Goal: Transaction & Acquisition: Purchase product/service

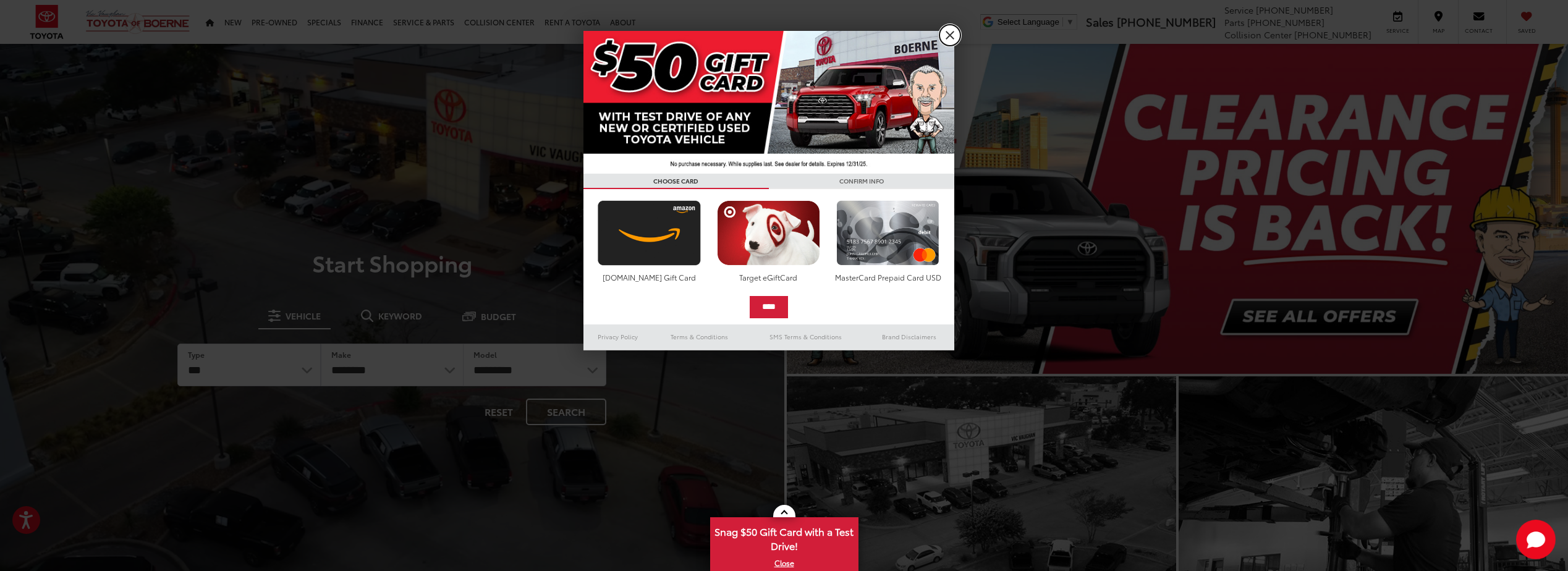
click at [944, 32] on link "X" at bounding box center [950, 35] width 21 height 21
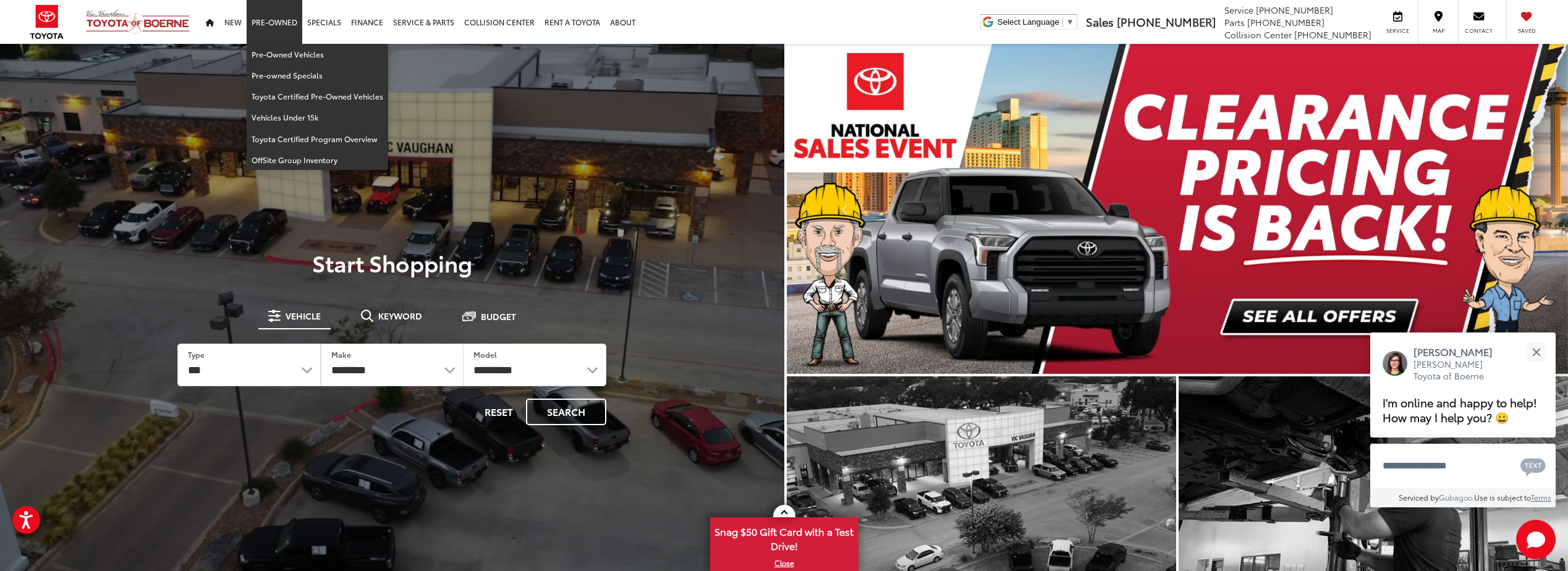
click at [285, 23] on link "Pre-Owned" at bounding box center [274, 22] width 56 height 44
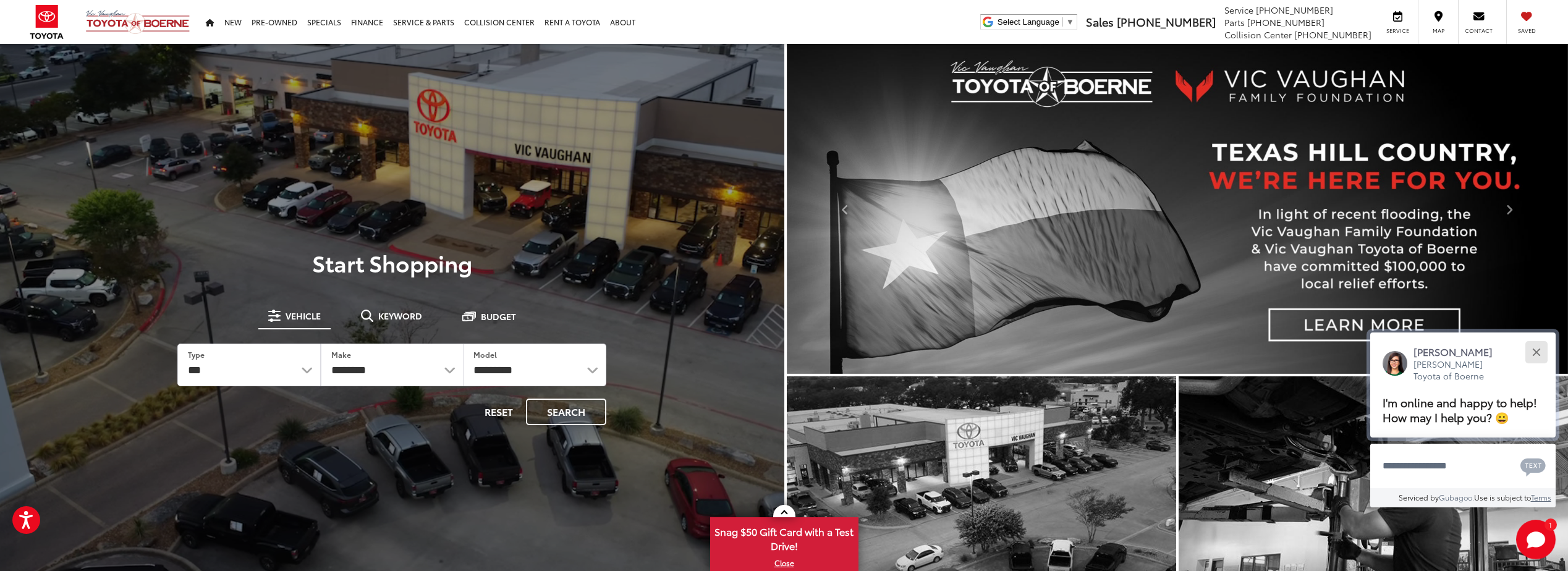
click at [1540, 348] on button "Close" at bounding box center [1536, 351] width 26 height 26
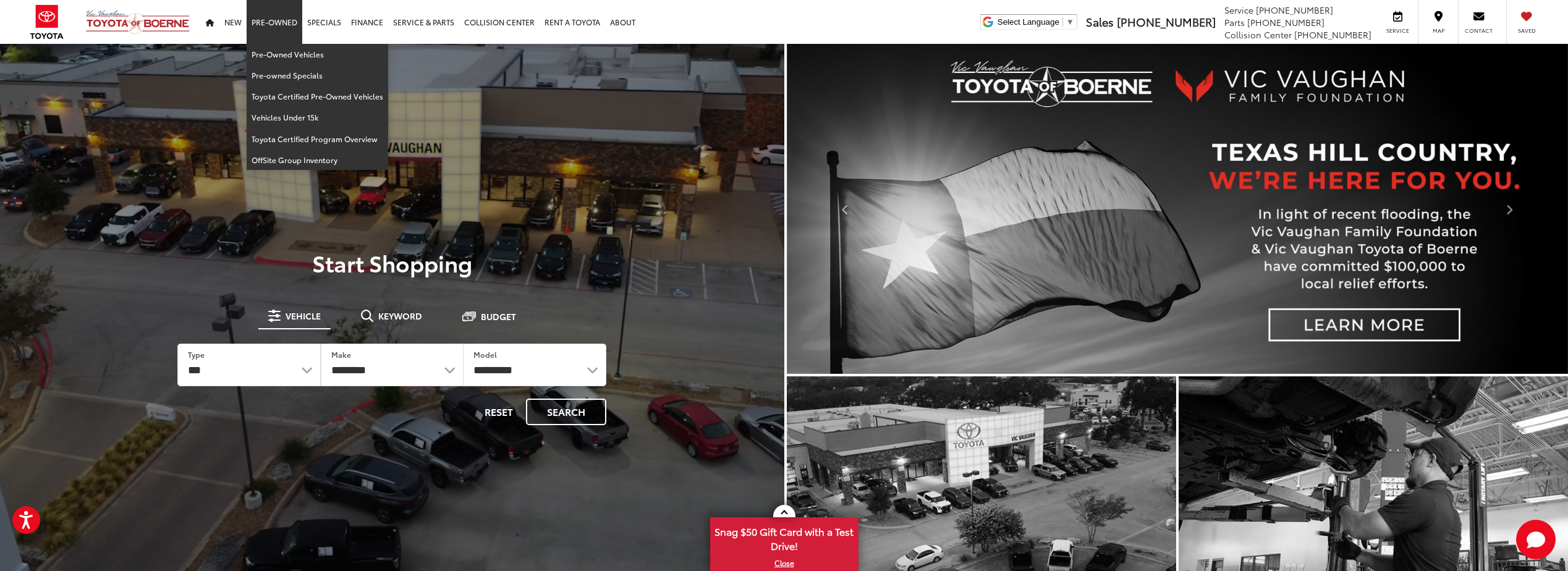
click at [275, 23] on link "Pre-Owned" at bounding box center [274, 22] width 56 height 44
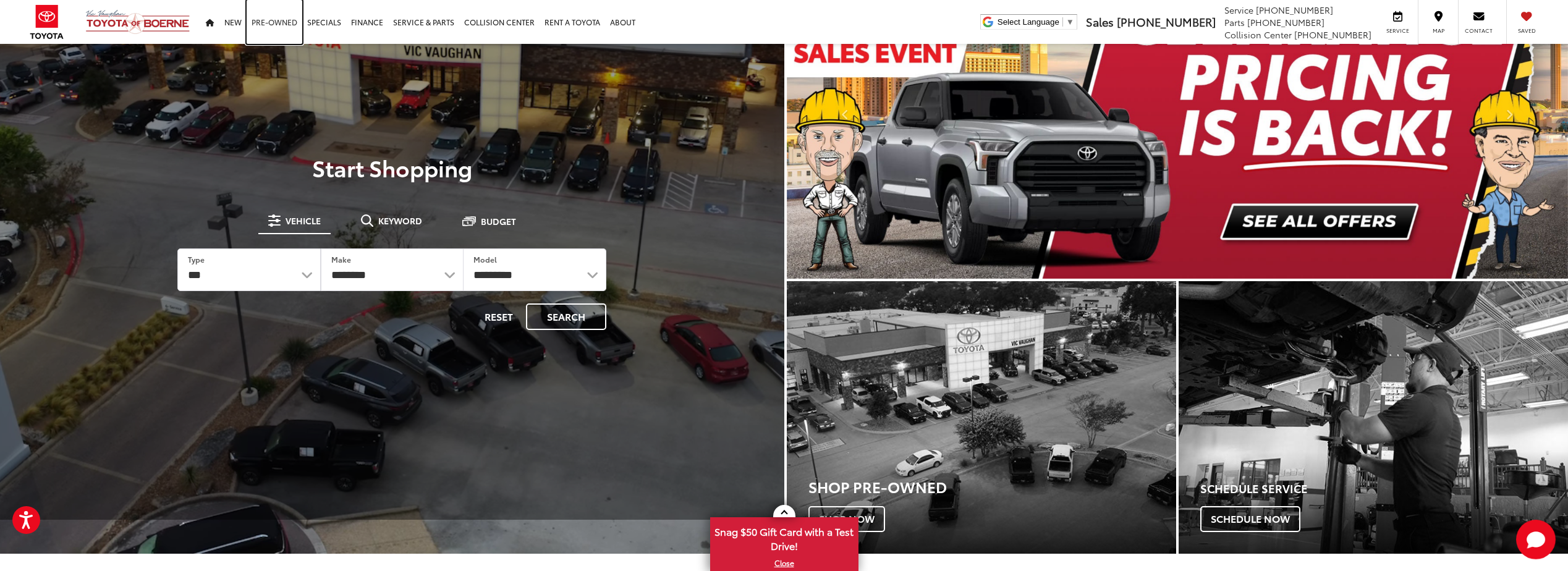
scroll to position [61, 0]
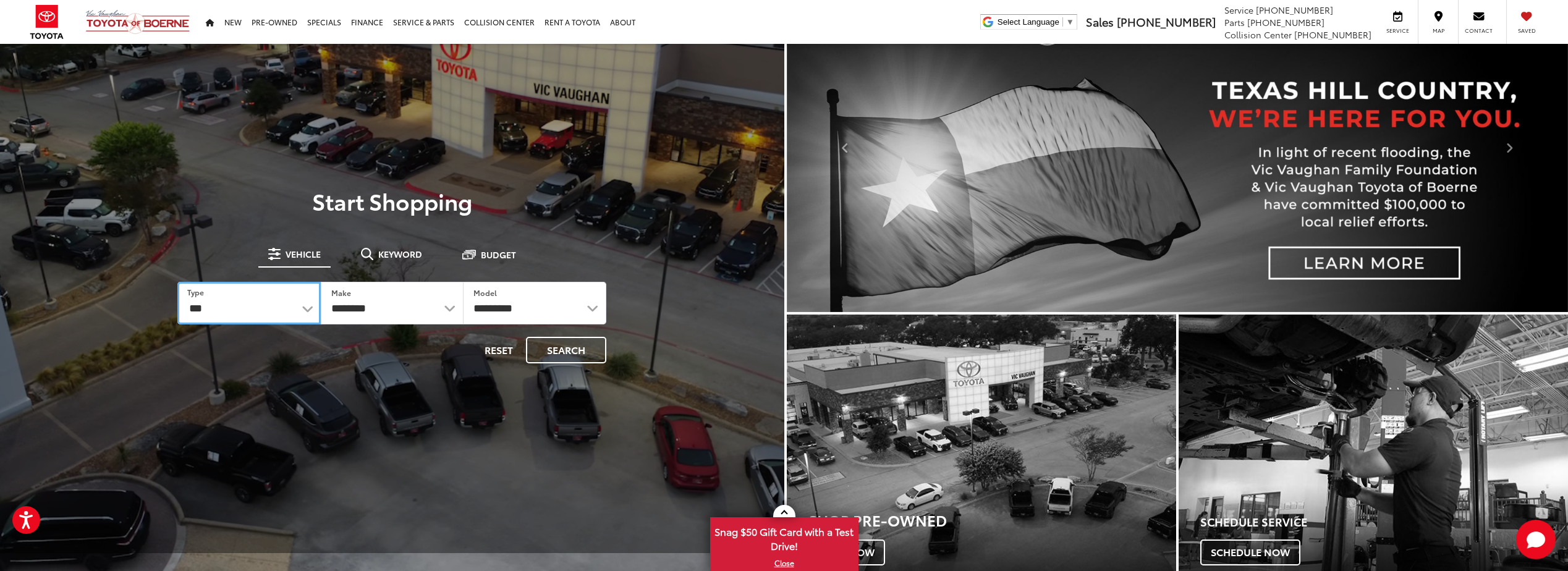
click at [304, 308] on select "*** *** **** *********" at bounding box center [249, 303] width 143 height 43
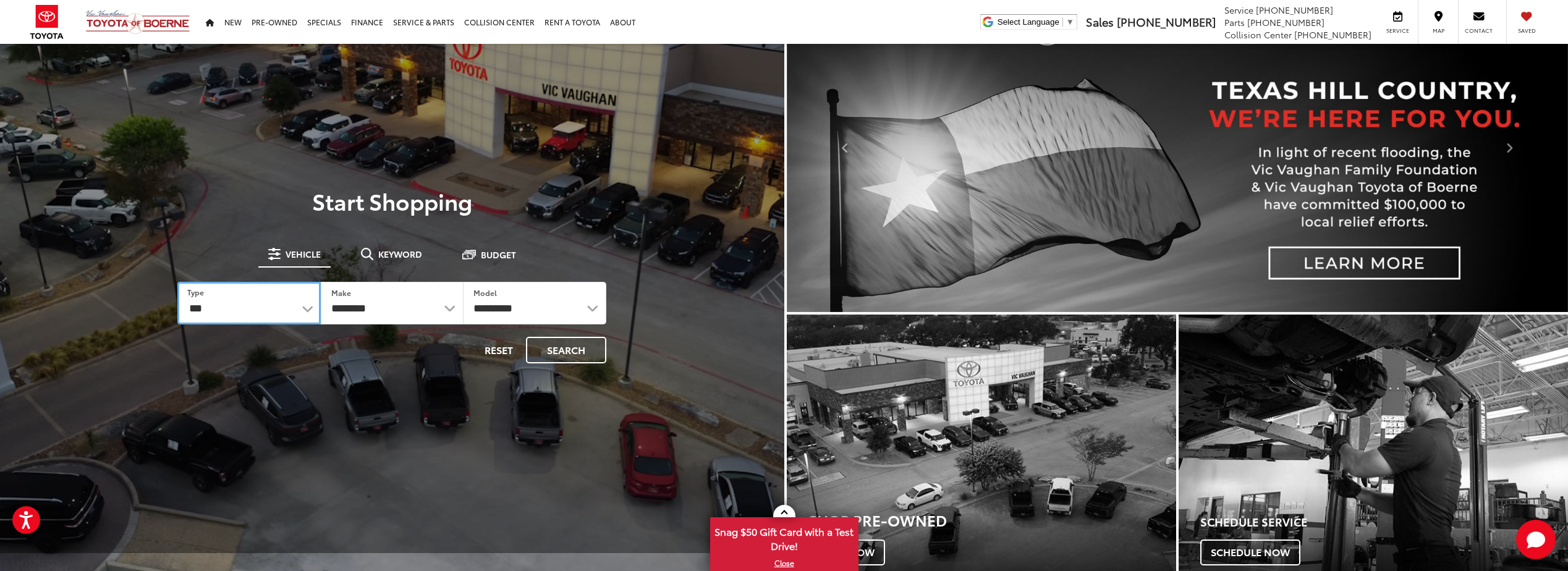
select select "******"
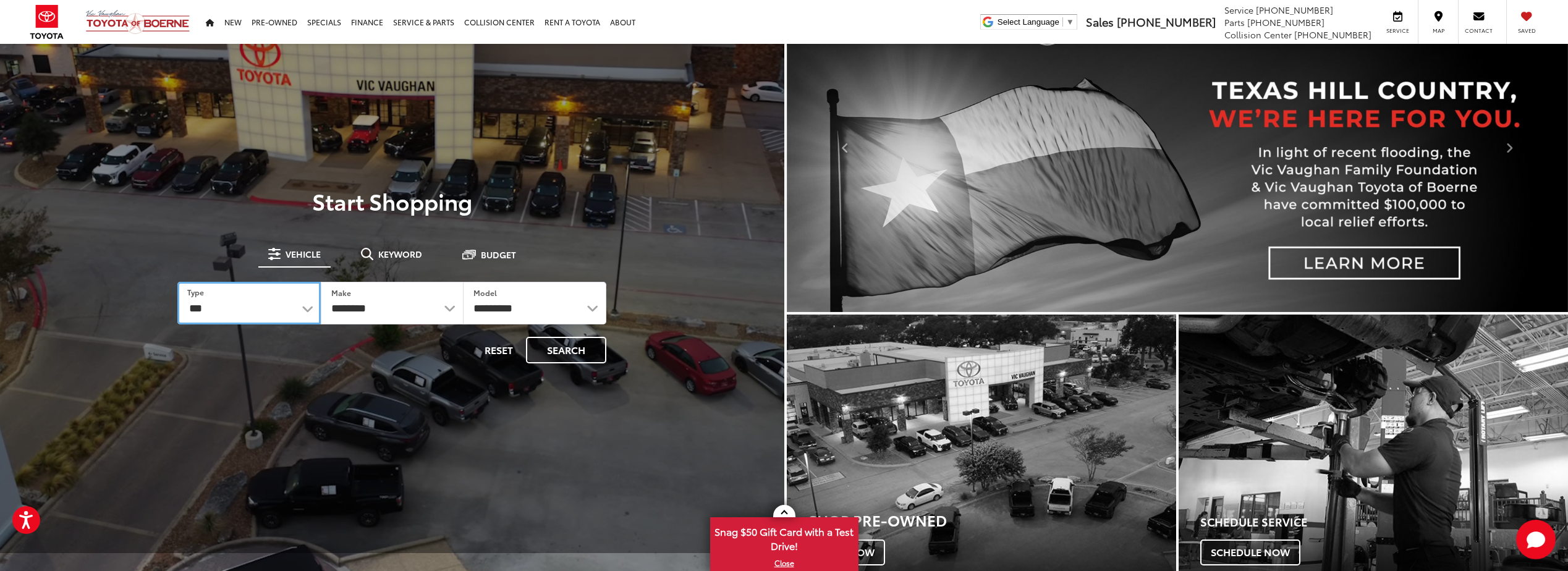
click at [178, 282] on select "*** *** **** *********" at bounding box center [249, 303] width 143 height 43
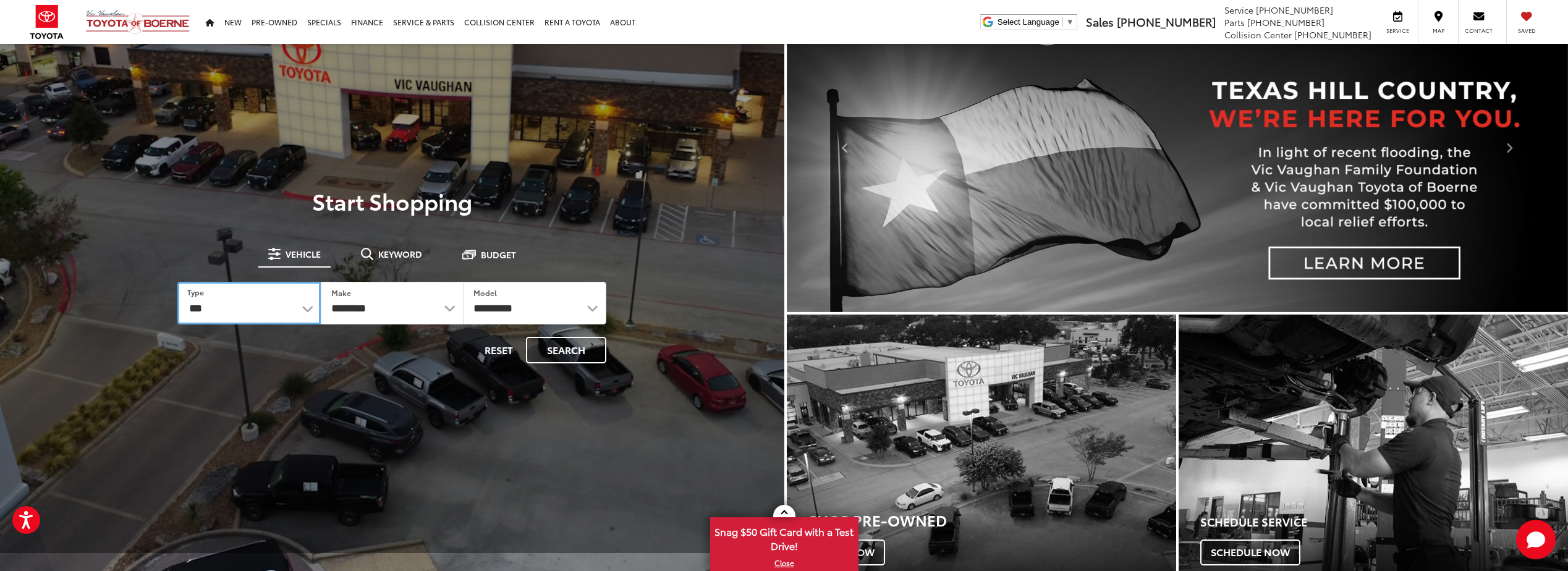
select select
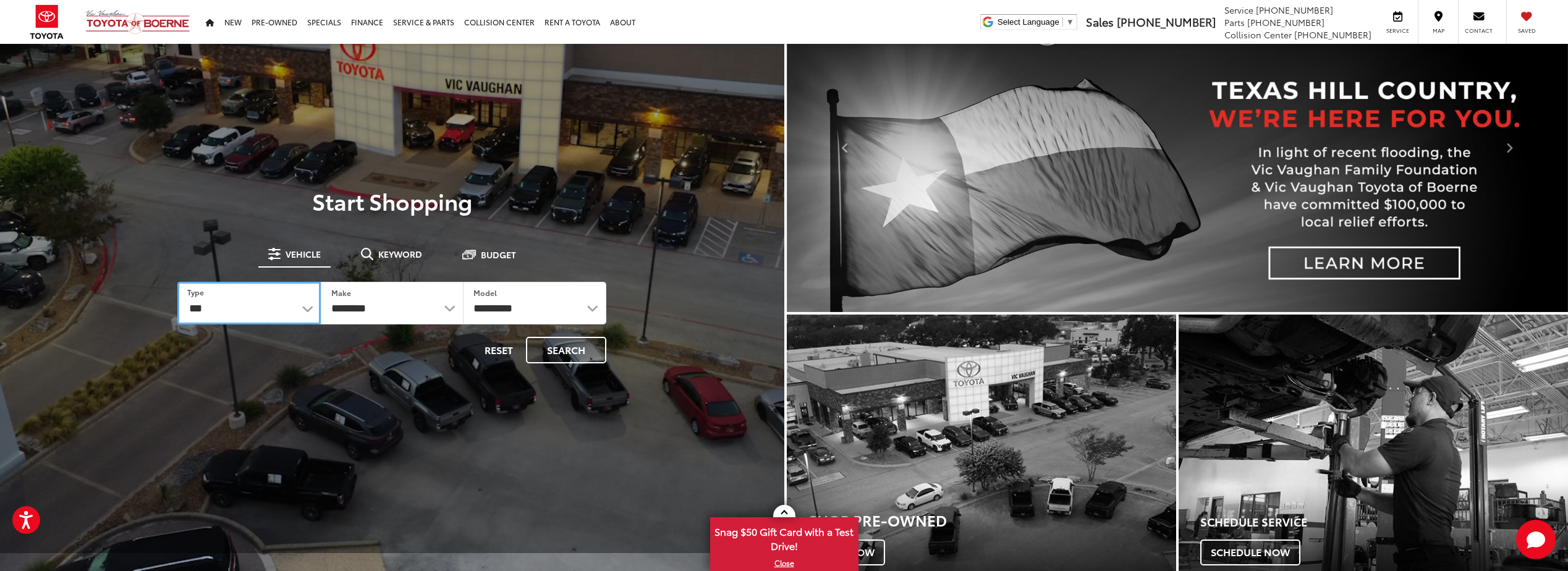
select select
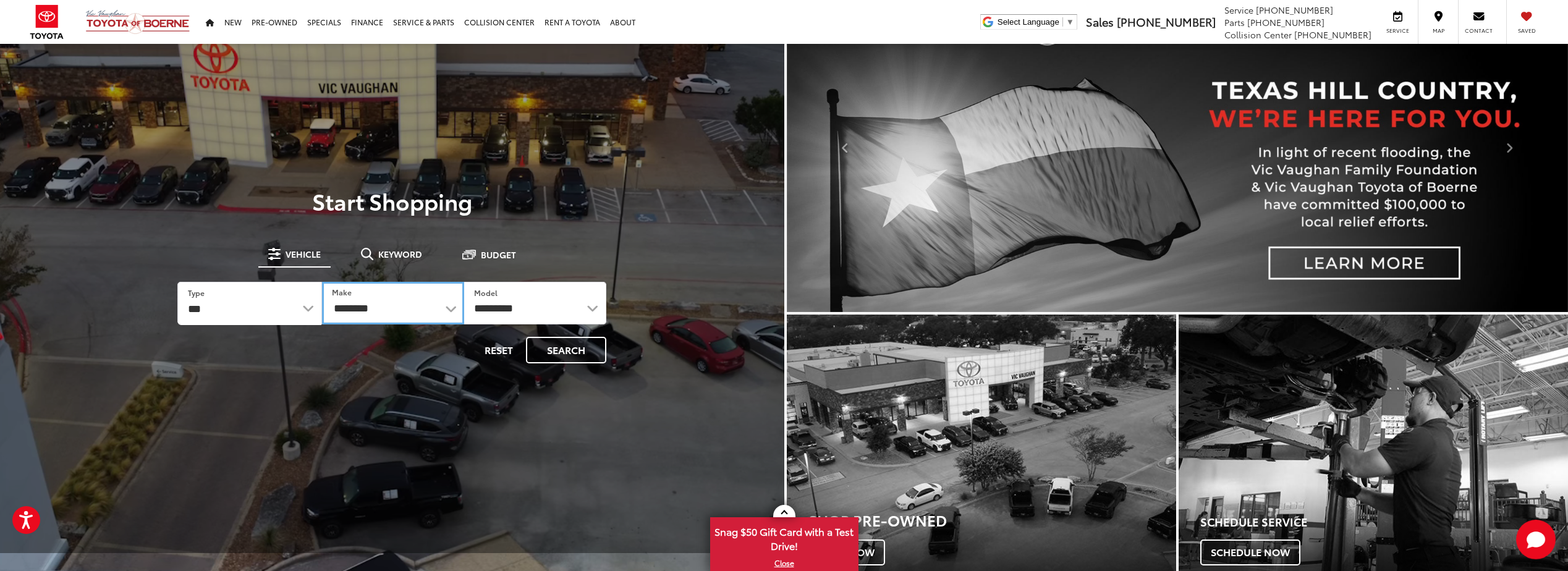
click at [395, 292] on select "**********" at bounding box center [393, 303] width 142 height 43
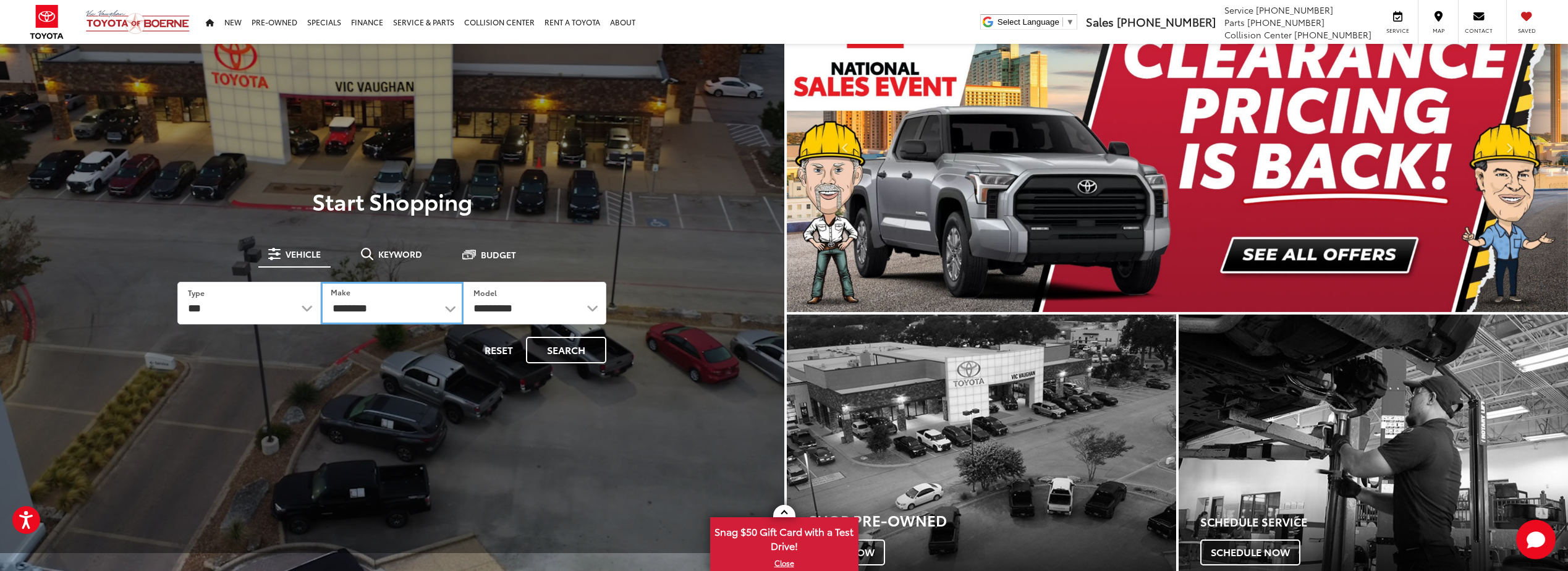
select select "******"
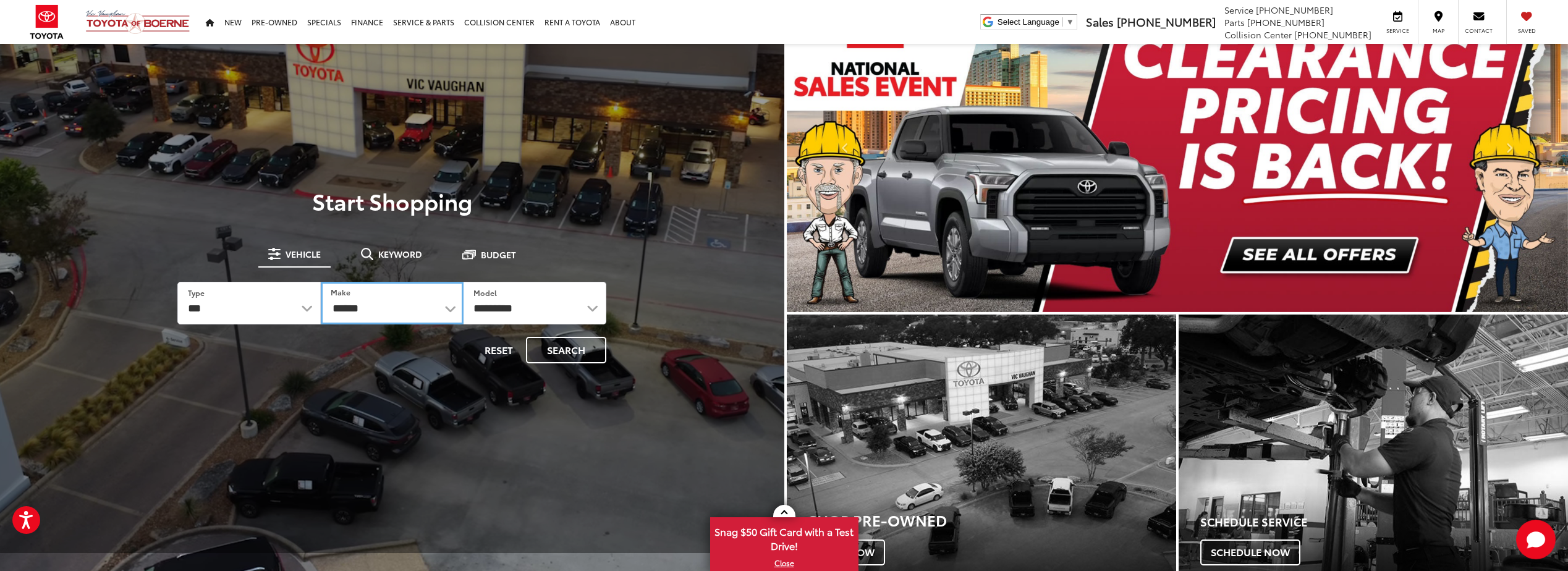
click at [321, 282] on select "**********" at bounding box center [392, 303] width 143 height 43
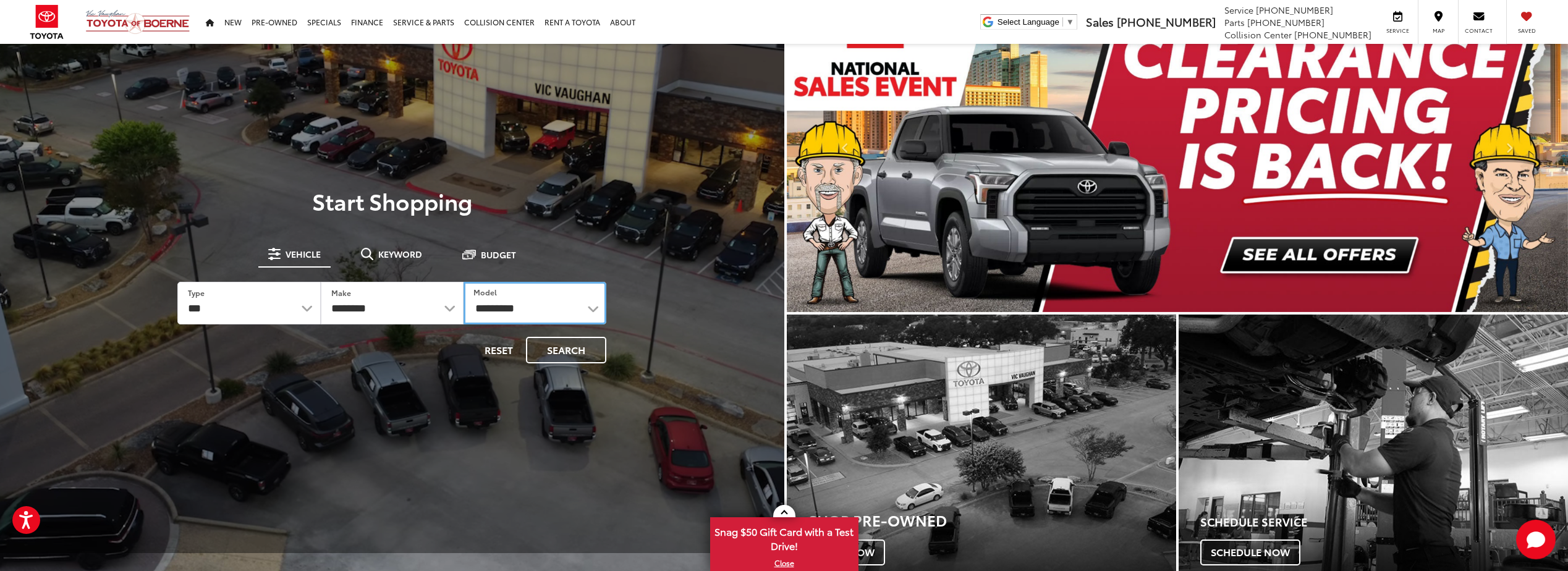
click at [574, 300] on select "**********" at bounding box center [535, 303] width 143 height 43
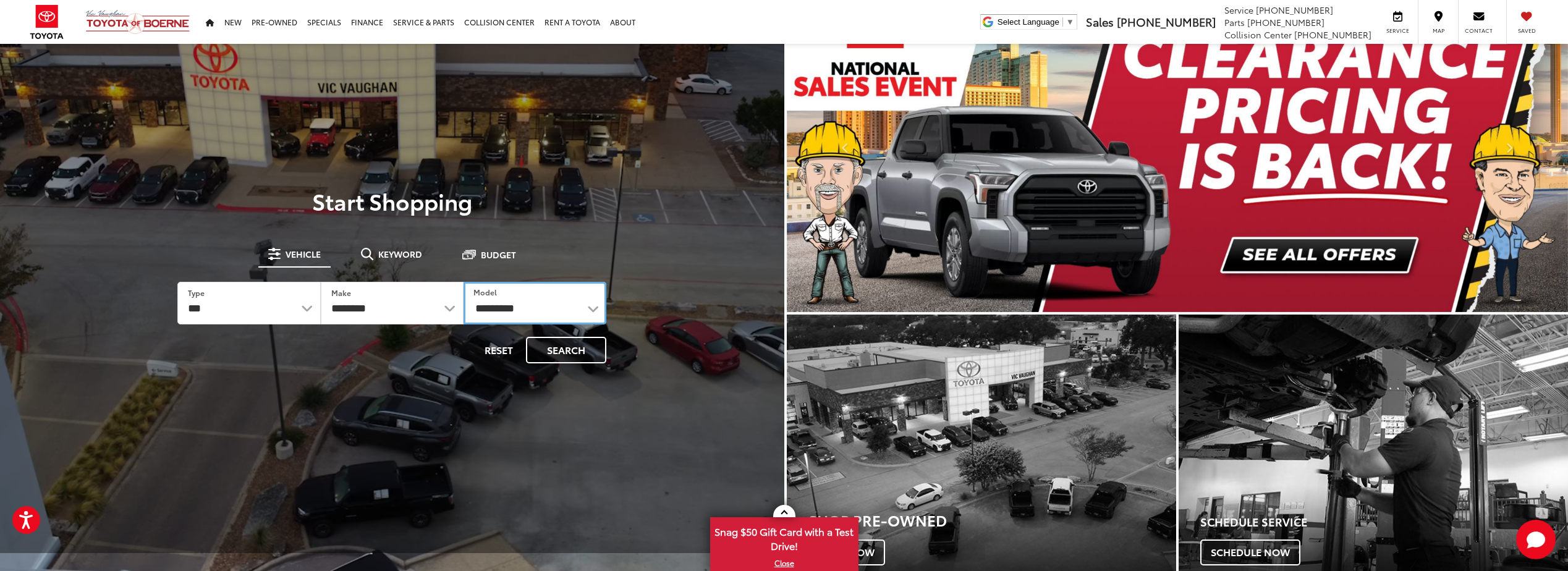
select select "*****"
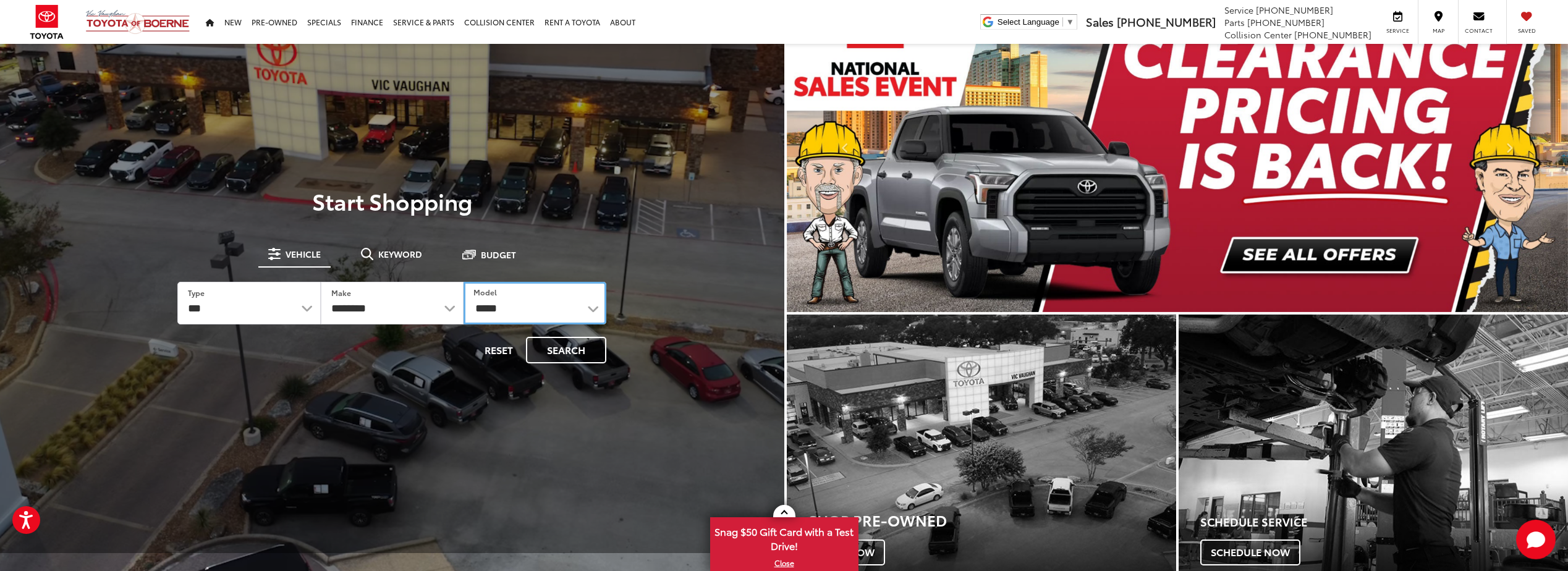
click at [463, 282] on select "**********" at bounding box center [535, 303] width 143 height 43
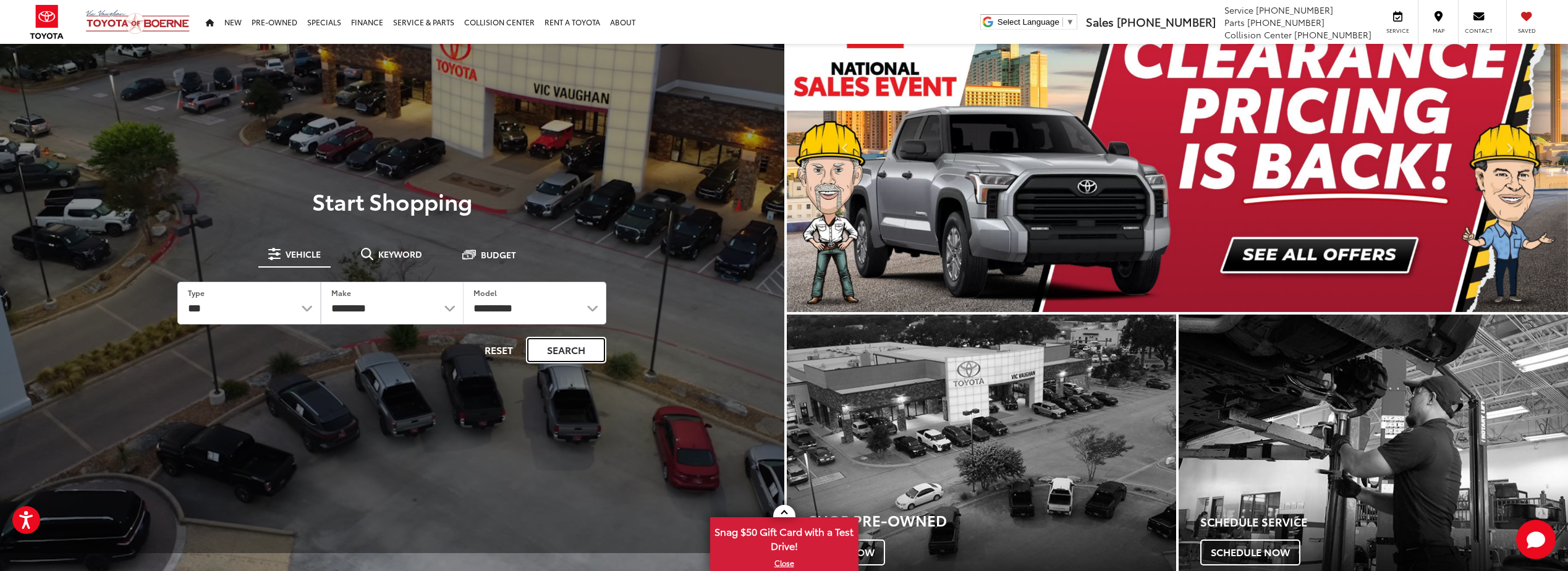
click at [584, 343] on button "Search" at bounding box center [566, 350] width 80 height 26
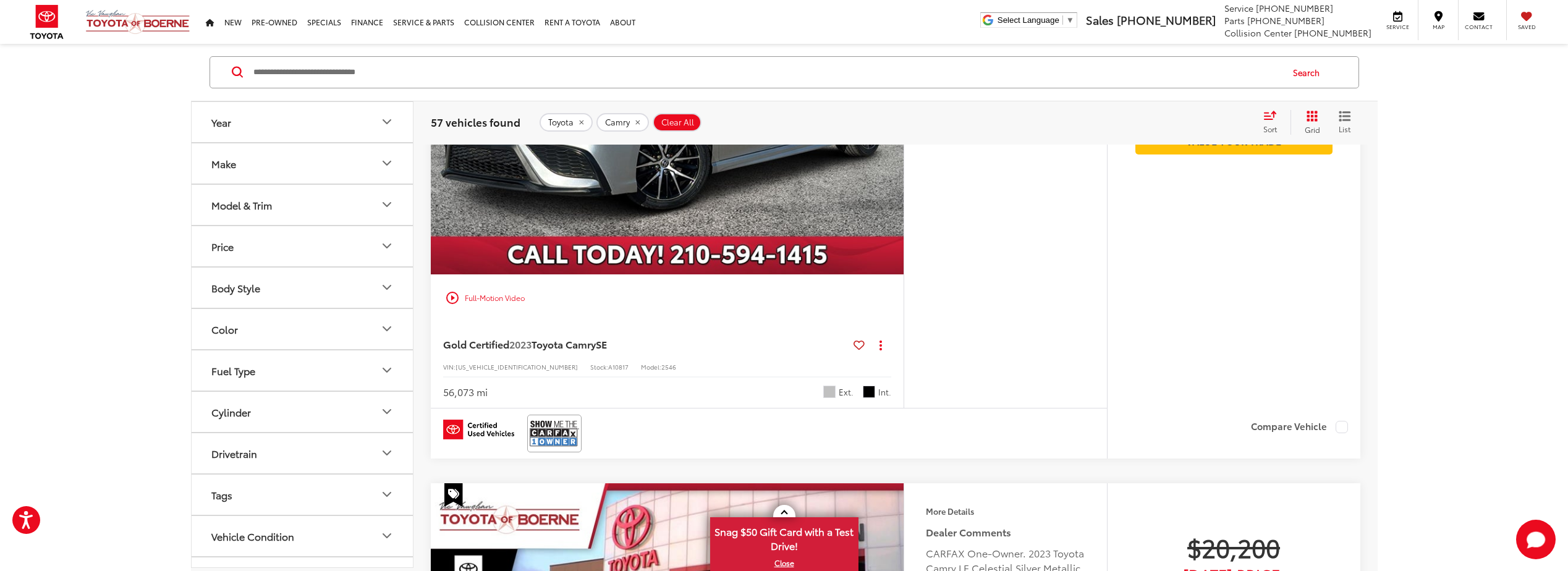
scroll to position [309, 0]
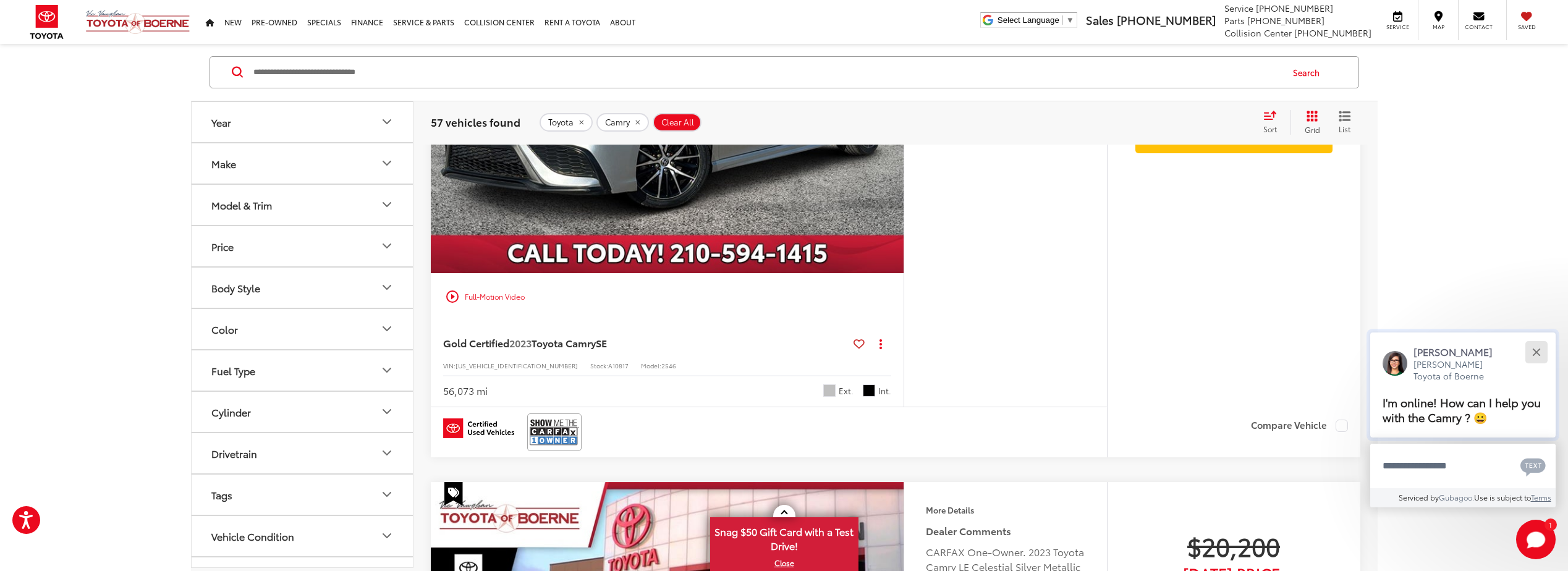
click at [1536, 353] on div "Close" at bounding box center [1537, 352] width 8 height 8
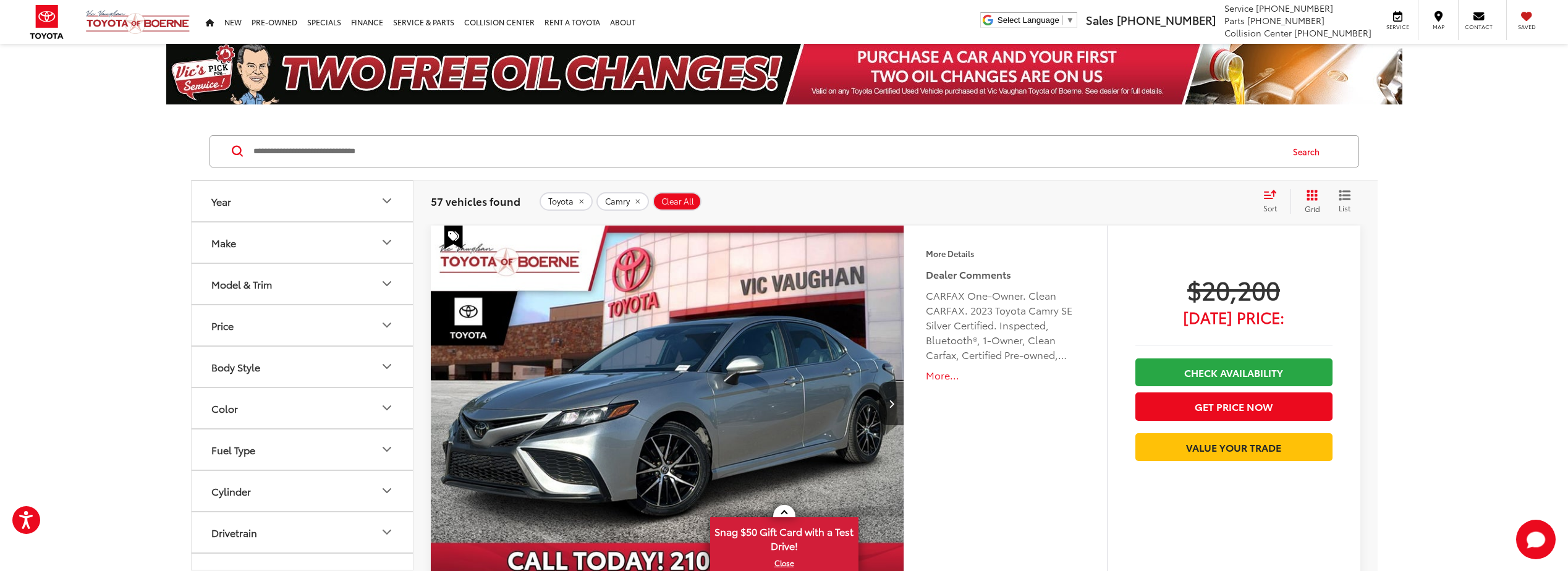
scroll to position [0, 0]
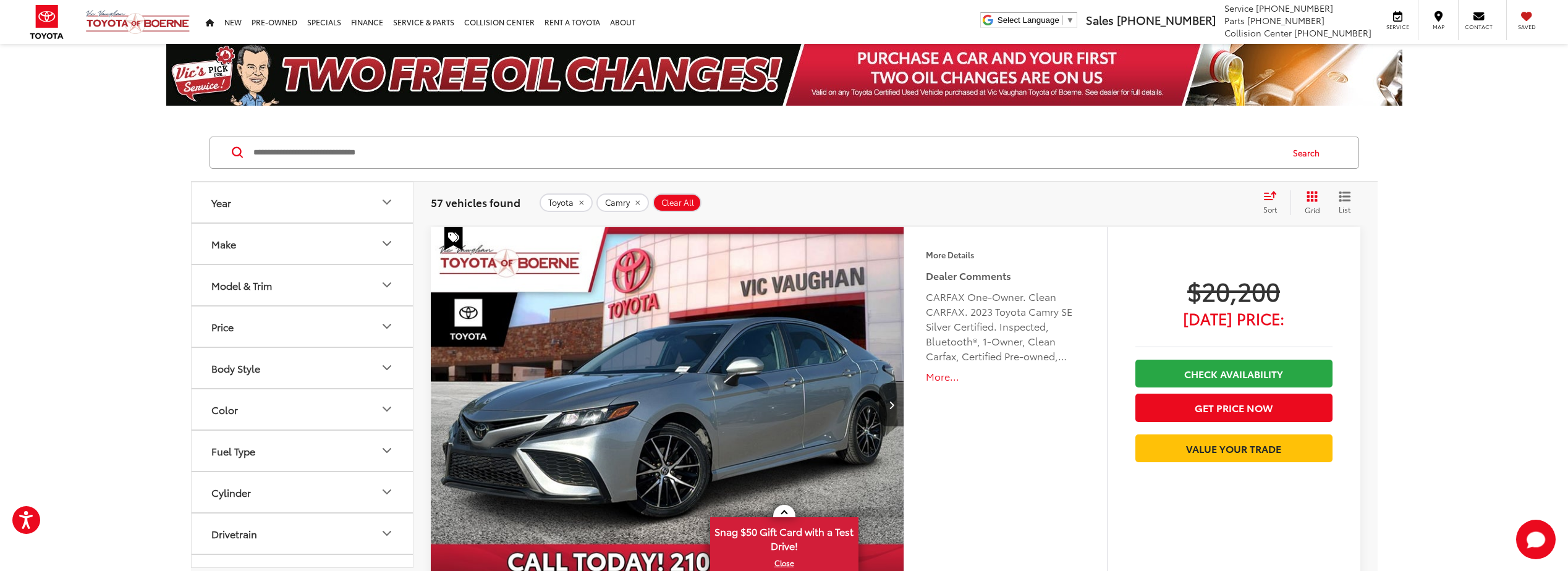
click at [932, 377] on button "More..." at bounding box center [1006, 376] width 159 height 14
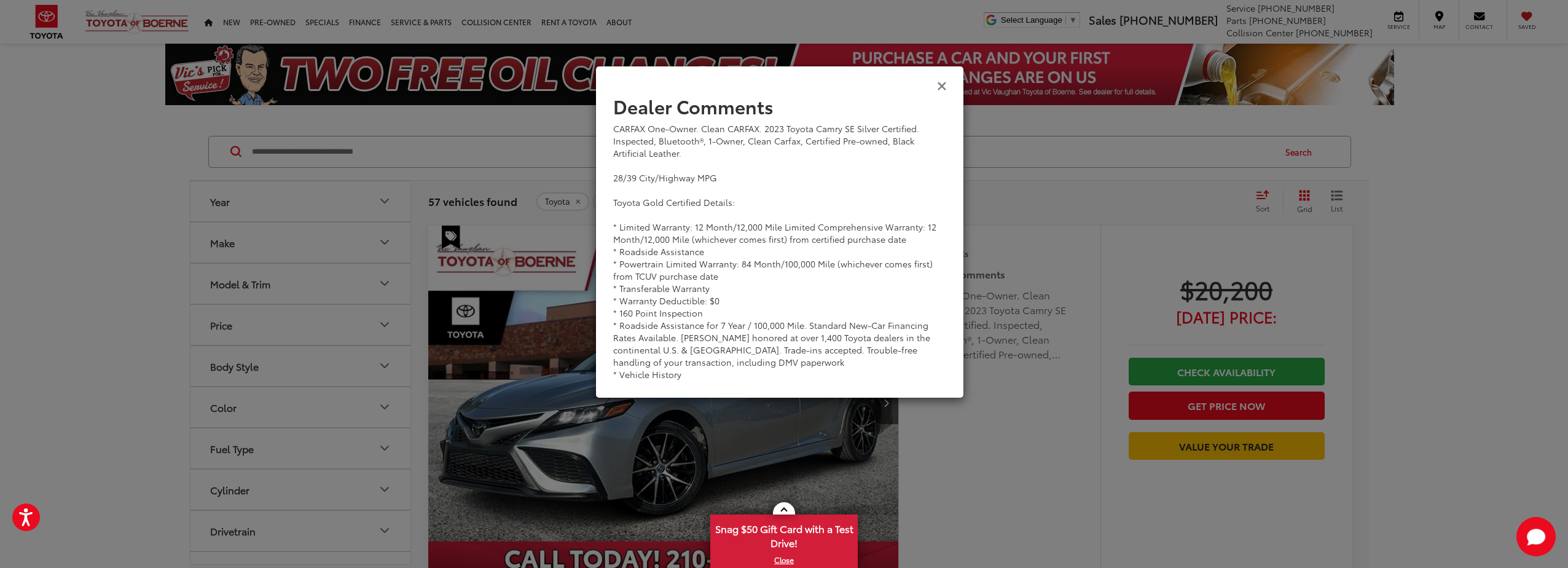
click at [941, 87] on icon "Close" at bounding box center [942, 85] width 10 height 13
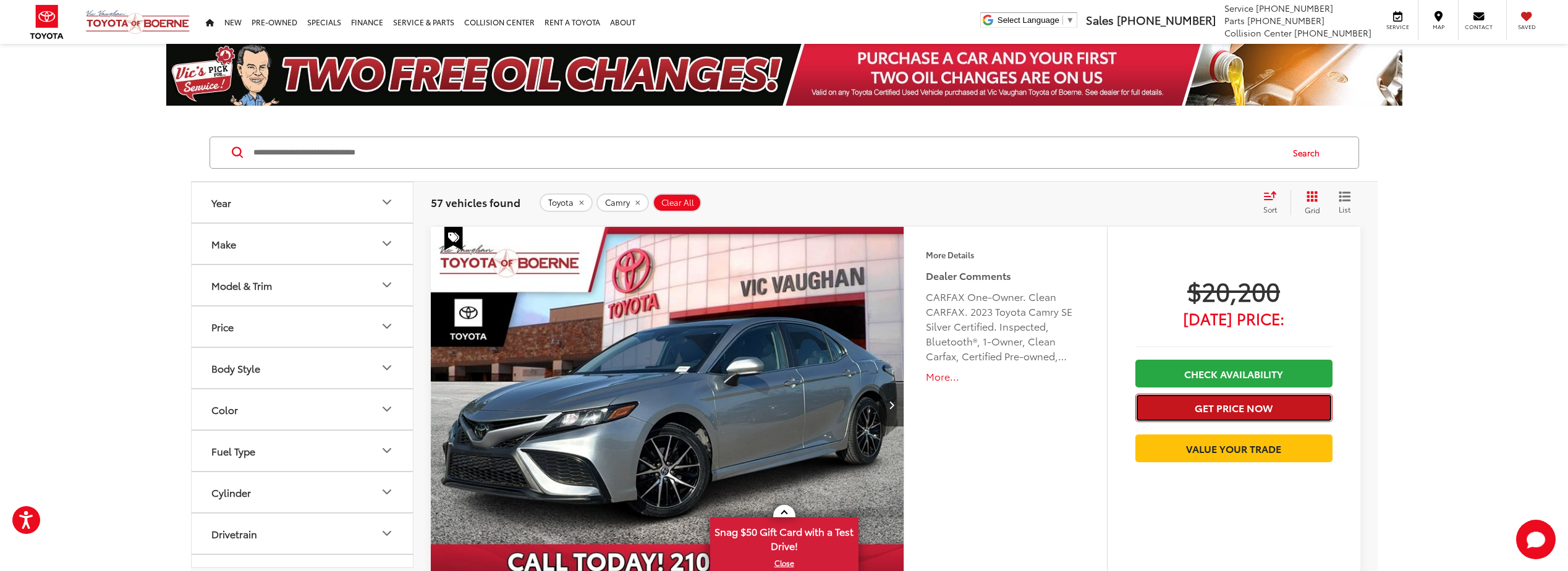
click at [1226, 404] on button "Get Price Now" at bounding box center [1234, 407] width 197 height 28
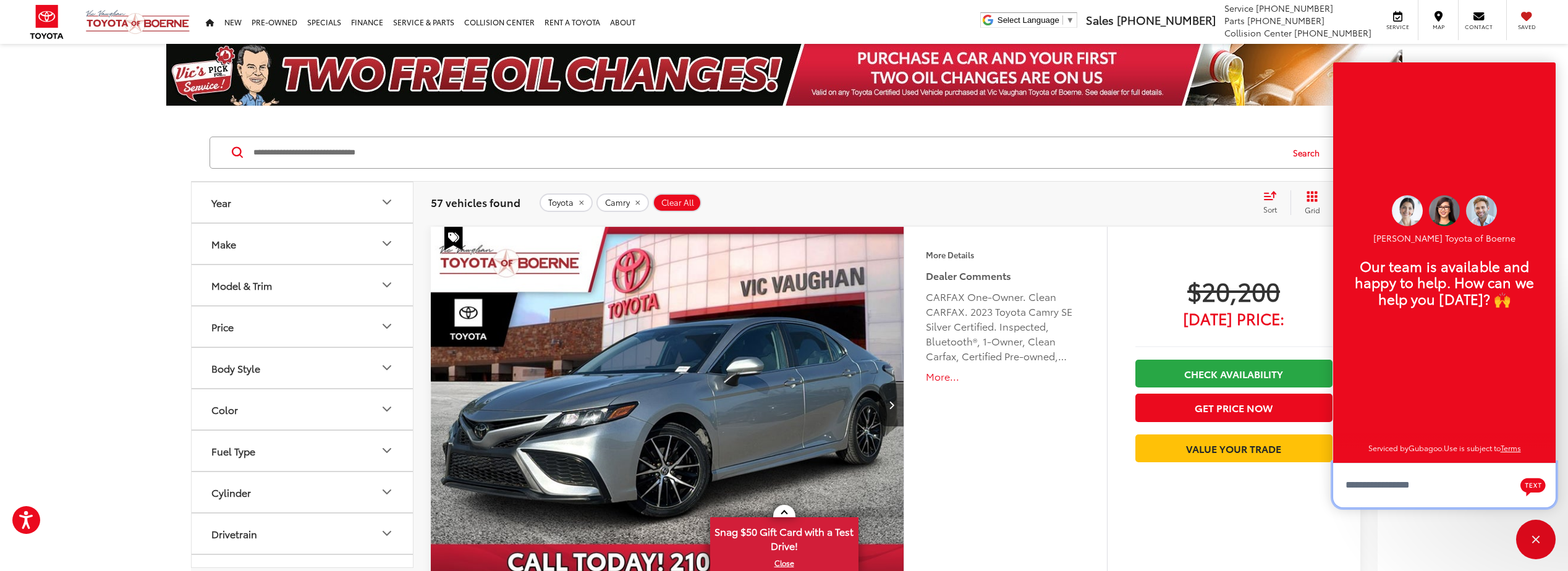
scroll to position [14, 0]
click at [1274, 374] on link "Check Availability" at bounding box center [1234, 374] width 197 height 28
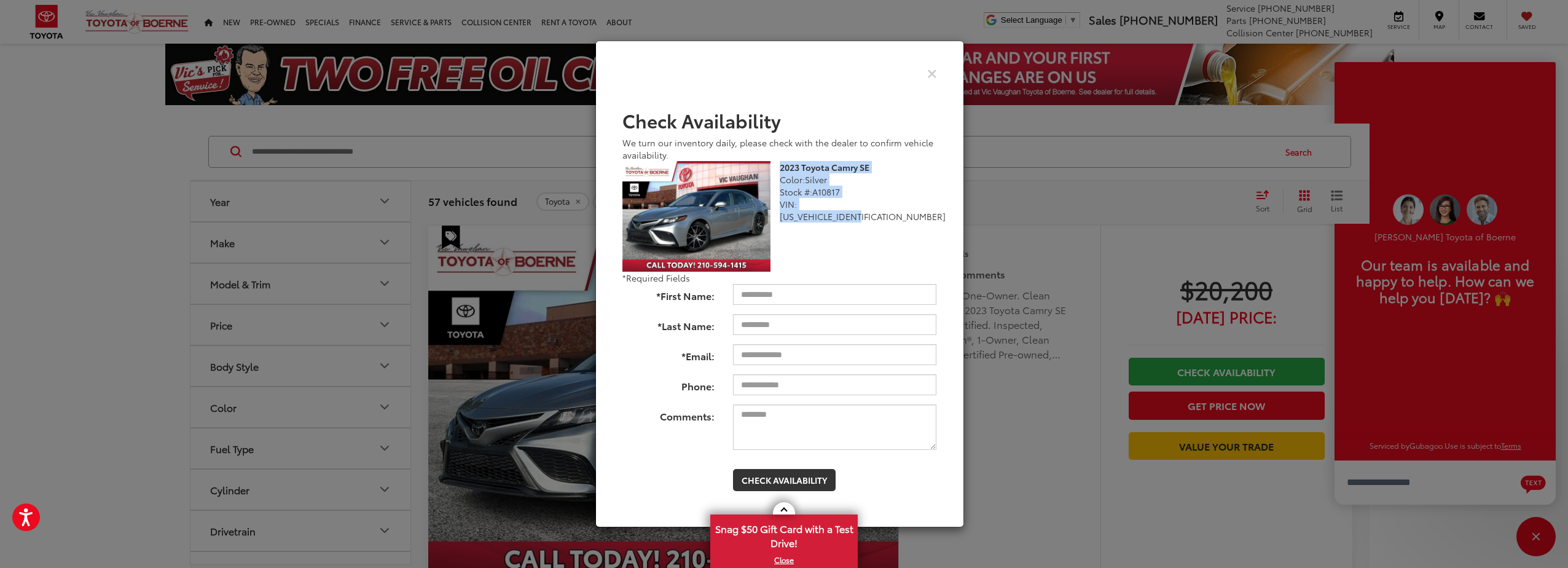
drag, startPoint x: 883, startPoint y: 205, endPoint x: 781, endPoint y: 170, distance: 107.8
click at [781, 170] on div "2023 Toyota Camry SE Color: Silver Stock #: A10817 VIN: 4T1G11AK8PU739018 Toyot…" at bounding box center [863, 191] width 167 height 61
copy div "2023 Toyota Camry SE Color: Silver Stock #: A10817 VIN: 4T1G11AK8PU739018"
click at [931, 70] on icon "Close" at bounding box center [932, 73] width 10 height 13
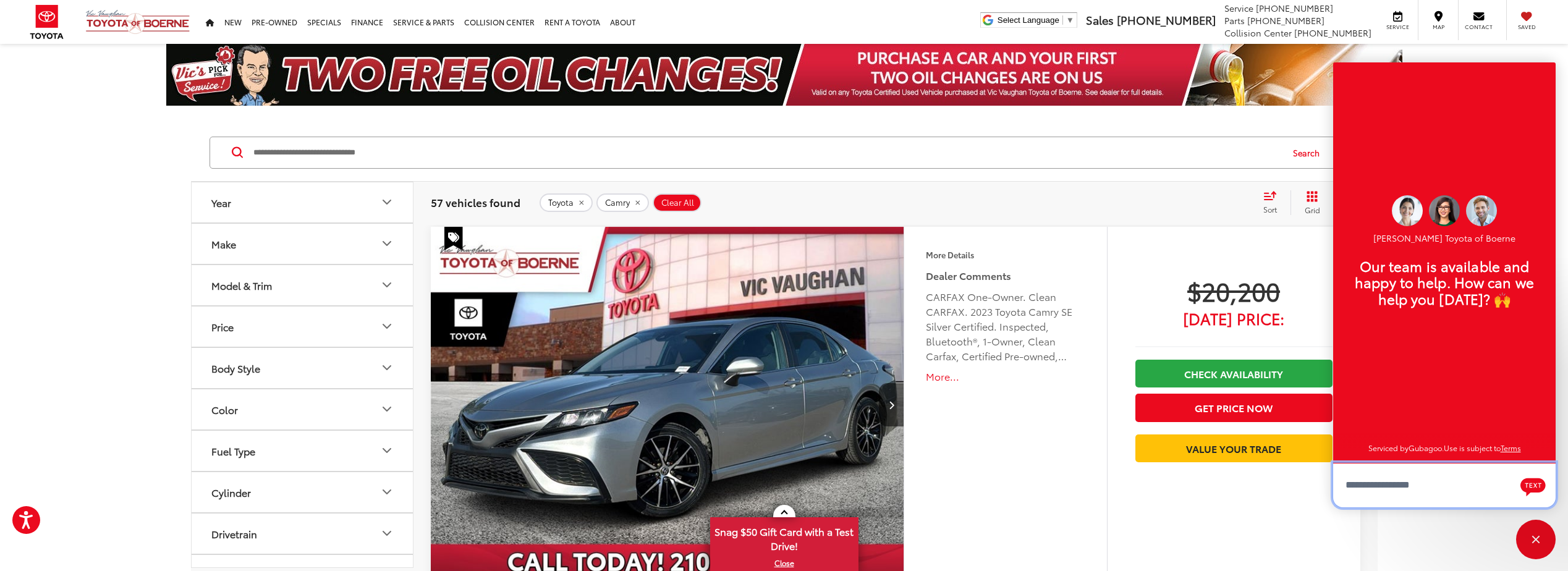
click at [1440, 495] on textarea "Type your message" at bounding box center [1444, 485] width 222 height 44
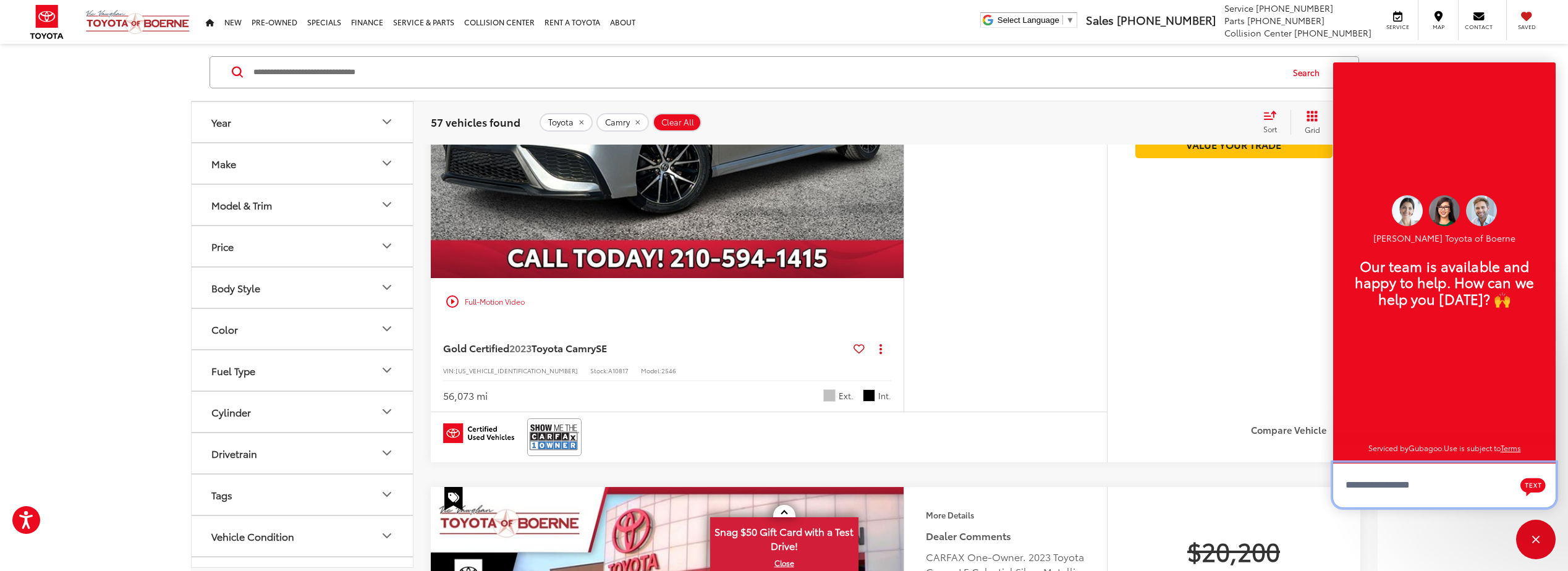
scroll to position [309, 0]
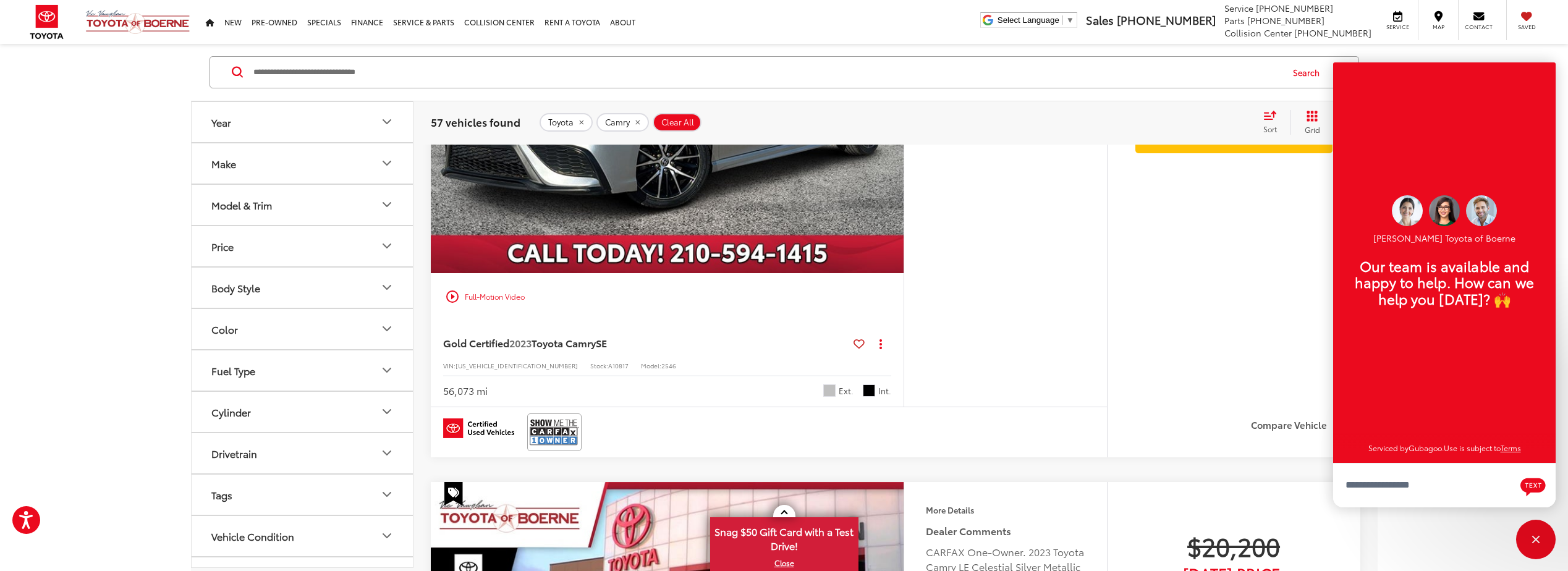
click at [1158, 336] on div "Track Price $20,200 Today's Price: Check Availability Get Price Now Value Your …" at bounding box center [1234, 164] width 254 height 492
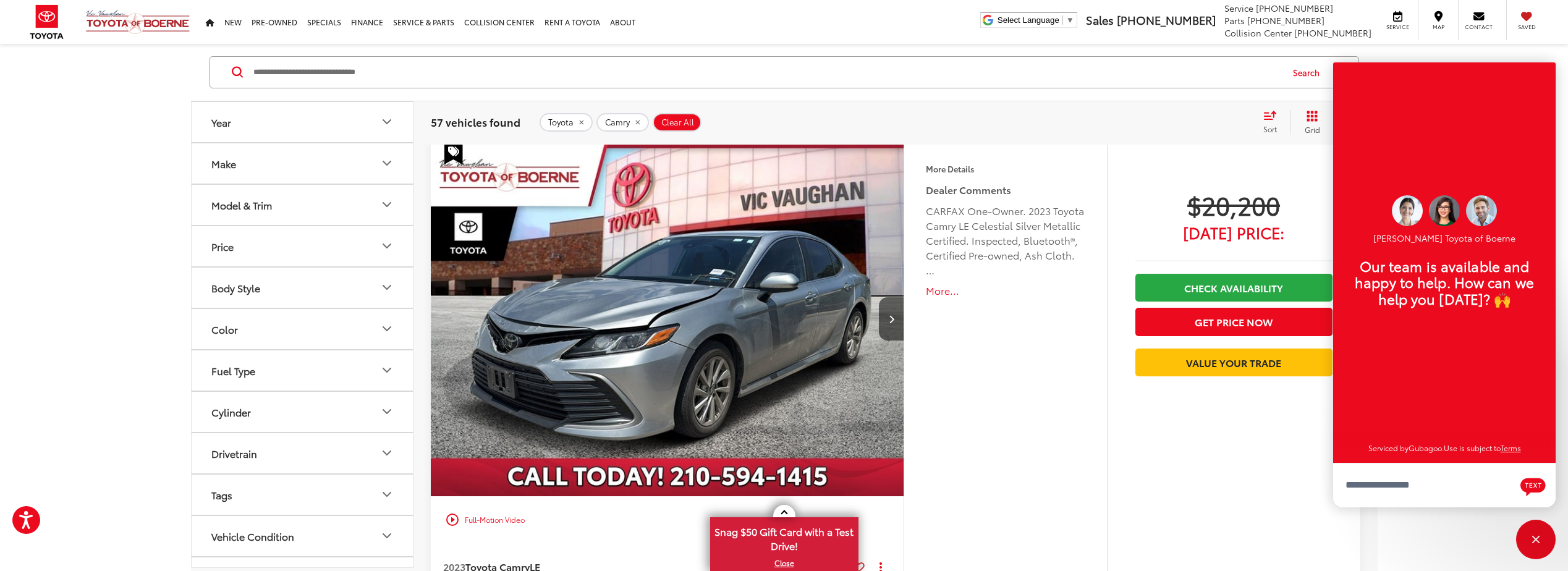
scroll to position [618, 0]
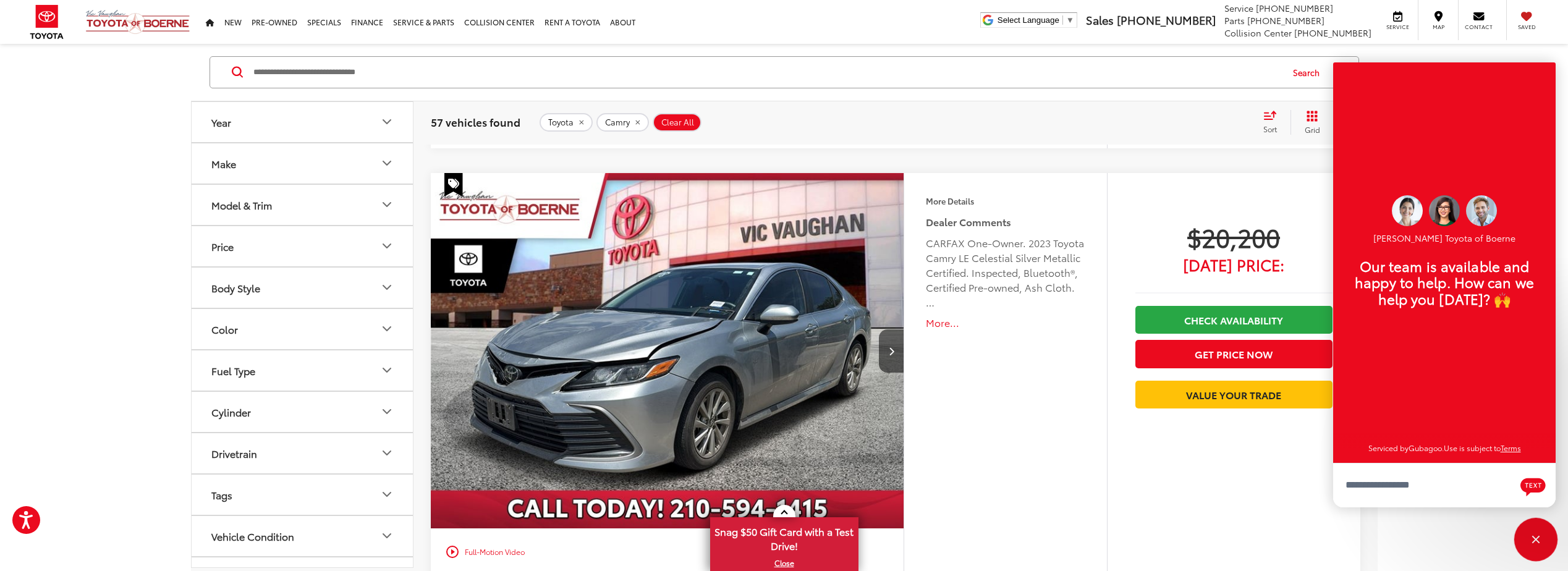
click at [1538, 532] on div "Close" at bounding box center [1536, 539] width 39 height 39
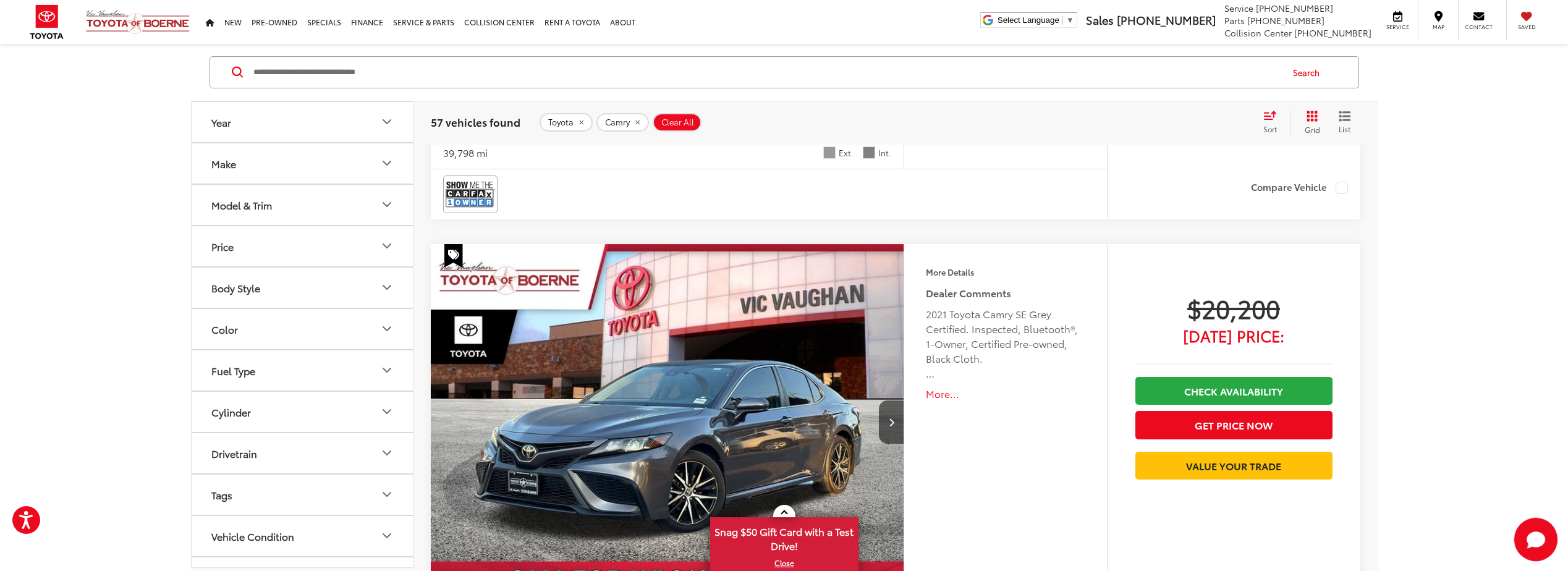
scroll to position [1112, 0]
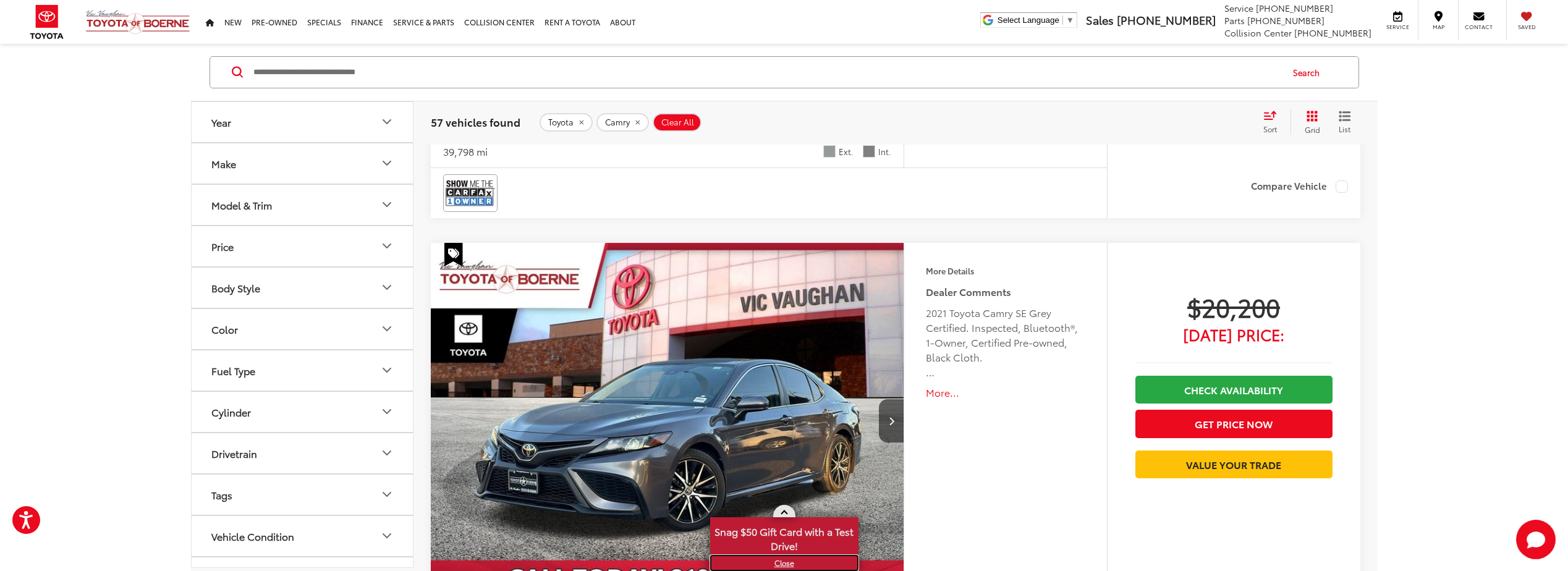
click at [788, 563] on link "X" at bounding box center [784, 563] width 146 height 14
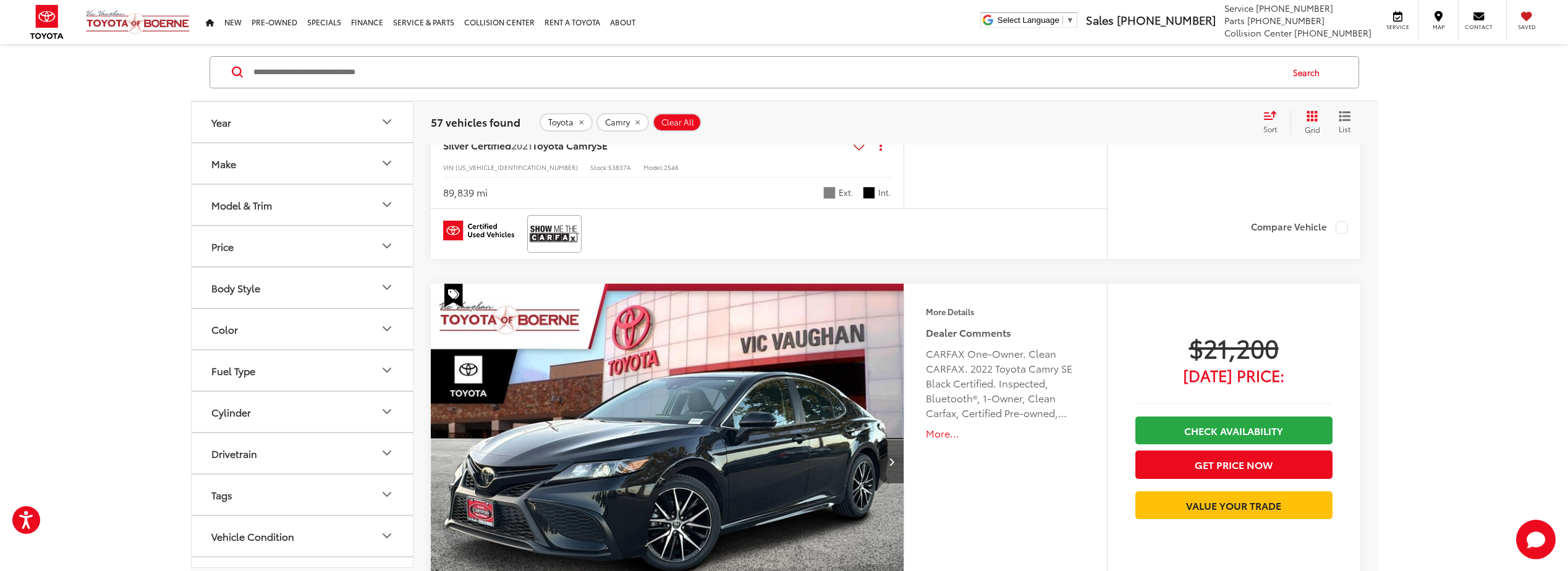
scroll to position [1607, 0]
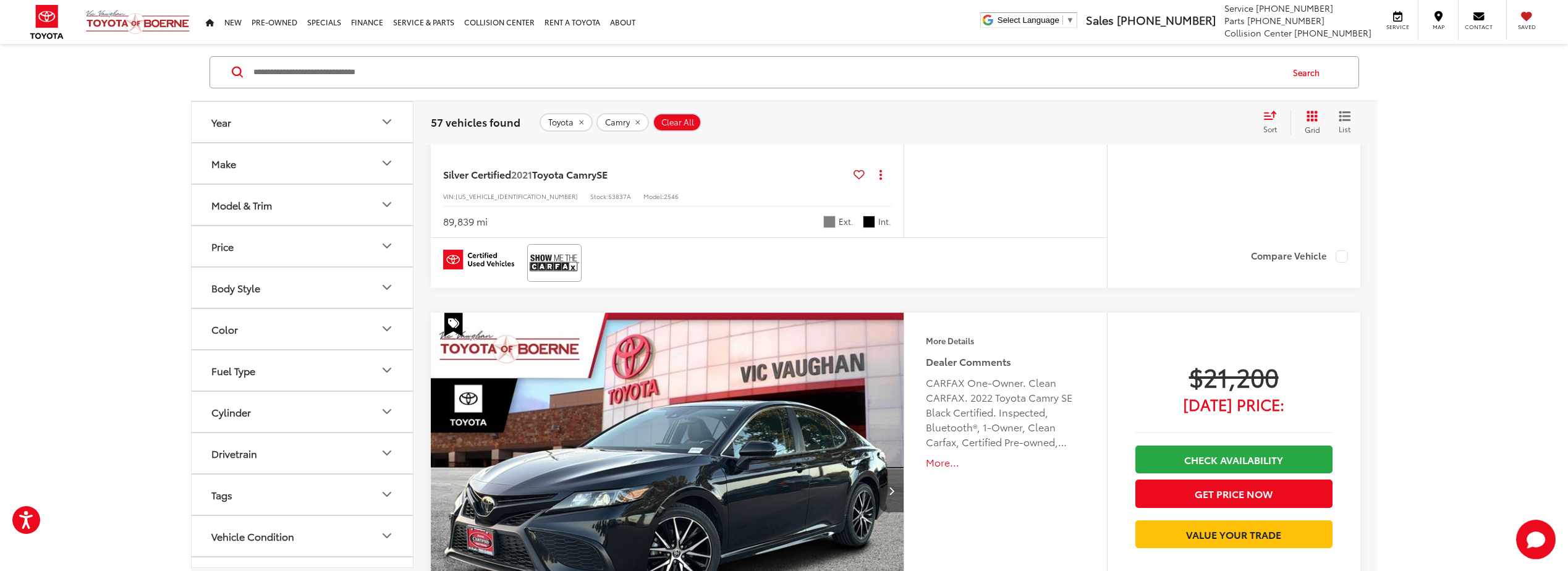
click at [893, 487] on icon "Next image" at bounding box center [892, 490] width 6 height 9
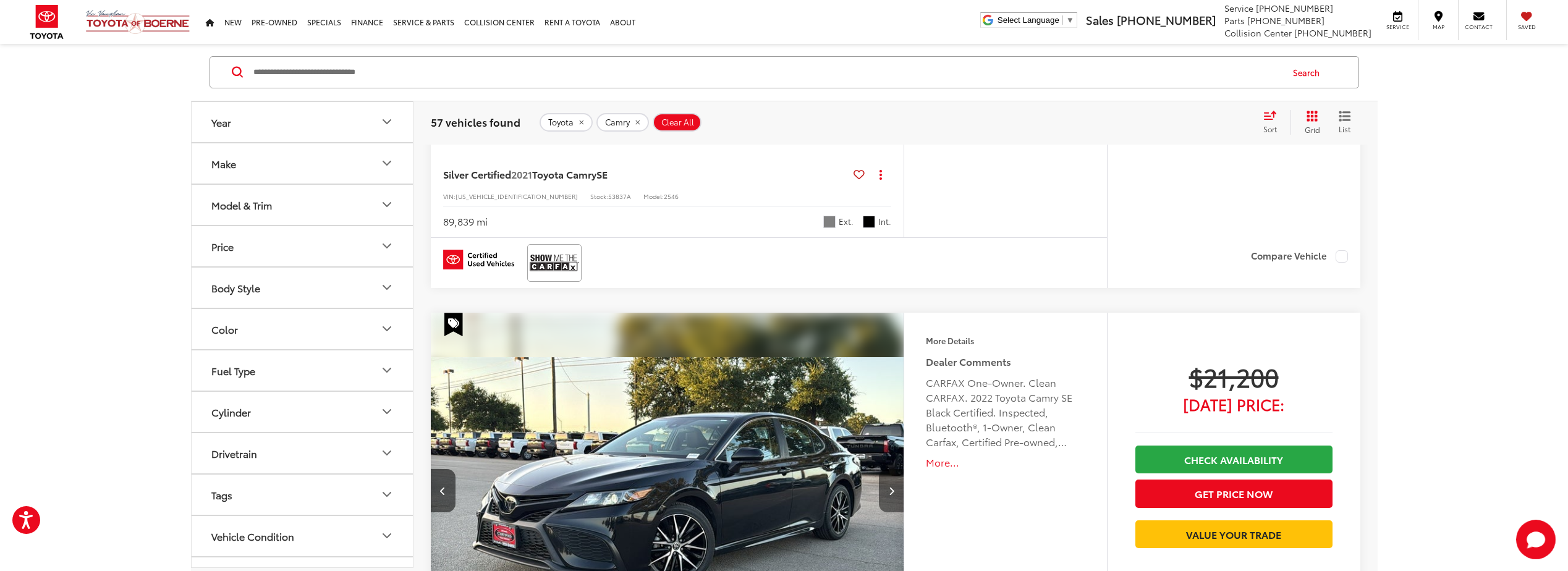
click at [895, 485] on button "Next image" at bounding box center [892, 490] width 25 height 43
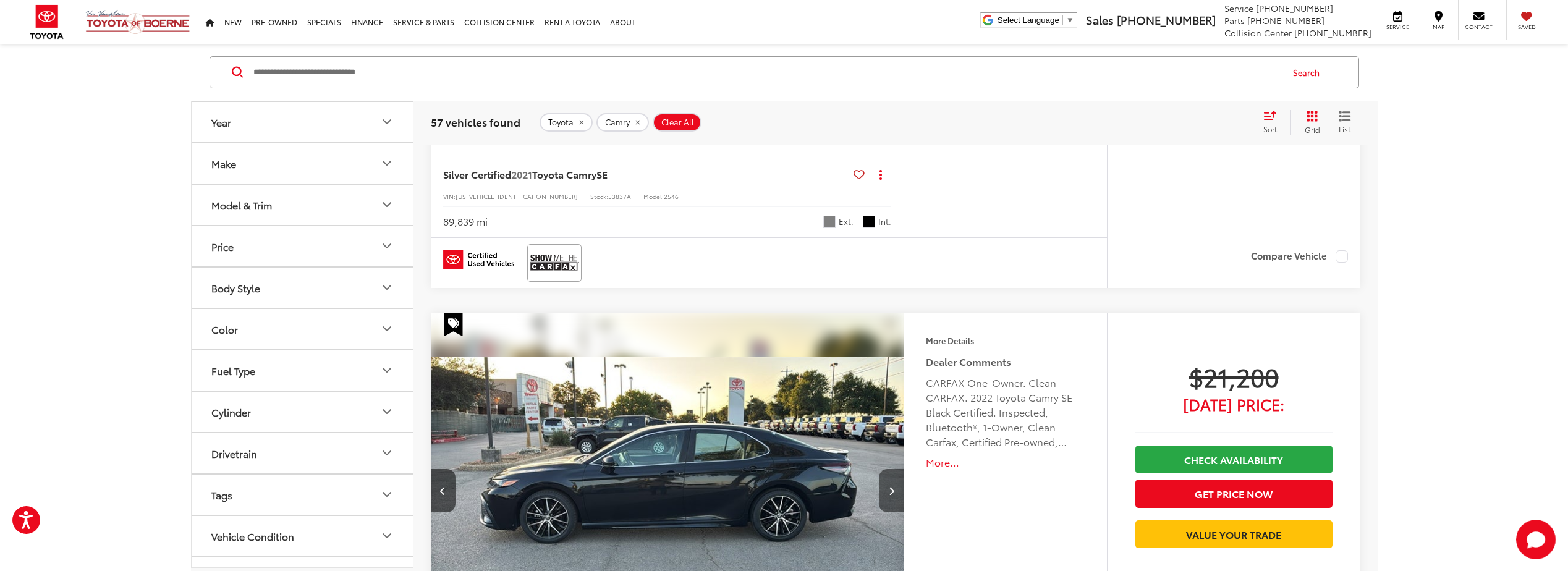
click at [895, 485] on button "Next image" at bounding box center [892, 490] width 25 height 43
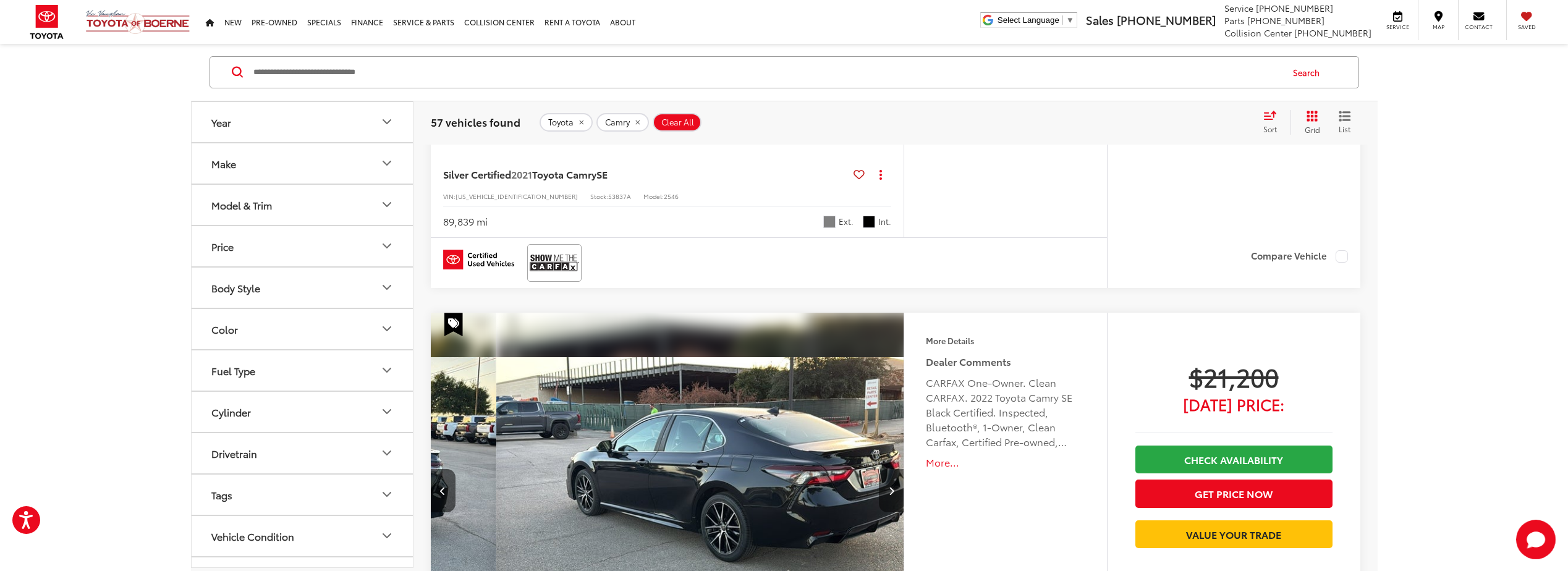
scroll to position [0, 1426]
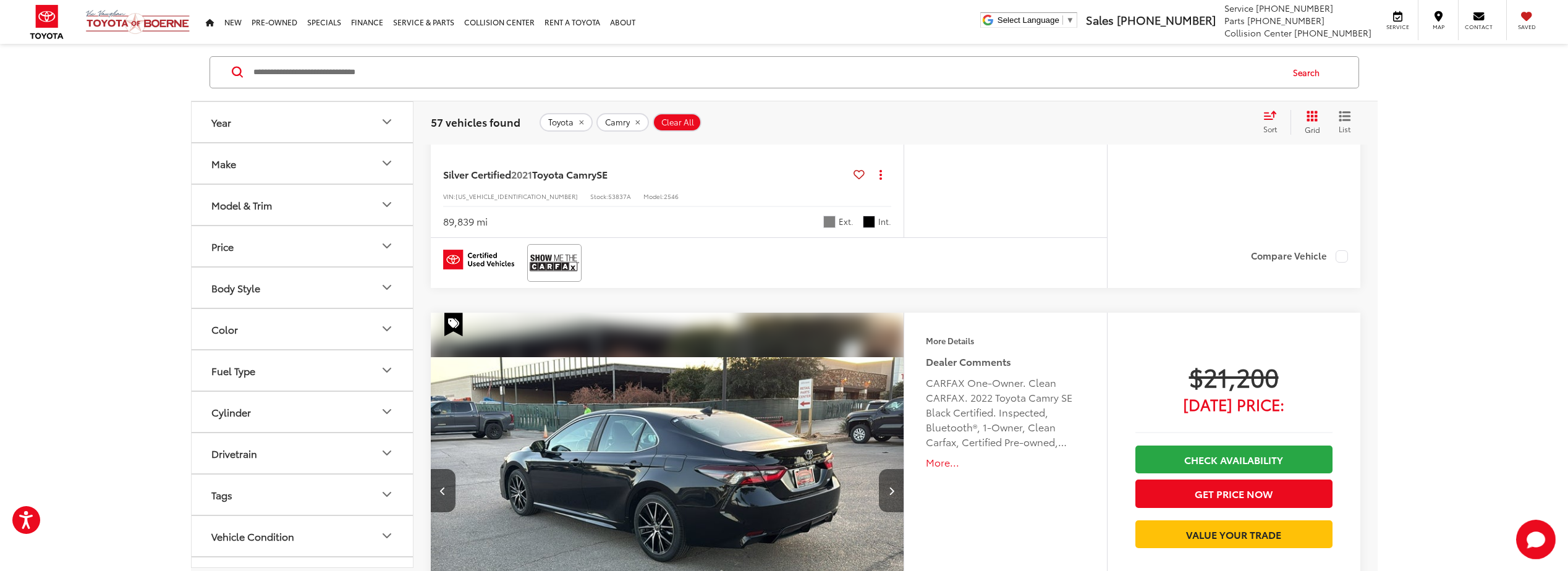
click at [895, 485] on button "Next image" at bounding box center [892, 490] width 25 height 43
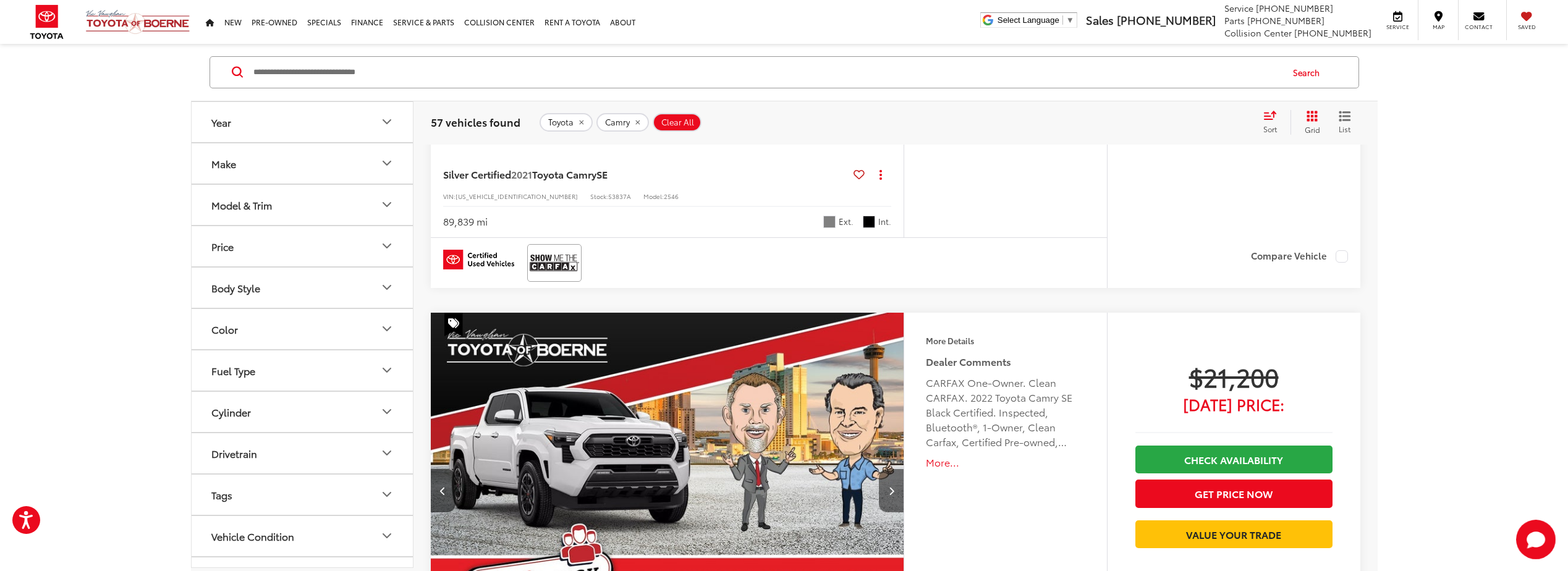
click at [895, 485] on button "Next image" at bounding box center [892, 490] width 25 height 43
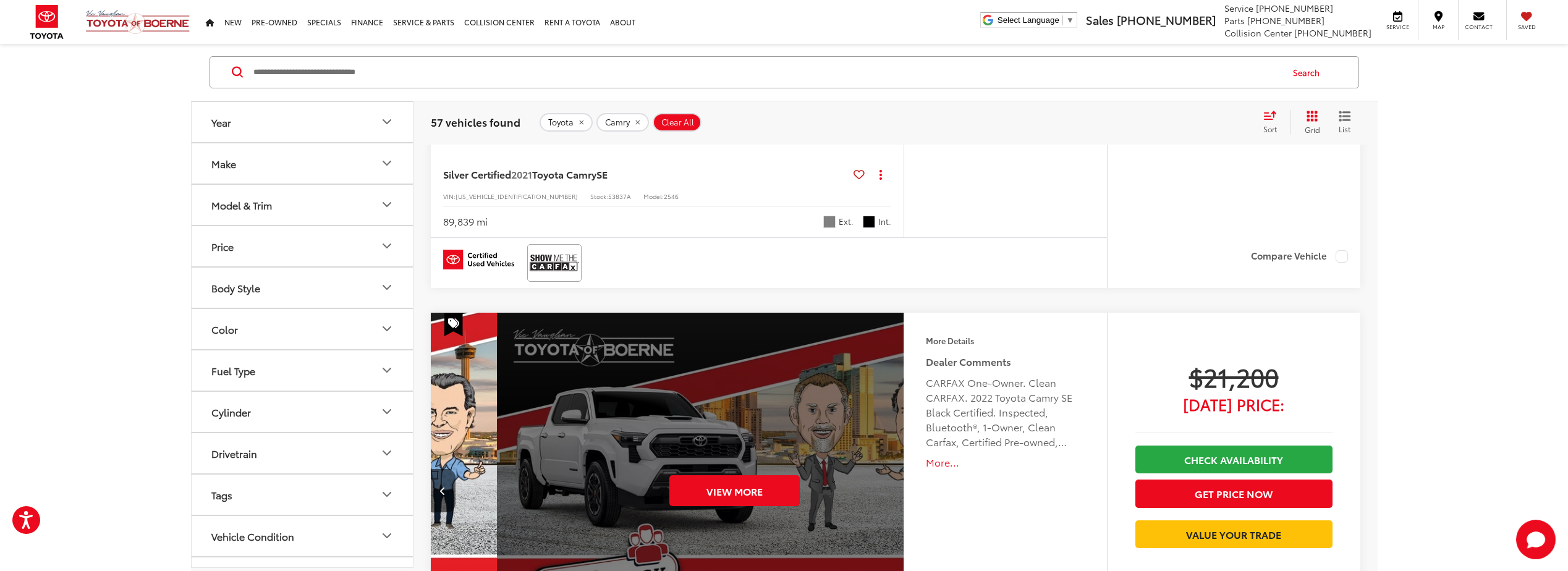
scroll to position [0, 2376]
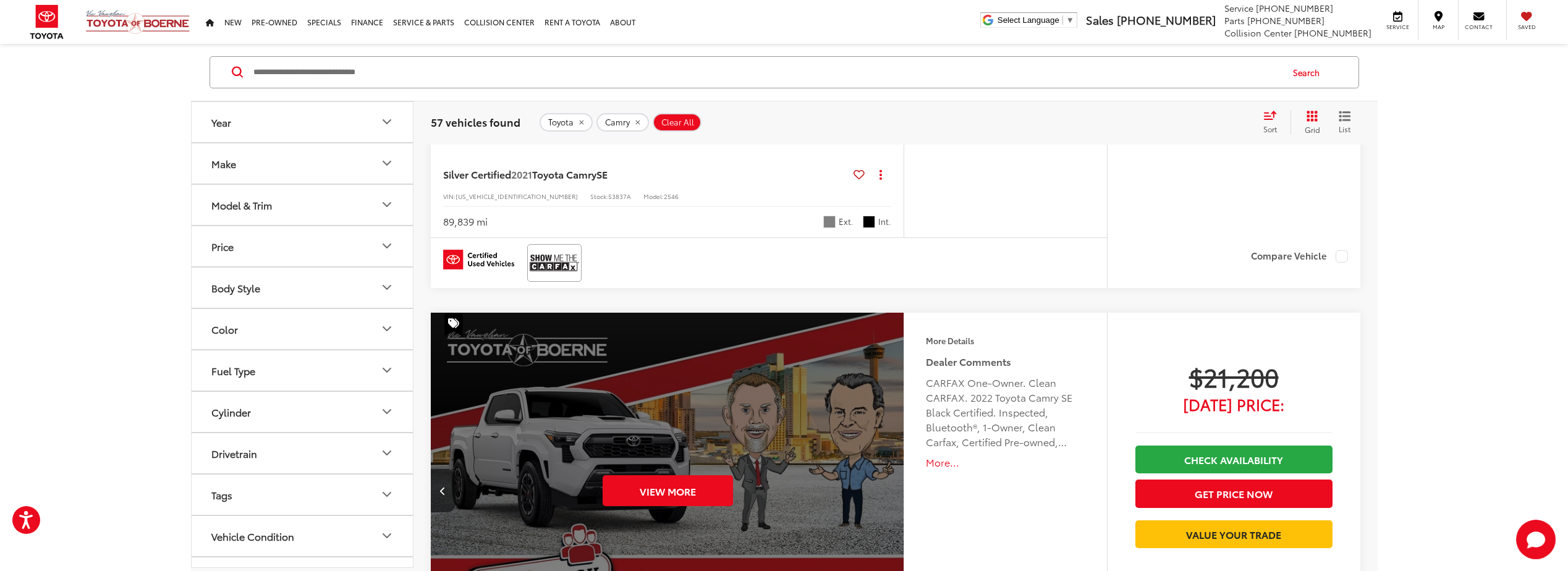
click at [895, 485] on div "View More" at bounding box center [668, 491] width 475 height 356
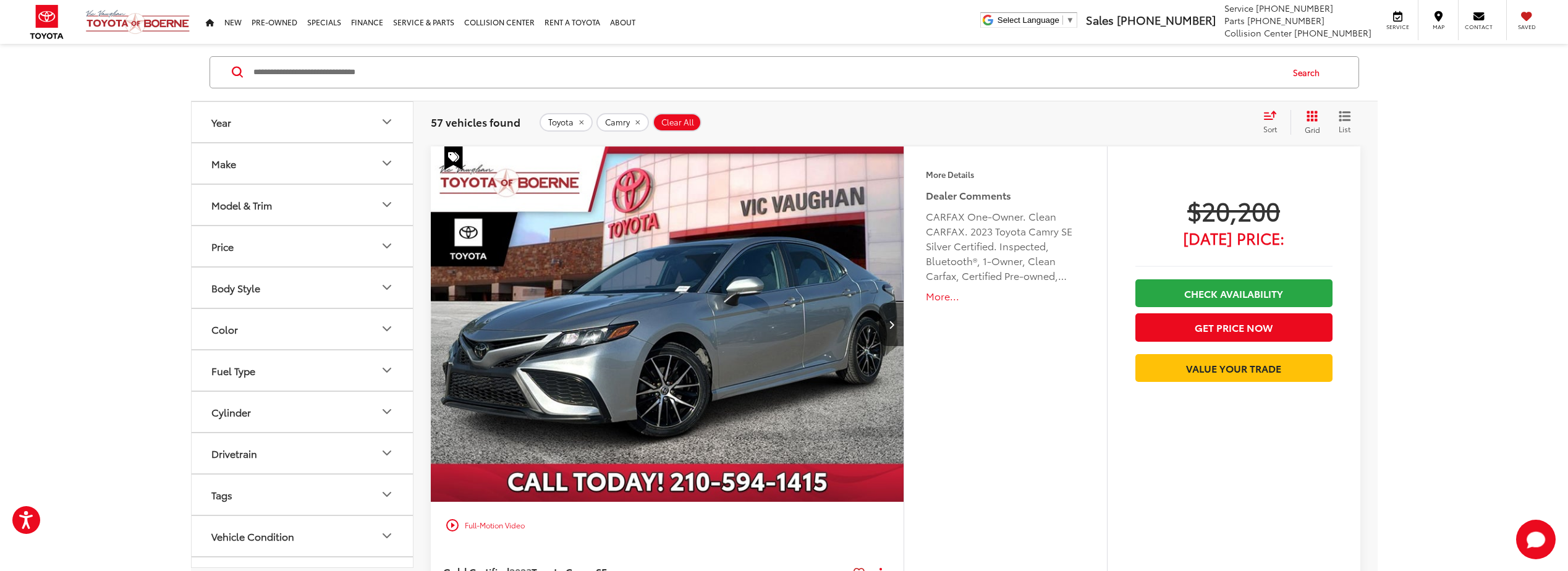
click at [944, 296] on button "More..." at bounding box center [1006, 296] width 159 height 14
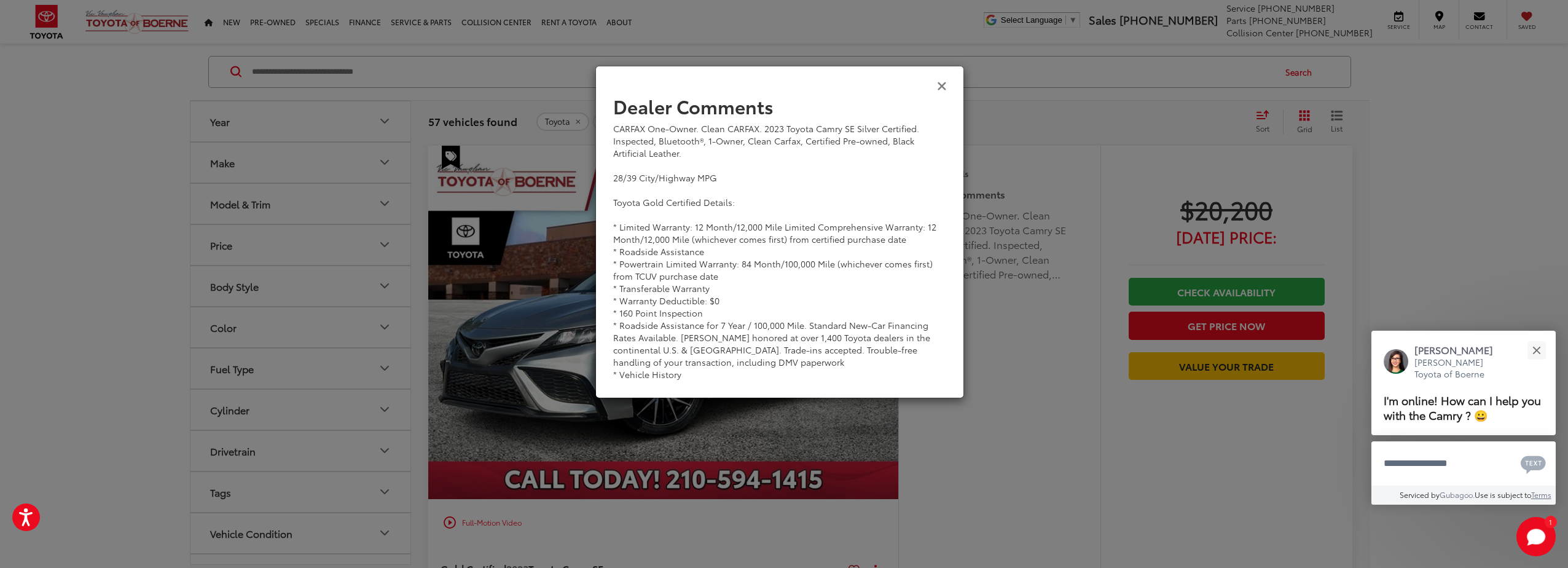
click at [943, 82] on icon "Close" at bounding box center [942, 85] width 10 height 13
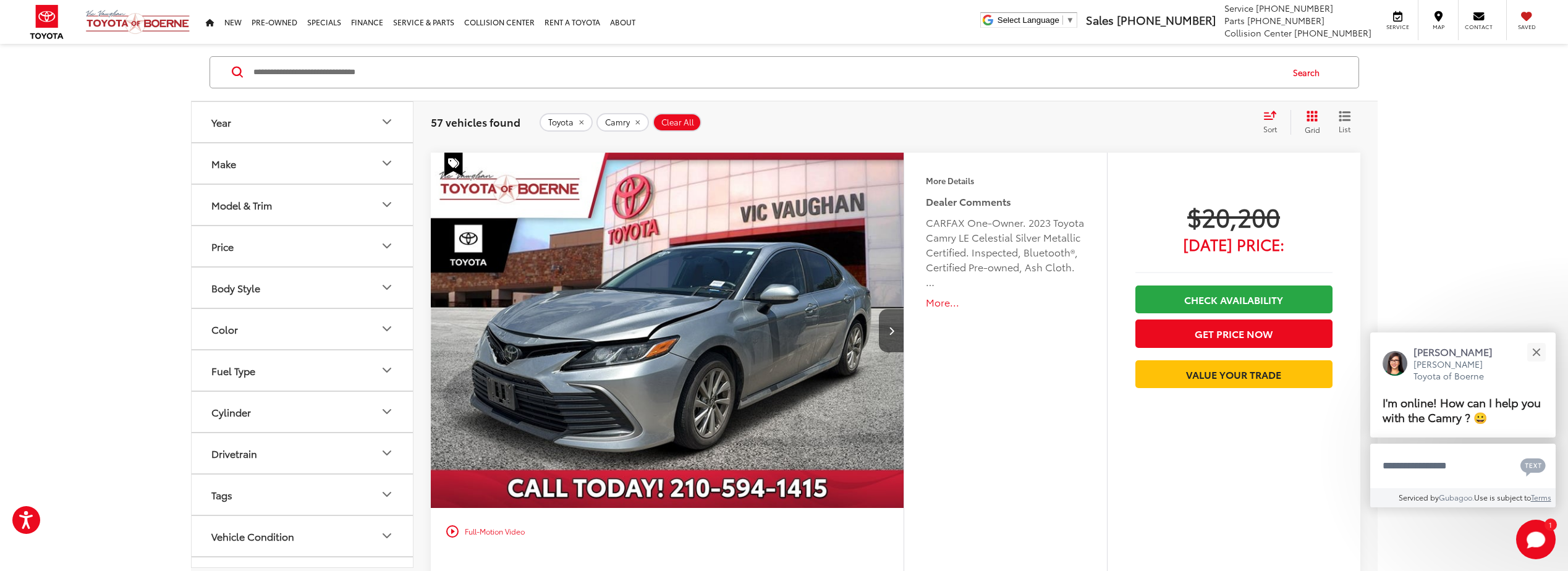
scroll to position [637, 0]
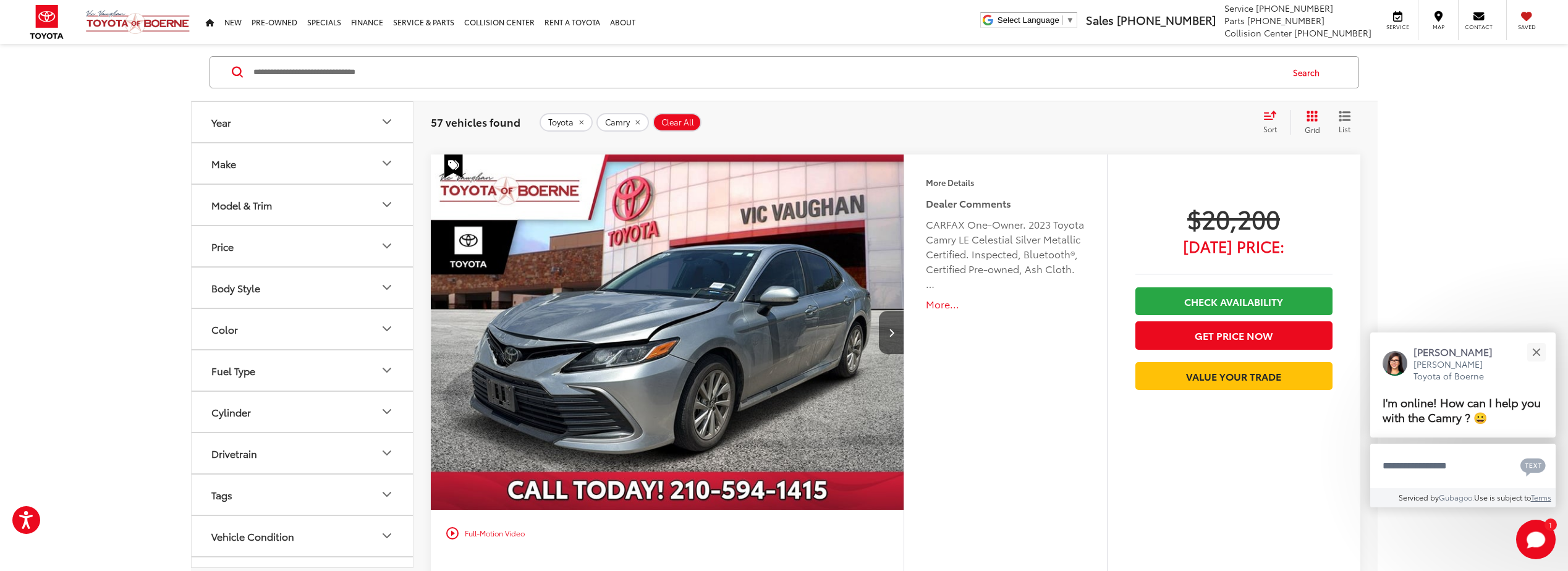
click at [939, 303] on button "More..." at bounding box center [1006, 304] width 159 height 14
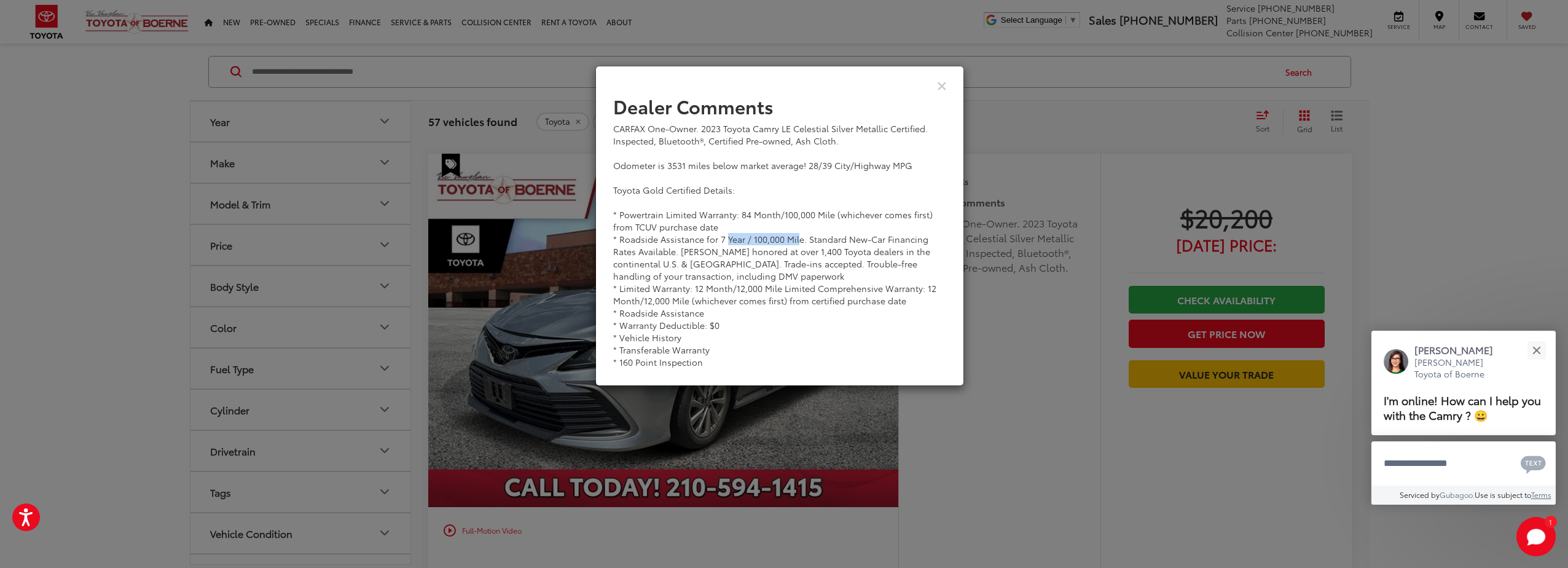
drag, startPoint x: 717, startPoint y: 237, endPoint x: 789, endPoint y: 236, distance: 72.0
click at [789, 236] on div "CARFAX One-Owner. 2023 Toyota Camry LE Celestial Silver Metallic Certified. Ins…" at bounding box center [779, 245] width 333 height 246
drag, startPoint x: 789, startPoint y: 236, endPoint x: 743, endPoint y: 212, distance: 51.9
click at [743, 212] on div "CARFAX One-Owner. 2023 Toyota Camry LE Celestial Silver Metallic Certified. Ins…" at bounding box center [779, 245] width 333 height 246
drag, startPoint x: 733, startPoint y: 212, endPoint x: 827, endPoint y: 213, distance: 94.0
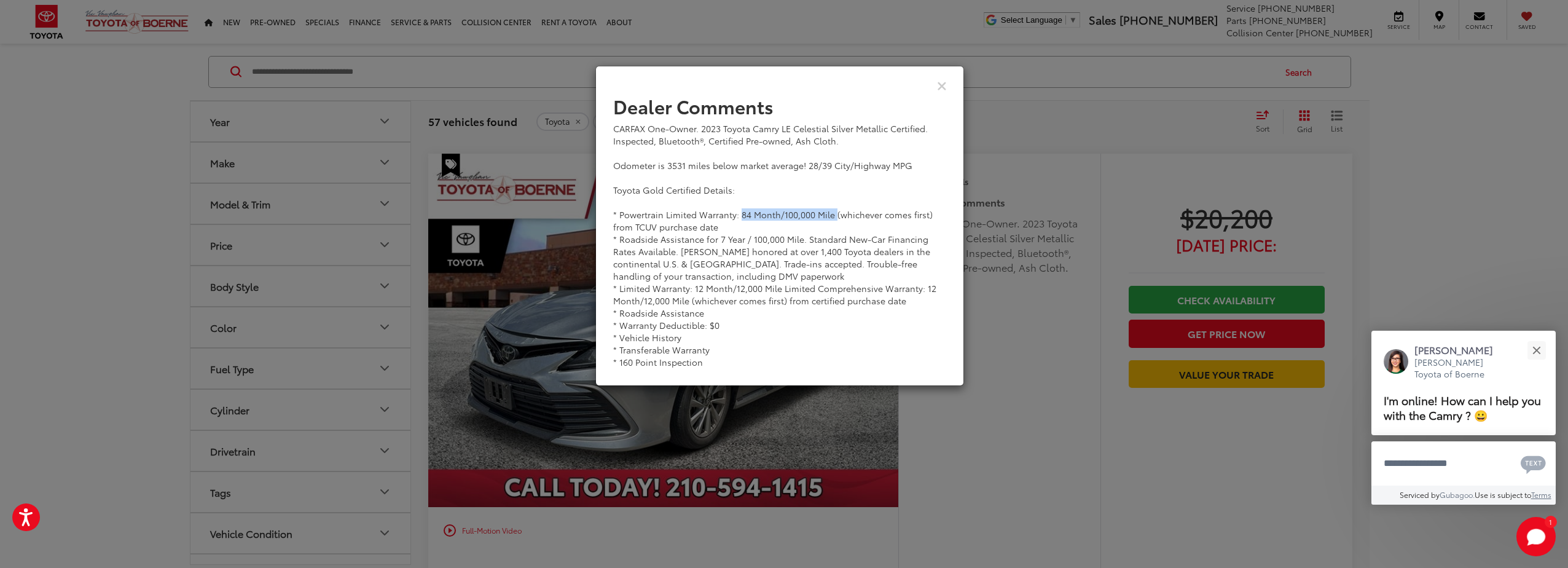
click at [827, 213] on div "CARFAX One-Owner. 2023 Toyota Camry LE Celestial Silver Metallic Certified. Ins…" at bounding box center [779, 245] width 333 height 246
click at [973, 413] on div "Dealer Comments CARFAX One-Owner. 2023 Toyota Camry LE Celestial Silver Metalli…" at bounding box center [784, 284] width 1568 height 568
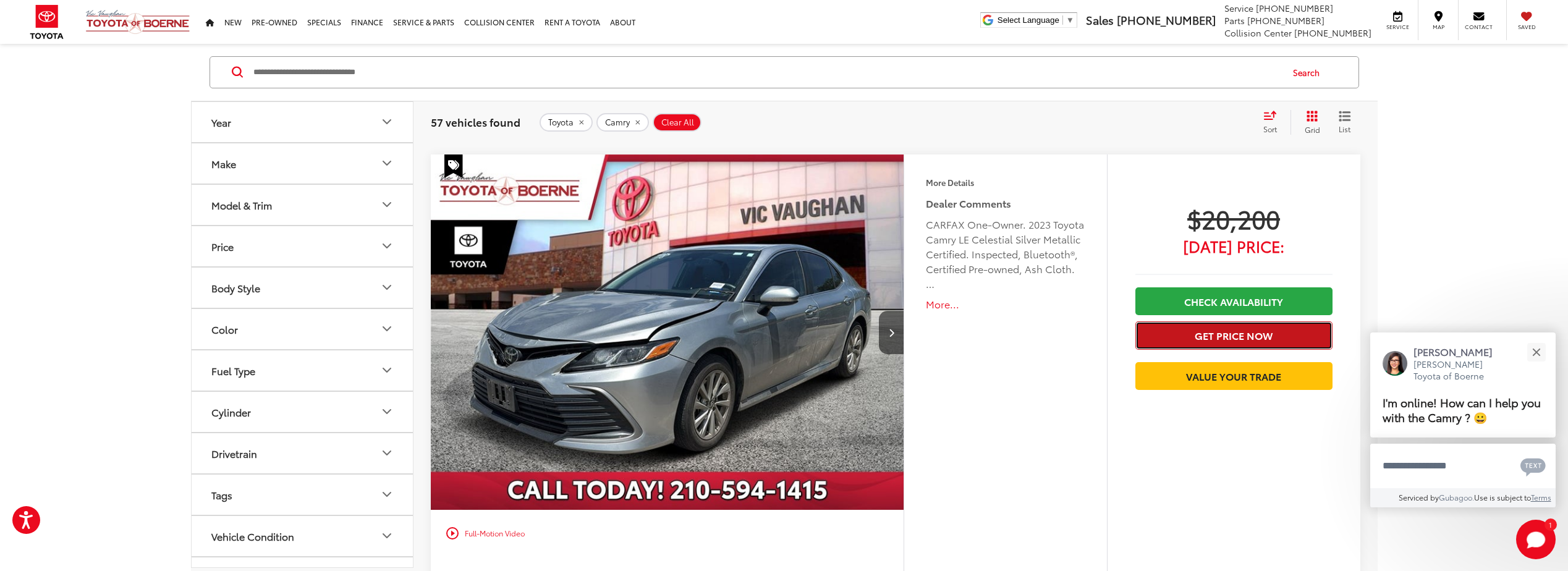
click at [1185, 332] on button "Get Price Now" at bounding box center [1234, 335] width 197 height 28
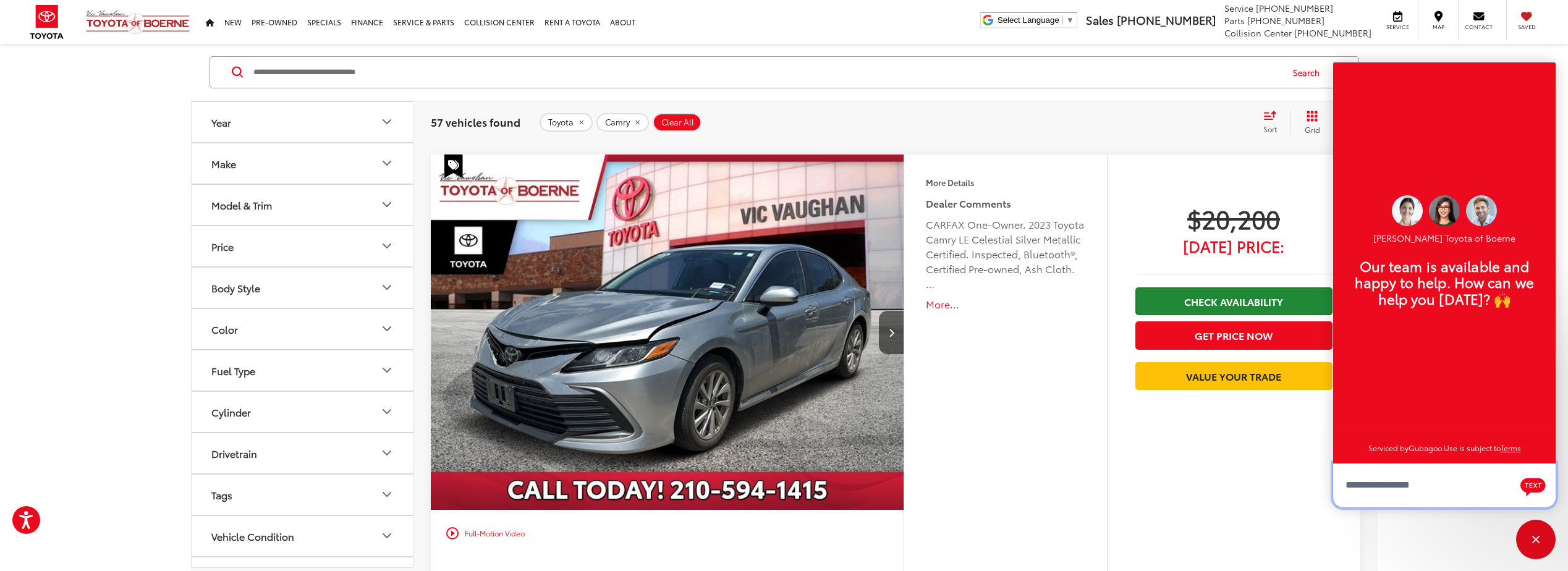
scroll to position [14, 0]
click at [1379, 488] on textarea "Type your message" at bounding box center [1444, 485] width 222 height 44
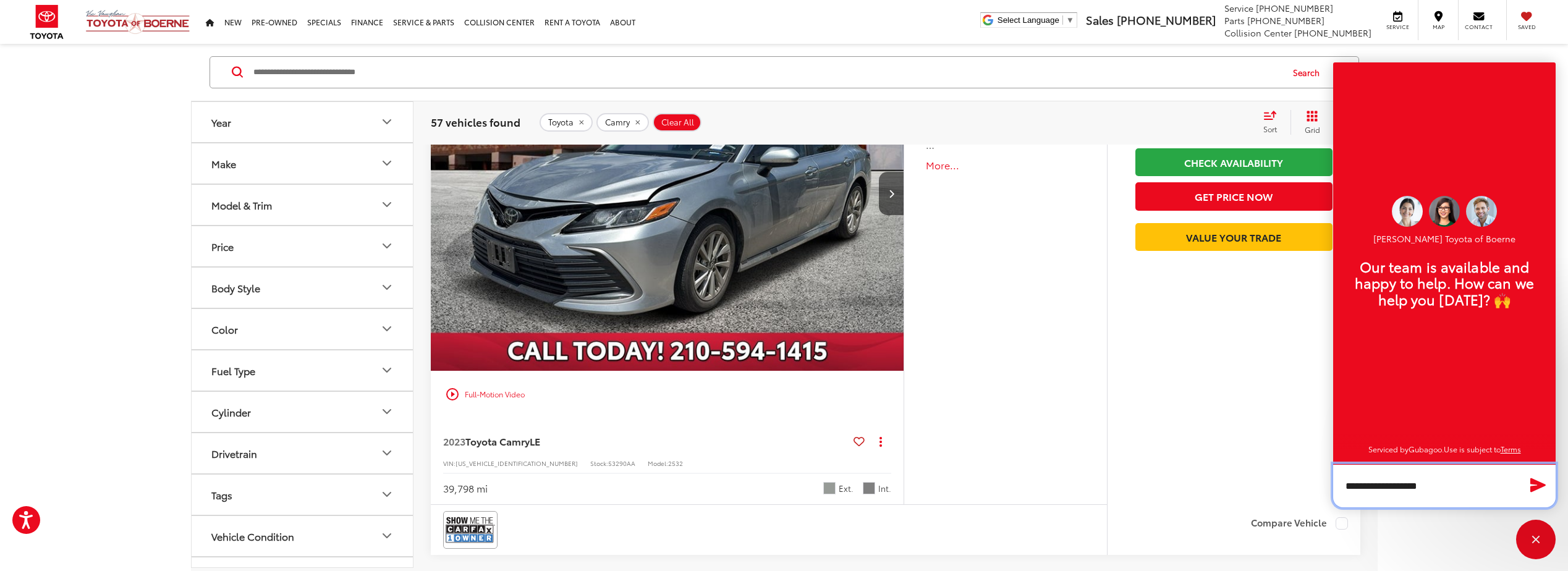
scroll to position [822, 0]
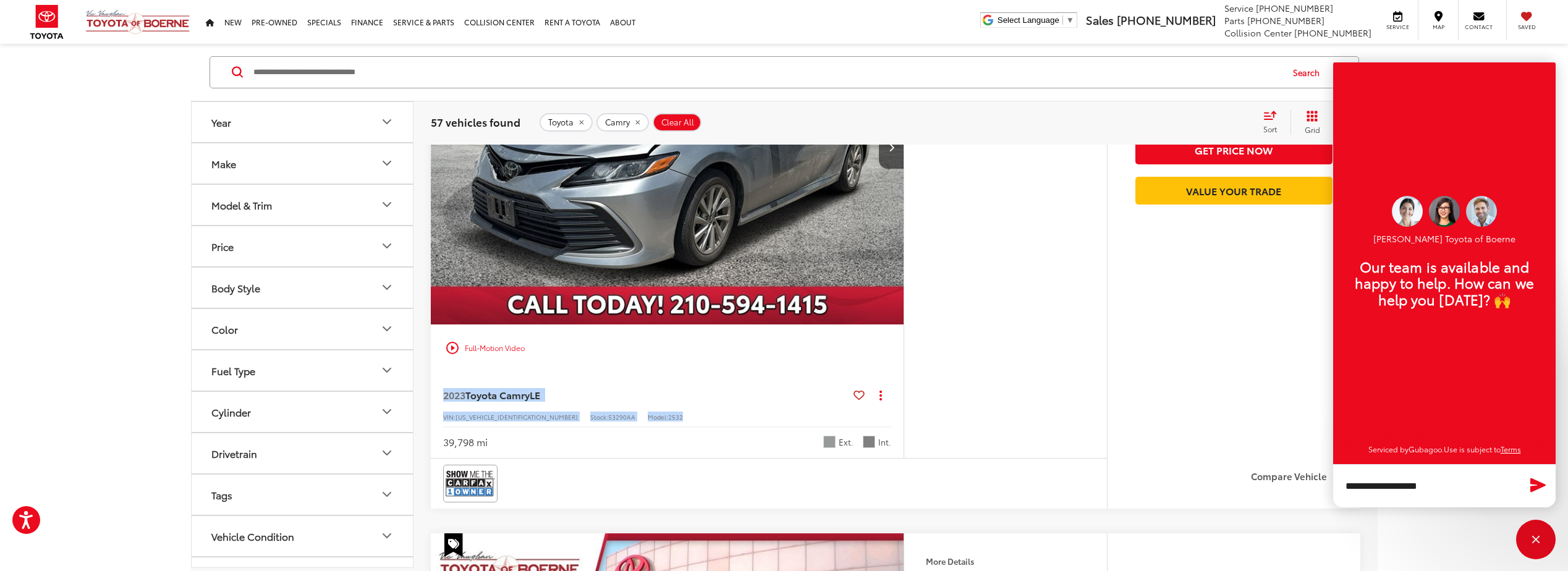
drag, startPoint x: 607, startPoint y: 416, endPoint x: 427, endPoint y: 394, distance: 181.3
copy div "2023 Toyota Camry LE Copy Link Share Print View Details VIN: 4T1C11AK8PU802486 …"
click at [1437, 481] on textarea "**********" at bounding box center [1444, 485] width 222 height 43
paste textarea "**********"
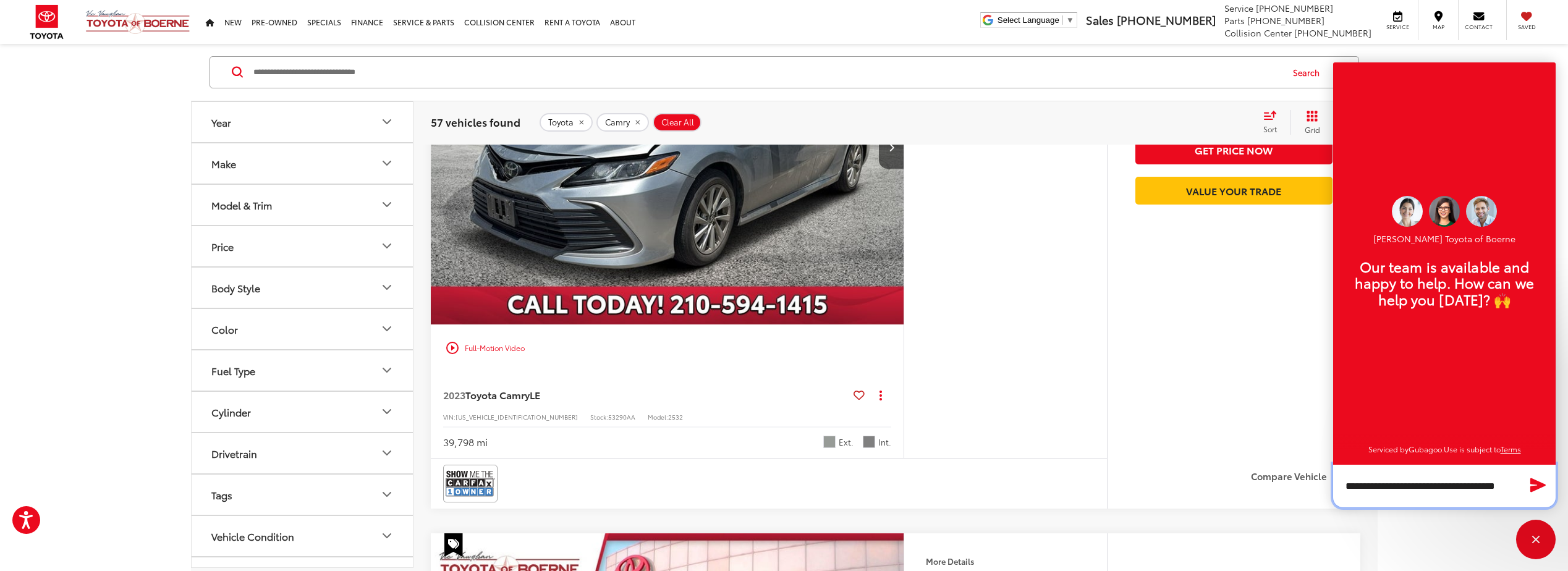
scroll to position [62, 0]
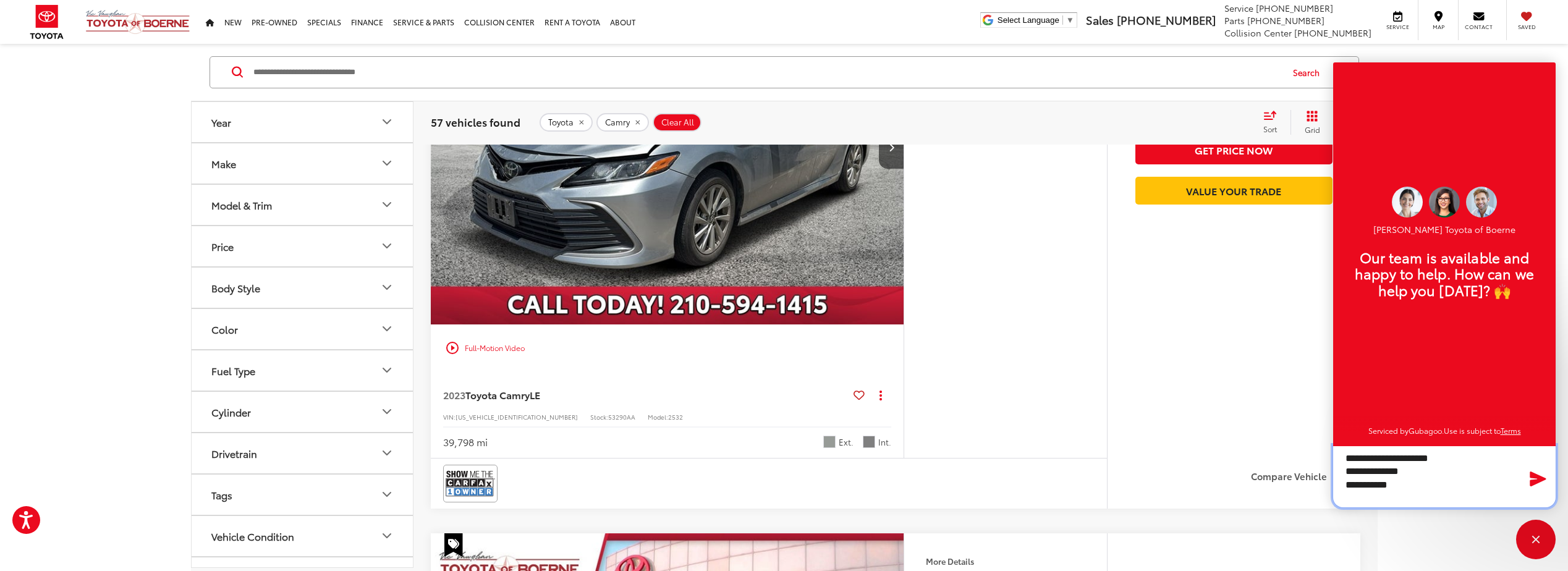
type textarea "**********"
click at [1534, 478] on icon "Send Message" at bounding box center [1538, 478] width 20 height 18
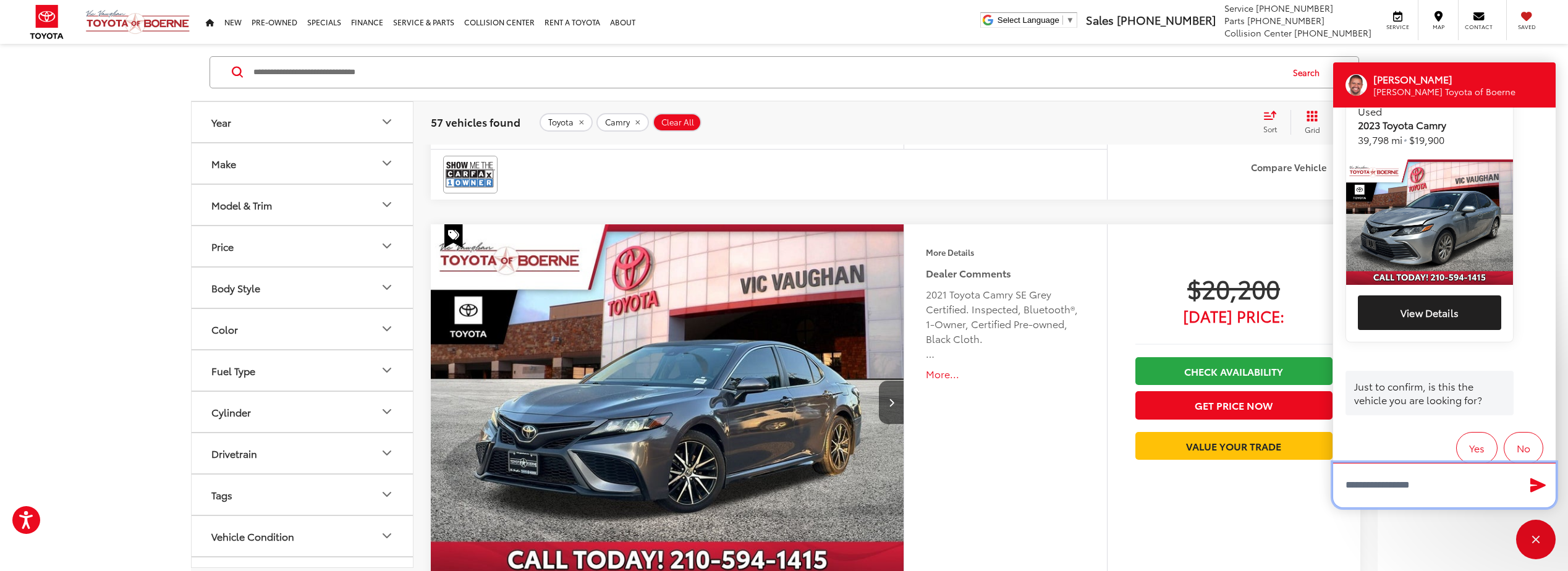
scroll to position [356, 0]
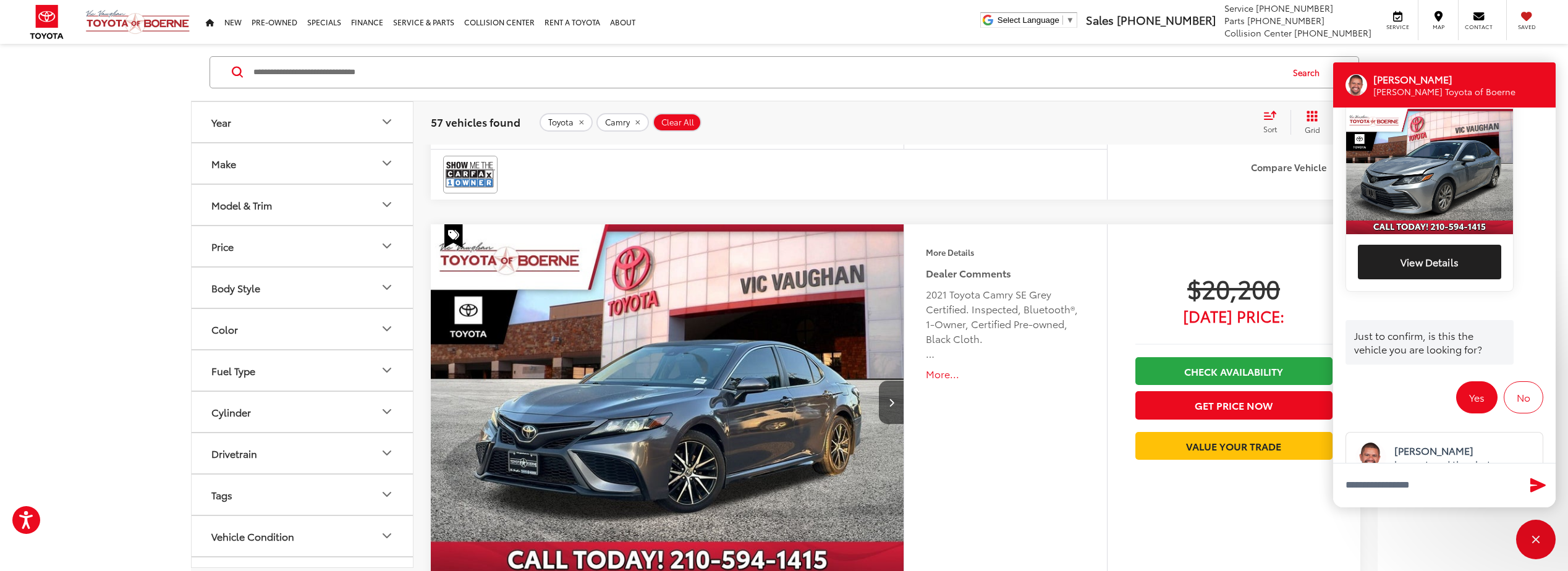
click at [1460, 381] on button "Yes" at bounding box center [1477, 397] width 41 height 32
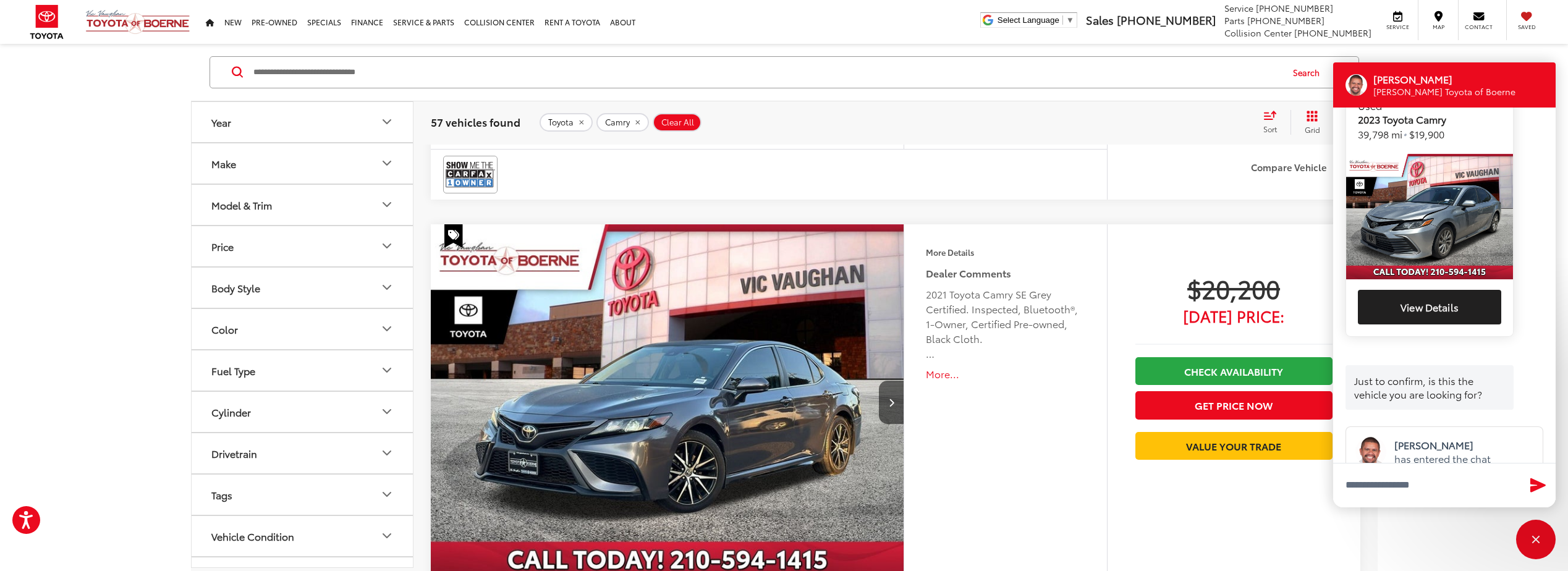
scroll to position [354, 0]
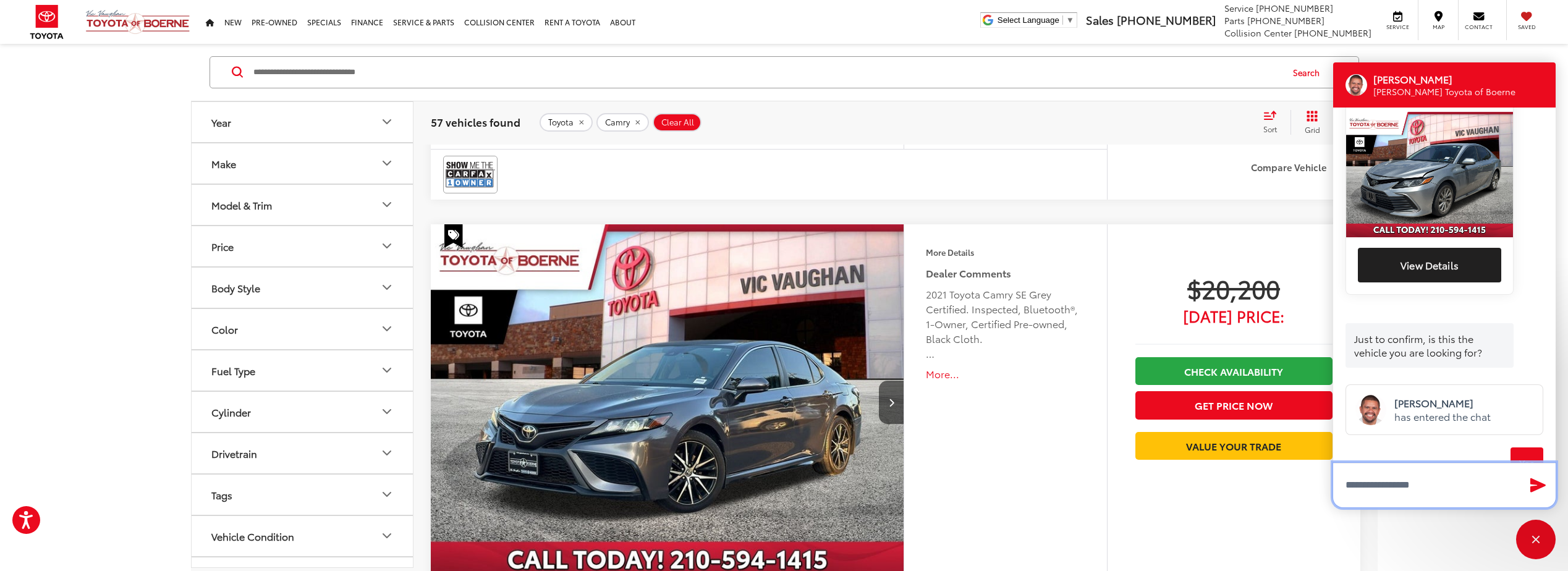
click at [1412, 493] on textarea "Type your message" at bounding box center [1444, 485] width 222 height 44
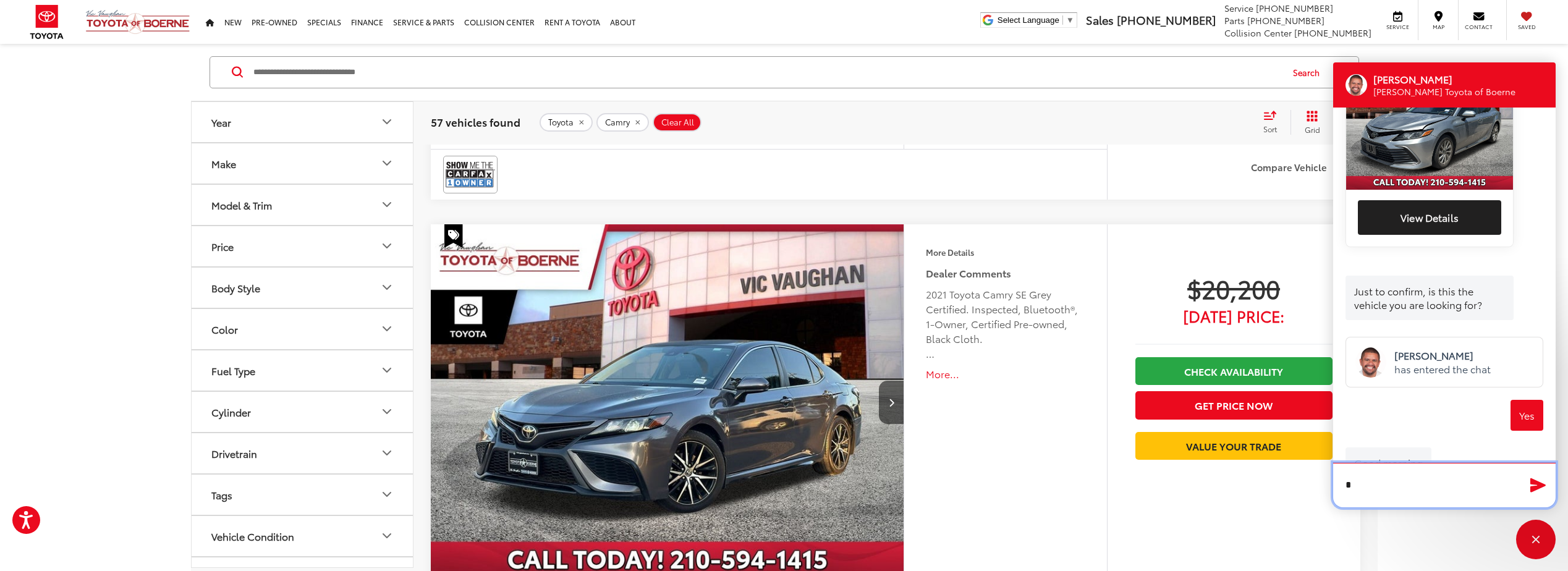
scroll to position [400, 0]
type textarea "******"
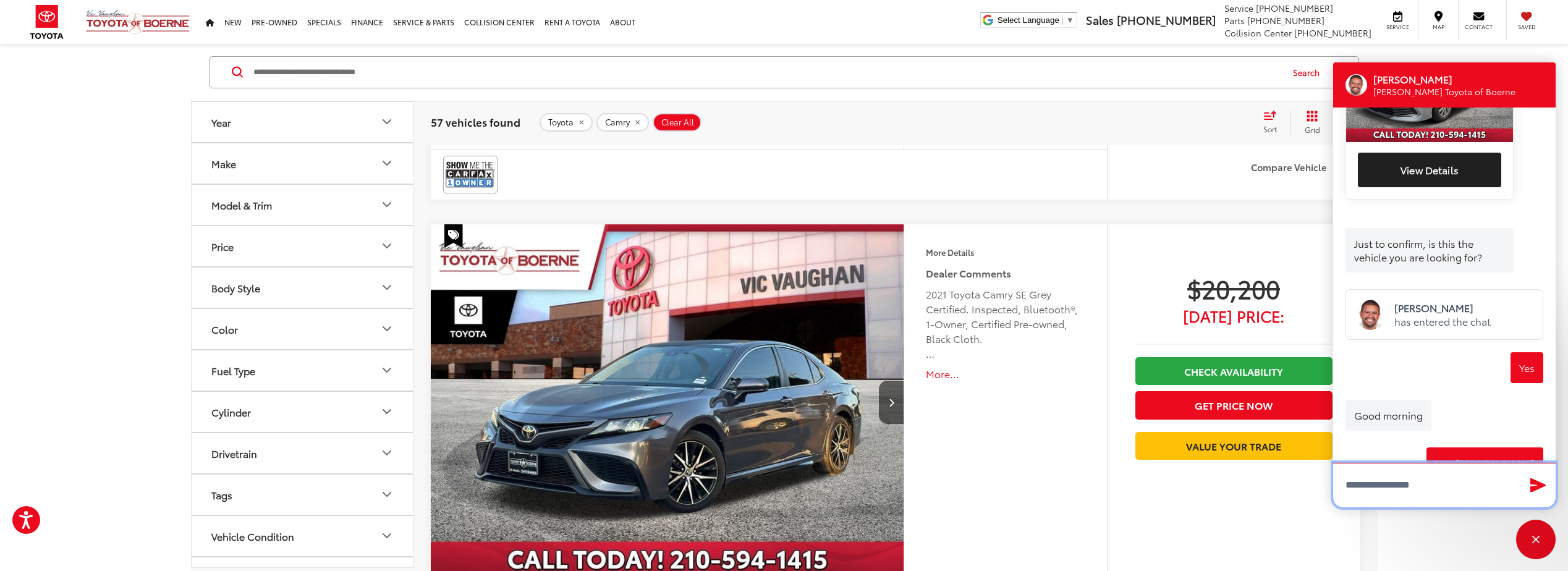
click at [1408, 482] on textarea "Type your message" at bounding box center [1444, 485] width 222 height 44
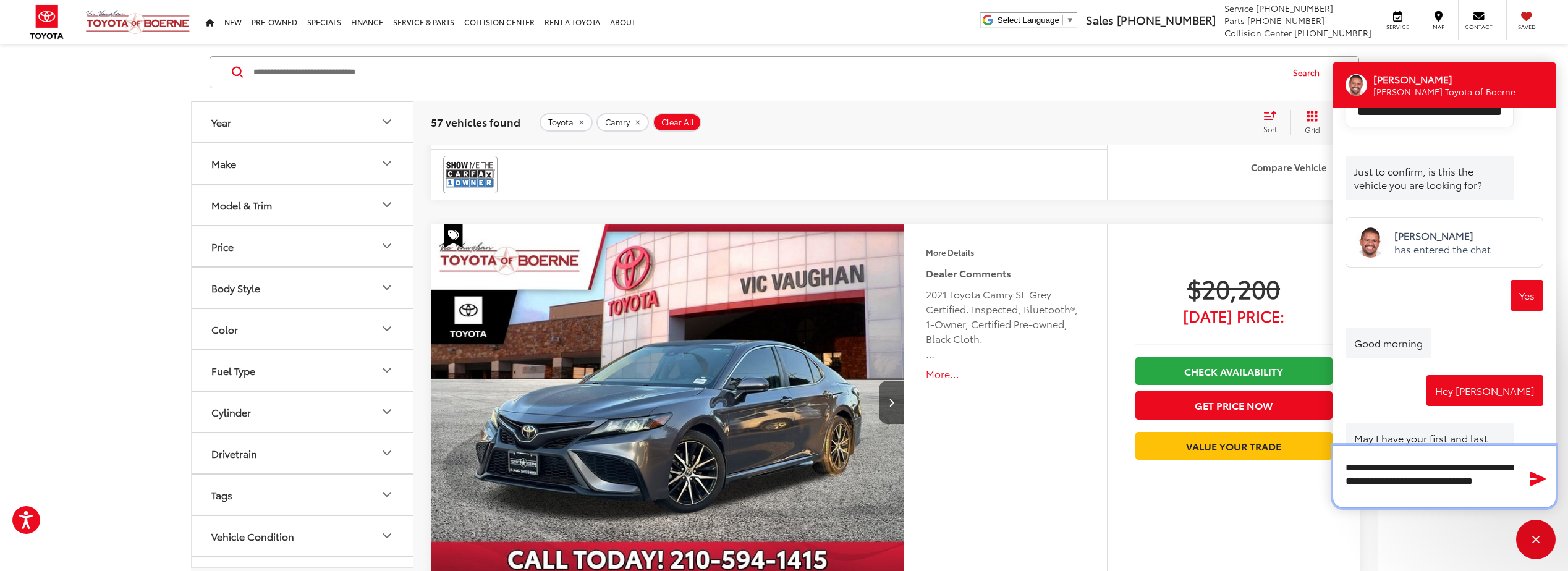
scroll to position [561, 0]
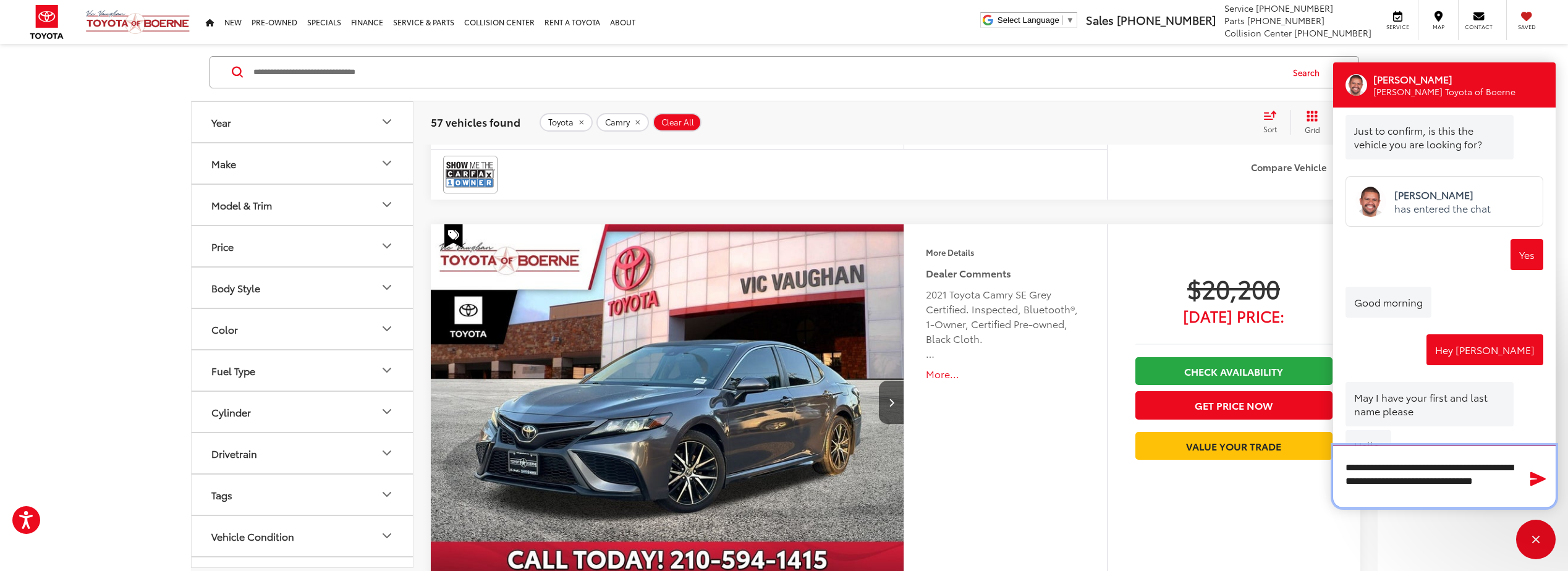
click at [1383, 496] on textarea "**********" at bounding box center [1444, 476] width 222 height 61
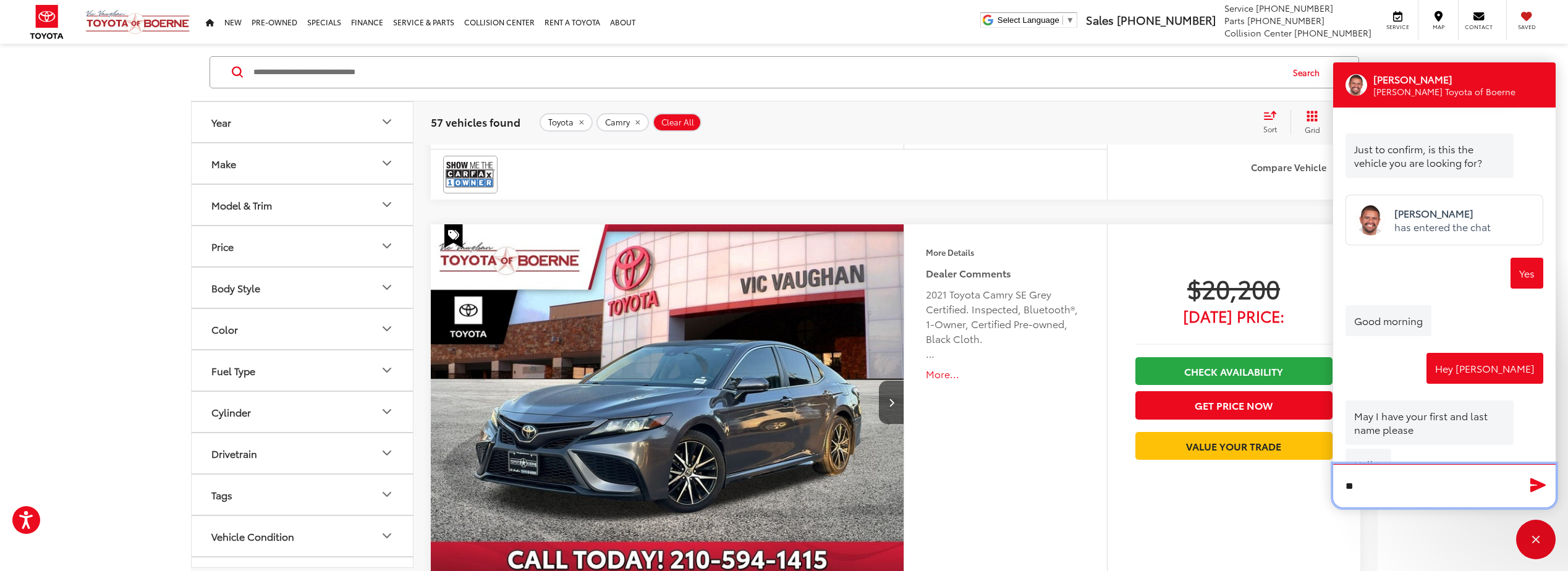
type textarea "*"
type textarea "**********"
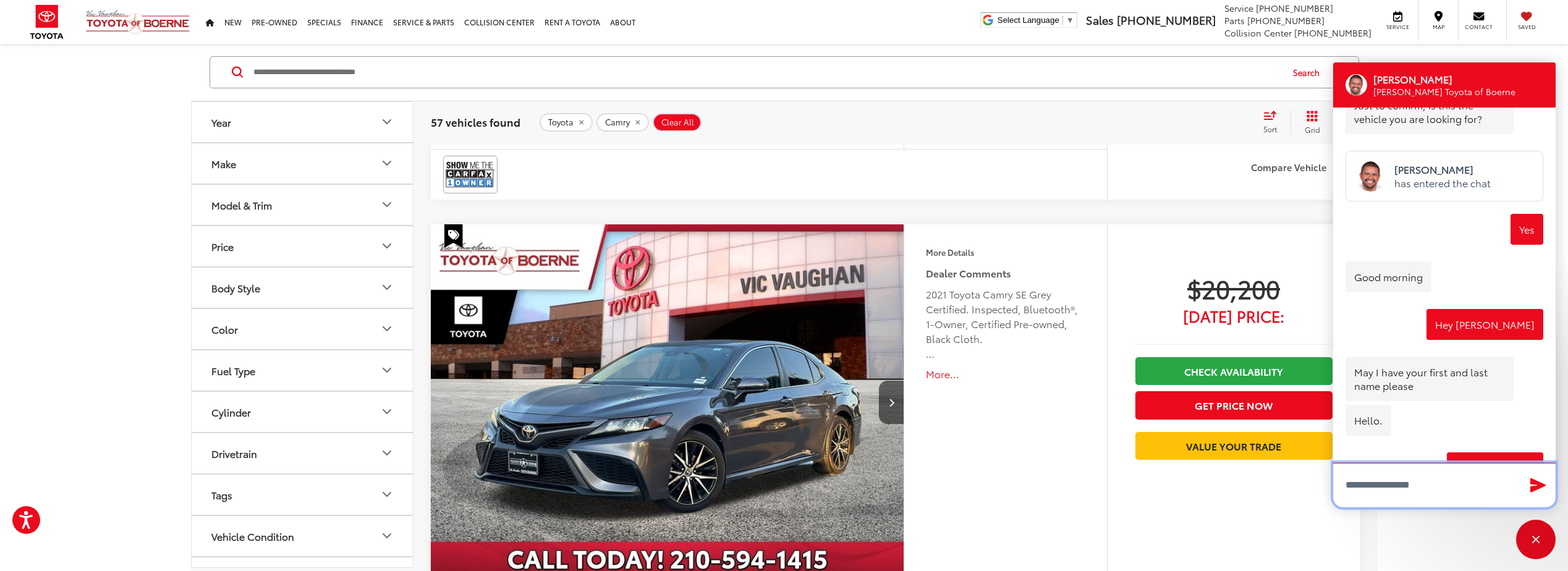
scroll to position [592, 0]
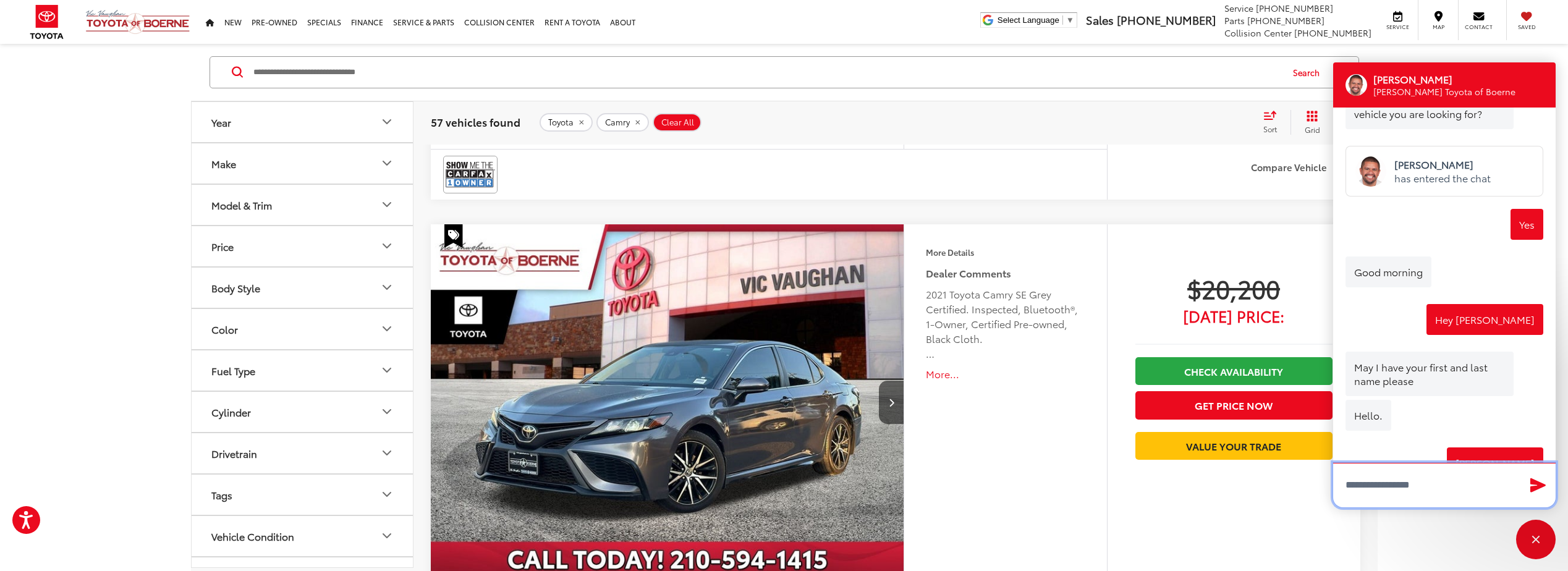
click at [1435, 490] on textarea "Type your message" at bounding box center [1444, 485] width 222 height 44
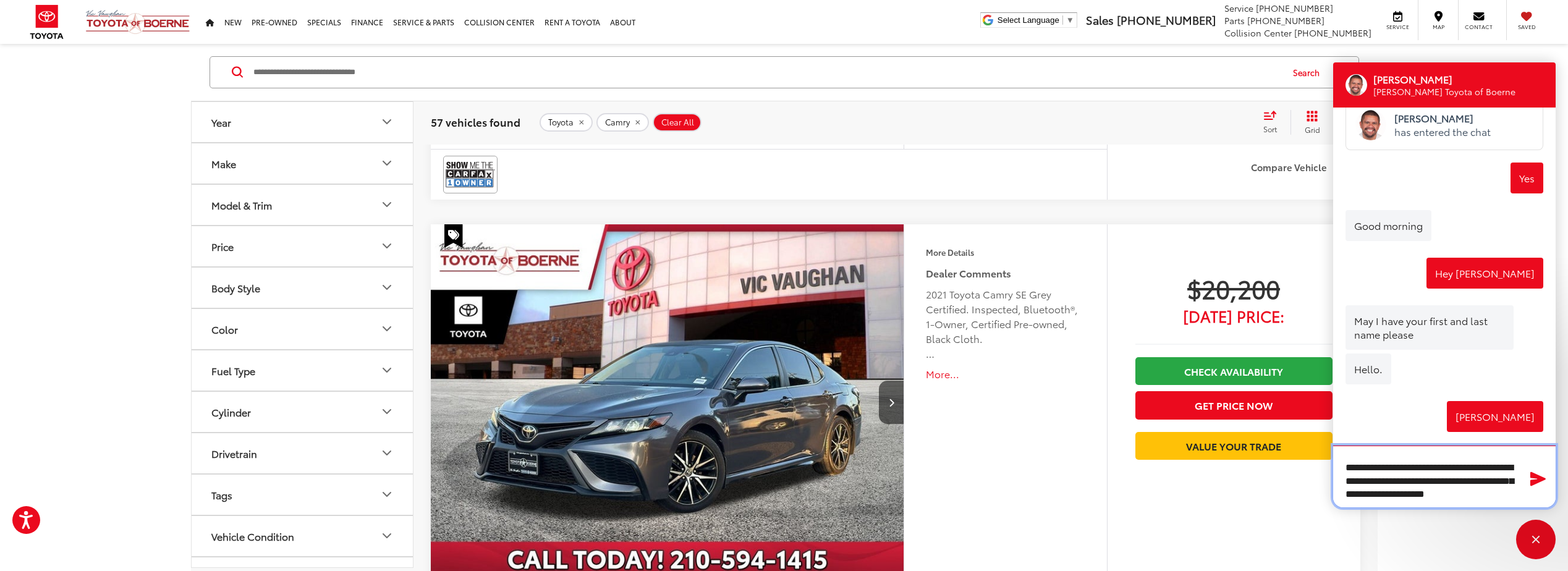
scroll to position [8, 0]
type textarea "**********"
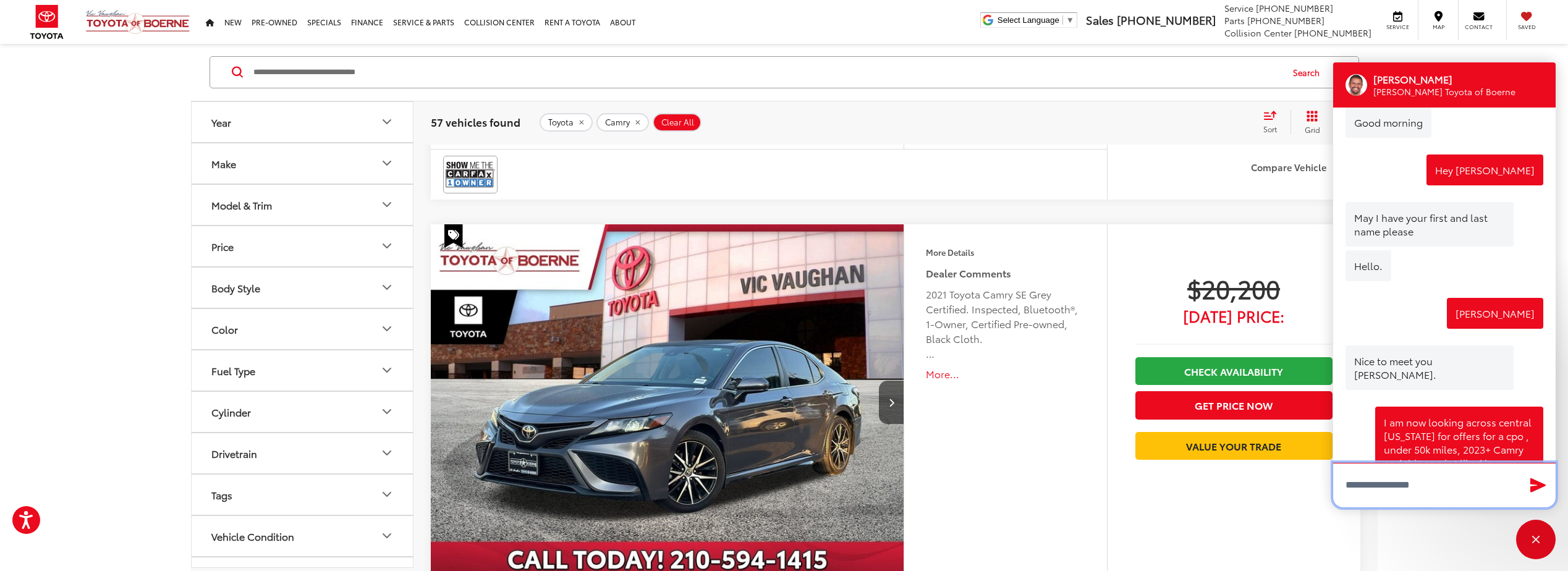
scroll to position [802, 0]
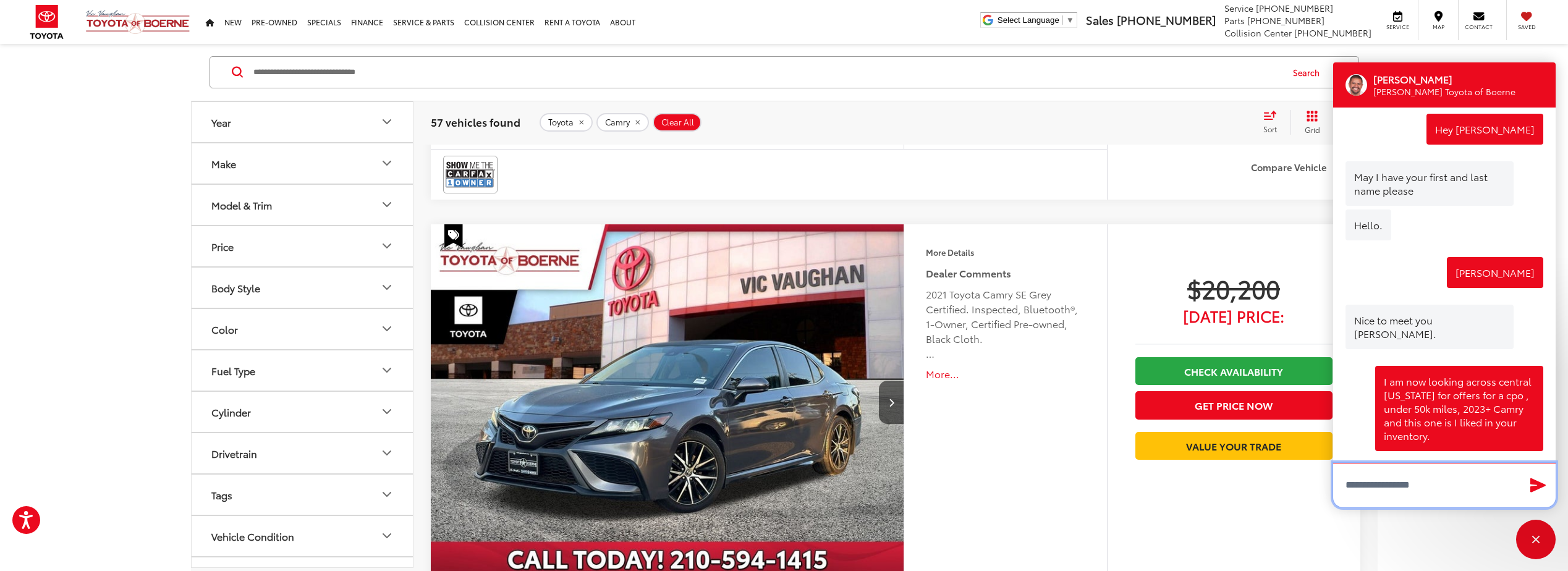
type textarea "*"
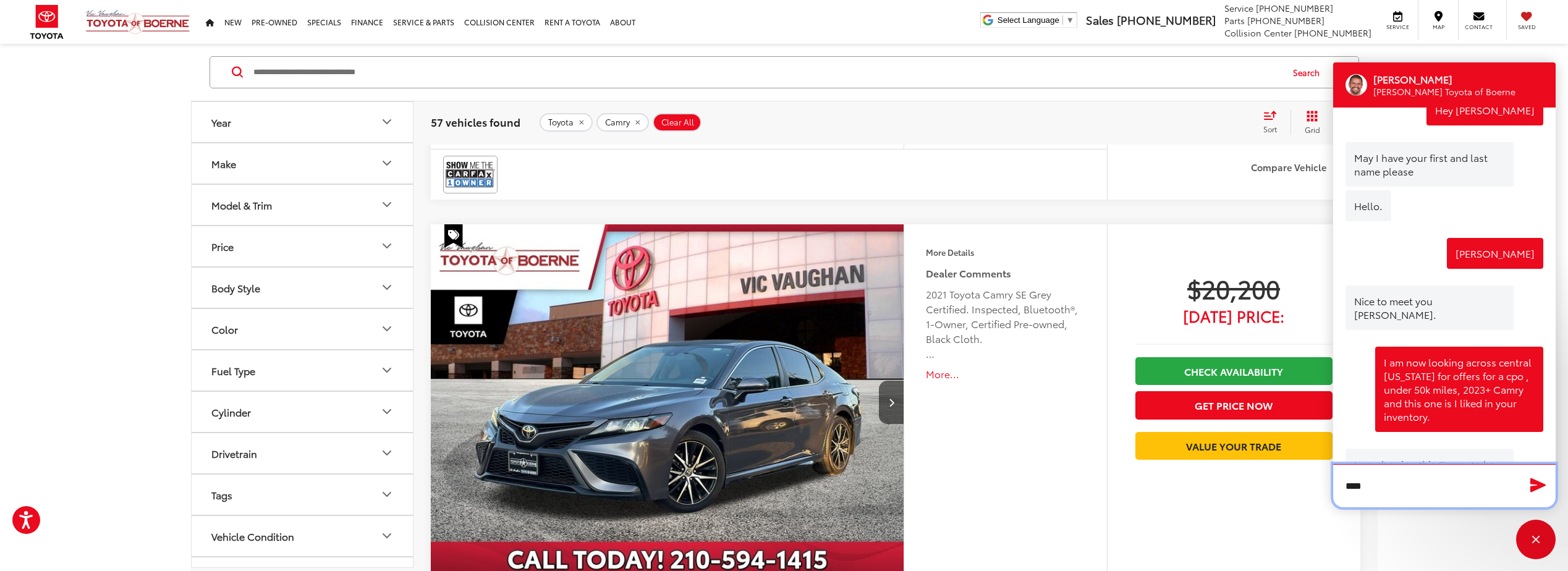
type textarea "*****"
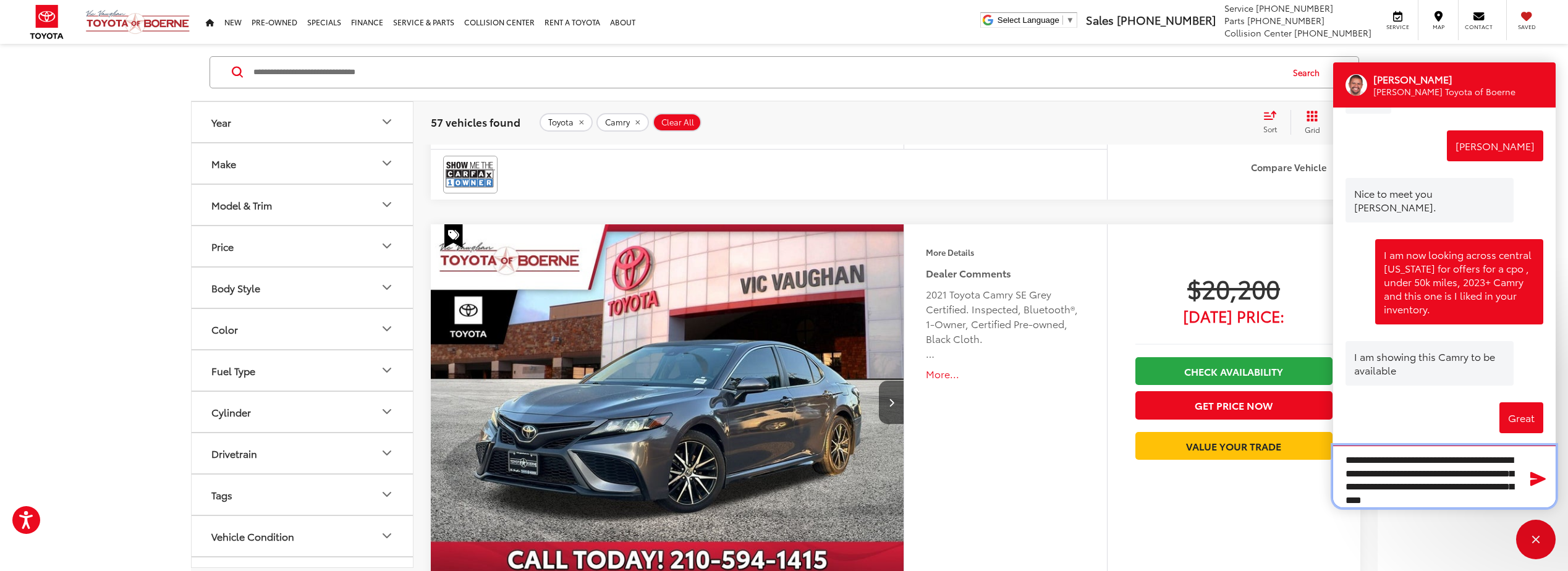
scroll to position [21, 0]
type textarea "**********"
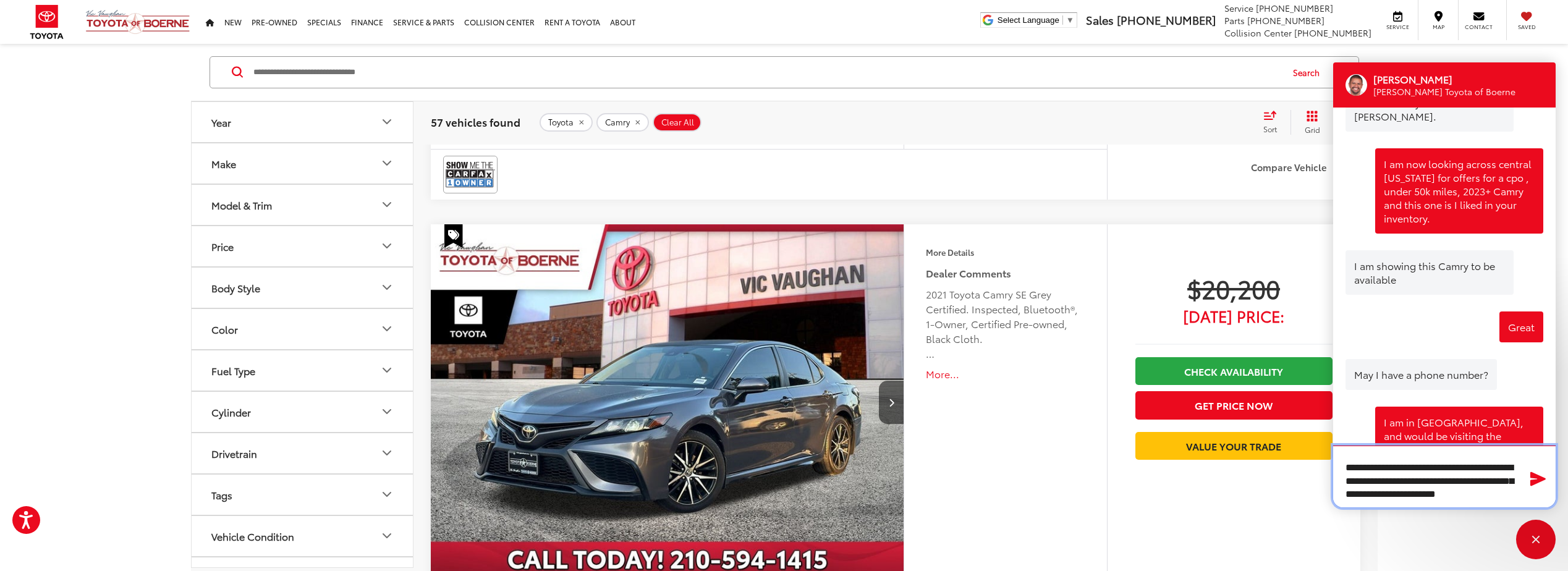
scroll to position [22, 0]
click at [1417, 486] on textarea "**********" at bounding box center [1444, 476] width 222 height 61
type textarea "**********"
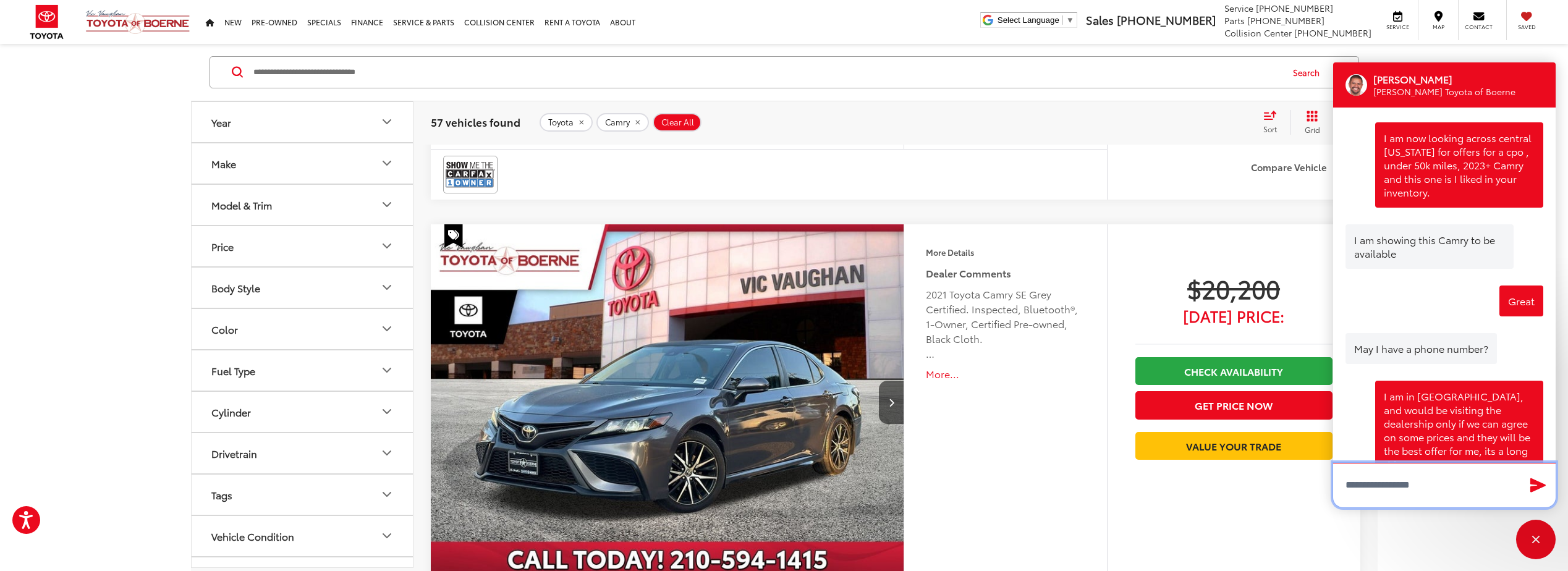
scroll to position [1089, 0]
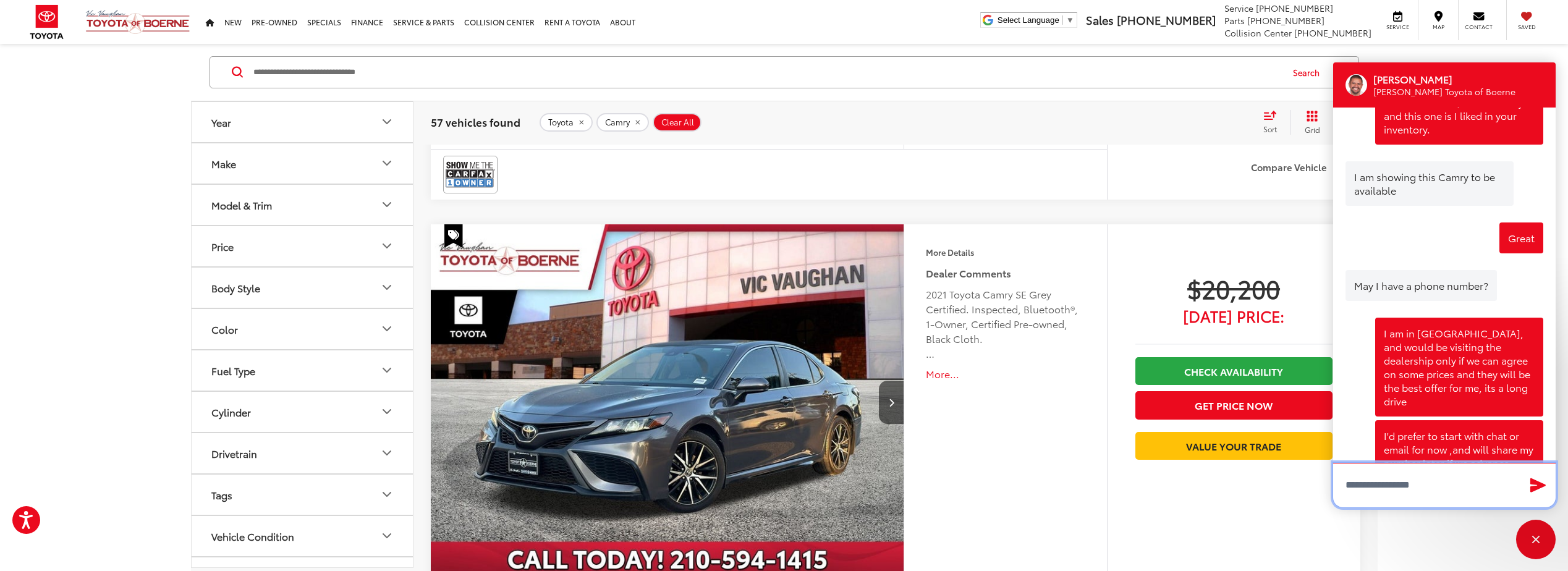
click at [1398, 478] on textarea "Type your message" at bounding box center [1444, 485] width 222 height 44
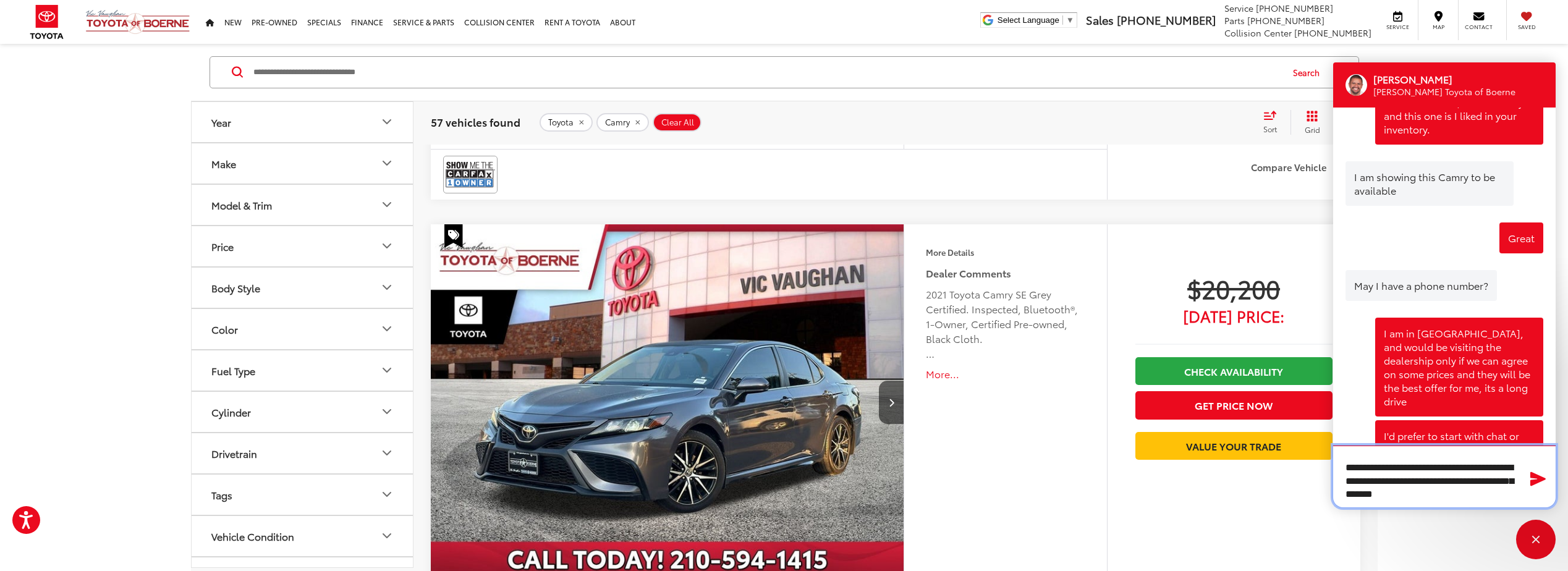
click at [1483, 503] on textarea "**********" at bounding box center [1444, 476] width 222 height 61
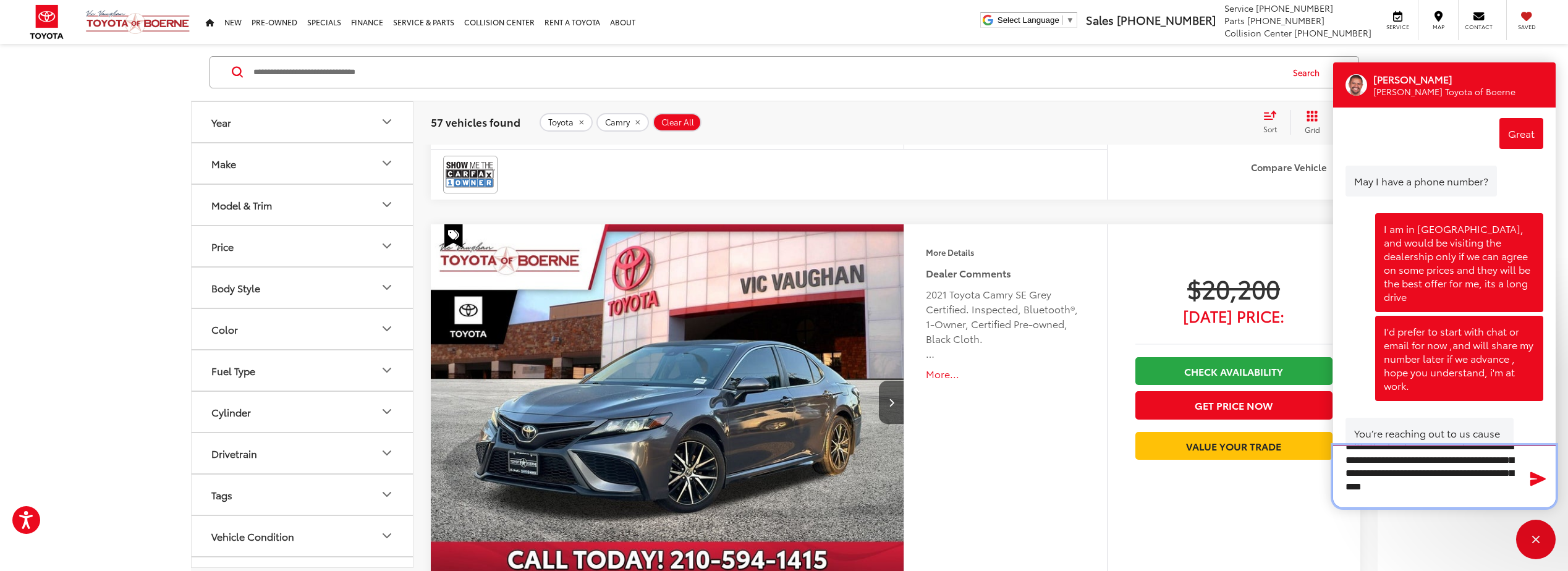
scroll to position [1208, 0]
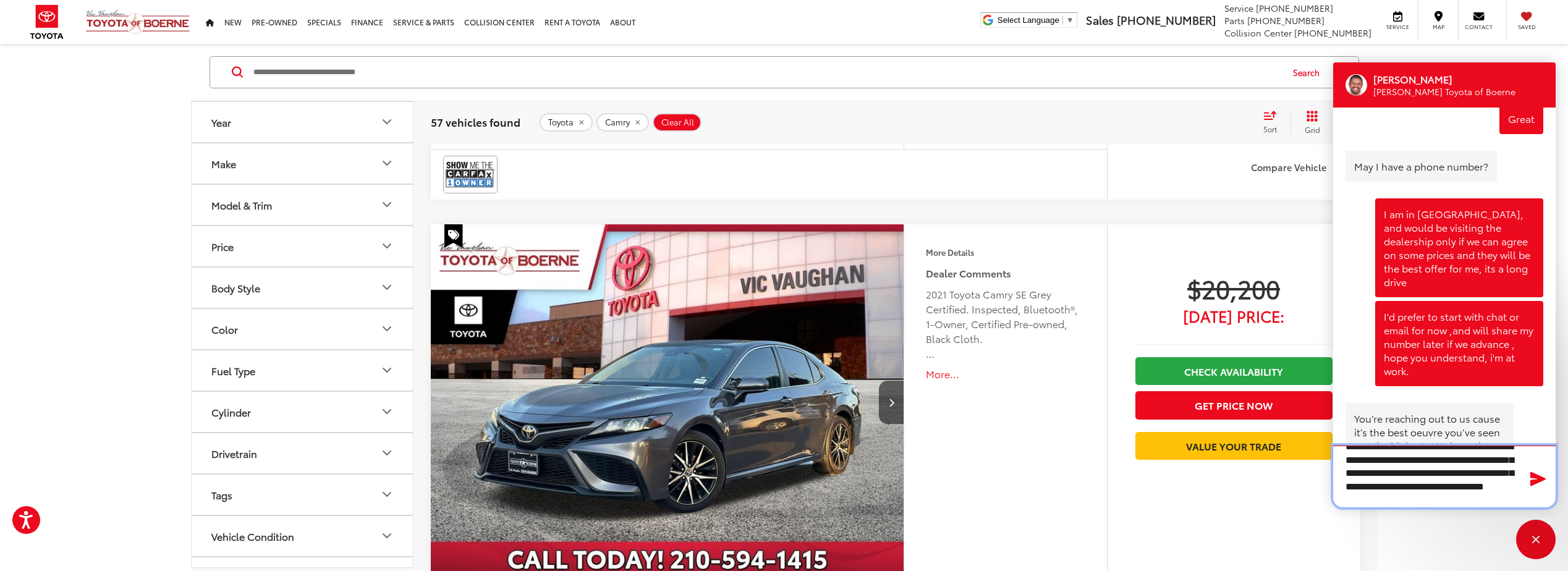
click at [1509, 500] on textarea "**********" at bounding box center [1444, 476] width 222 height 61
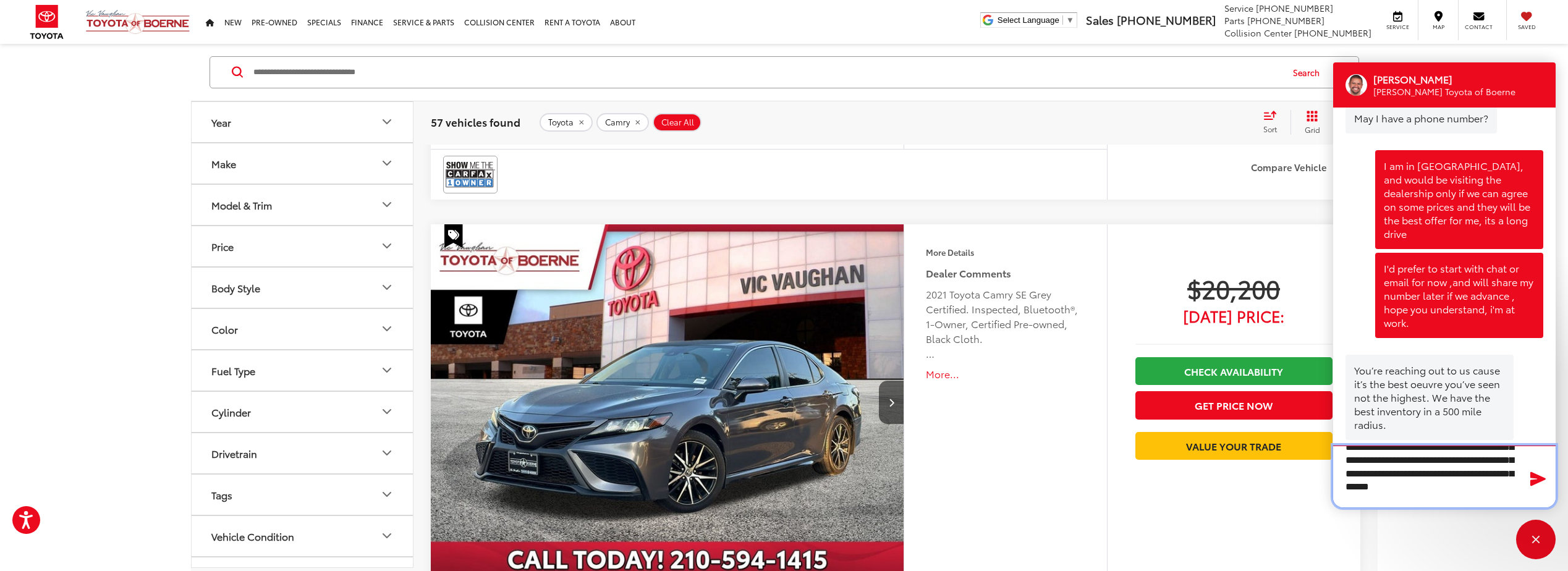
type textarea "**********"
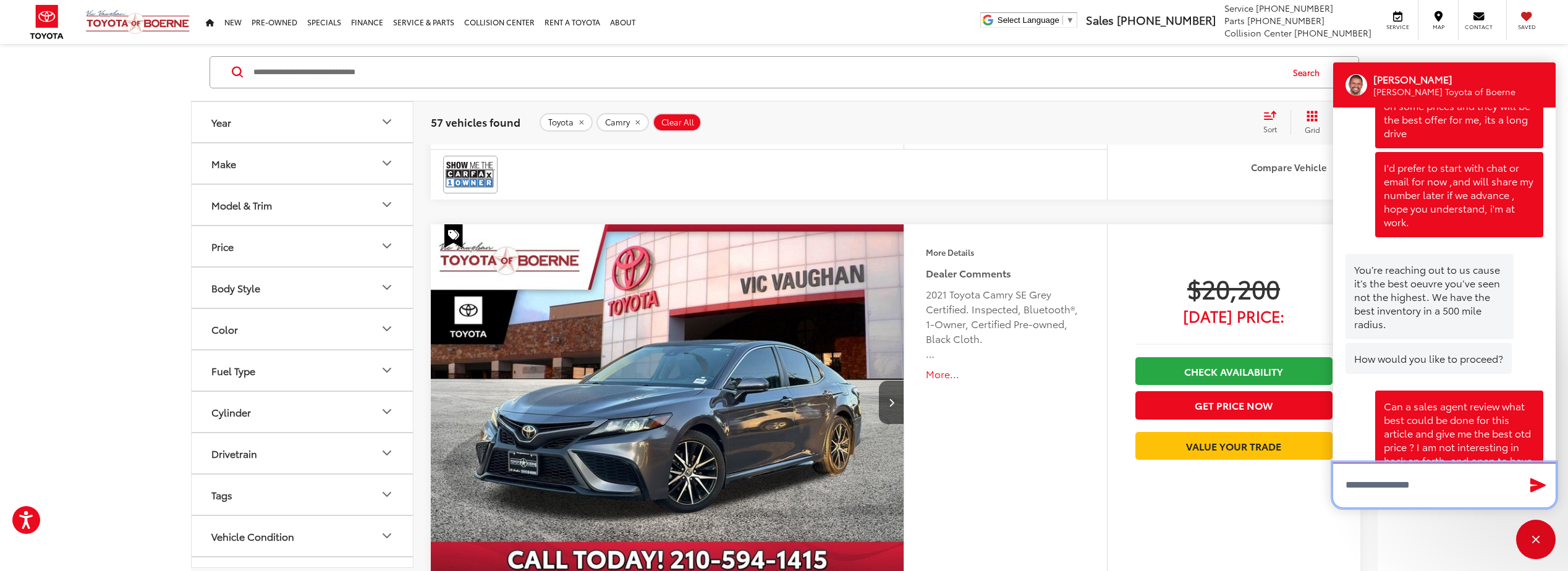
scroll to position [1368, 0]
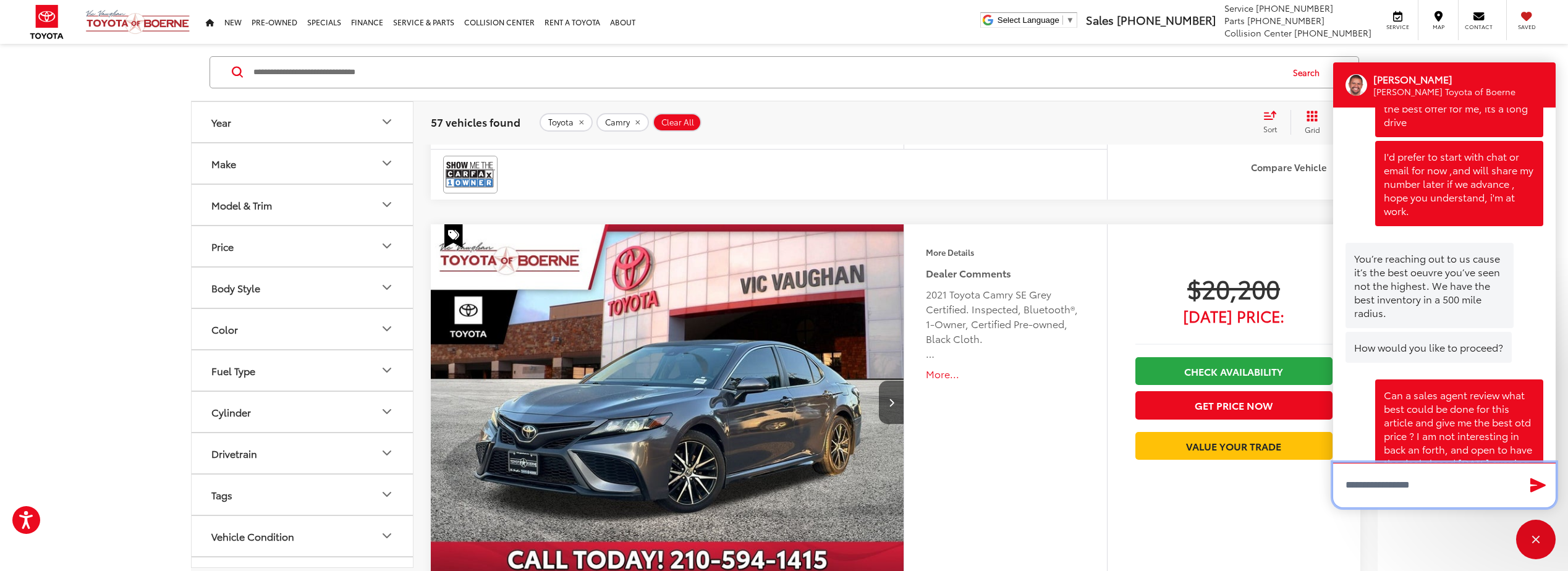
click at [1395, 485] on textarea "Type your message" at bounding box center [1444, 485] width 222 height 44
click at [1405, 332] on div "How would you like to proceed?" at bounding box center [1428, 347] width 166 height 31
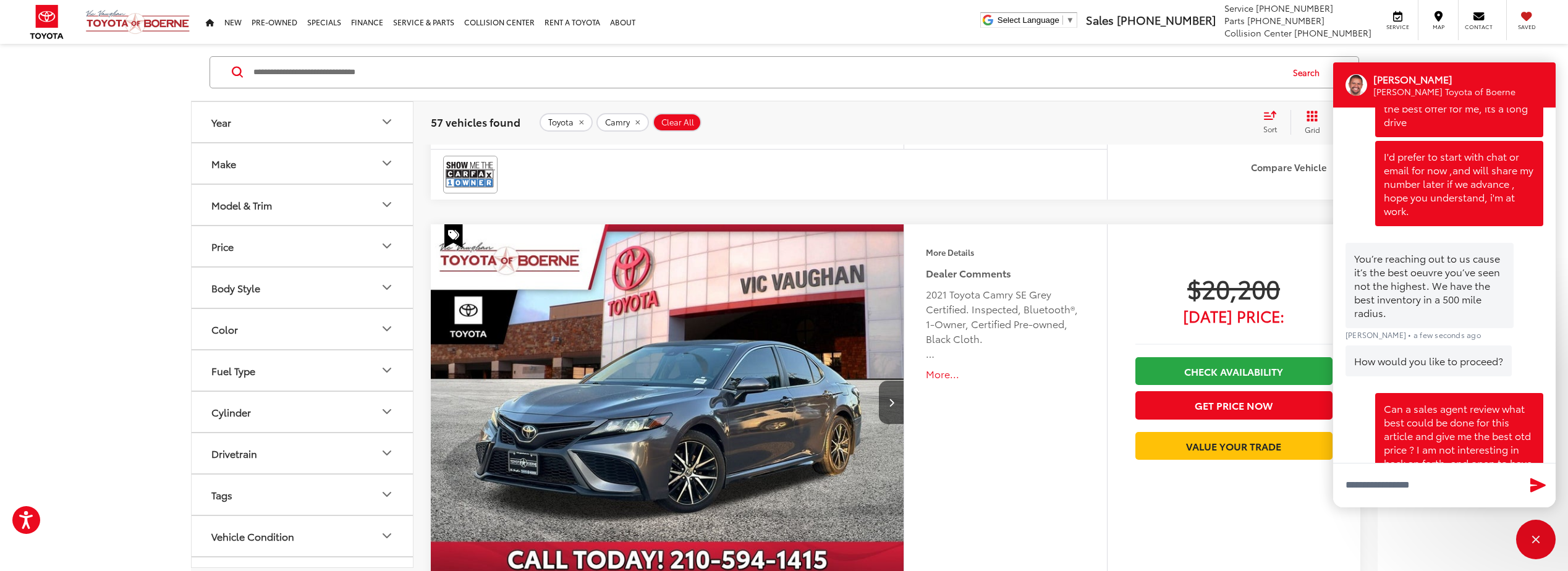
click at [1415, 243] on div "You’re reaching out to us cause it’s the best oeuvre you’ve seen not the highes…" at bounding box center [1429, 286] width 168 height 86
drag, startPoint x: 1380, startPoint y: 197, endPoint x: 1442, endPoint y: 196, distance: 62.0
click at [1381, 243] on div "You’re reaching out to us cause it’s the best oeuvre you’ve seen not the highes…" at bounding box center [1429, 286] width 168 height 86
click at [1442, 243] on div "You’re reaching out to us cause it’s the best oeuvre you’ve seen not the highes…" at bounding box center [1429, 286] width 168 height 86
drag, startPoint x: 1404, startPoint y: 219, endPoint x: 1402, endPoint y: 212, distance: 7.3
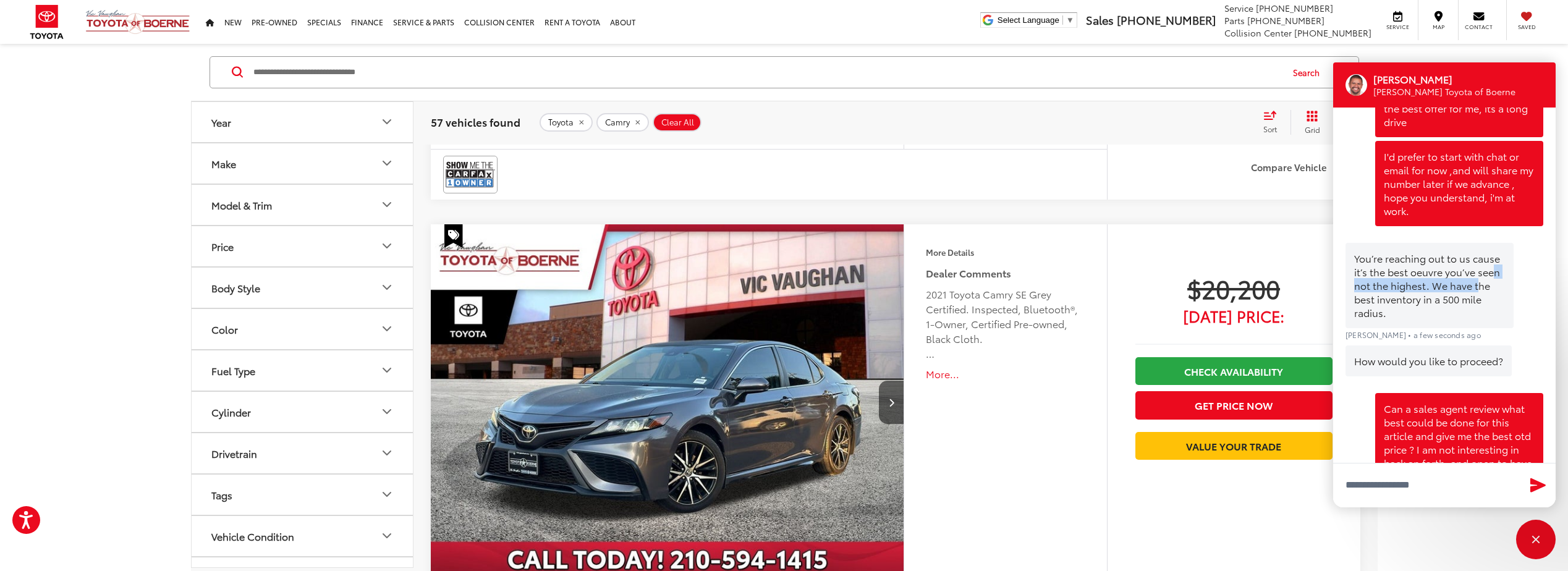
click at [1402, 243] on div "You’re reaching out to us cause it’s the best oeuvre you’ve seen not the highes…" at bounding box center [1429, 286] width 168 height 86
drag, startPoint x: 1402, startPoint y: 212, endPoint x: 1392, endPoint y: 209, distance: 10.4
click at [1392, 243] on div "You’re reaching out to us cause it’s the best oeuvre you’ve seen not the highes…" at bounding box center [1429, 286] width 168 height 86
click at [1445, 243] on div "You’re reaching out to us cause it’s the best oeuvre you’ve seen not the highes…" at bounding box center [1429, 286] width 168 height 86
click at [1420, 243] on div "You’re reaching out to us cause it’s the best oeuvre you’ve seen not the highes…" at bounding box center [1429, 286] width 168 height 86
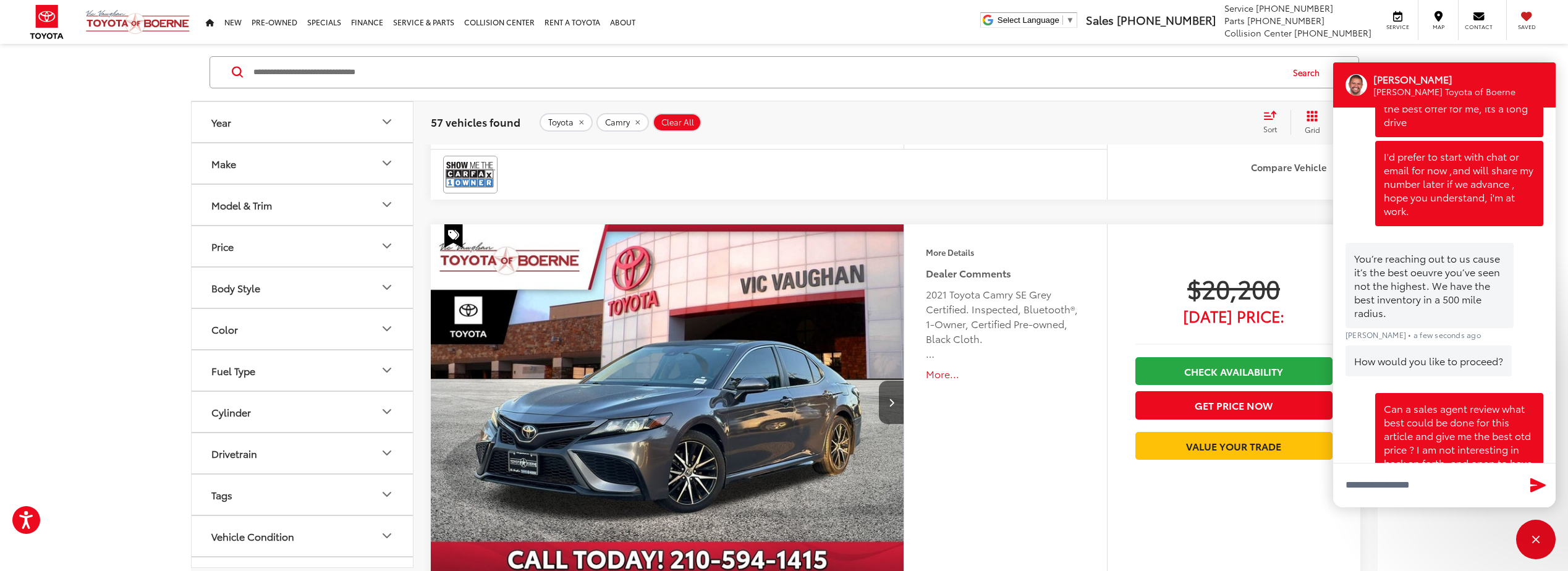
click at [1386, 243] on div "You’re reaching out to us cause it’s the best oeuvre you’ve seen not the highes…" at bounding box center [1429, 286] width 168 height 86
drag, startPoint x: 1368, startPoint y: 226, endPoint x: 1442, endPoint y: 235, distance: 74.5
click at [1442, 243] on div "You’re reaching out to us cause it’s the best oeuvre you’ve seen not the highes…" at bounding box center [1429, 286] width 168 height 86
click at [1412, 243] on div "You’re reaching out to us cause it’s the best oeuvre you’ve seen not the highes…" at bounding box center [1429, 286] width 168 height 86
click at [1410, 243] on div "You’re reaching out to us cause it’s the best oeuvre you’ve seen not the highes…" at bounding box center [1429, 286] width 168 height 86
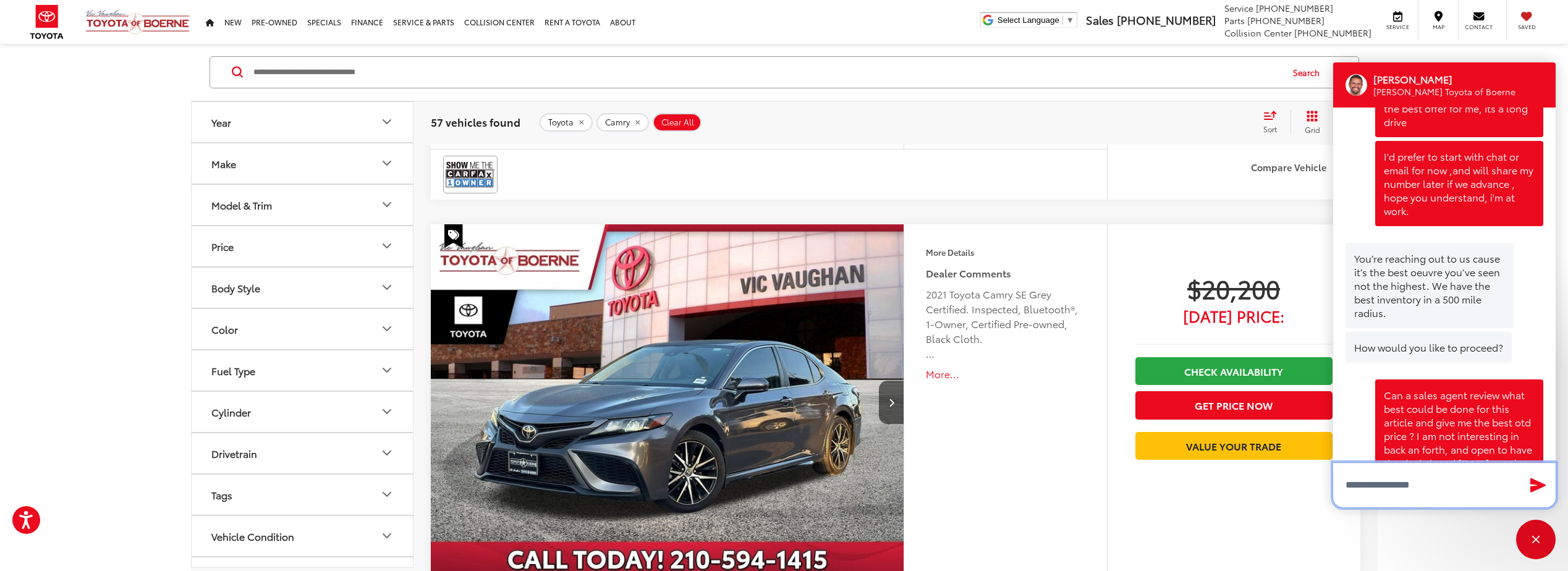
click at [1391, 478] on textarea "Type your message" at bounding box center [1444, 485] width 222 height 44
type textarea "*"
click at [1355, 389] on div "Can a sales agent review what best could be done for this article and give me t…" at bounding box center [1444, 436] width 198 height 112
click at [1362, 425] on div "Can a sales agent review what best could be done for this article and give me t…" at bounding box center [1444, 436] width 198 height 112
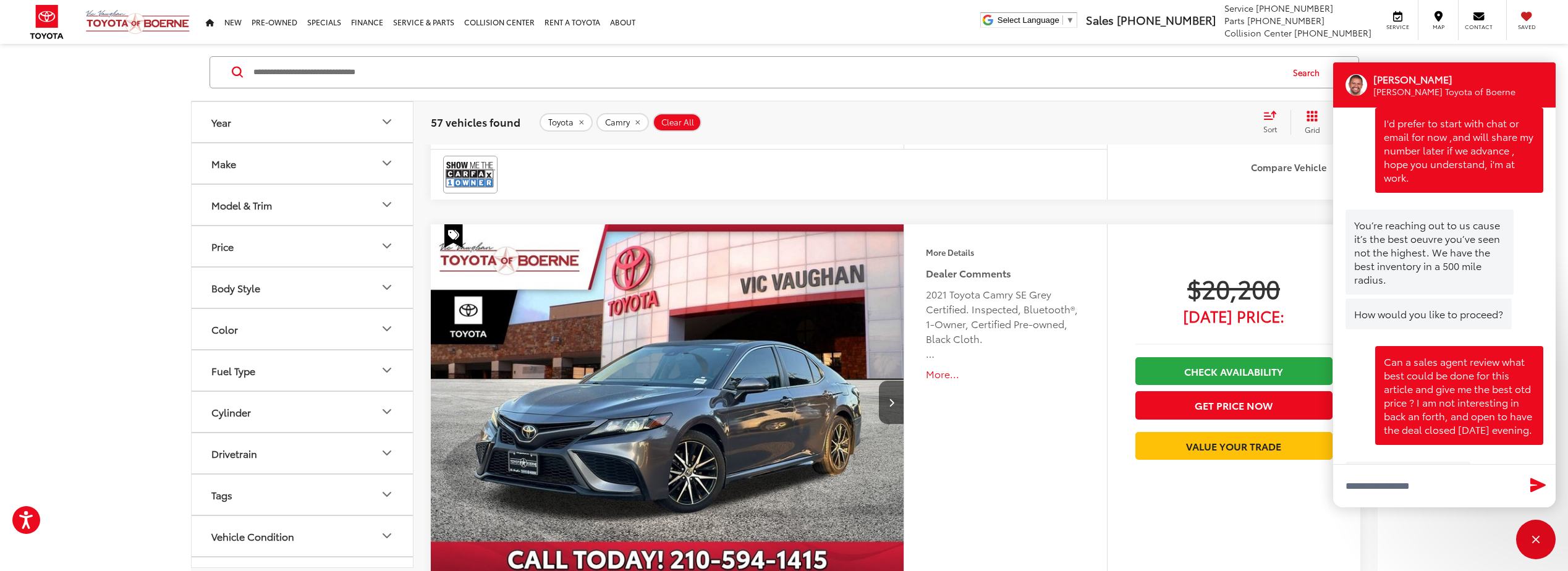
scroll to position [1415, 0]
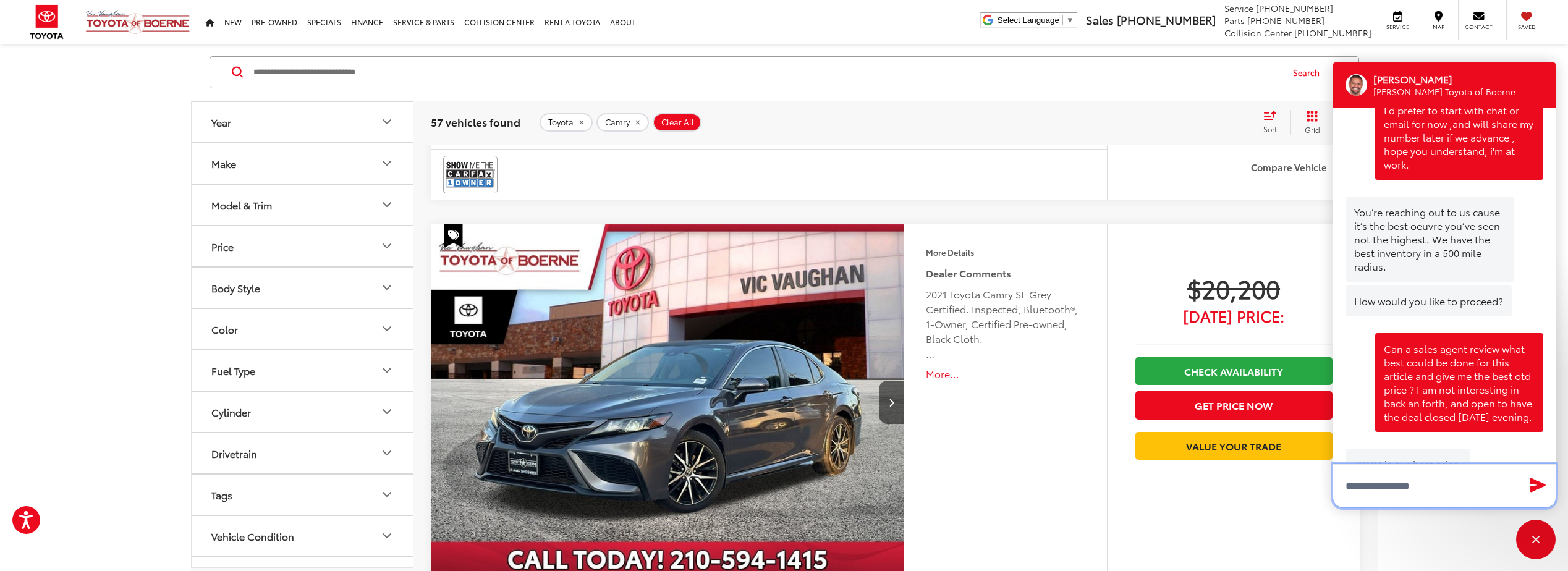
click at [1412, 481] on textarea "Type your message" at bounding box center [1444, 485] width 222 height 43
type textarea "*"
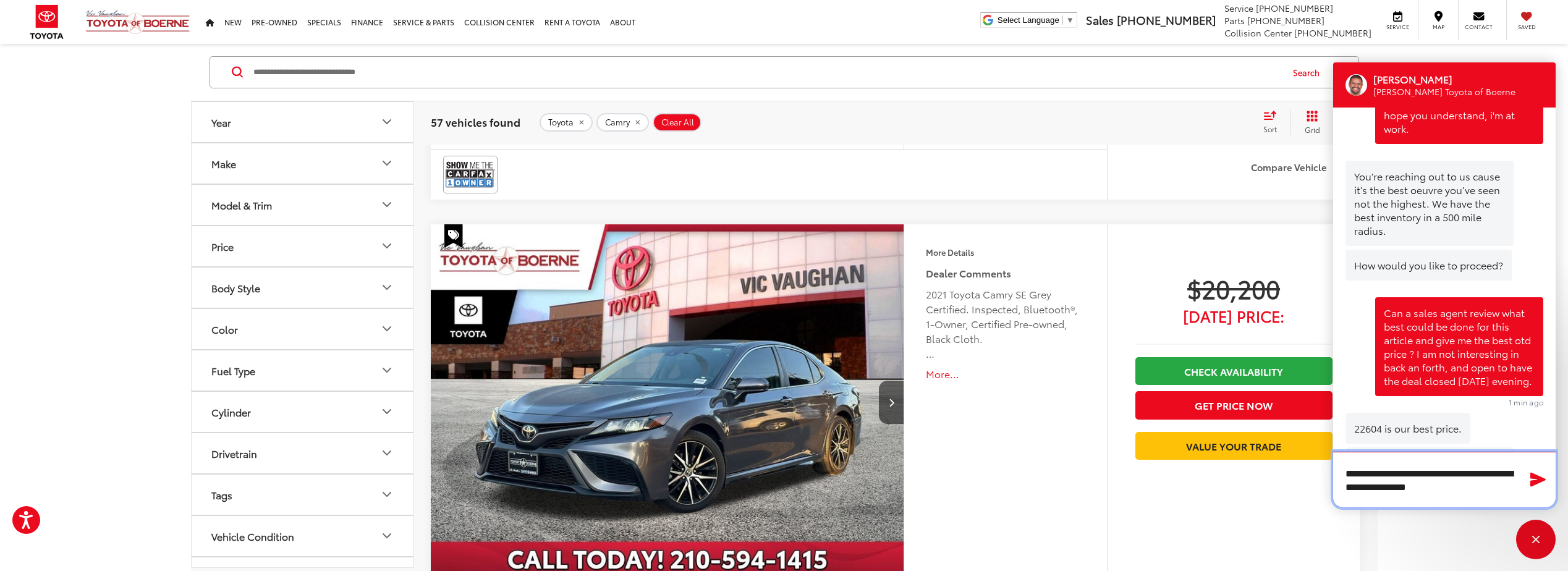
scroll to position [1475, 0]
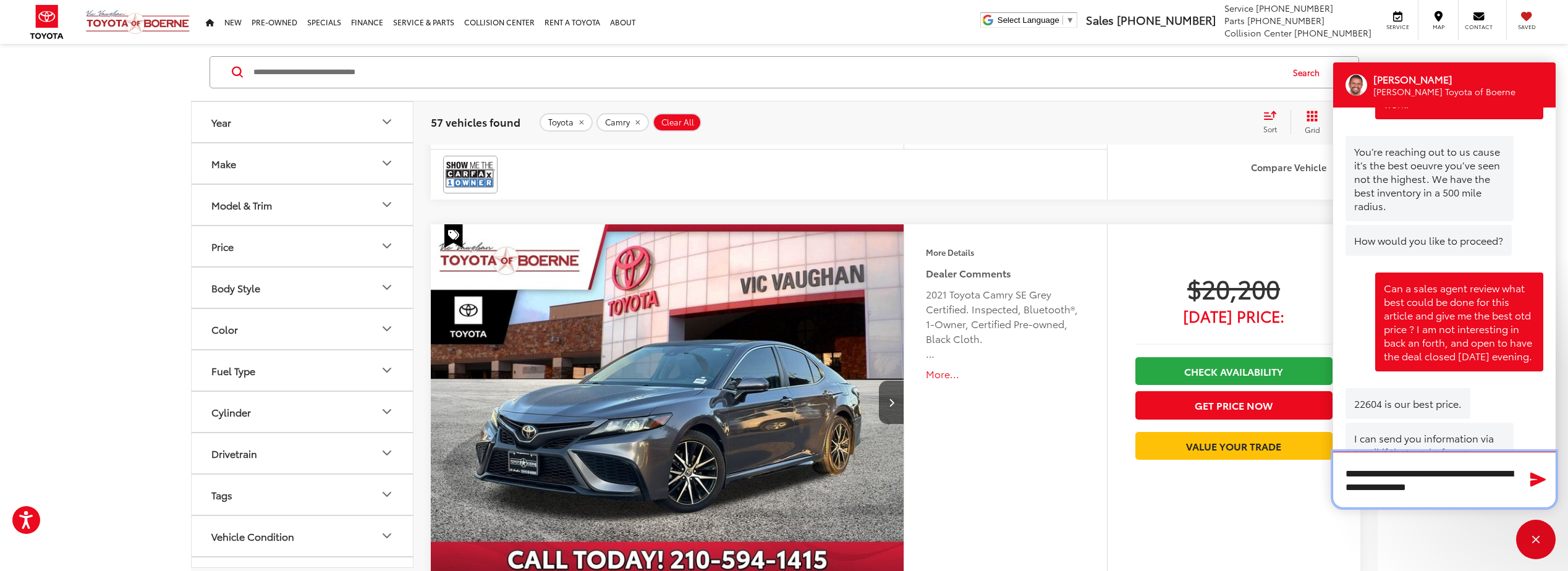
drag, startPoint x: 1490, startPoint y: 494, endPoint x: 1315, endPoint y: 466, distance: 177.2
type textarea "**********"
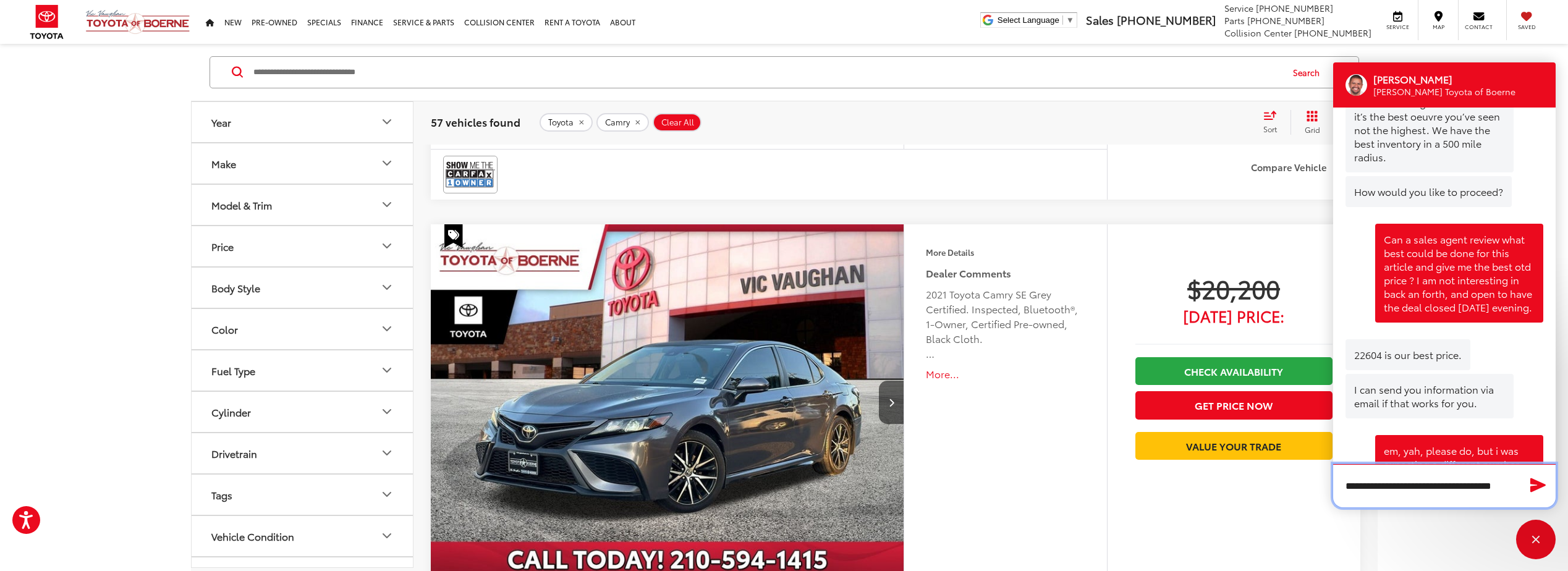
scroll to position [1525, 0]
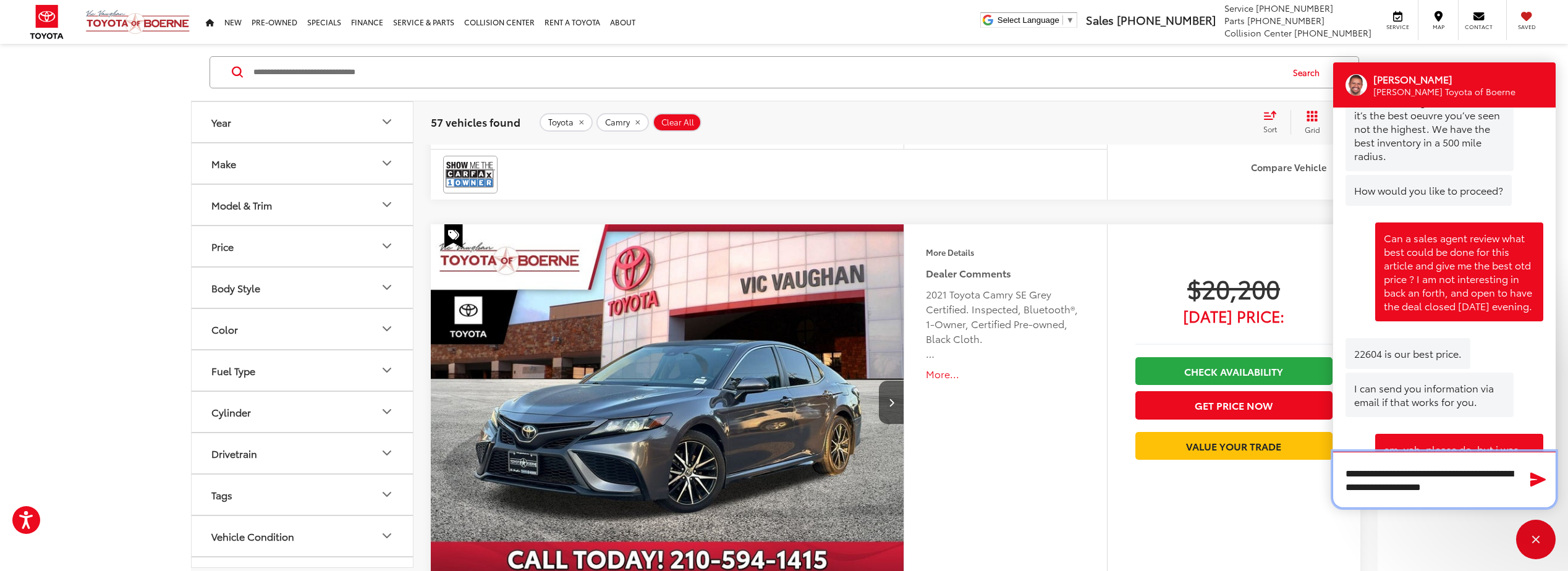
type textarea "**********"
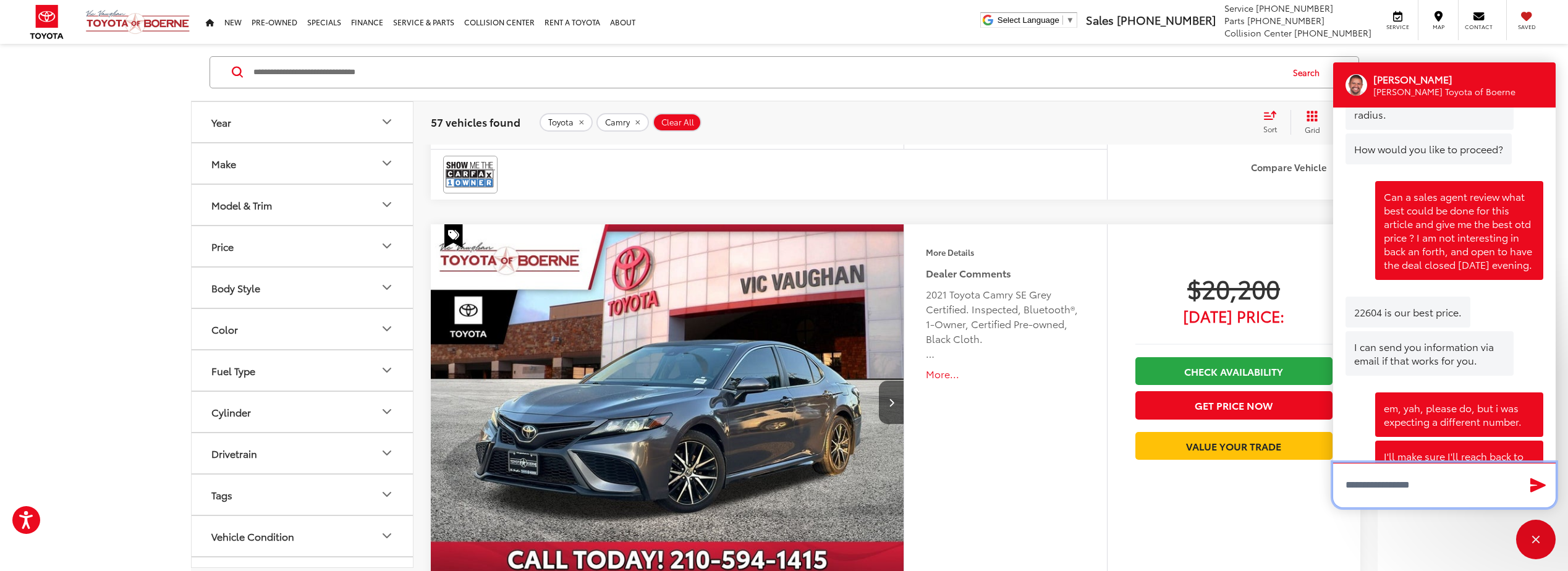
scroll to position [1587, 0]
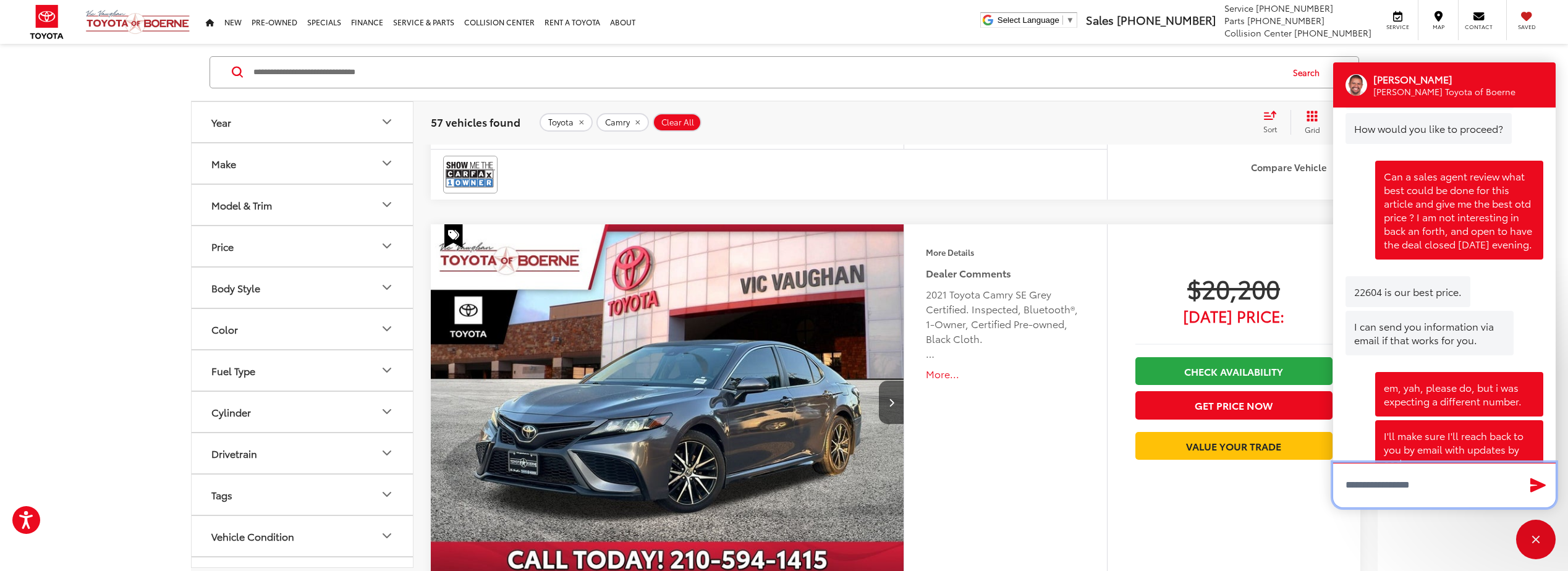
click at [1383, 485] on textarea "Type your message" at bounding box center [1444, 485] width 222 height 44
click at [1409, 490] on textarea "Type your message" at bounding box center [1444, 485] width 222 height 44
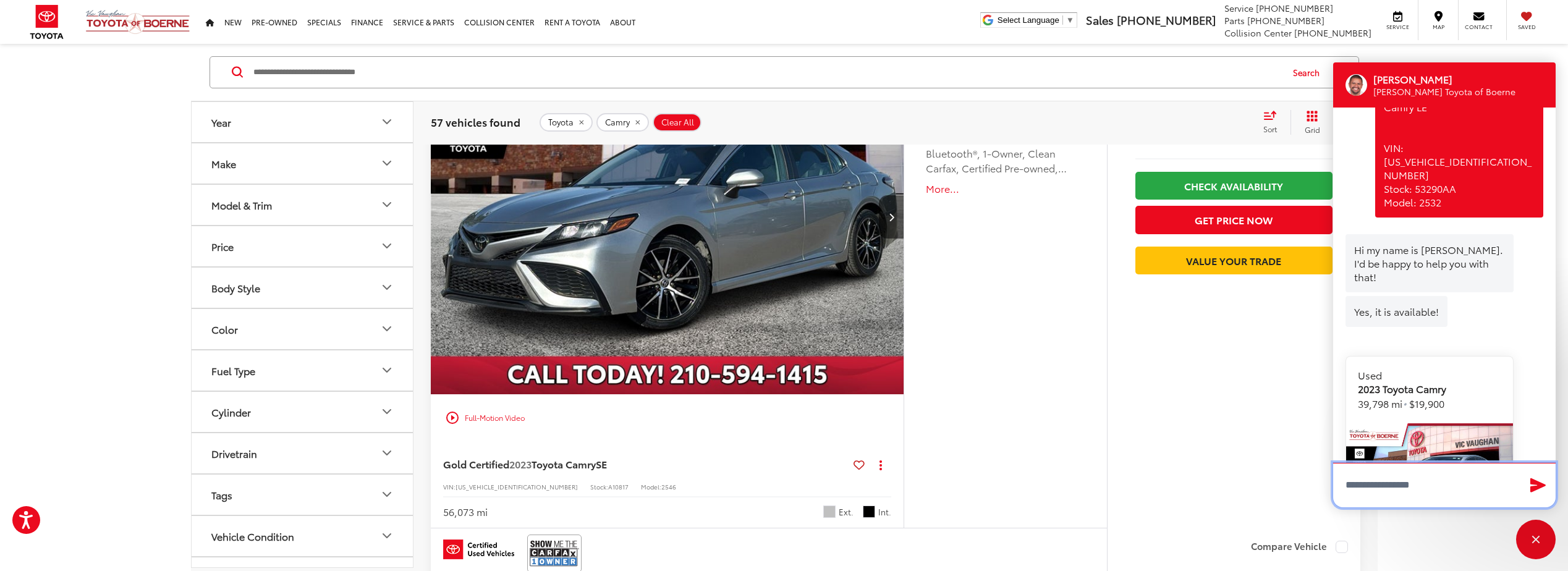
scroll to position [80, 0]
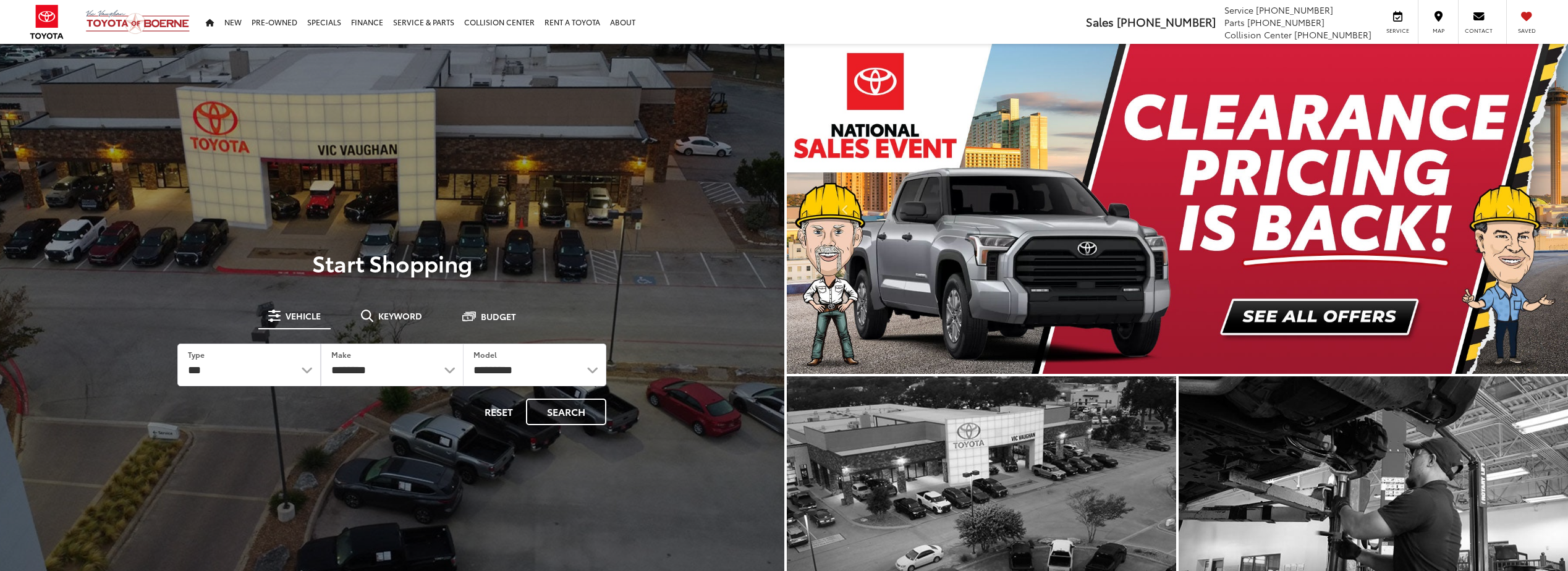
select select "******"
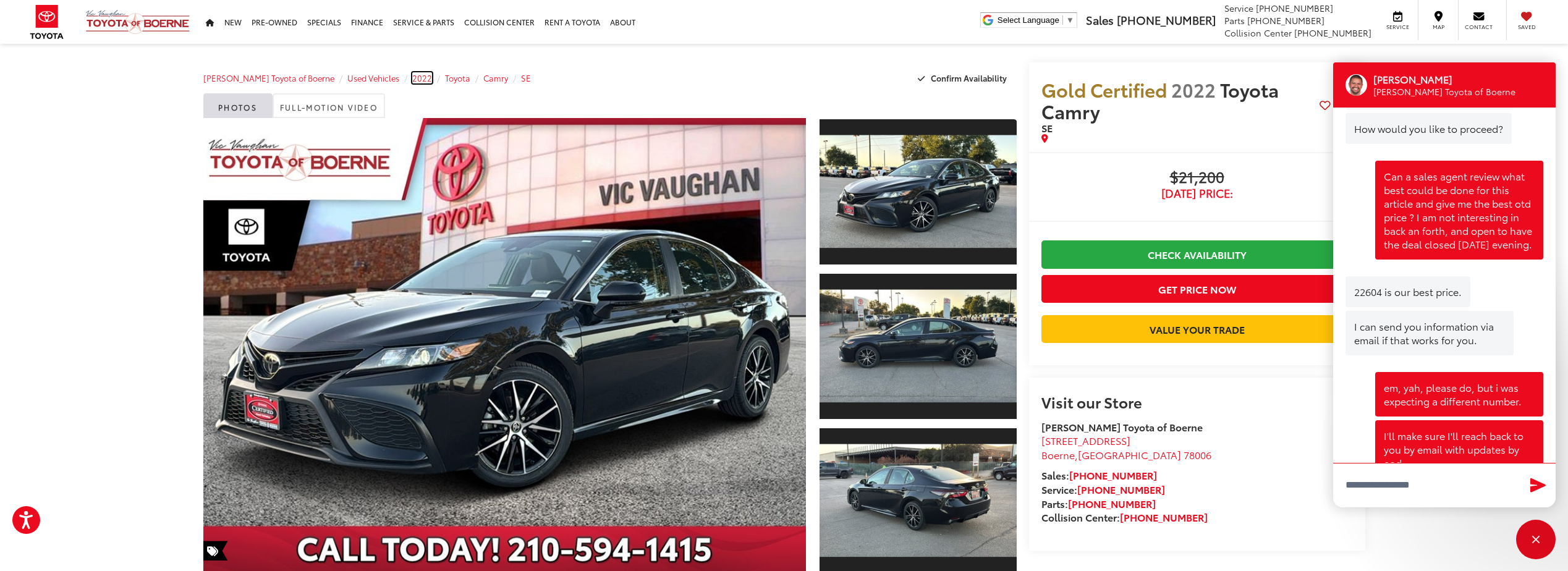
click at [412, 80] on span "2022" at bounding box center [422, 78] width 20 height 11
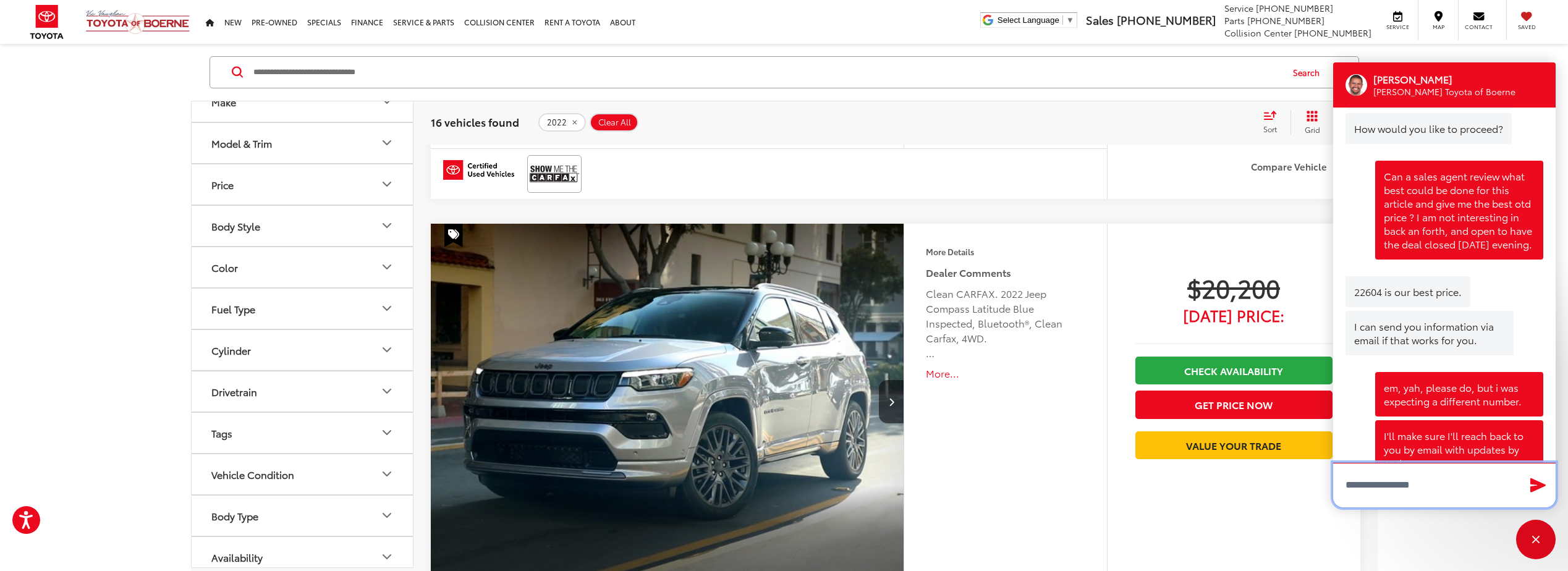
scroll to position [679, 0]
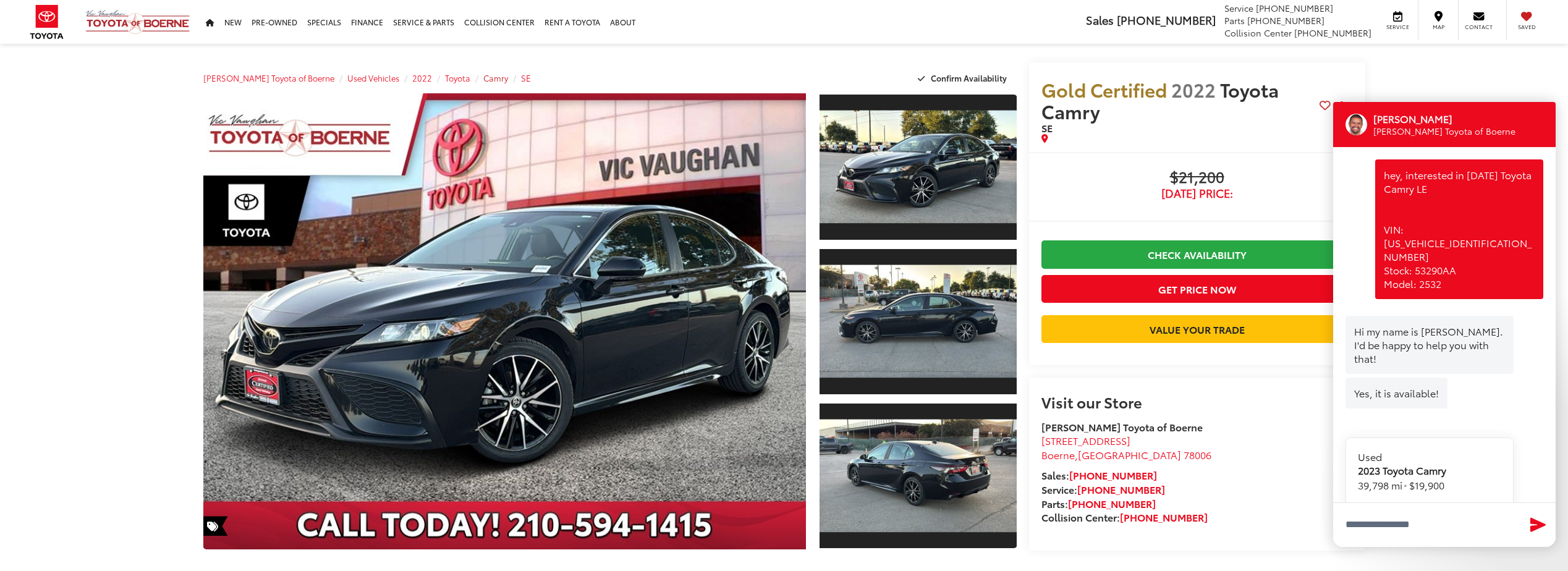
scroll to position [1587, 0]
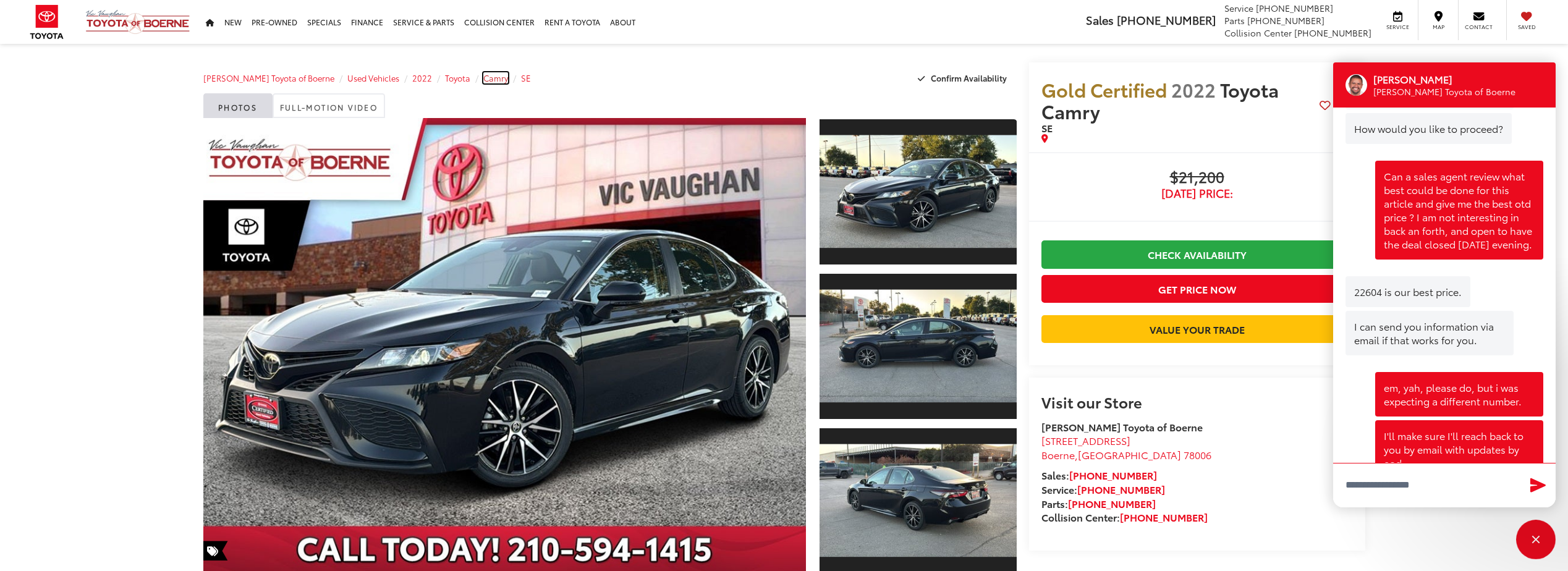
click at [484, 79] on span "Camry" at bounding box center [496, 78] width 25 height 11
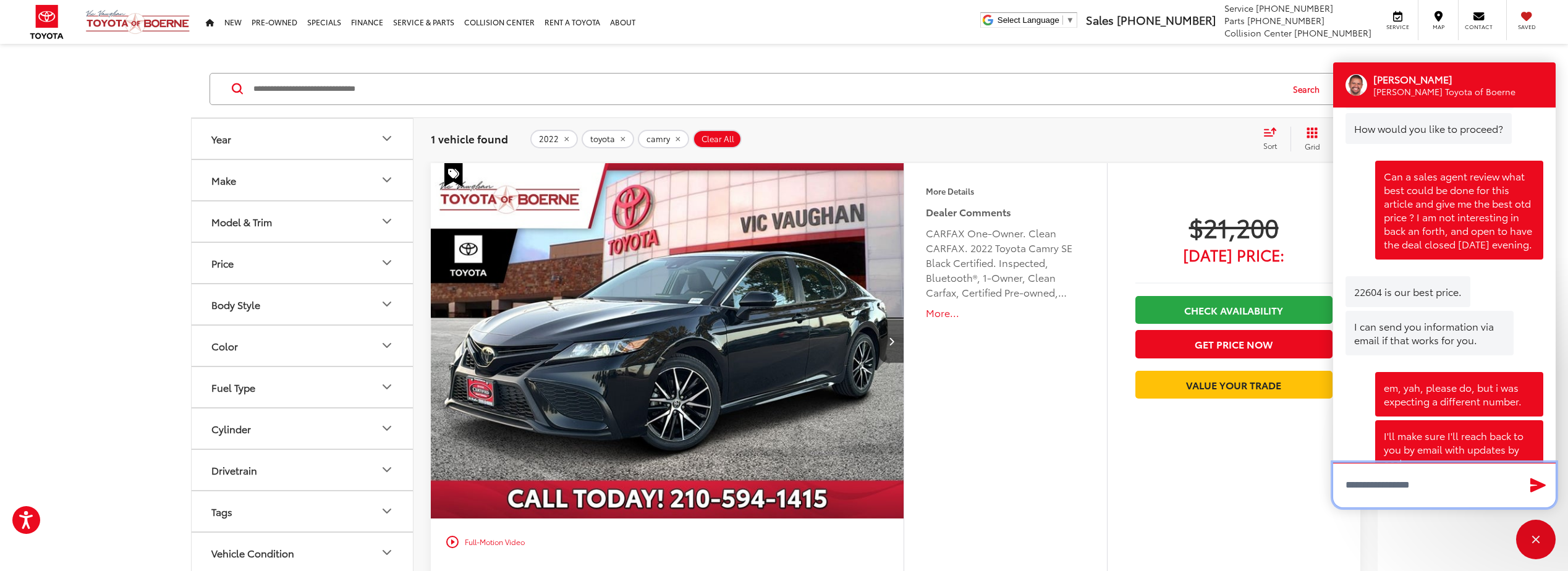
scroll to position [61, 0]
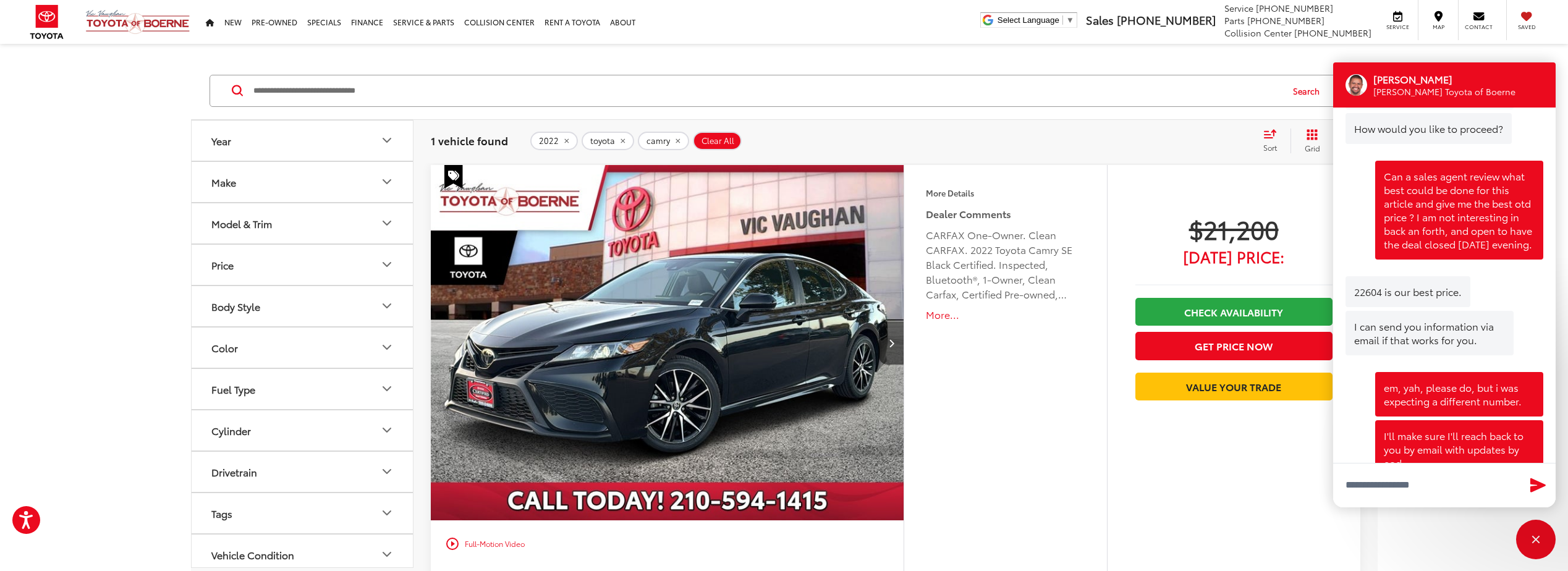
click at [316, 144] on button "Year" at bounding box center [303, 141] width 222 height 40
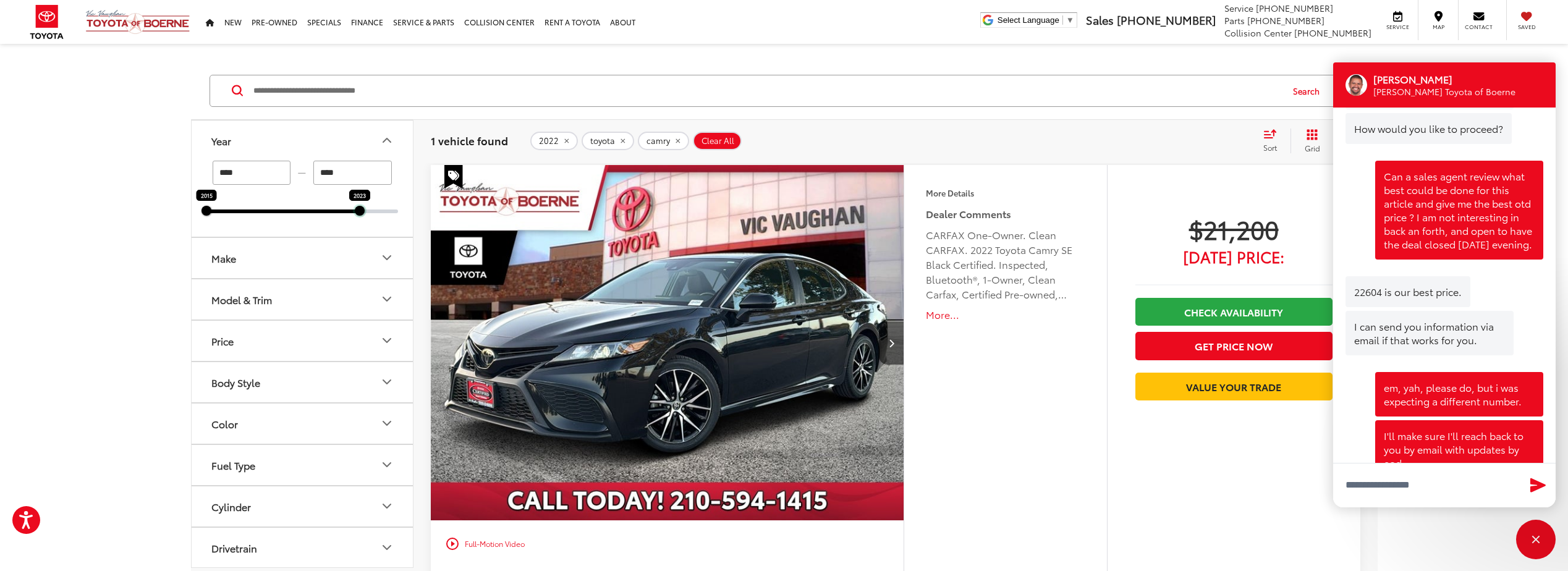
drag, startPoint x: 401, startPoint y: 212, endPoint x: 362, endPoint y: 211, distance: 39.0
click at [362, 211] on div at bounding box center [360, 211] width 10 height 10
type input "****"
drag, startPoint x: 209, startPoint y: 213, endPoint x: 355, endPoint y: 214, distance: 146.0
click at [355, 214] on div at bounding box center [360, 211] width 10 height 10
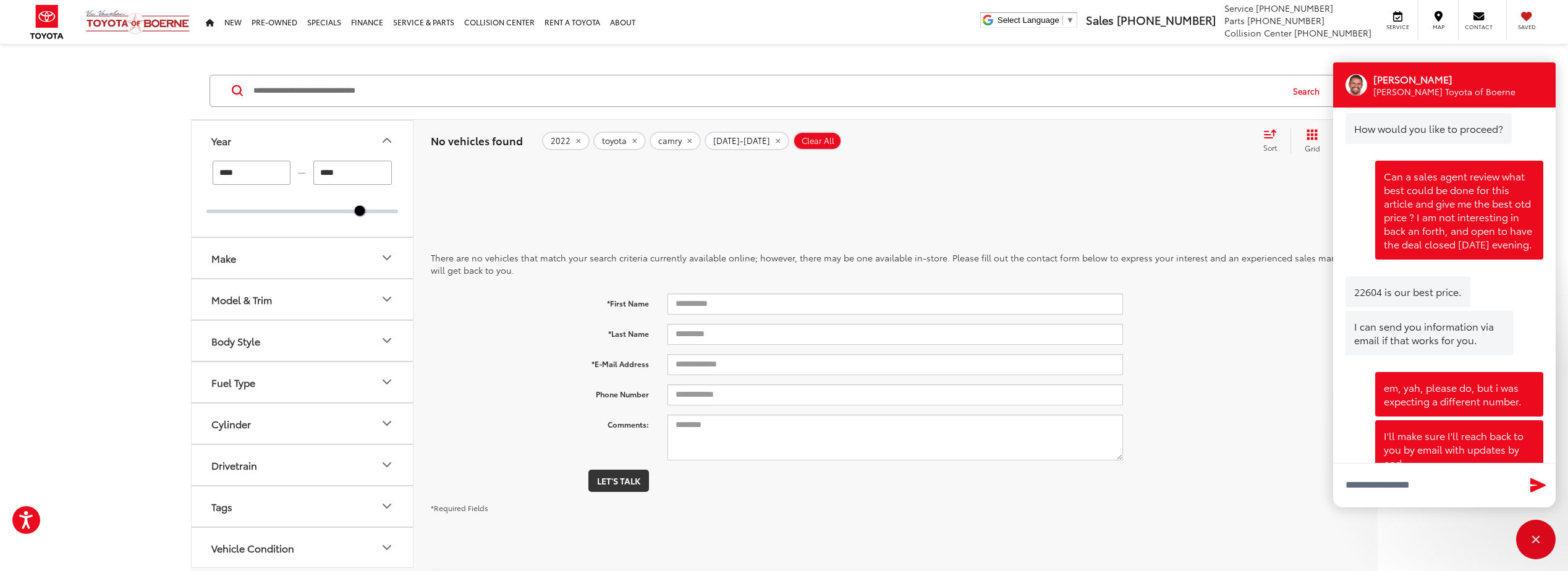
click at [258, 264] on button "Make" at bounding box center [303, 258] width 222 height 40
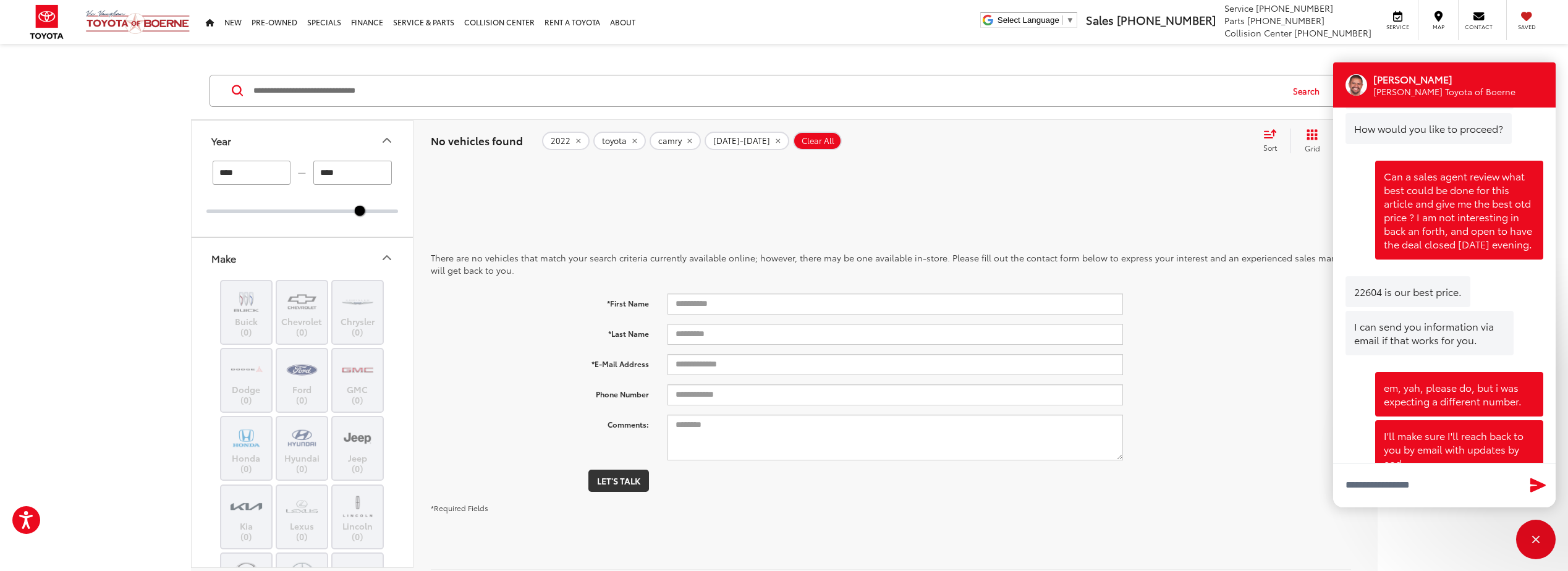
click at [260, 259] on button "Make" at bounding box center [303, 258] width 222 height 40
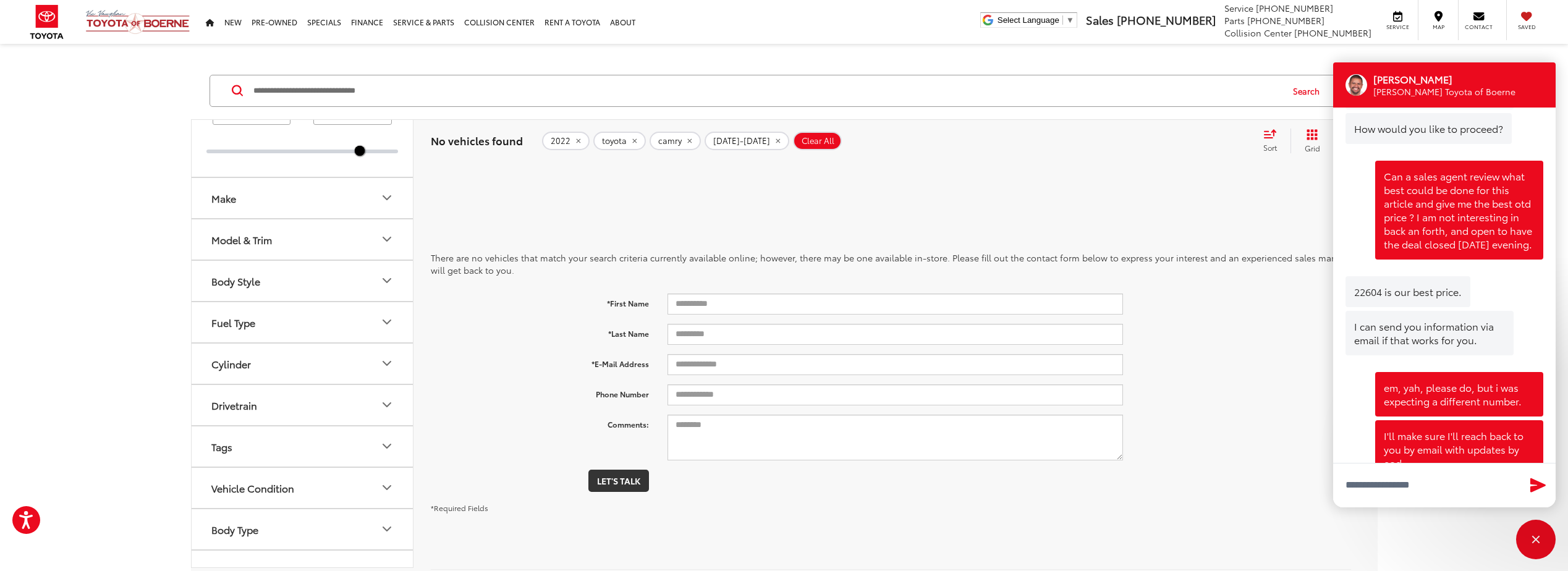
scroll to position [61, 0]
drag, startPoint x: 361, startPoint y: 150, endPoint x: 350, endPoint y: 155, distance: 12.1
click at [350, 155] on div "**** — **** 2022 2023" at bounding box center [302, 137] width 221 height 76
type input "****"
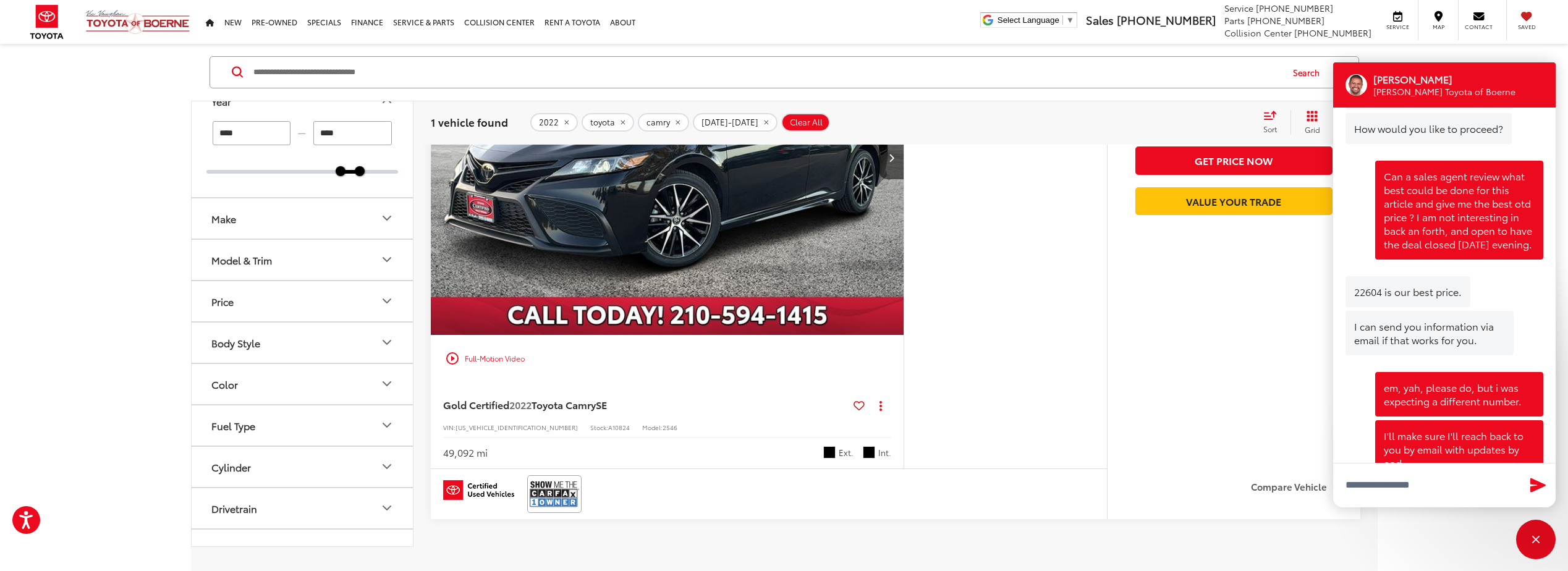
click at [268, 224] on button "Make" at bounding box center [303, 218] width 222 height 40
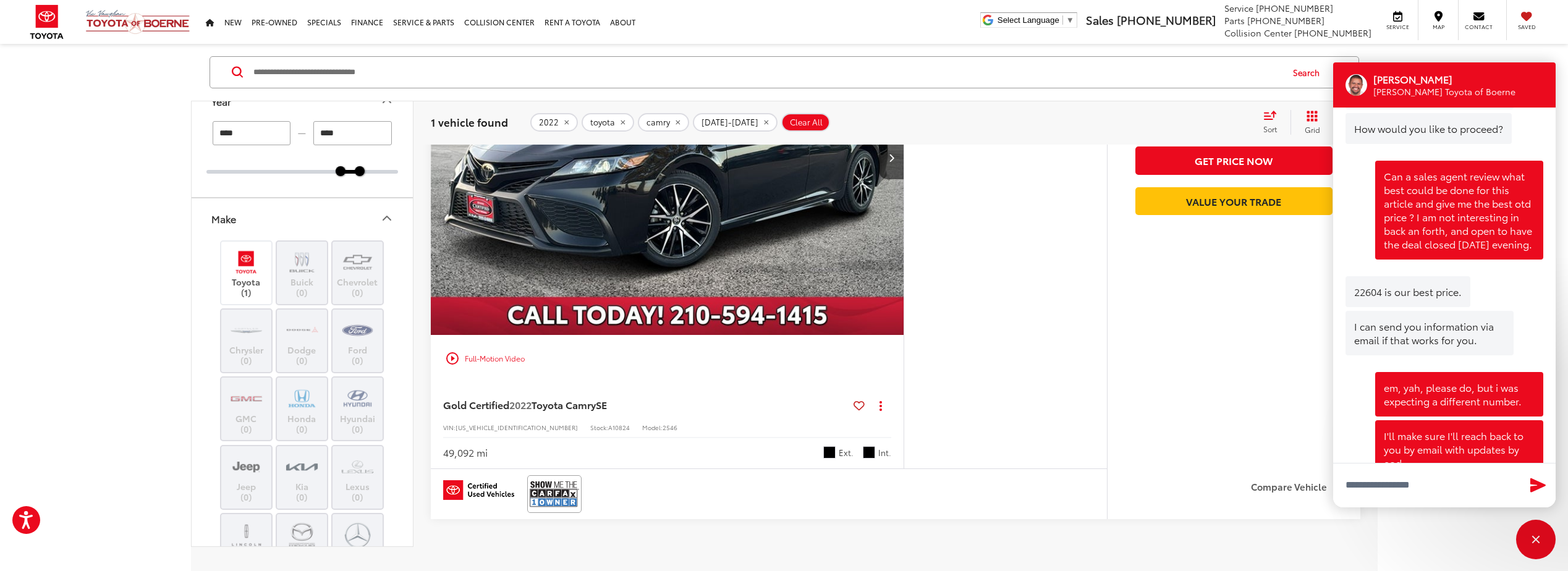
click at [268, 209] on button "Make" at bounding box center [303, 218] width 222 height 40
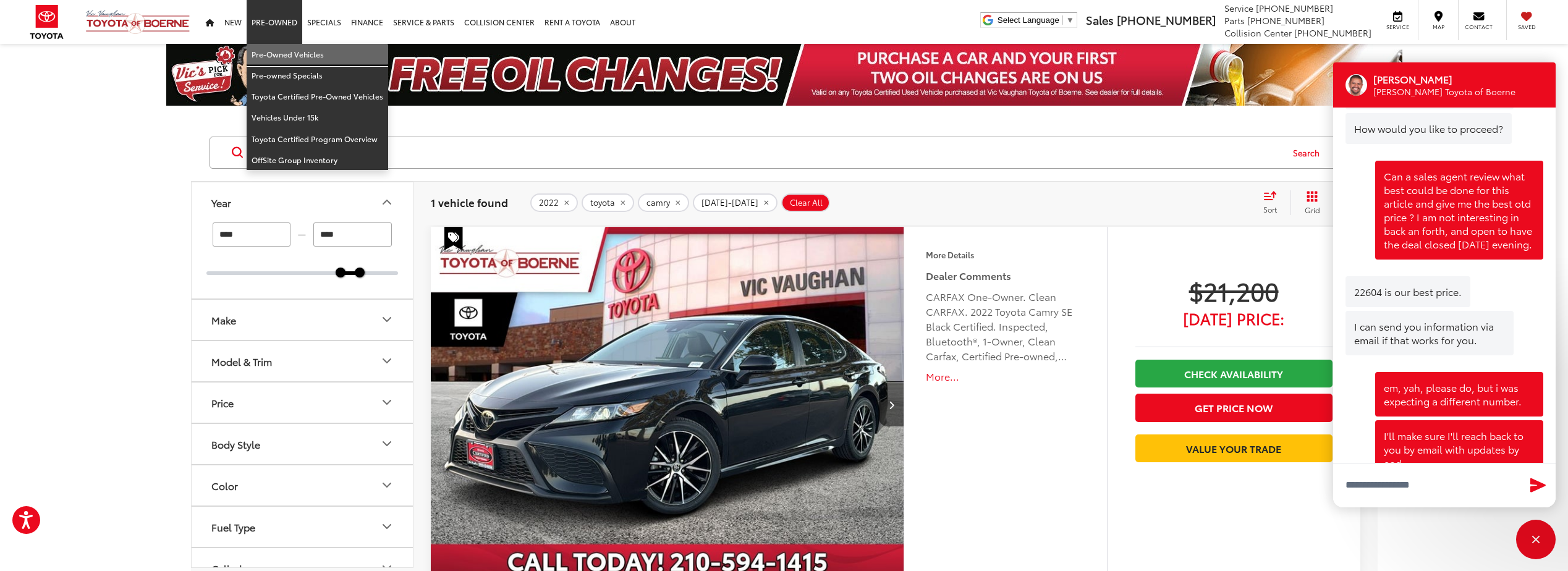
click at [277, 57] on link "Pre-Owned Vehicles" at bounding box center [317, 55] width 142 height 21
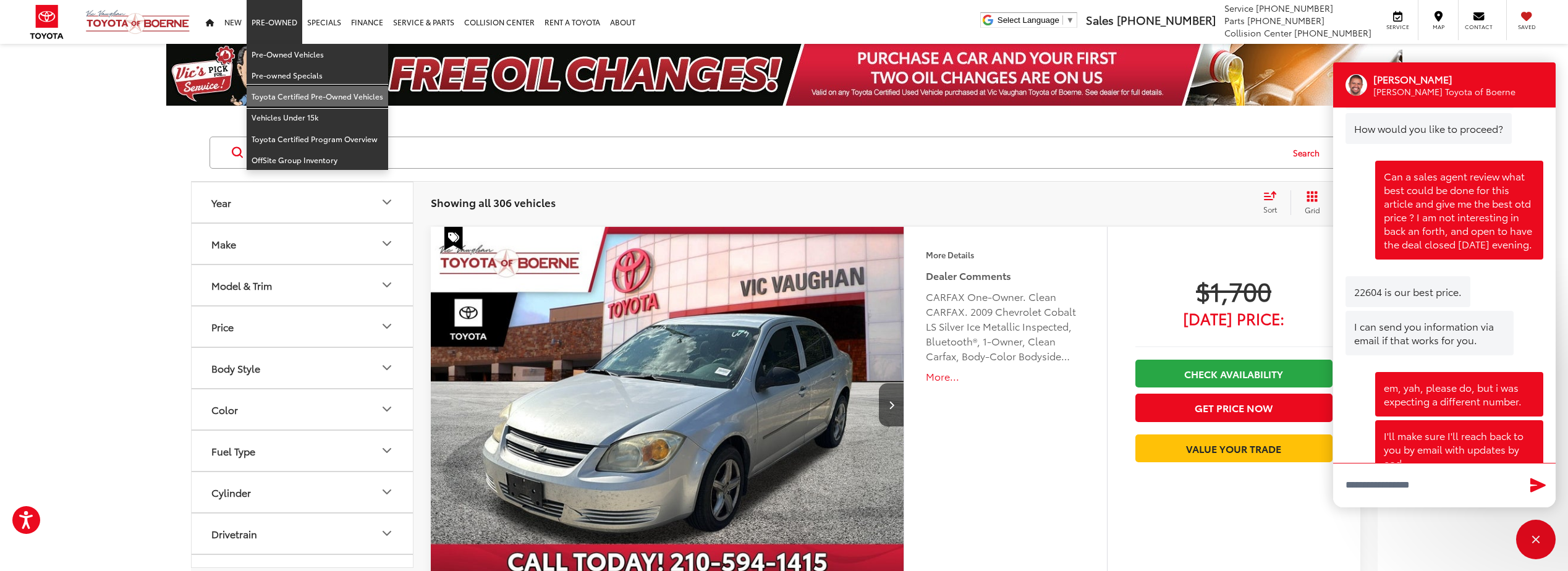
click at [288, 97] on link "Toyota Certified Pre-Owned Vehicles" at bounding box center [317, 96] width 142 height 21
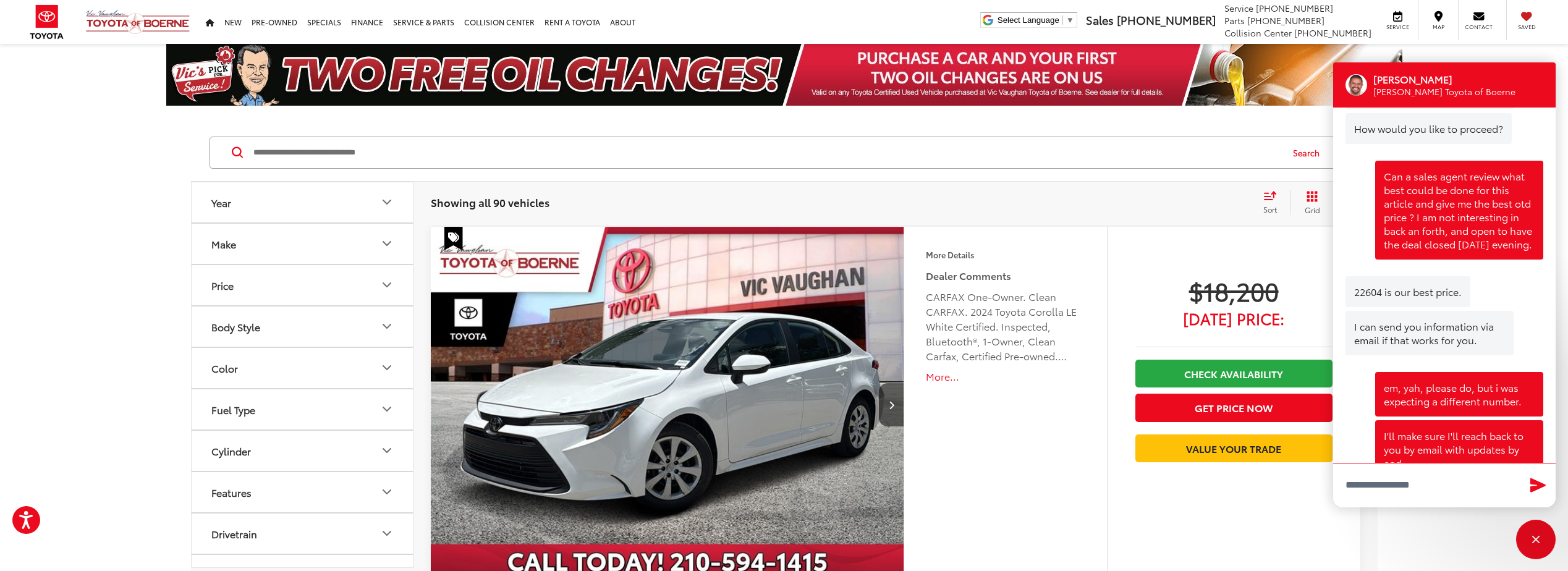
click at [244, 247] on button "Make" at bounding box center [303, 244] width 222 height 40
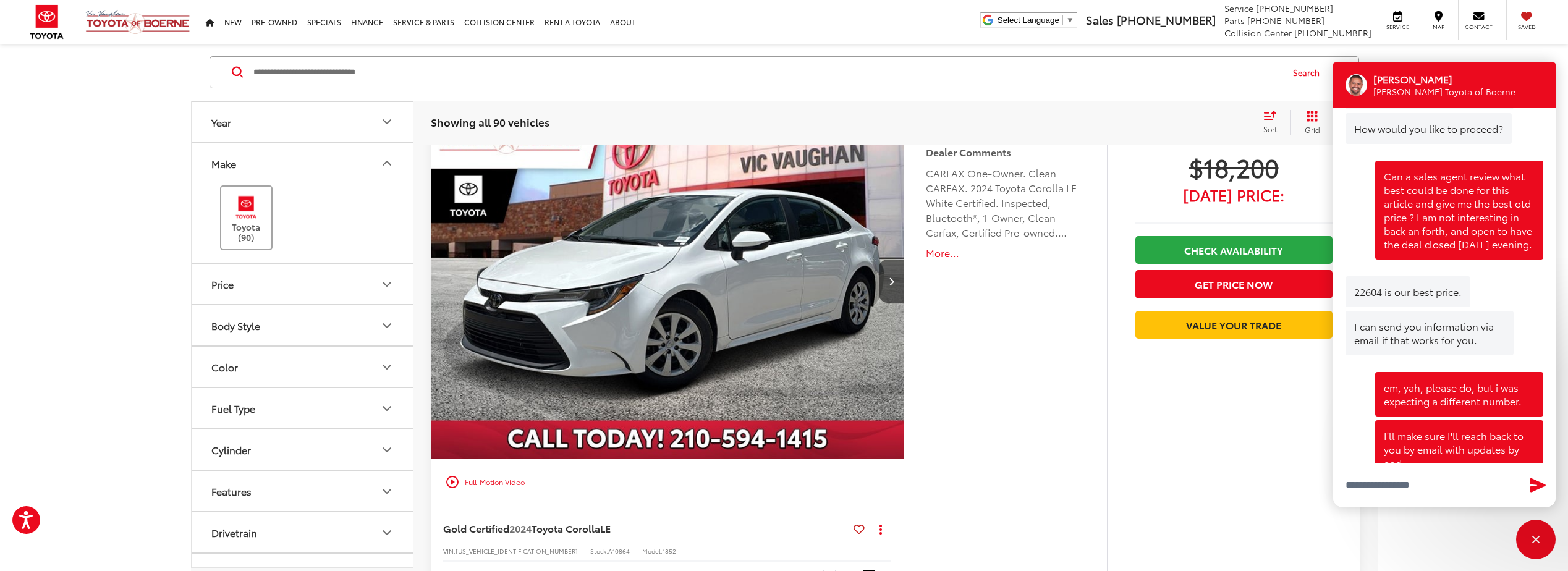
click at [241, 213] on img at bounding box center [246, 207] width 34 height 29
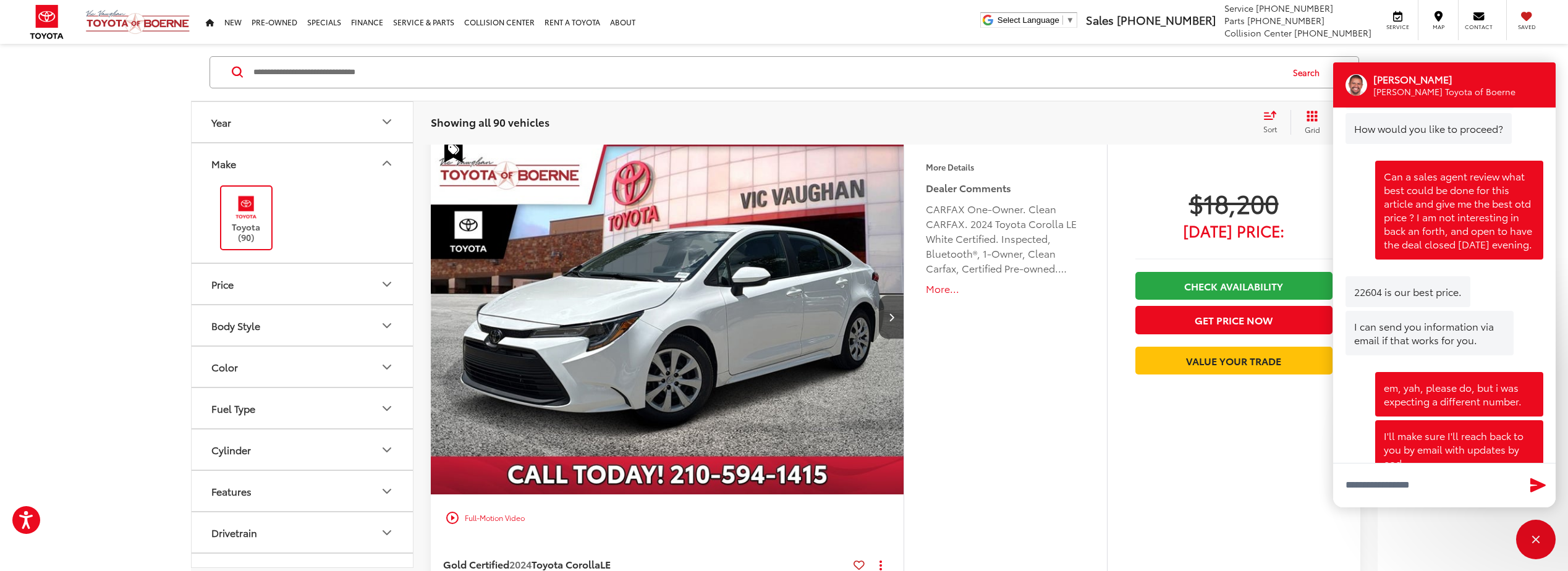
scroll to position [80, 0]
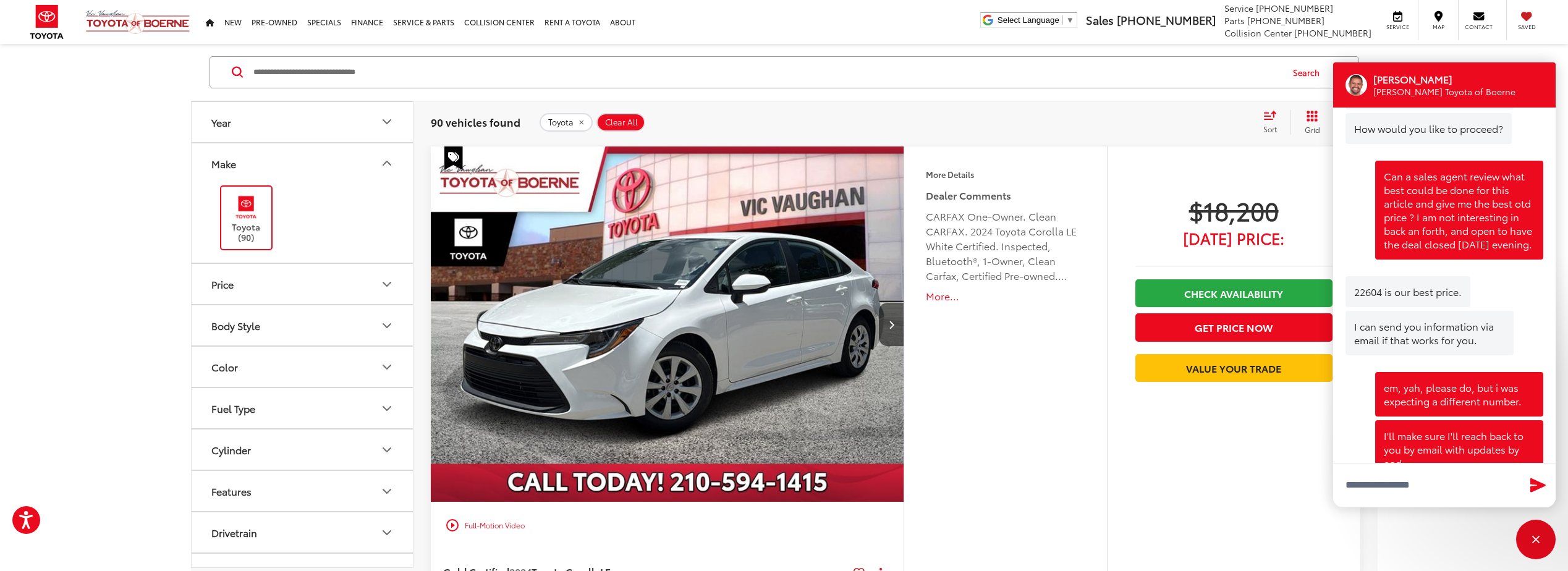
click at [284, 277] on button "Price" at bounding box center [303, 284] width 222 height 40
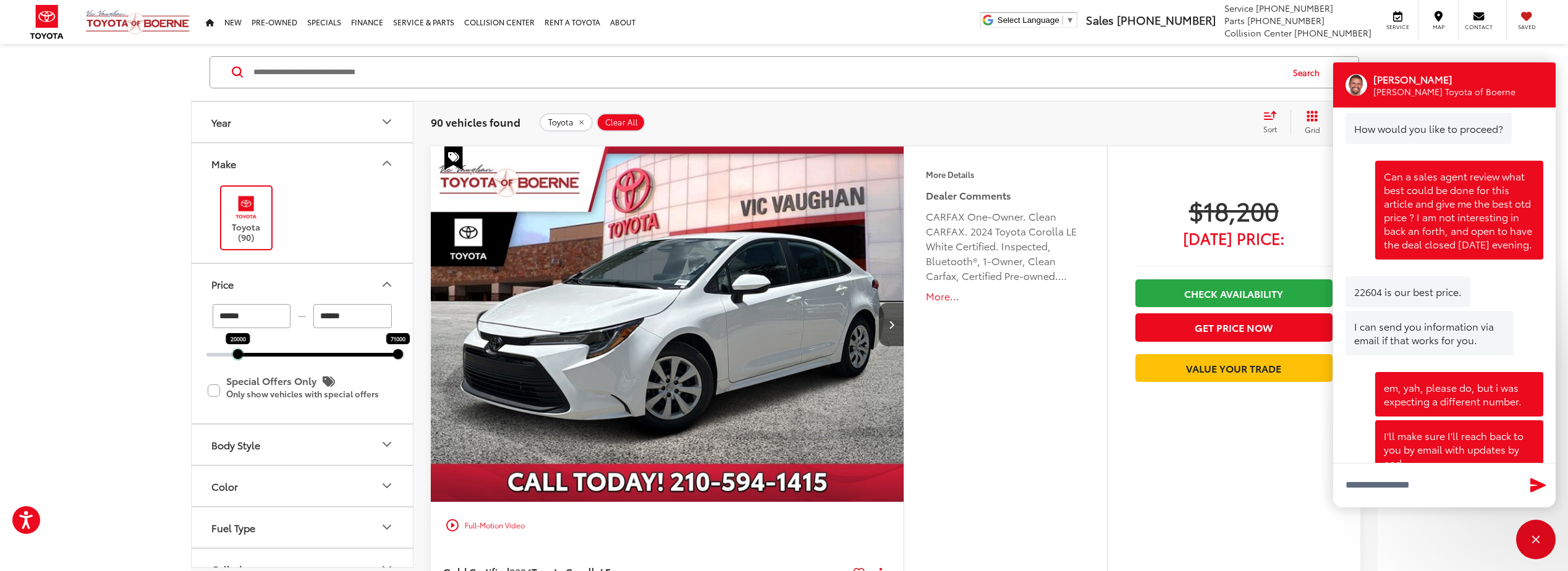
drag, startPoint x: 204, startPoint y: 353, endPoint x: 236, endPoint y: 357, distance: 32.2
click at [236, 357] on div at bounding box center [237, 354] width 10 height 10
type input "******"
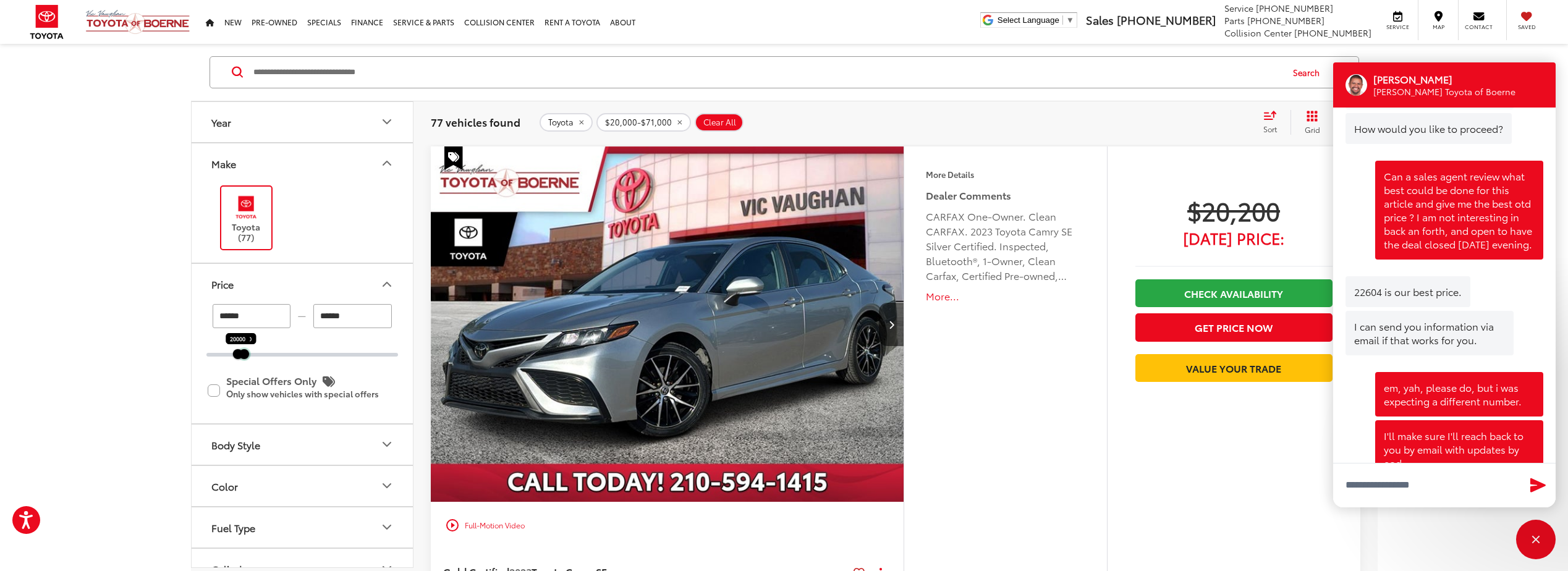
drag, startPoint x: 401, startPoint y: 355, endPoint x: 247, endPoint y: 356, distance: 154.0
click at [247, 356] on div at bounding box center [243, 354] width 10 height 10
click at [238, 356] on div at bounding box center [242, 354] width 10 height 10
type input "******"
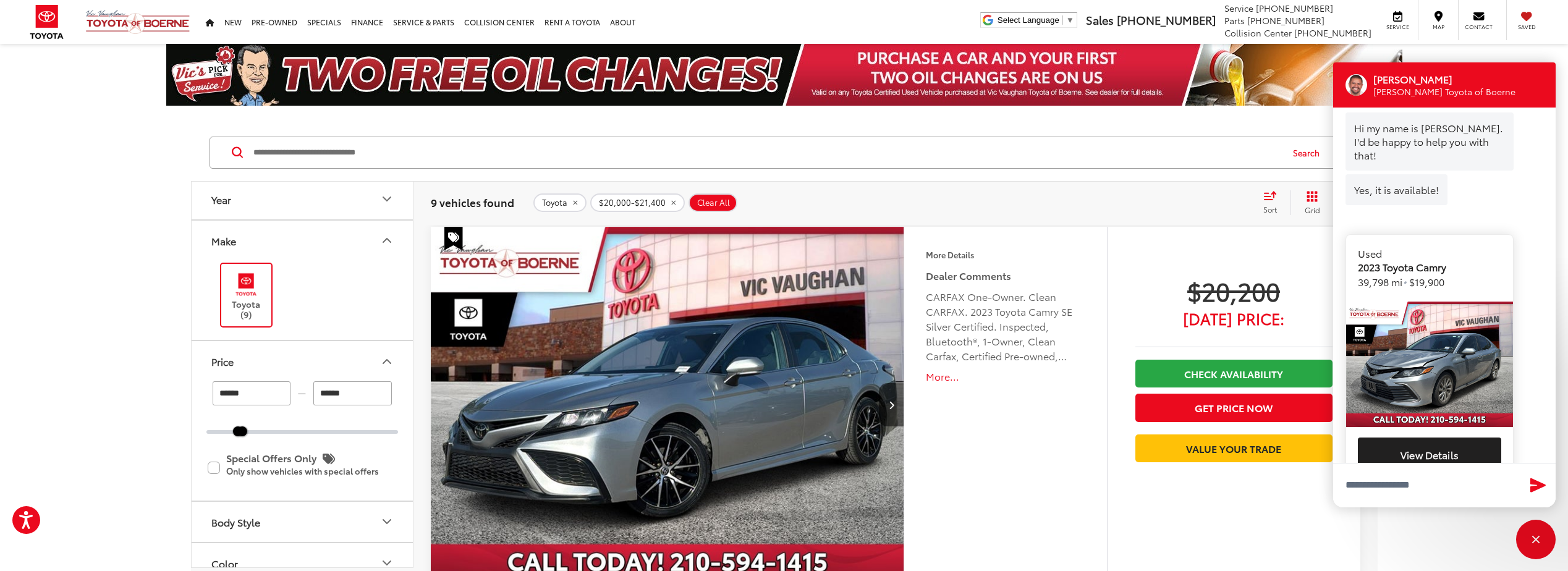
scroll to position [166, 0]
click at [1406, 436] on button "View Details" at bounding box center [1430, 453] width 144 height 35
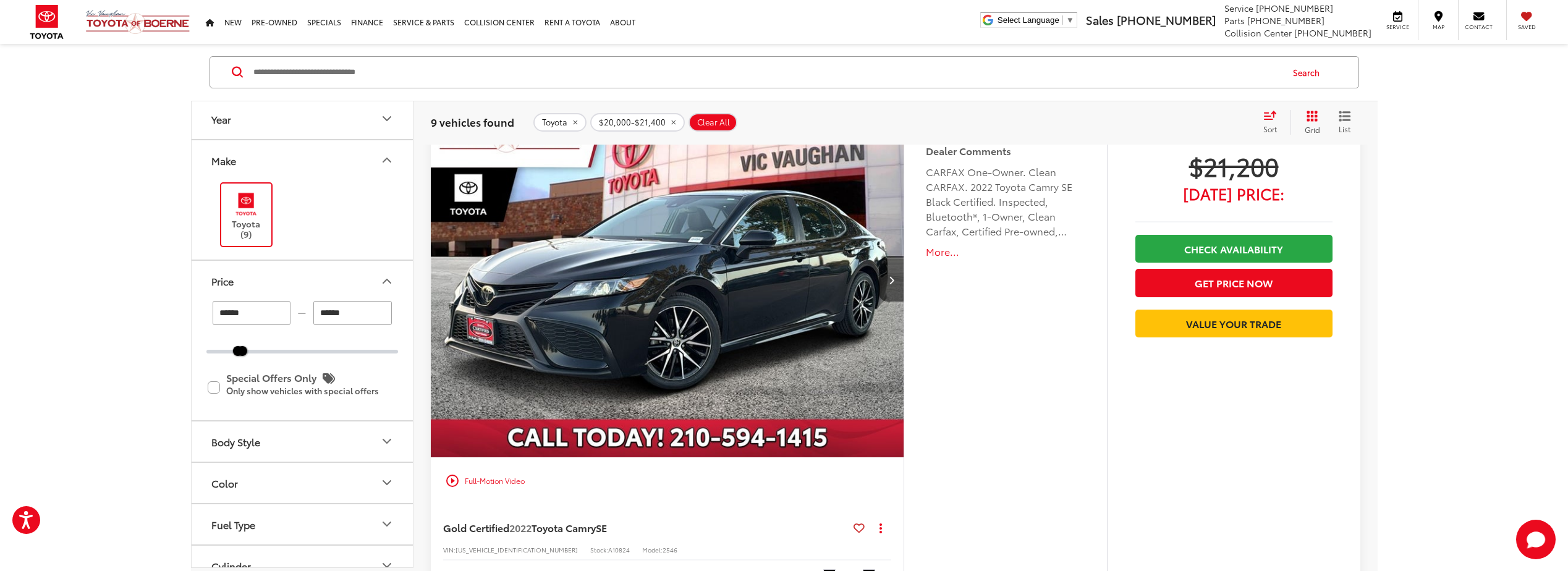
scroll to position [1112, 0]
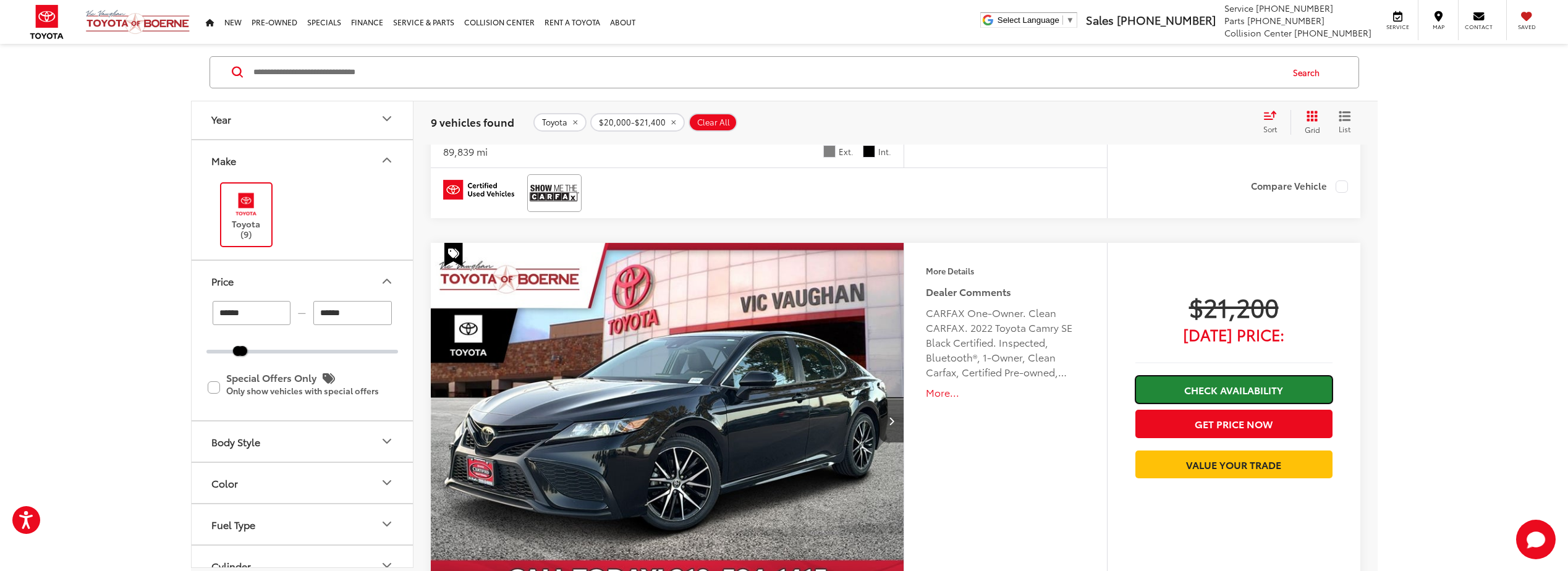
click at [1229, 389] on link "Check Availability" at bounding box center [1234, 389] width 197 height 28
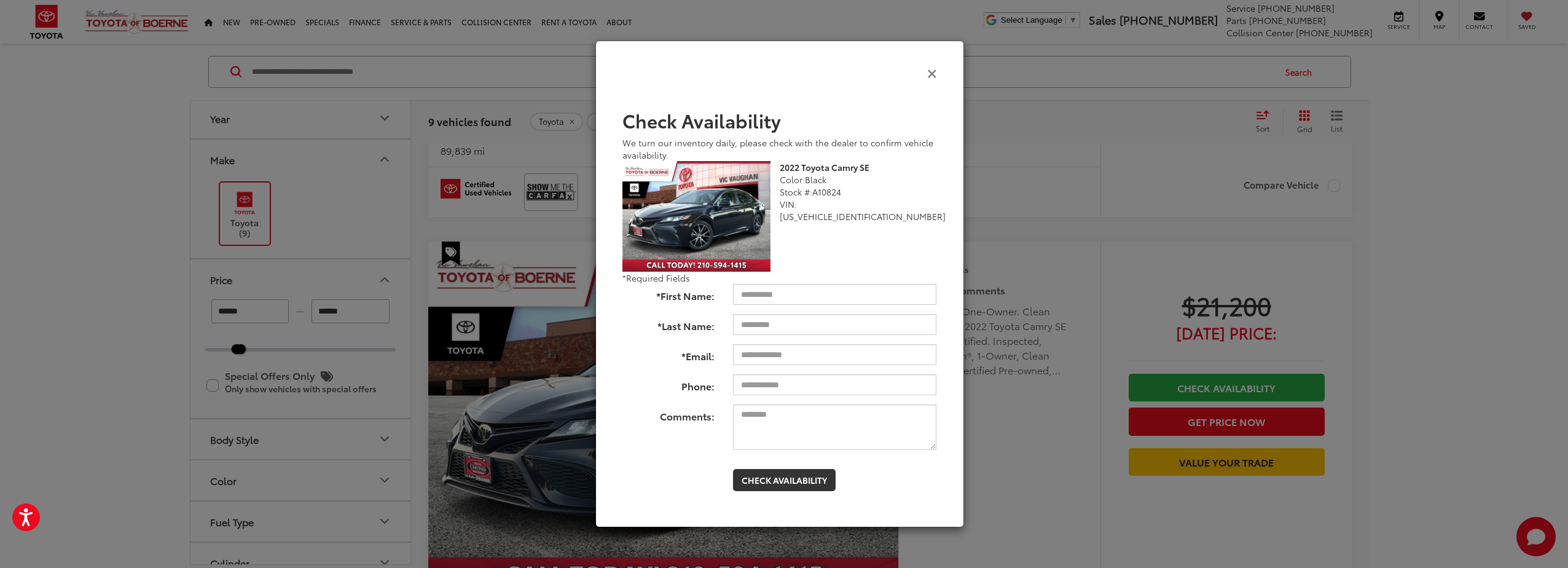
click at [932, 73] on icon "Close" at bounding box center [932, 73] width 10 height 13
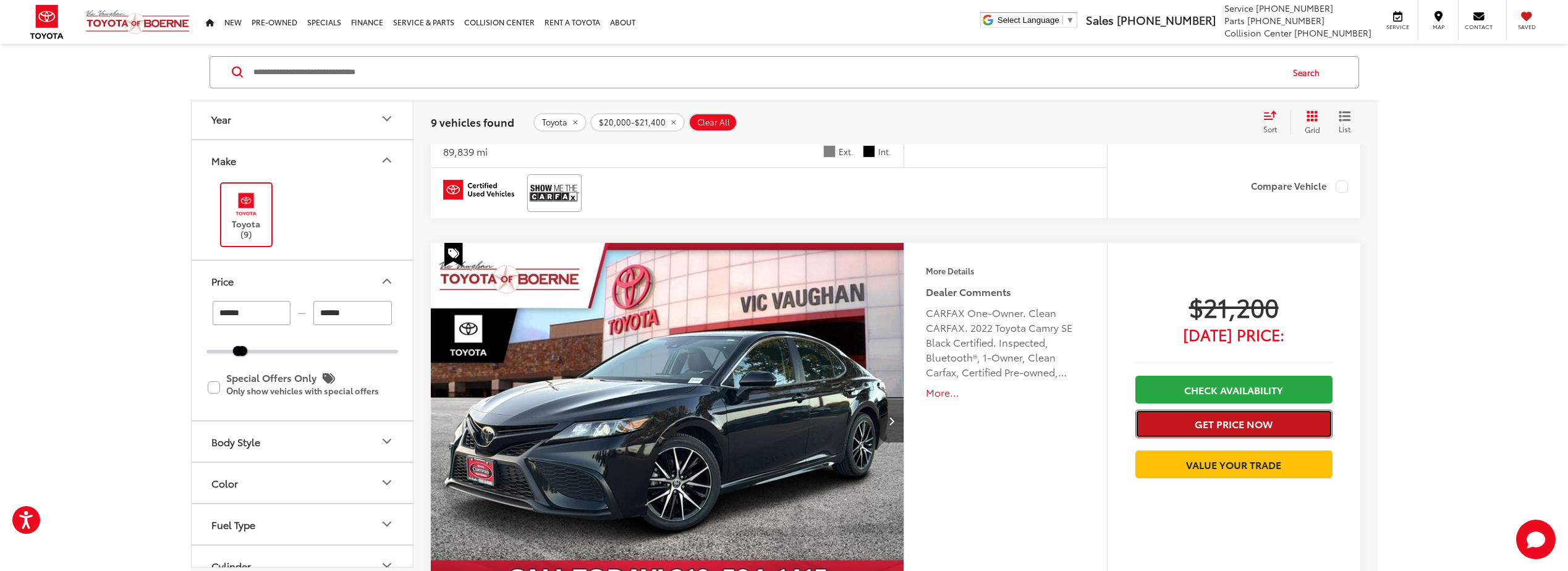
click at [1223, 427] on button "Get Price Now" at bounding box center [1234, 423] width 197 height 28
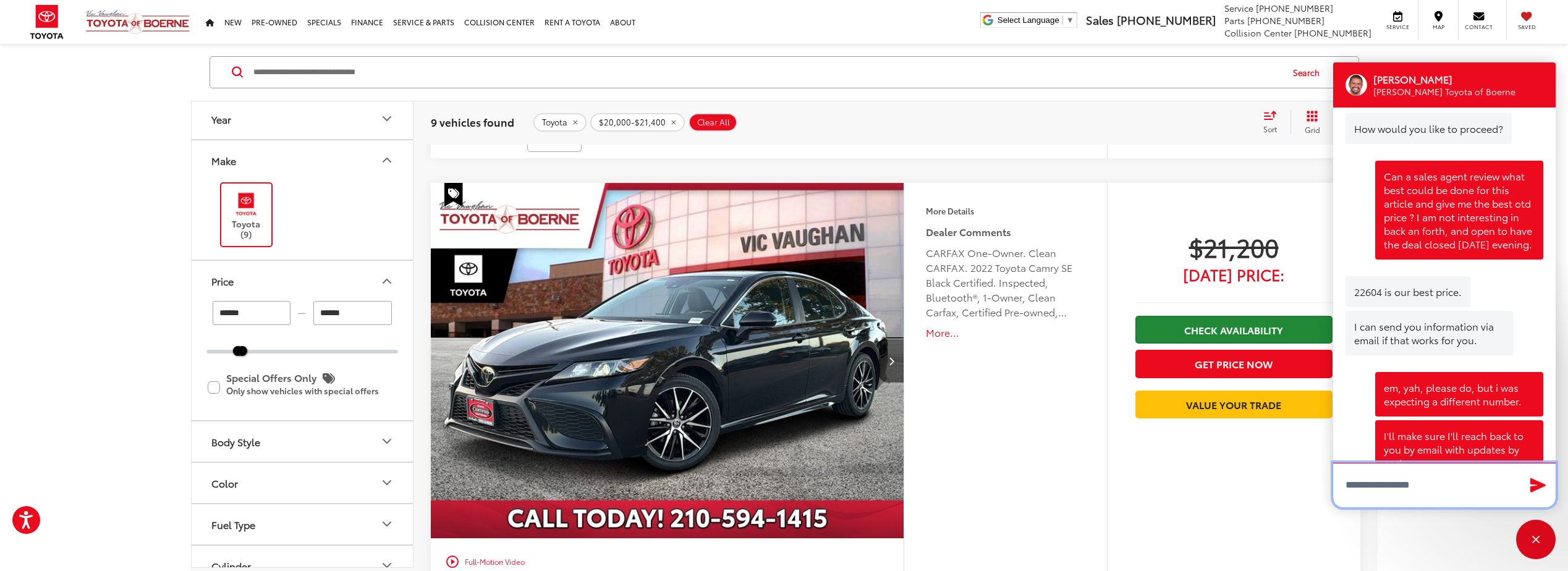
scroll to position [1174, 0]
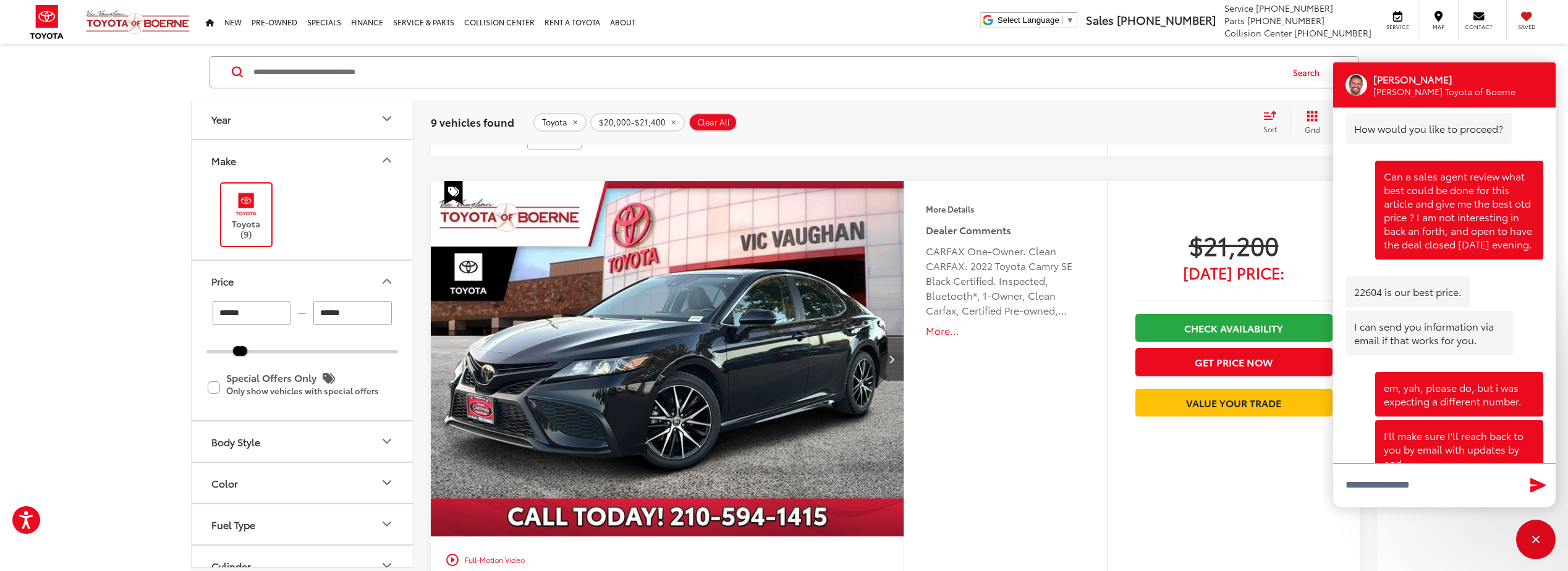
click at [1046, 397] on div "More Details Comments Dealer Comments CARFAX One-Owner. Clean CARFAX. 2022 Toyo…" at bounding box center [1005, 425] width 203 height 489
click at [1536, 532] on div "Close" at bounding box center [1536, 539] width 39 height 39
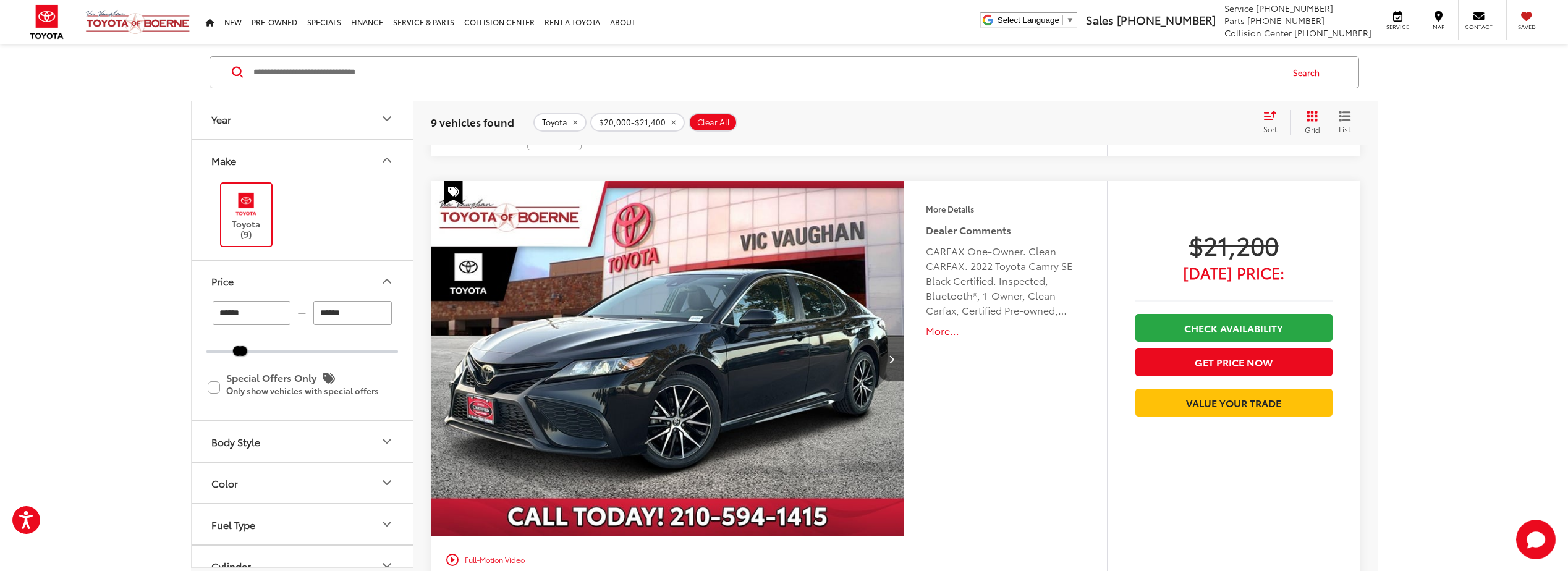
click at [1205, 253] on span "$21,200" at bounding box center [1234, 244] width 197 height 31
click at [843, 297] on img "2022 Toyota Camry SE 0" at bounding box center [668, 359] width 475 height 356
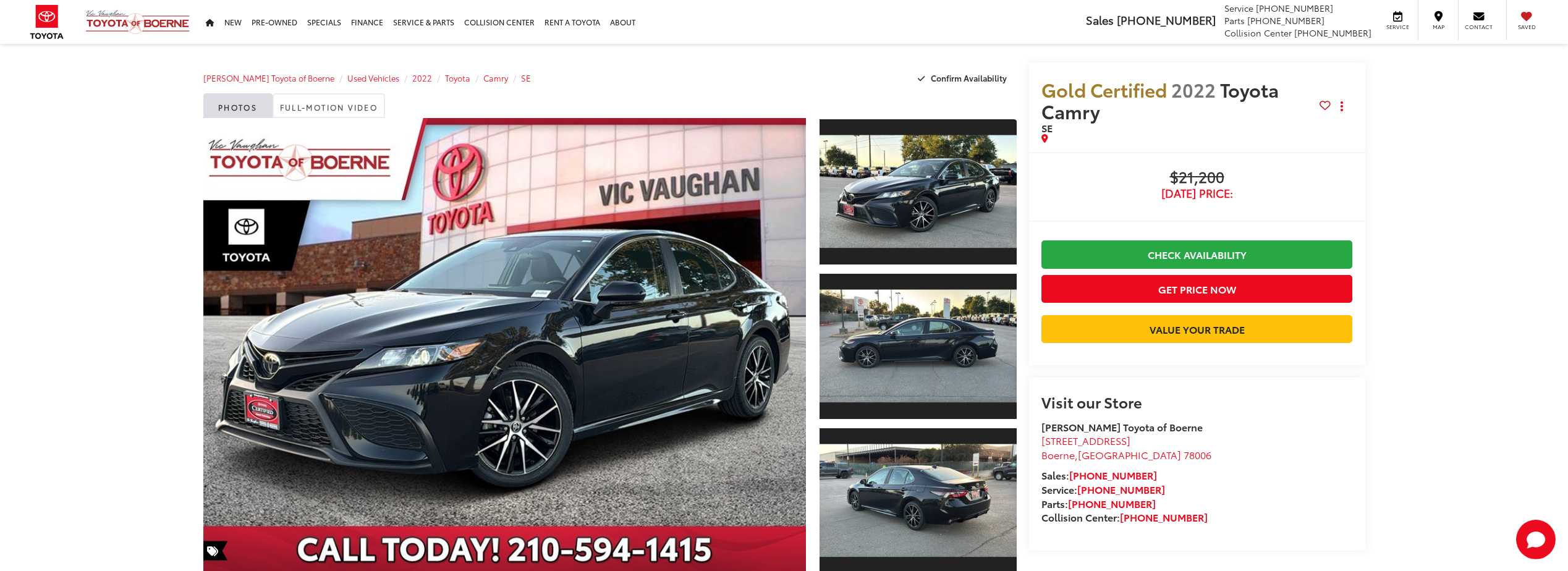
click at [1185, 179] on span "$21,200" at bounding box center [1197, 177] width 312 height 19
drag, startPoint x: 1185, startPoint y: 179, endPoint x: 1116, endPoint y: 168, distance: 69.9
click at [1119, 176] on span "$21,200" at bounding box center [1197, 177] width 312 height 19
click at [1343, 105] on icon "dropdown dots" at bounding box center [1342, 106] width 3 height 3
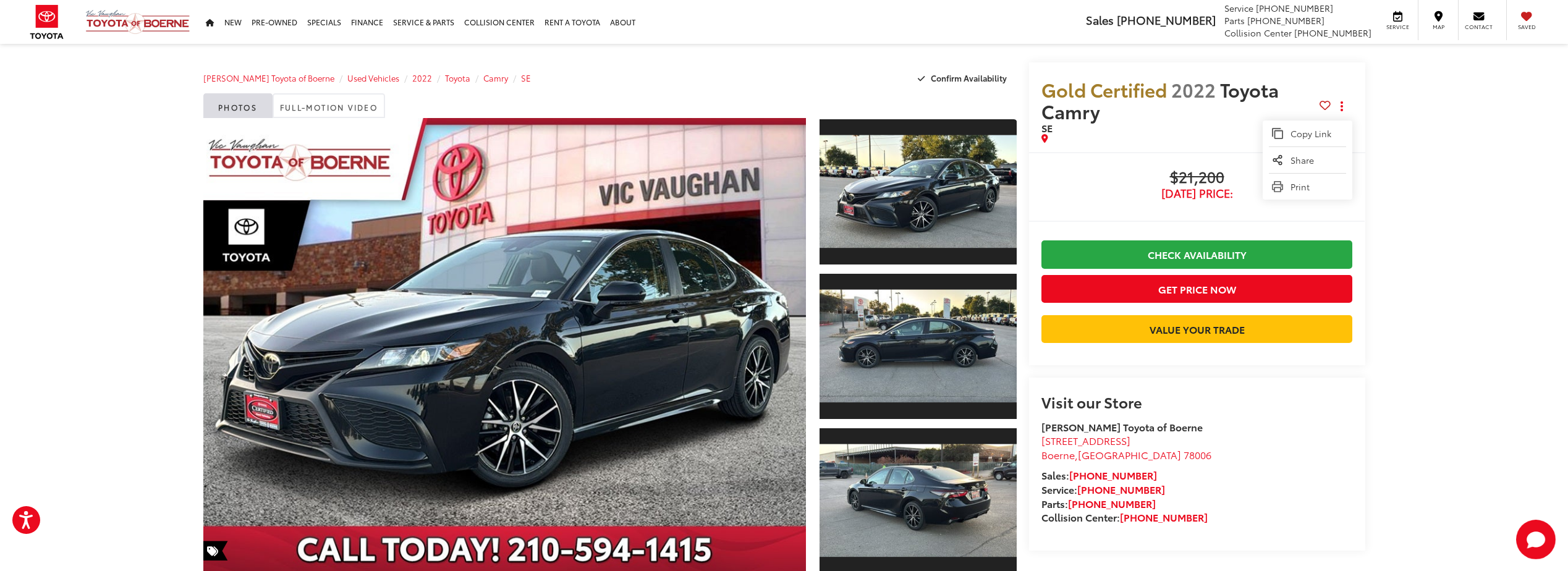
click at [1105, 180] on span "$21,200" at bounding box center [1197, 177] width 312 height 19
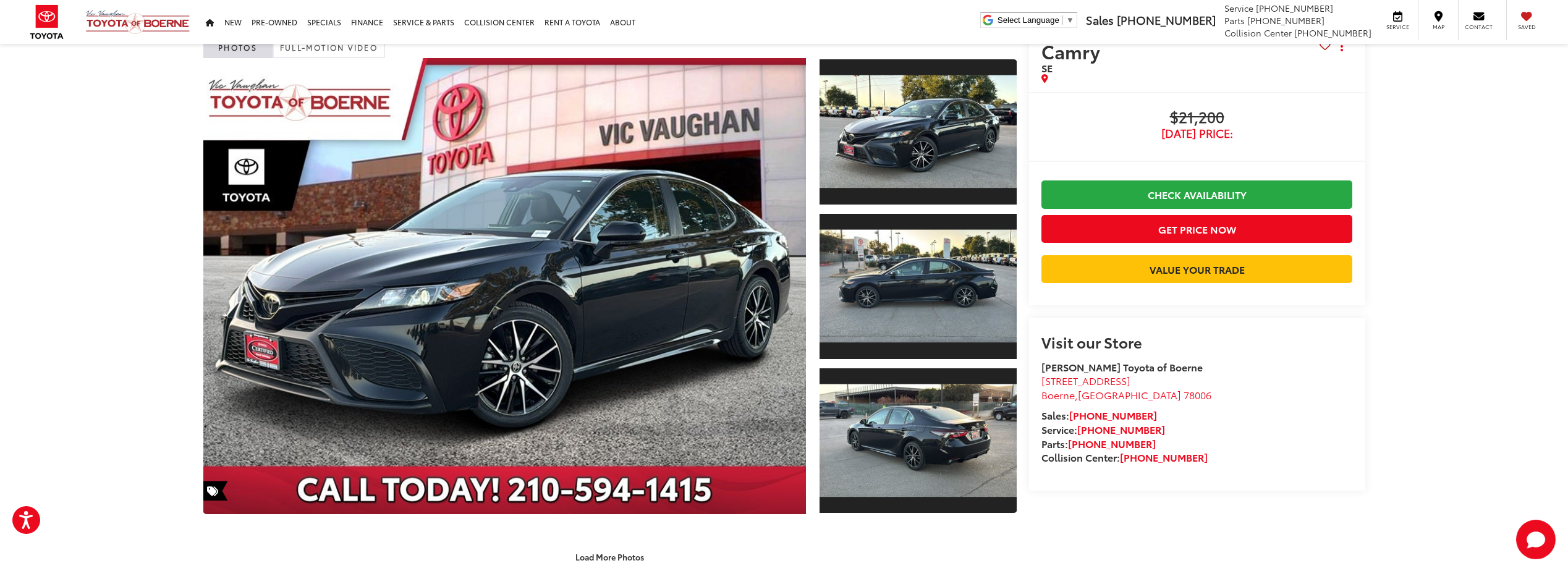
scroll to position [61, 0]
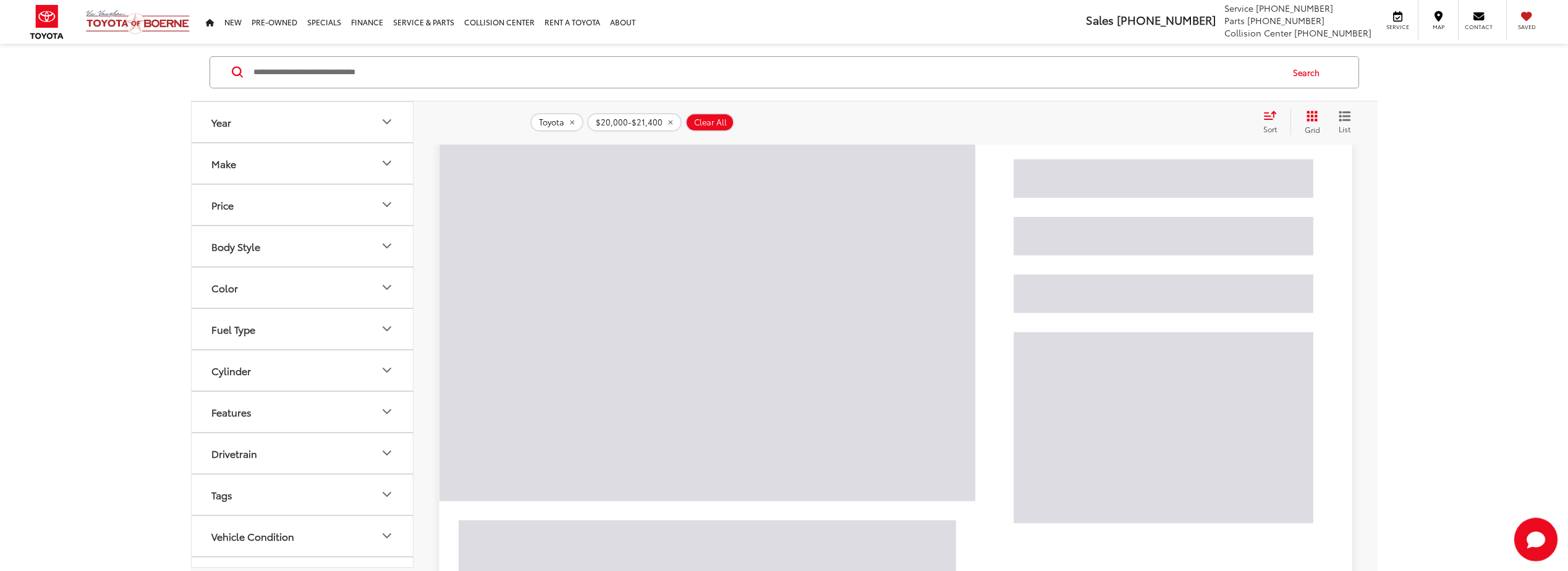
scroll to position [80, 0]
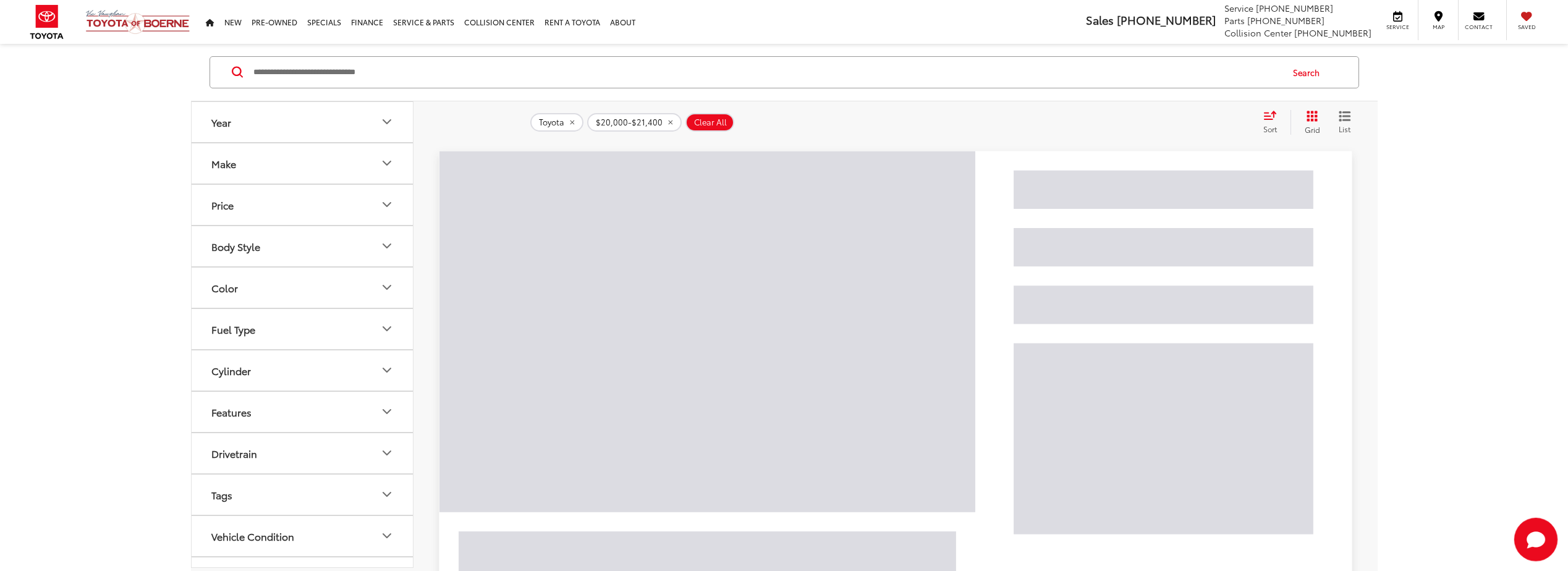
click at [1534, 532] on icon "Start Chat" at bounding box center [1536, 539] width 19 height 15
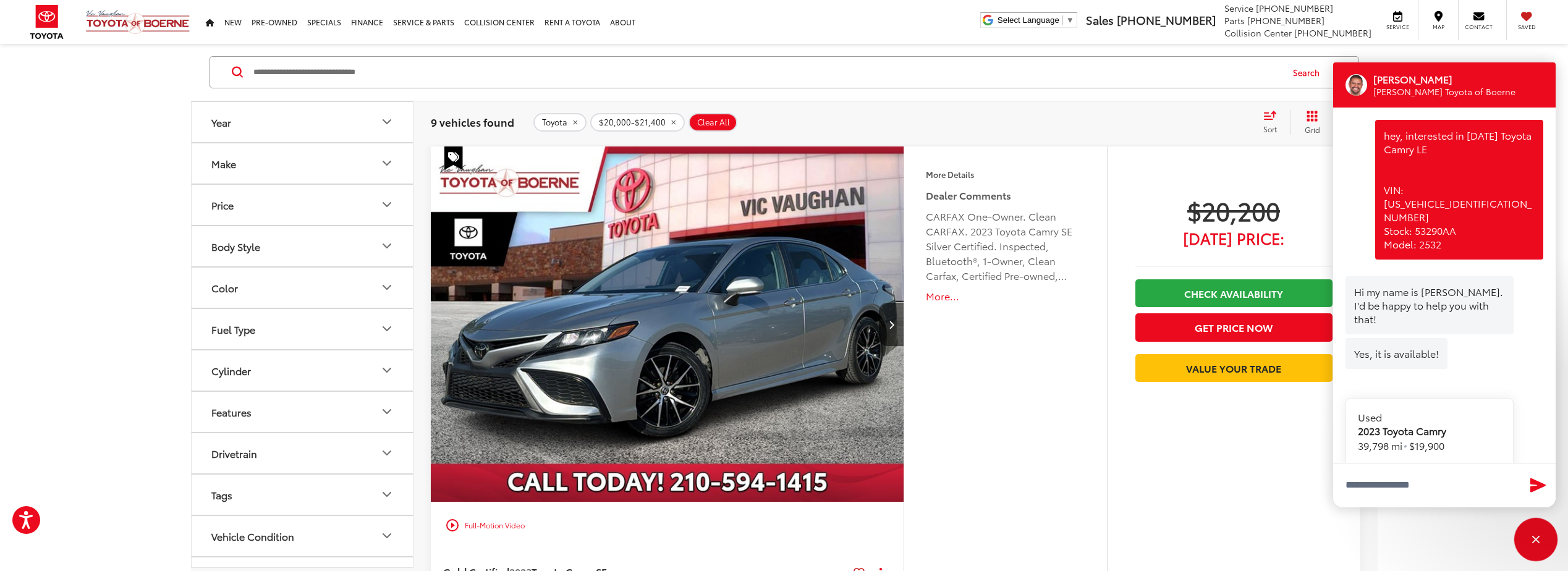
scroll to position [1587, 0]
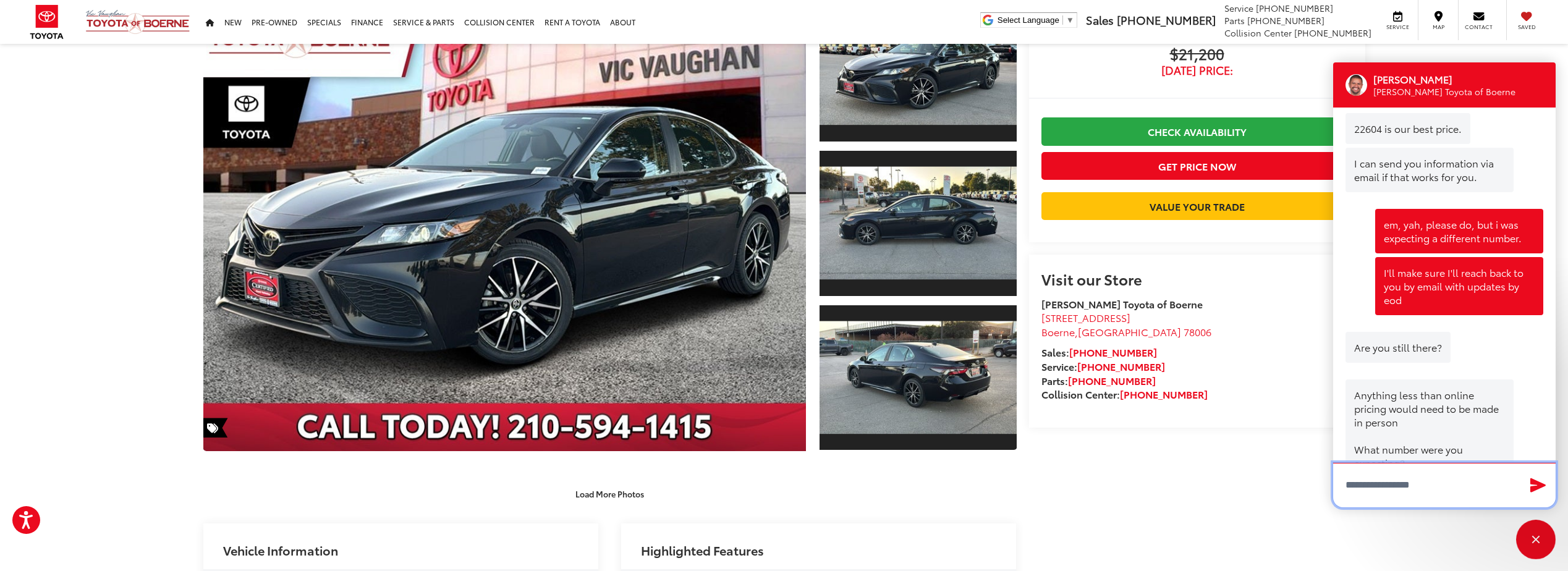
scroll to position [124, 0]
click at [1431, 489] on textarea "Type your message" at bounding box center [1444, 485] width 222 height 44
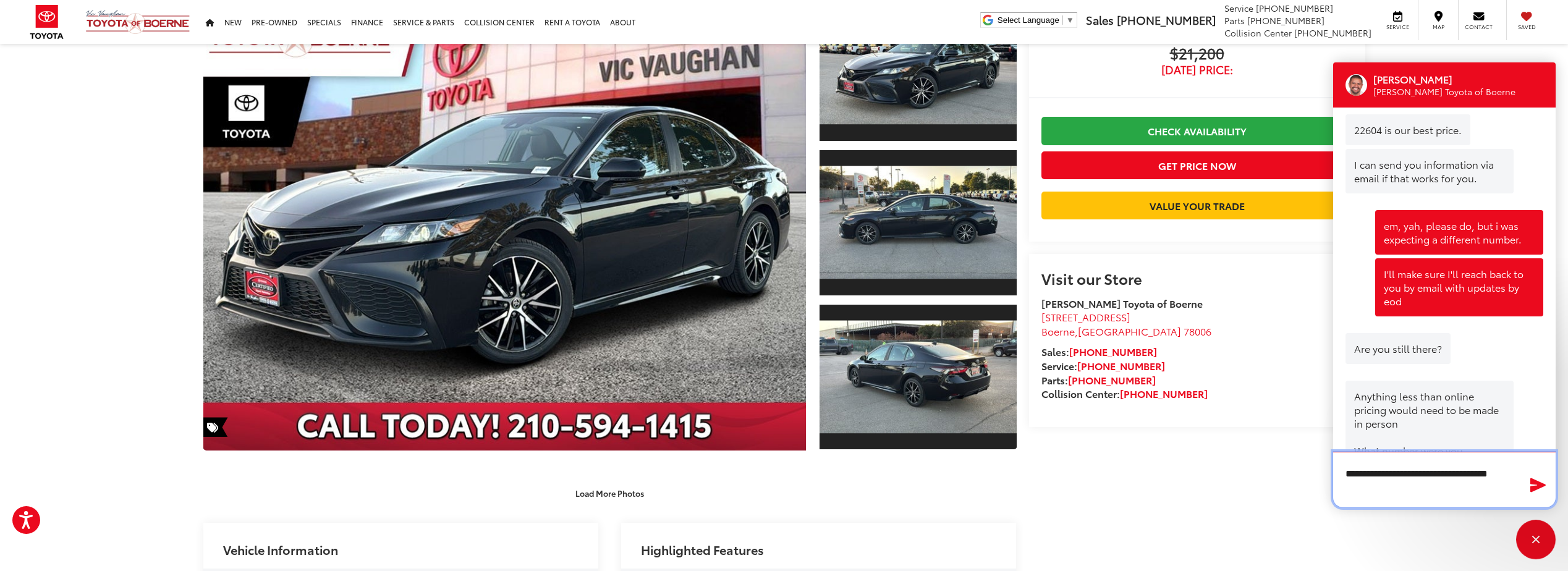
scroll to position [1750, 0]
type textarea "**********"
click at [1452, 490] on textarea "Type your message" at bounding box center [1444, 485] width 222 height 43
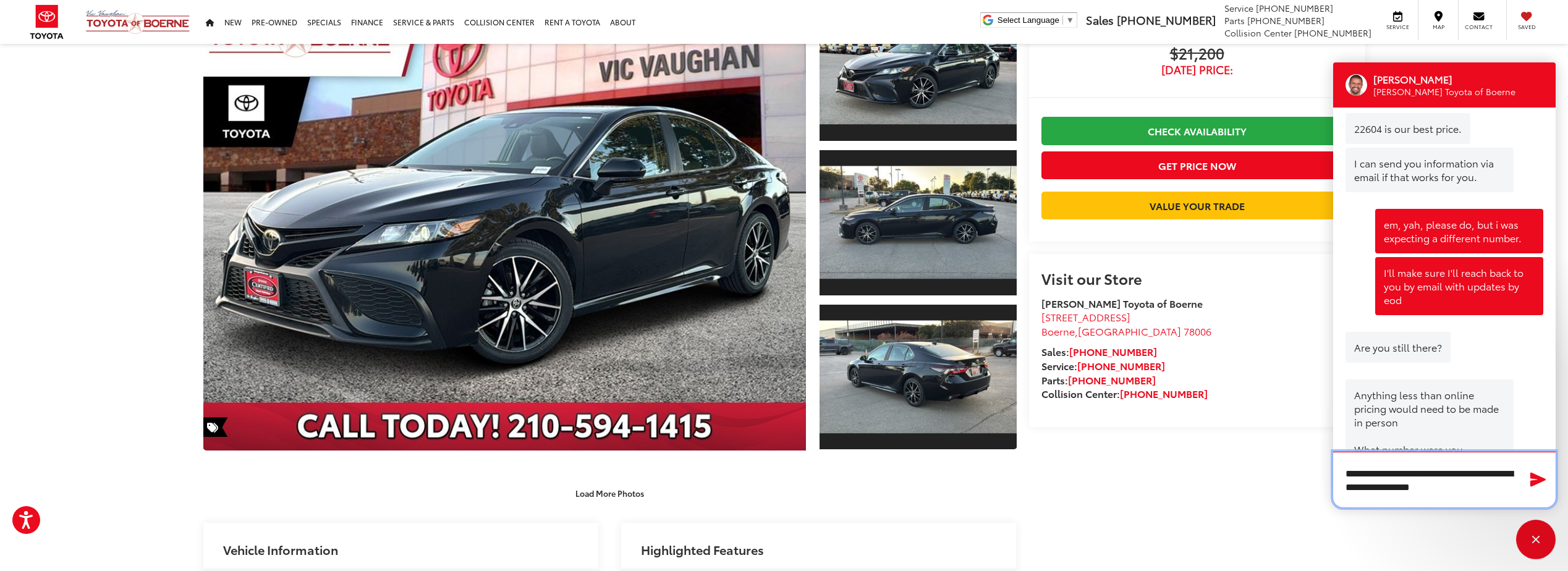
type textarea "**********"
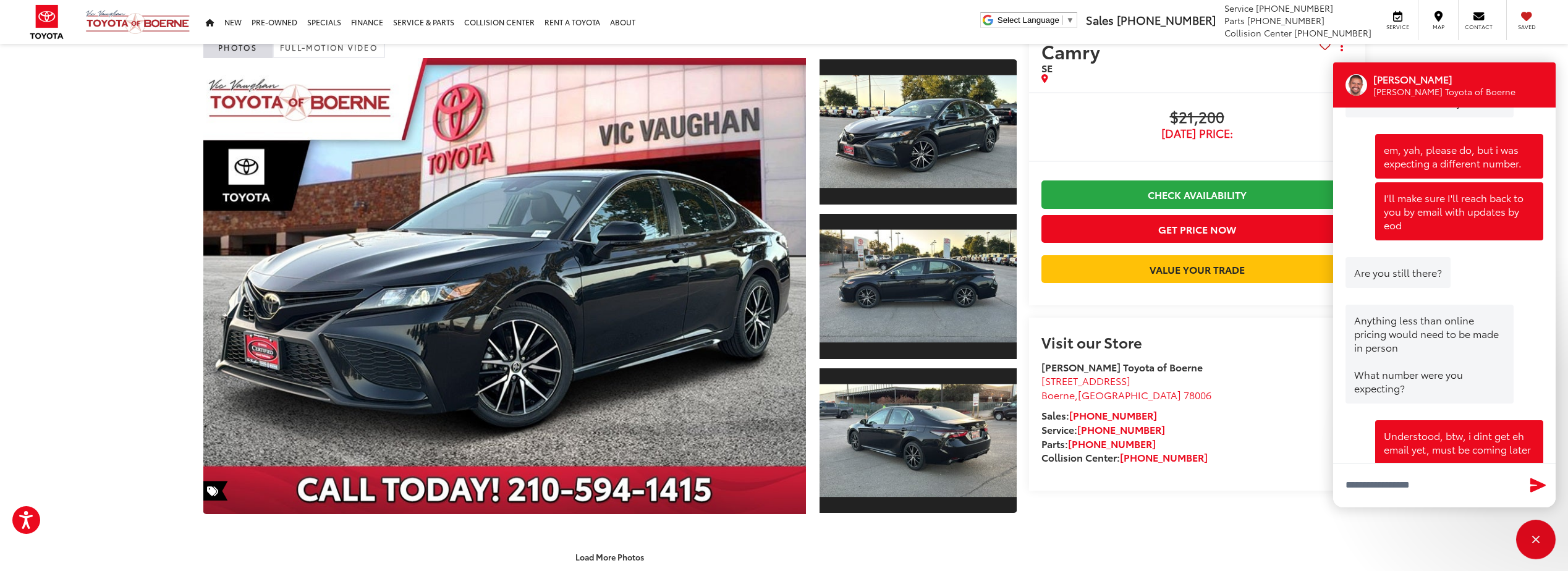
scroll to position [61, 0]
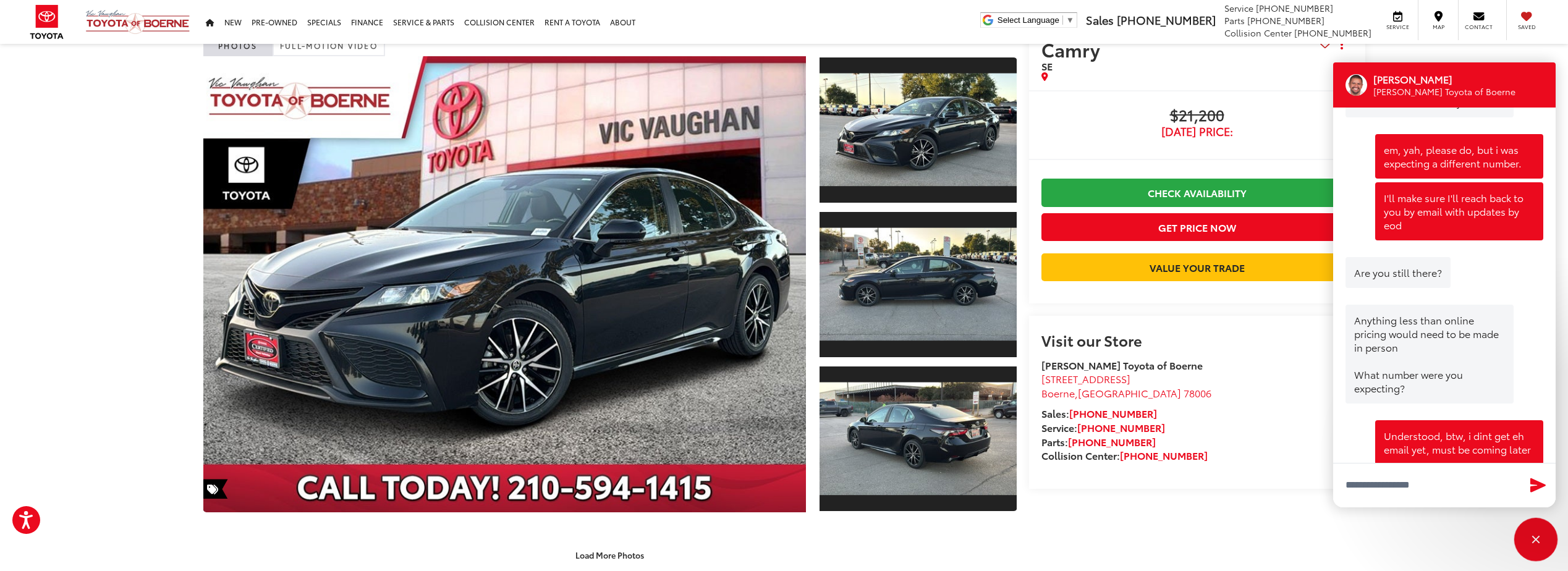
click at [1538, 535] on div "Close" at bounding box center [1536, 539] width 39 height 39
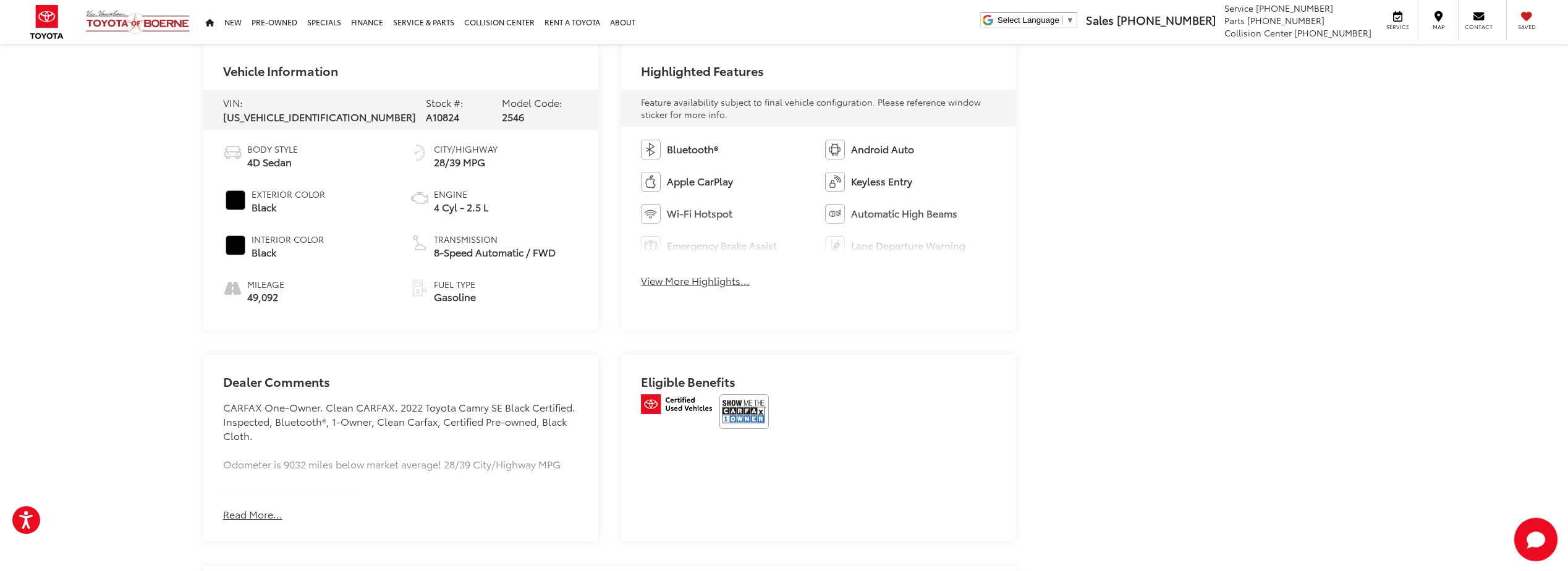
scroll to position [618, 0]
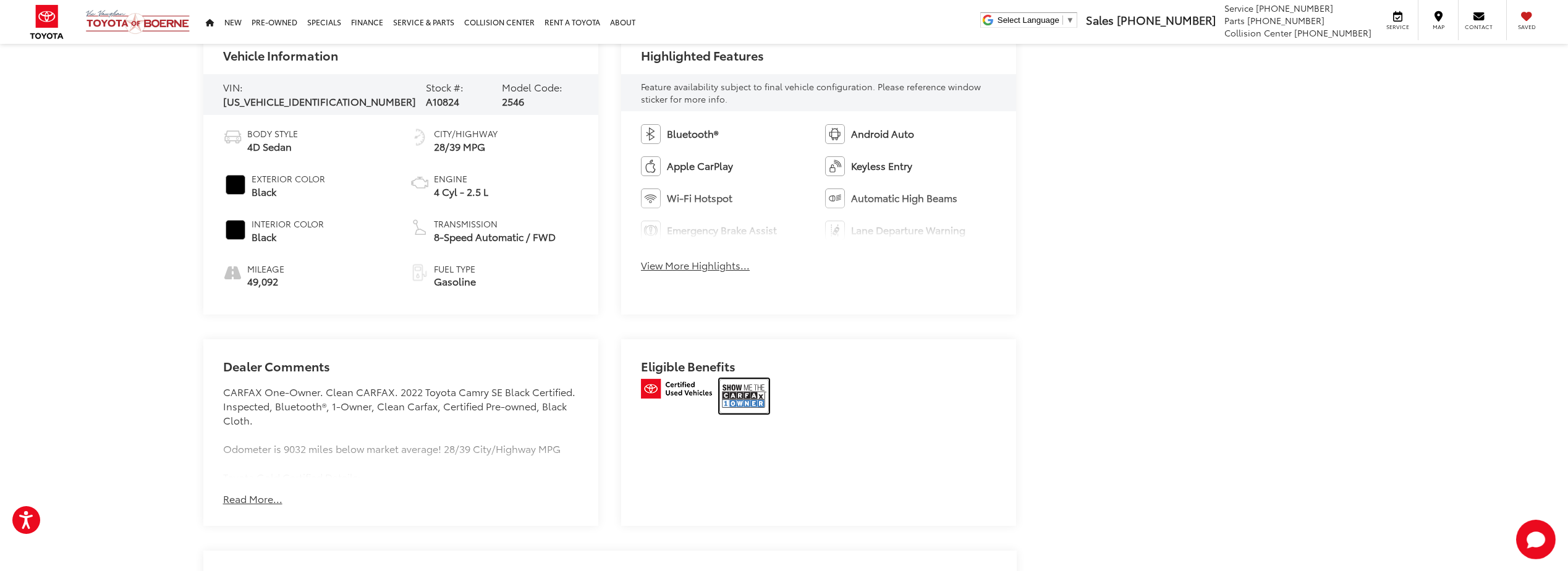
click at [751, 390] on img at bounding box center [745, 396] width 50 height 35
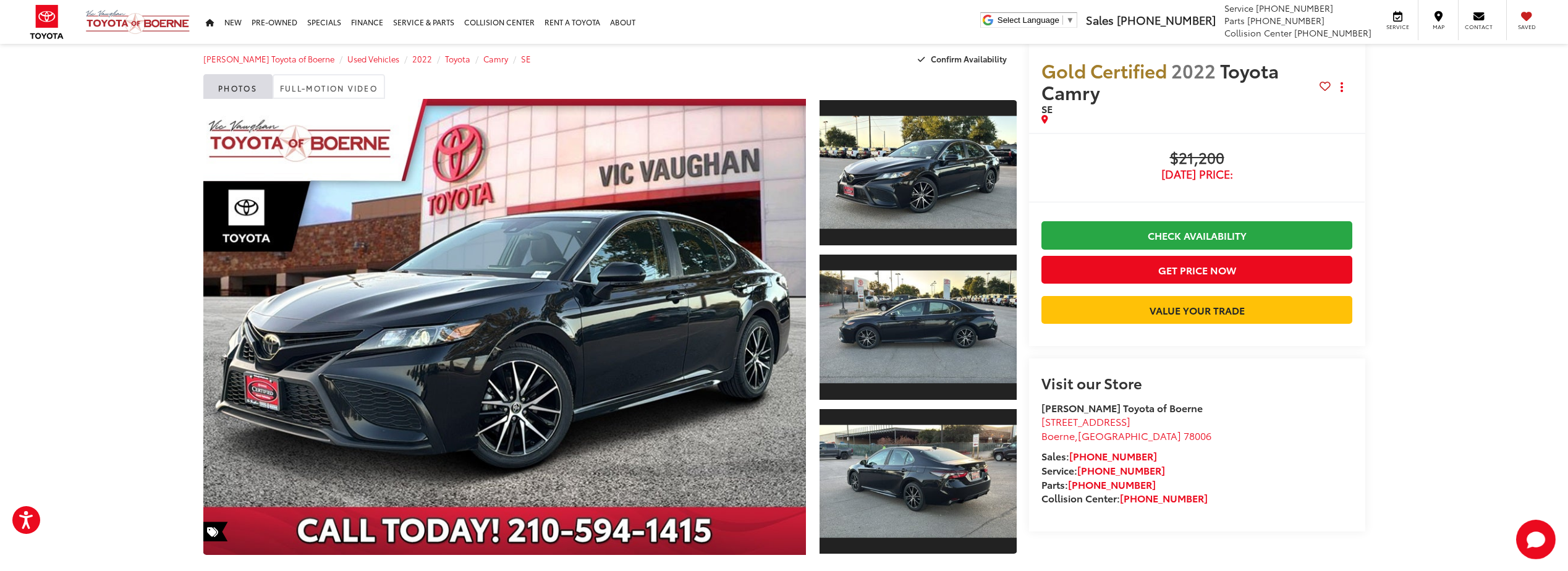
scroll to position [0, 0]
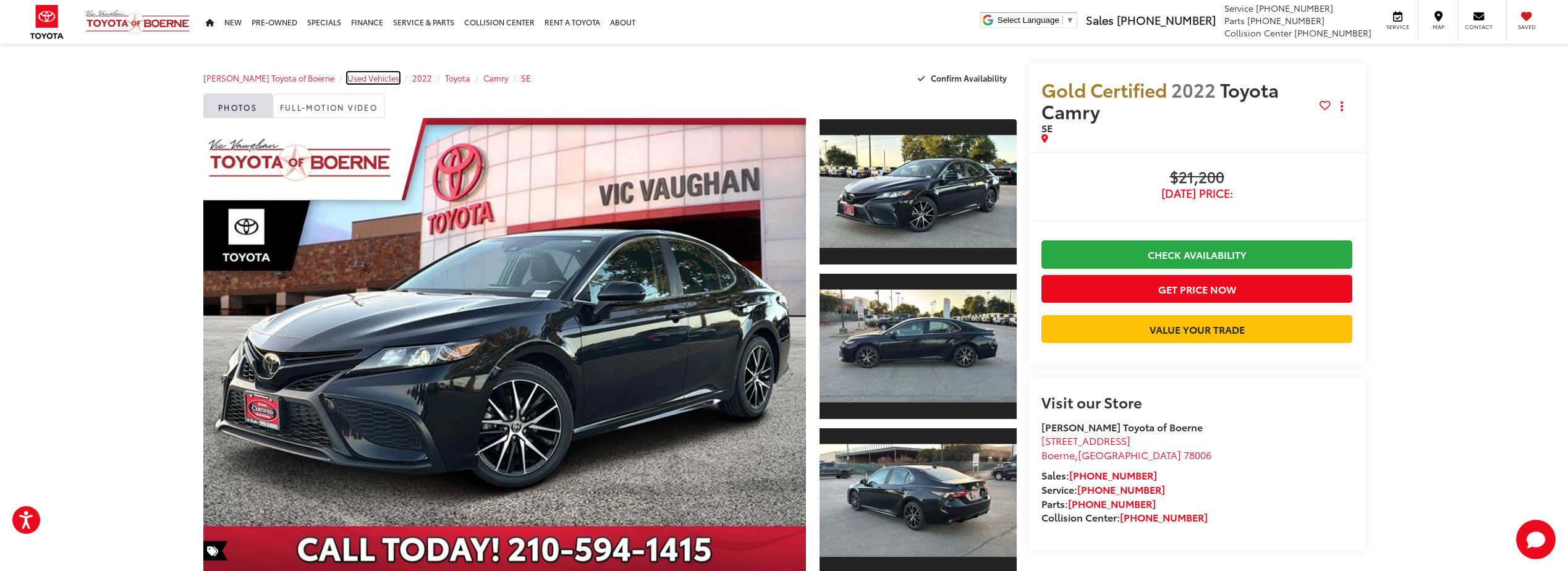
click at [356, 77] on span "Used Vehicles" at bounding box center [373, 78] width 52 height 11
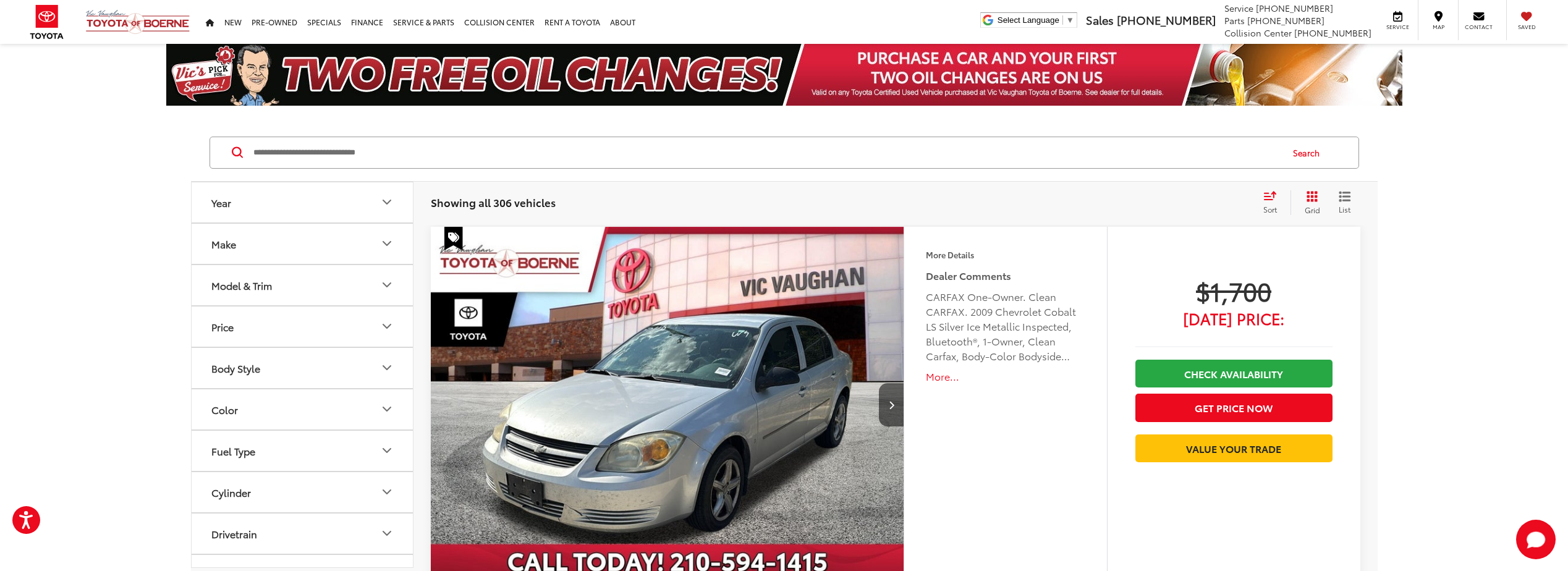
click at [262, 215] on button "Year" at bounding box center [303, 202] width 222 height 40
click at [243, 237] on input "****" at bounding box center [252, 234] width 79 height 24
click at [329, 232] on input "****" at bounding box center [353, 234] width 79 height 24
drag, startPoint x: 256, startPoint y: 318, endPoint x: 262, endPoint y: 322, distance: 7.2
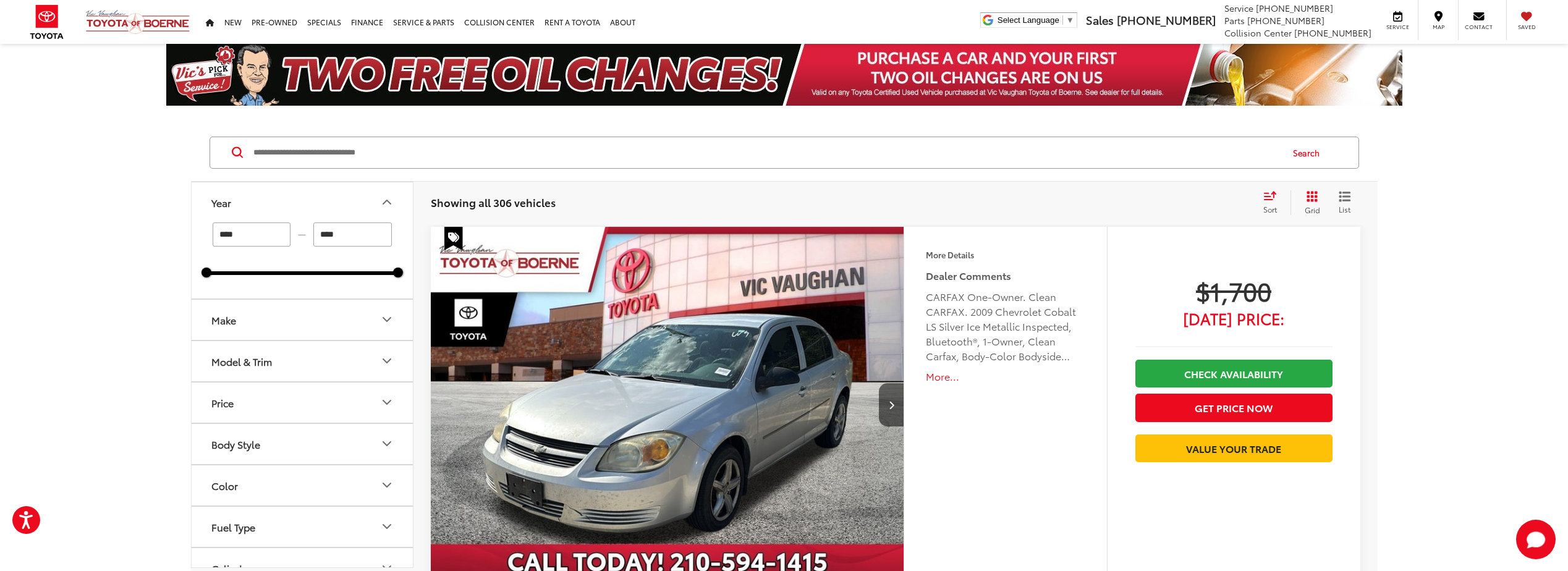
click at [257, 318] on button "Make" at bounding box center [303, 320] width 222 height 40
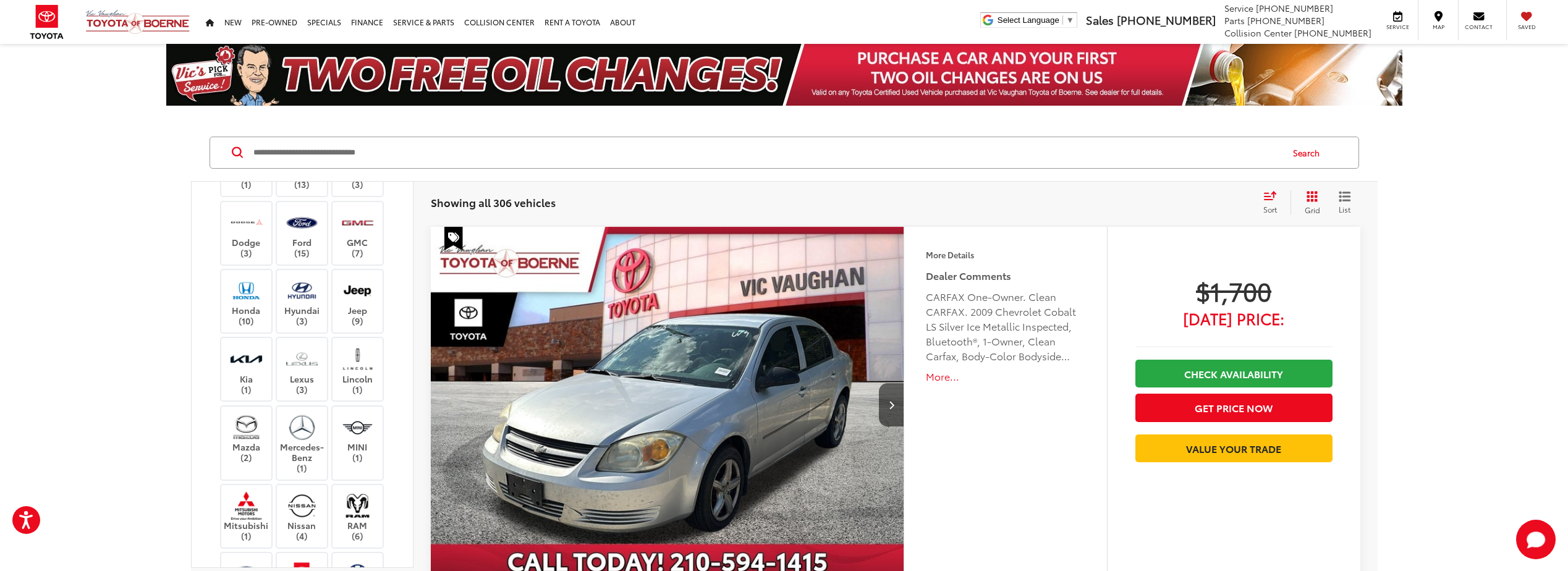
scroll to position [309, 0]
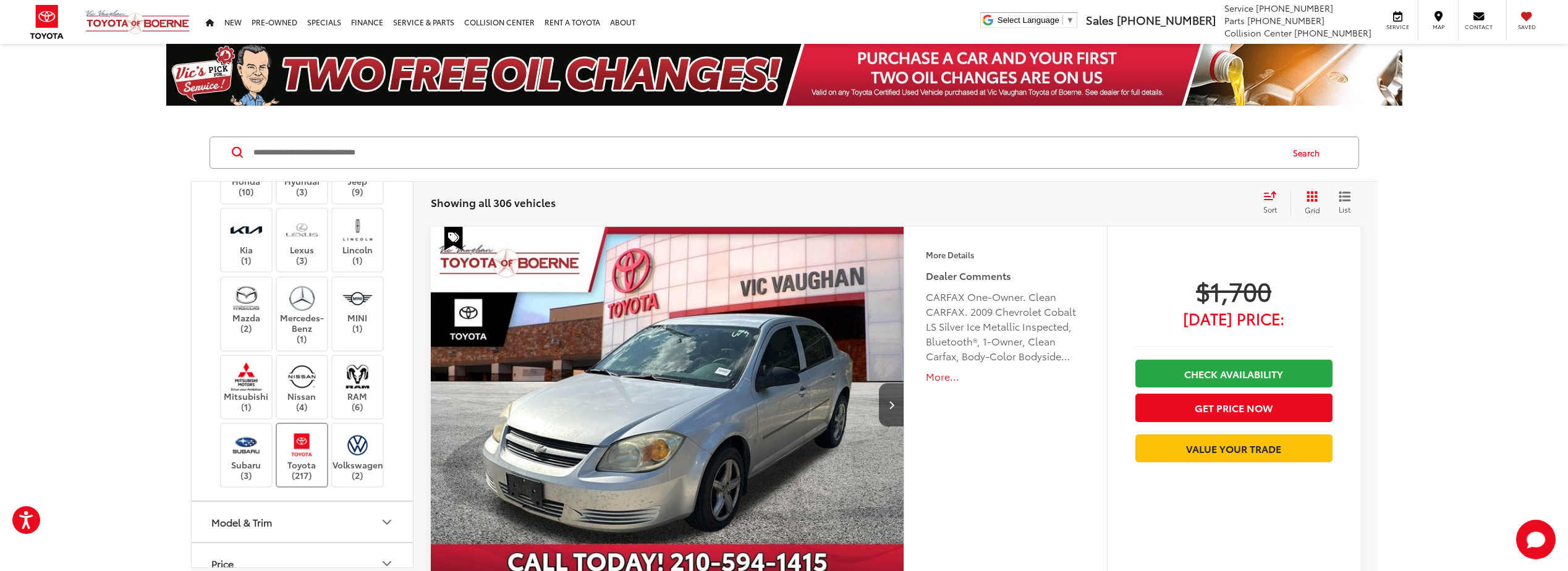
click at [305, 459] on img at bounding box center [302, 445] width 34 height 29
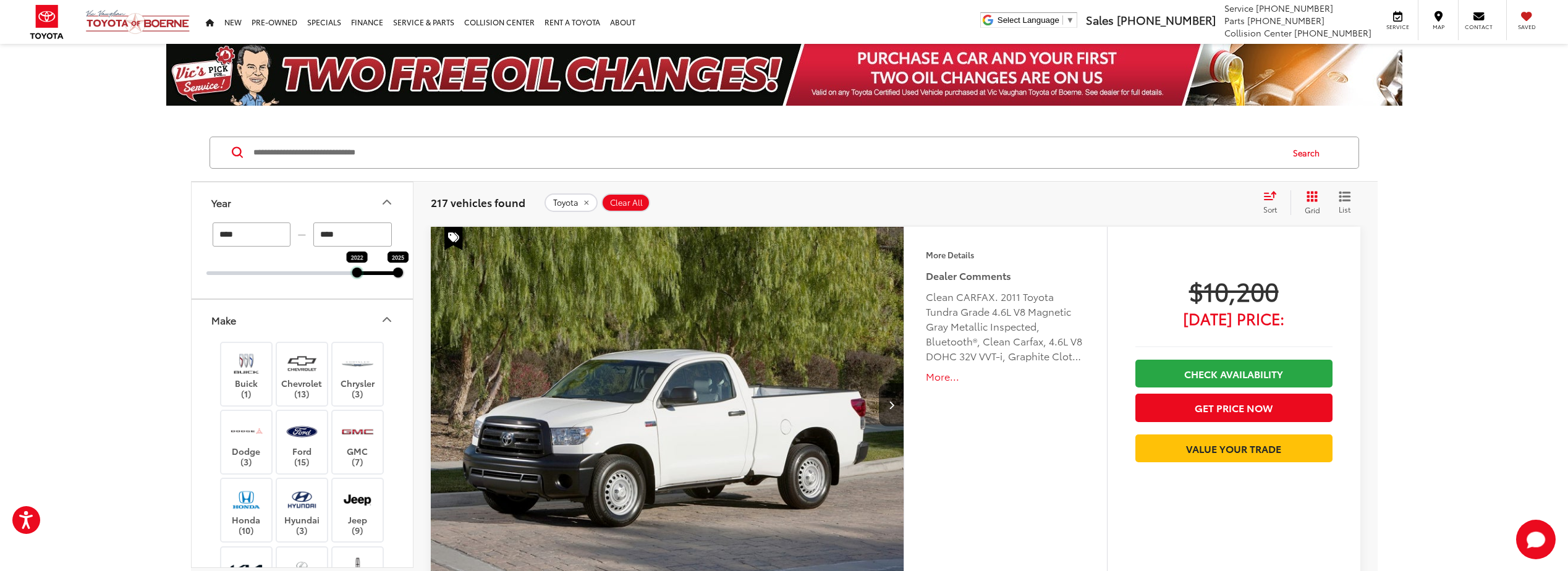
drag, startPoint x: 209, startPoint y: 273, endPoint x: 353, endPoint y: 273, distance: 144.0
click at [353, 273] on div at bounding box center [356, 273] width 10 height 10
type input "****"
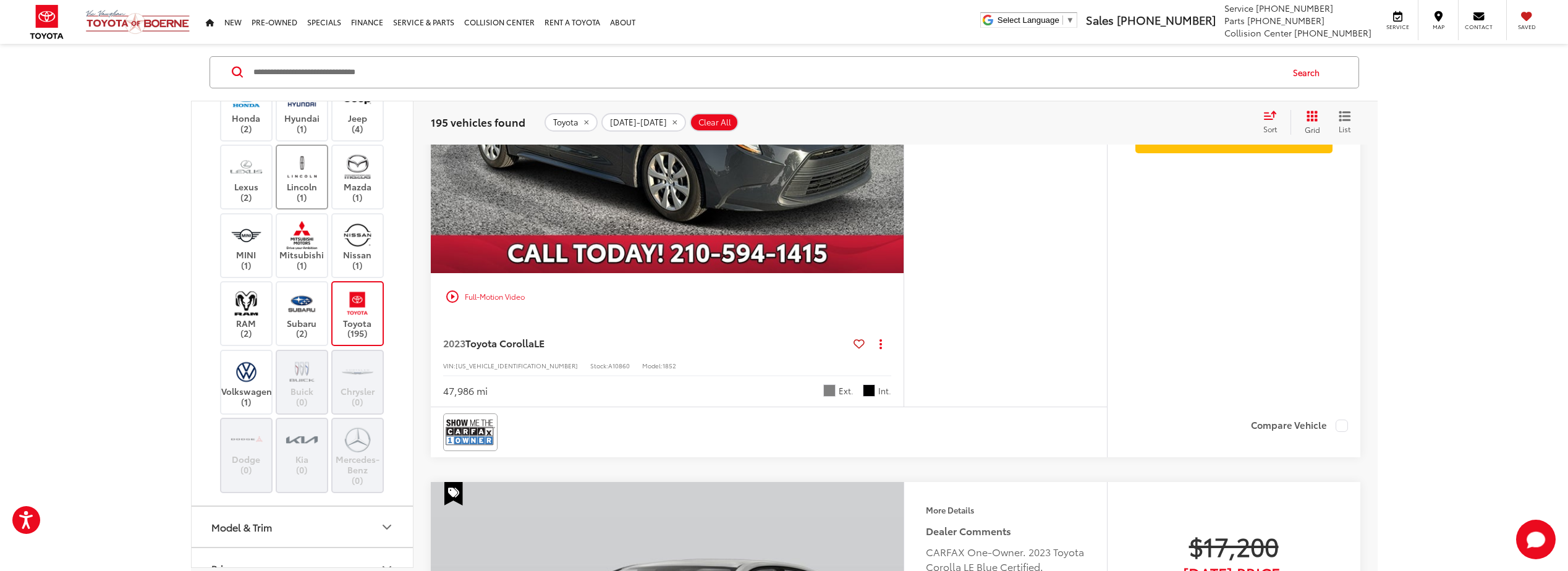
scroll to position [371, 0]
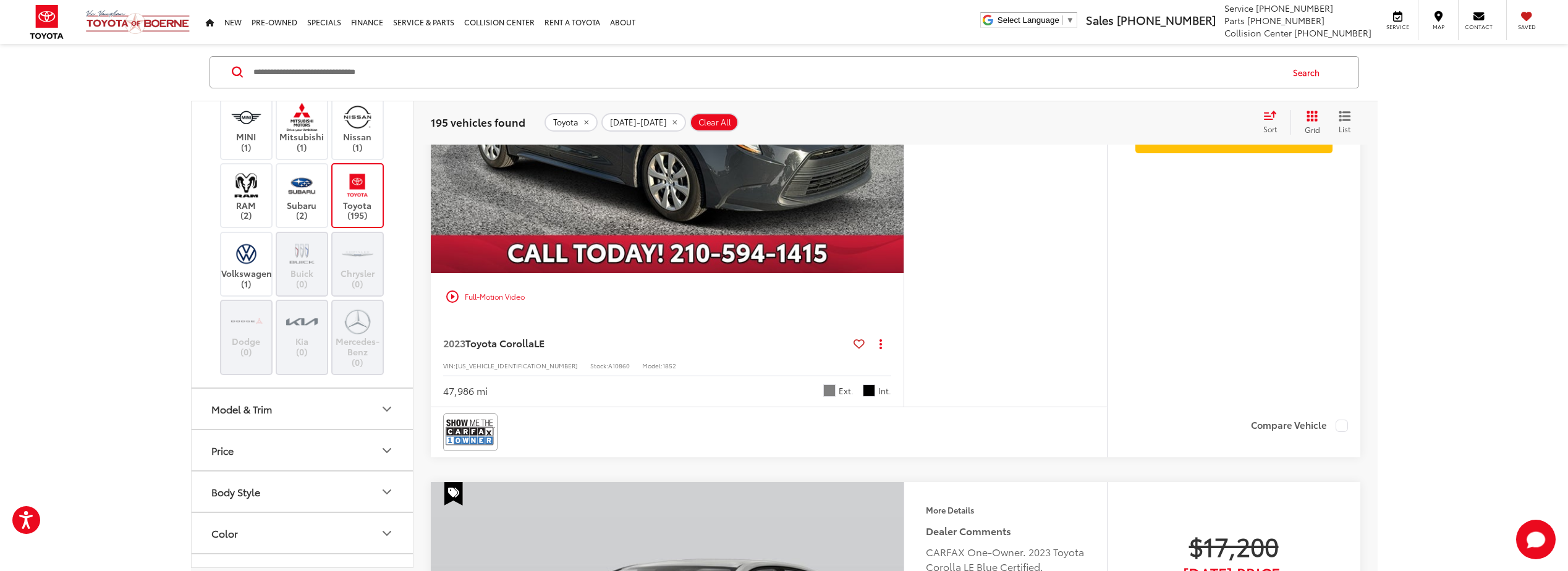
click at [296, 401] on button "Model & Trim" at bounding box center [303, 409] width 222 height 40
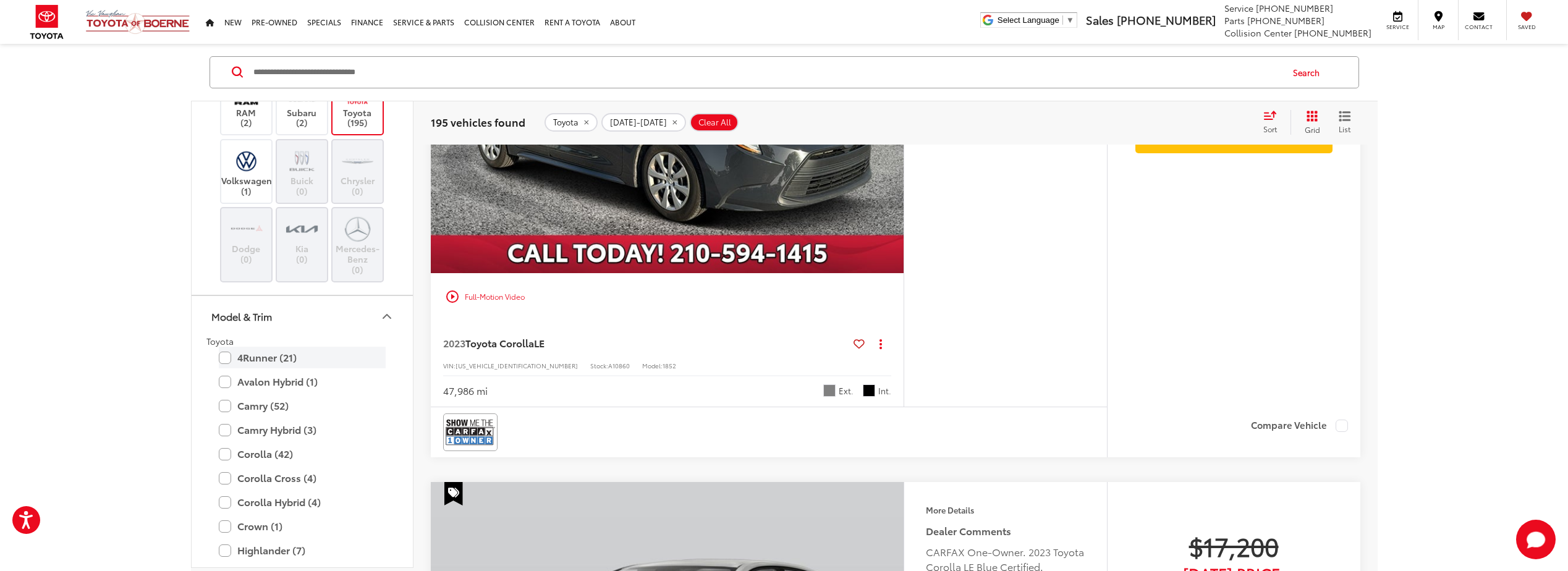
scroll to position [494, 0]
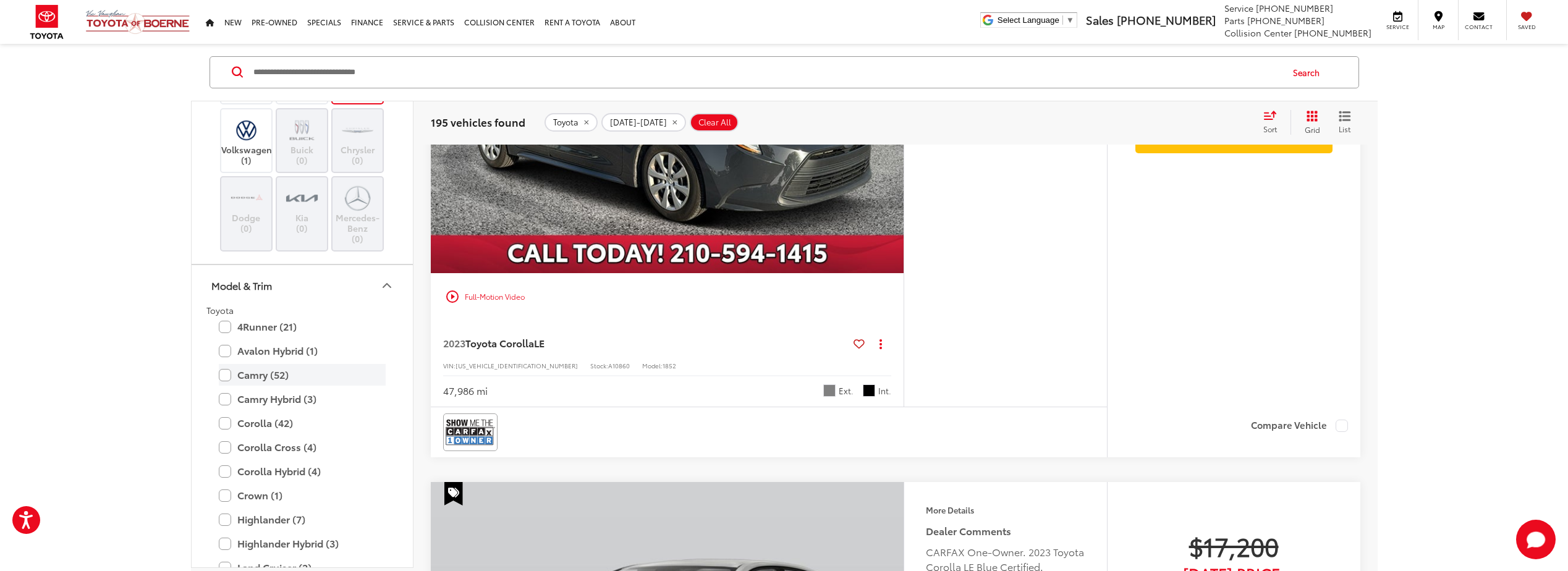
click at [228, 375] on label "Camry (52)" at bounding box center [303, 374] width 167 height 21
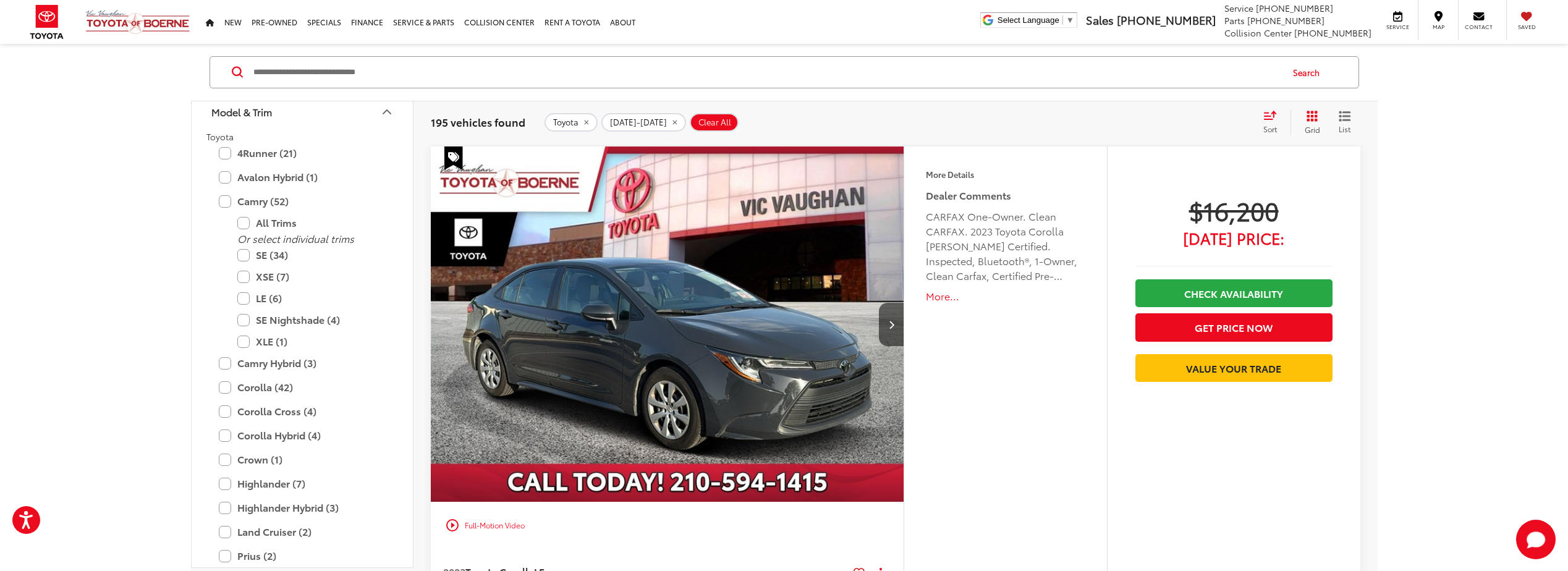
scroll to position [703, 0]
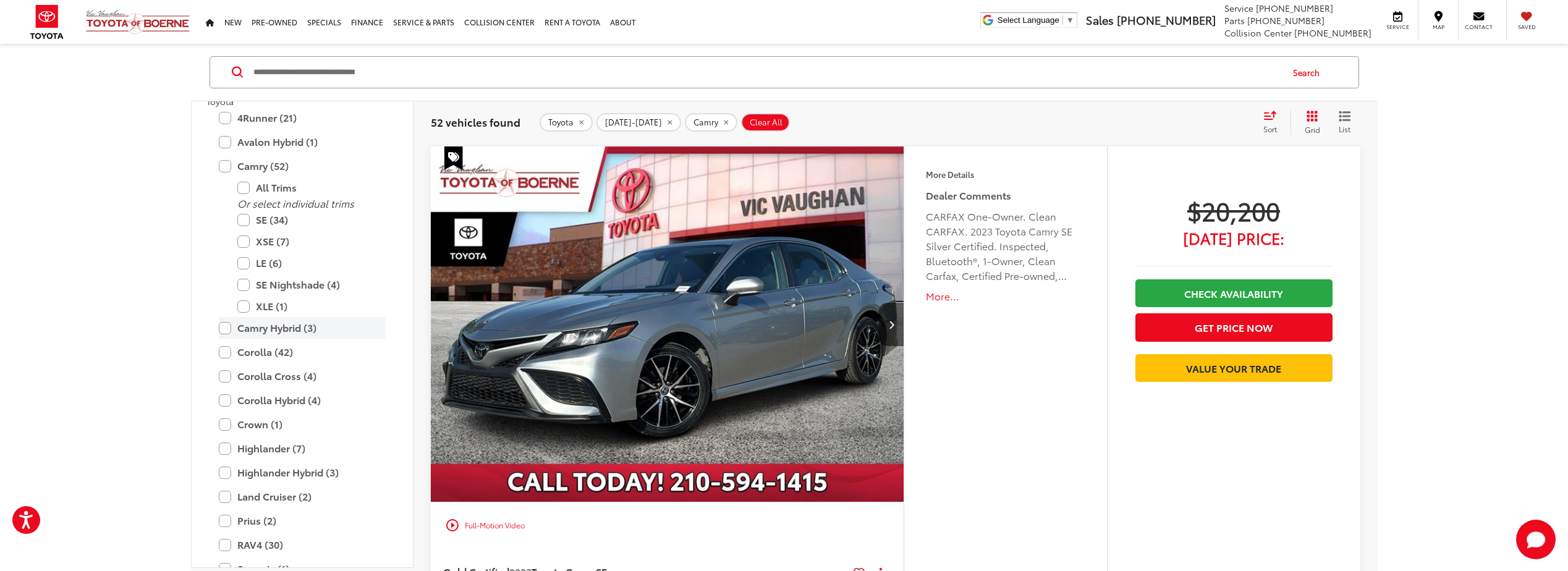
click at [225, 327] on label "Camry Hybrid (3)" at bounding box center [303, 327] width 167 height 21
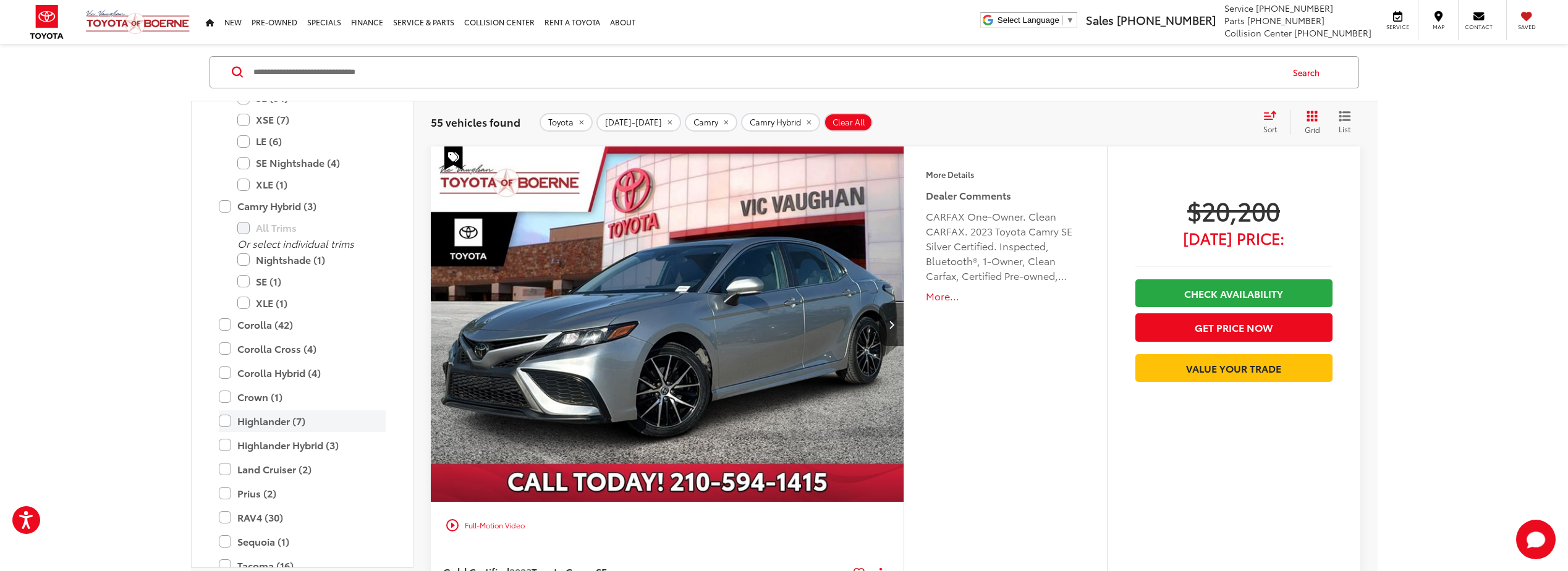
scroll to position [826, 0]
click at [225, 490] on label "Prius (2)" at bounding box center [303, 491] width 167 height 21
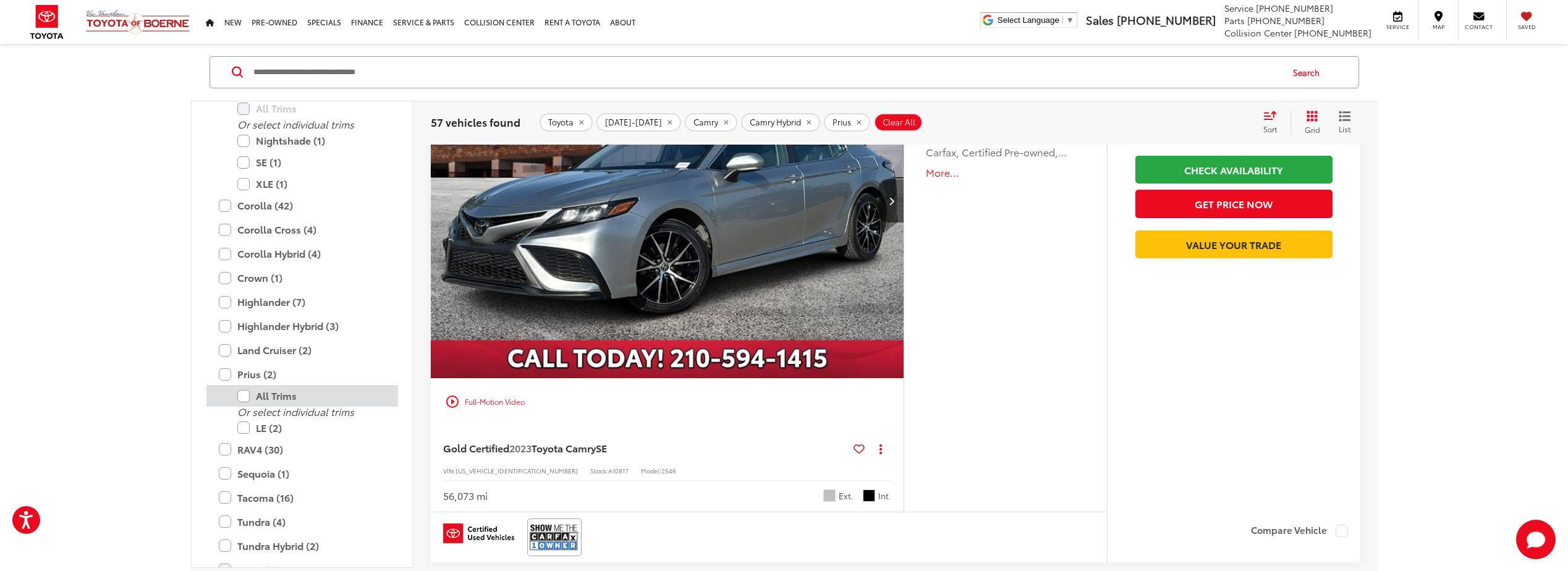
scroll to position [813, 0]
click at [224, 227] on label "Corolla Cross (4)" at bounding box center [303, 223] width 167 height 21
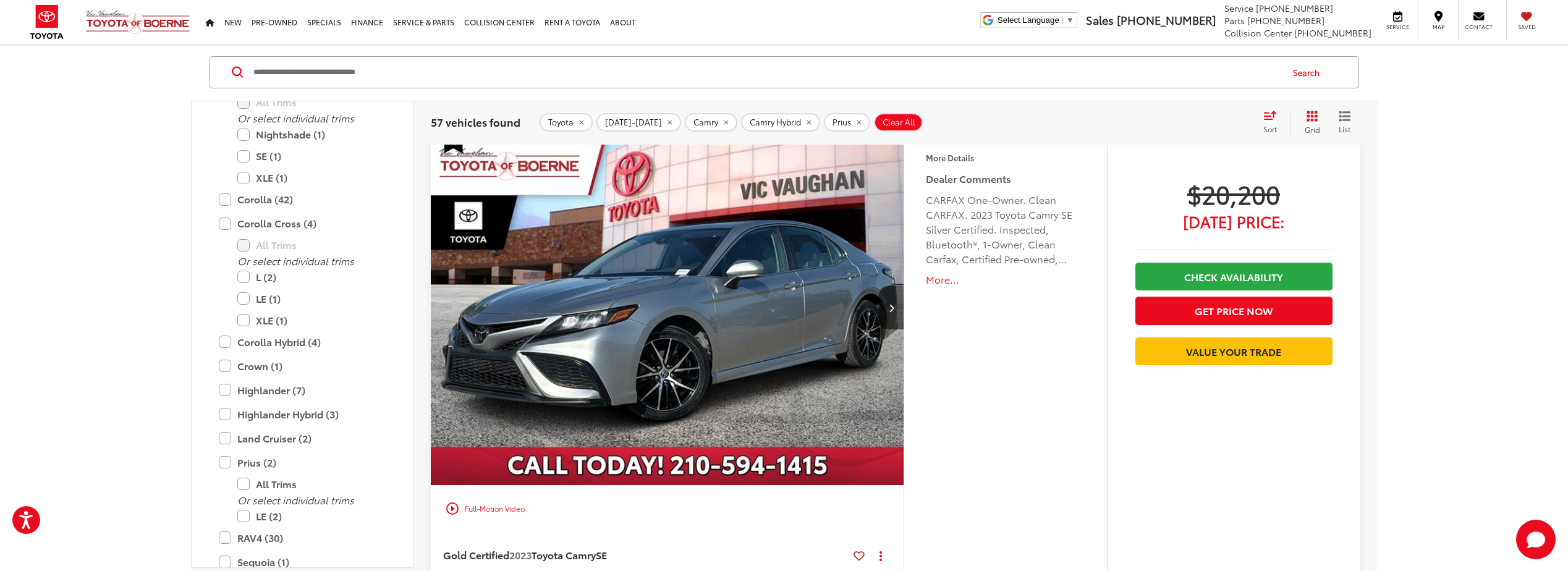
scroll to position [80, 0]
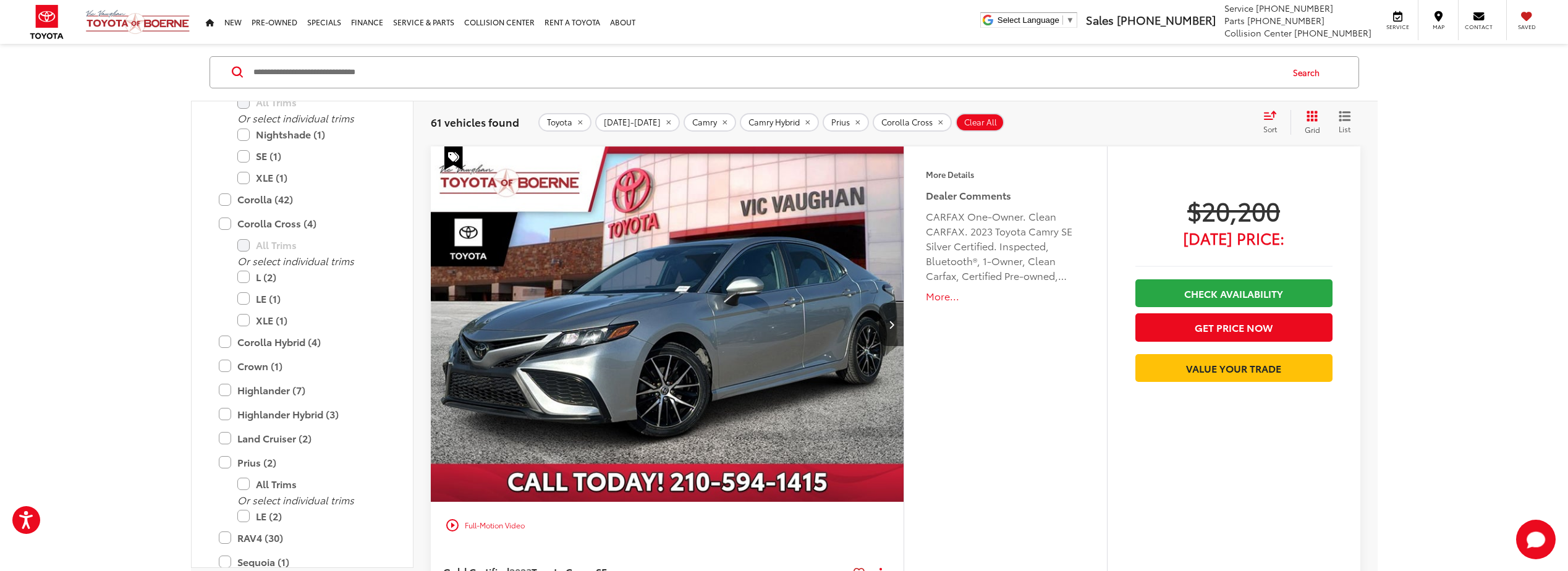
click at [1274, 118] on icon "Select sort value" at bounding box center [1270, 115] width 14 height 9
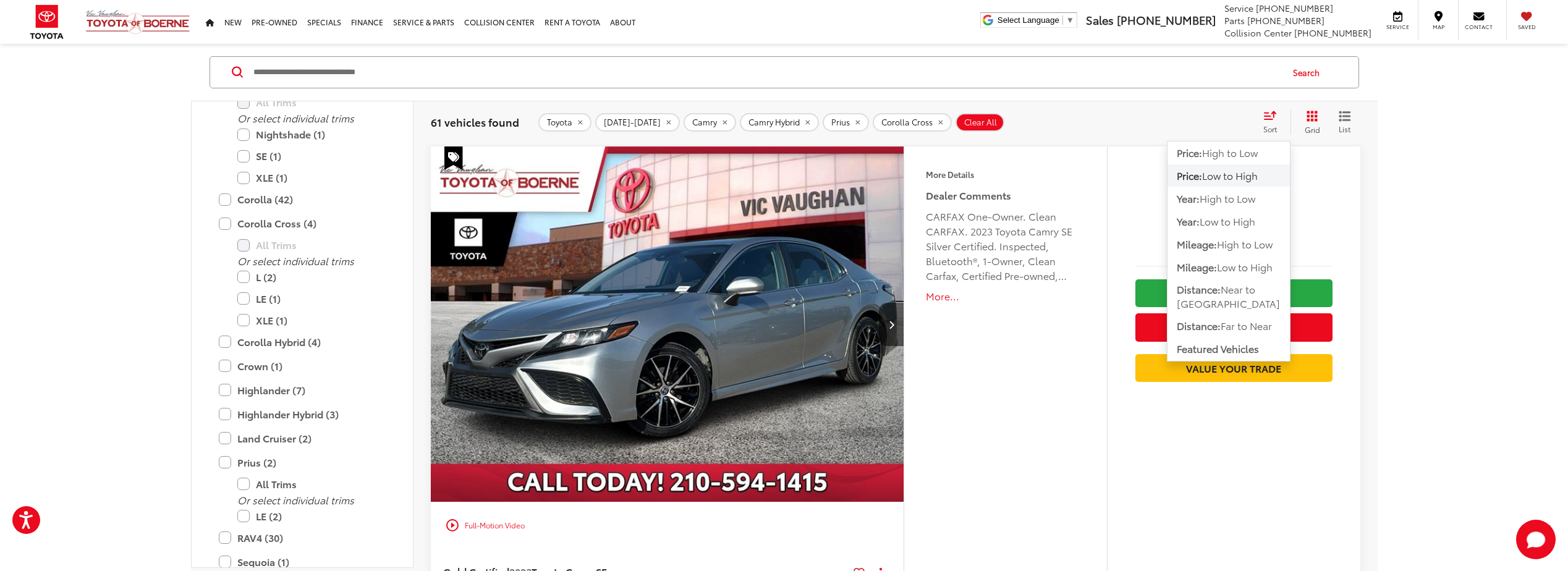
click at [1228, 177] on span "Low to High" at bounding box center [1230, 175] width 56 height 14
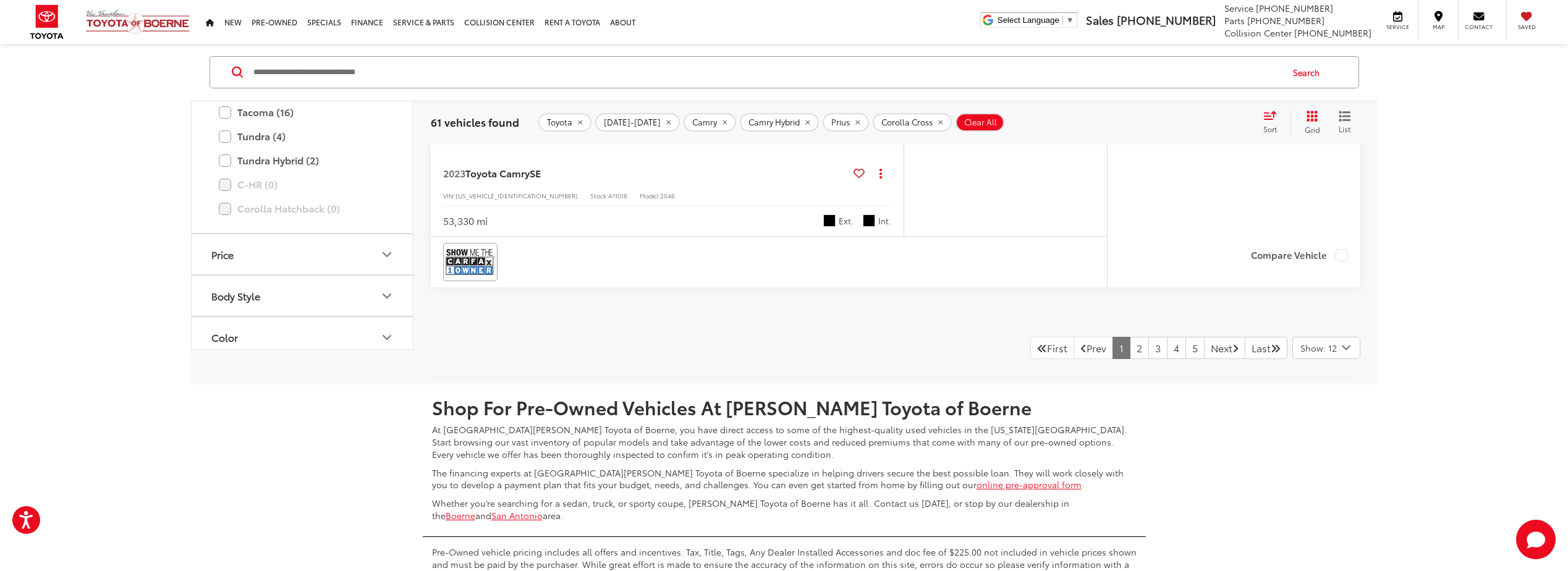
scroll to position [6673, 0]
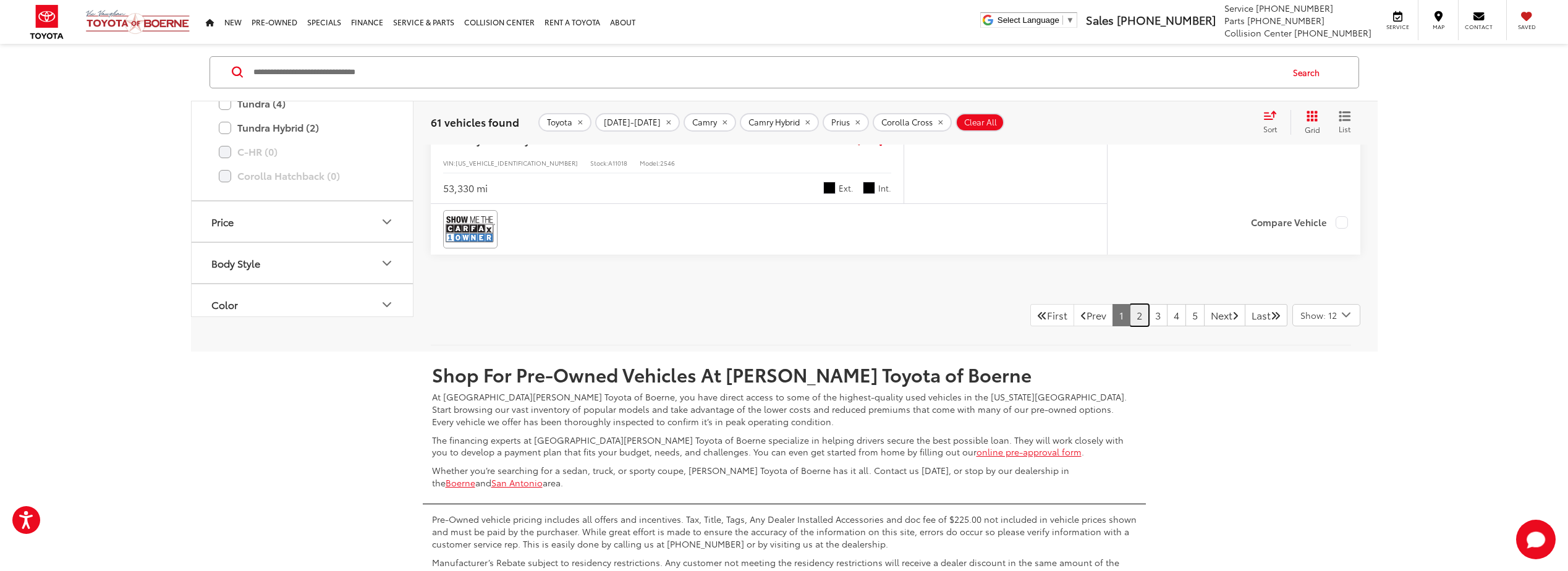
click at [1130, 320] on link "2" at bounding box center [1140, 315] width 19 height 22
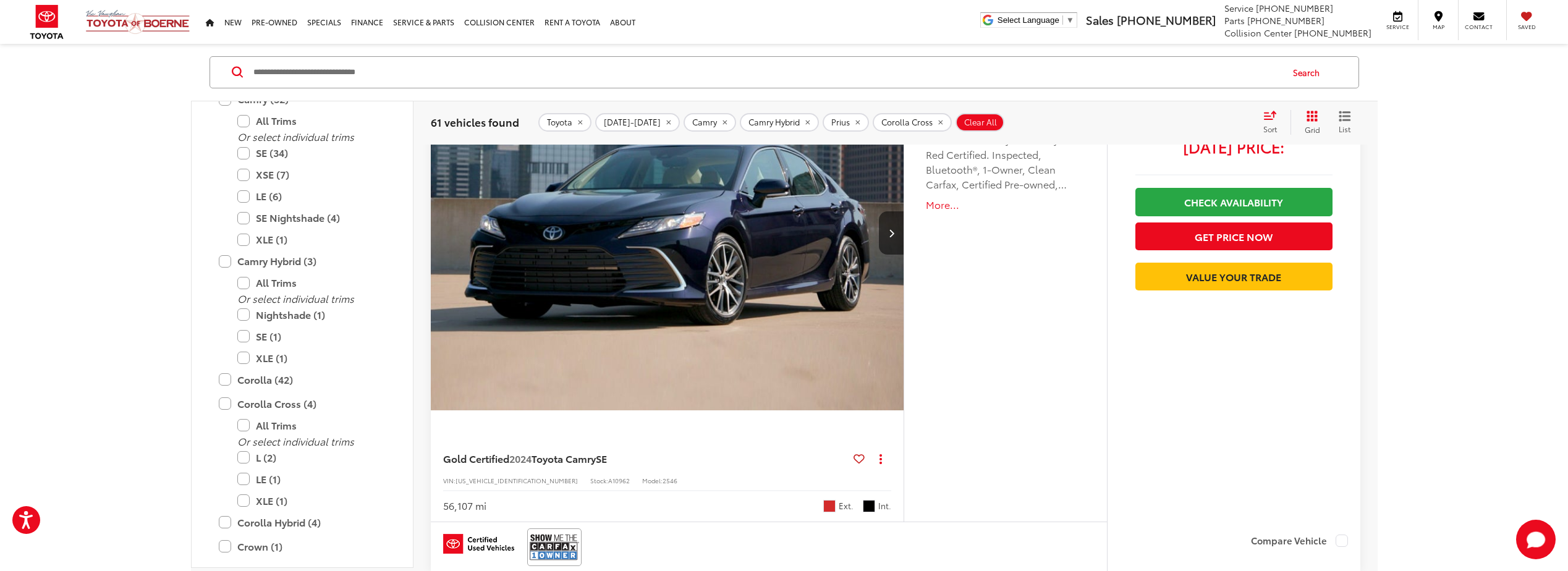
scroll to position [756, 0]
click at [222, 417] on label "Corolla Cross (4)" at bounding box center [303, 418] width 167 height 21
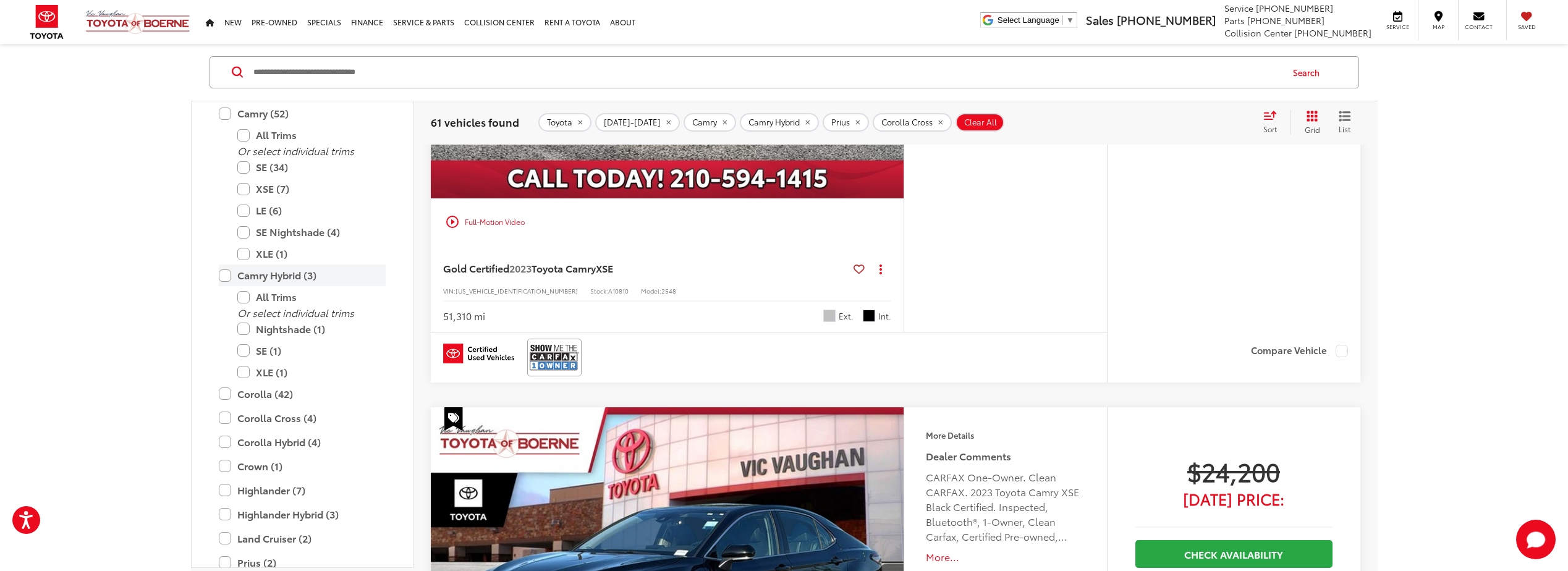
click at [229, 276] on label "Camry Hybrid (3)" at bounding box center [303, 275] width 167 height 21
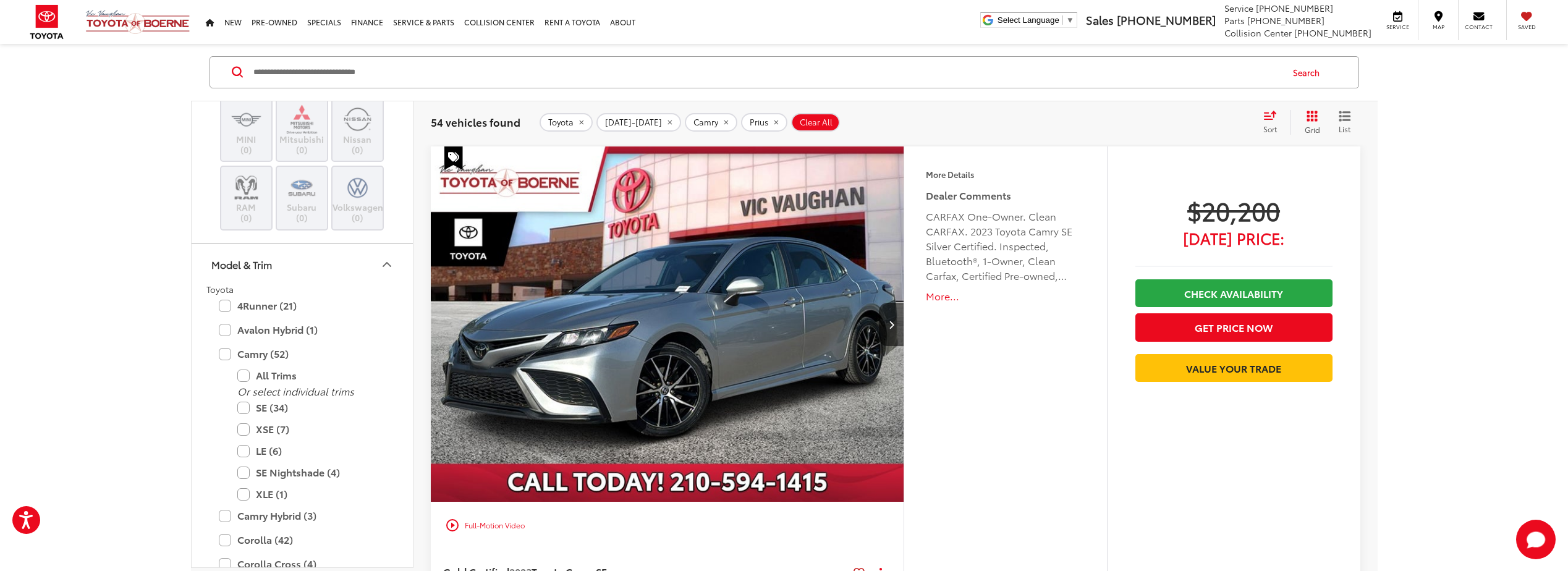
scroll to position [509, 0]
click at [227, 360] on label "Camry (52)" at bounding box center [303, 360] width 167 height 21
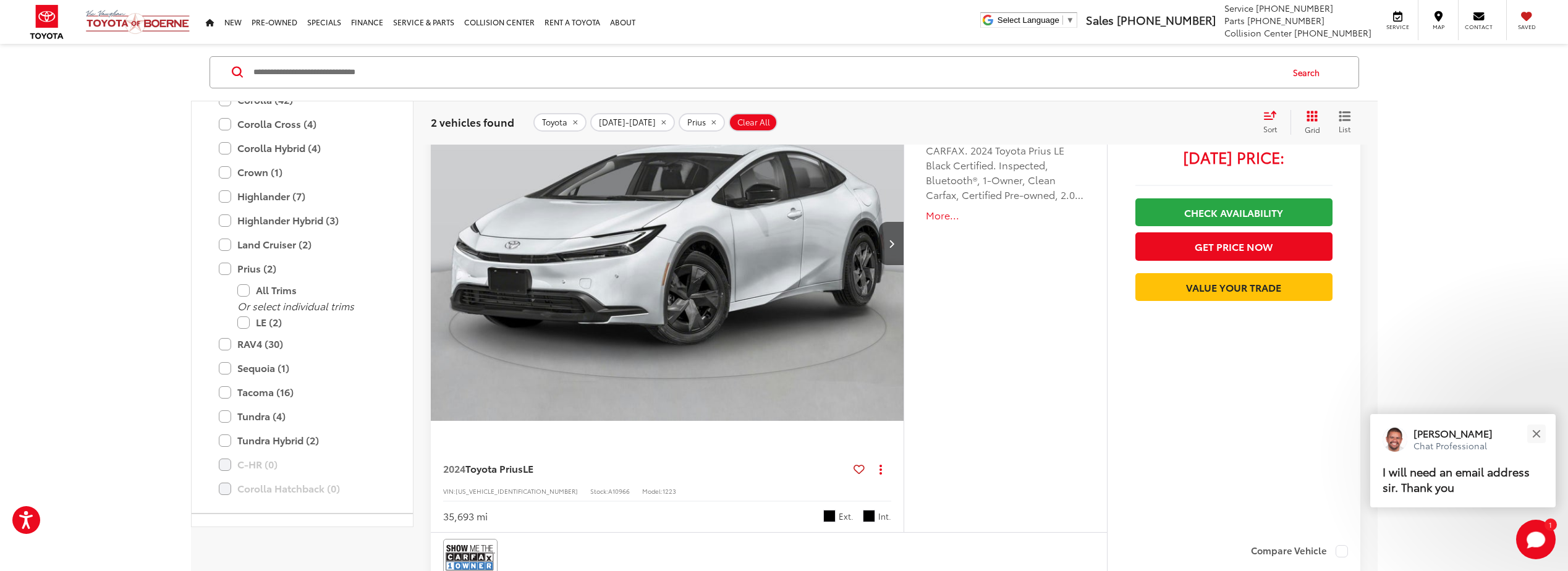
scroll to position [19, 0]
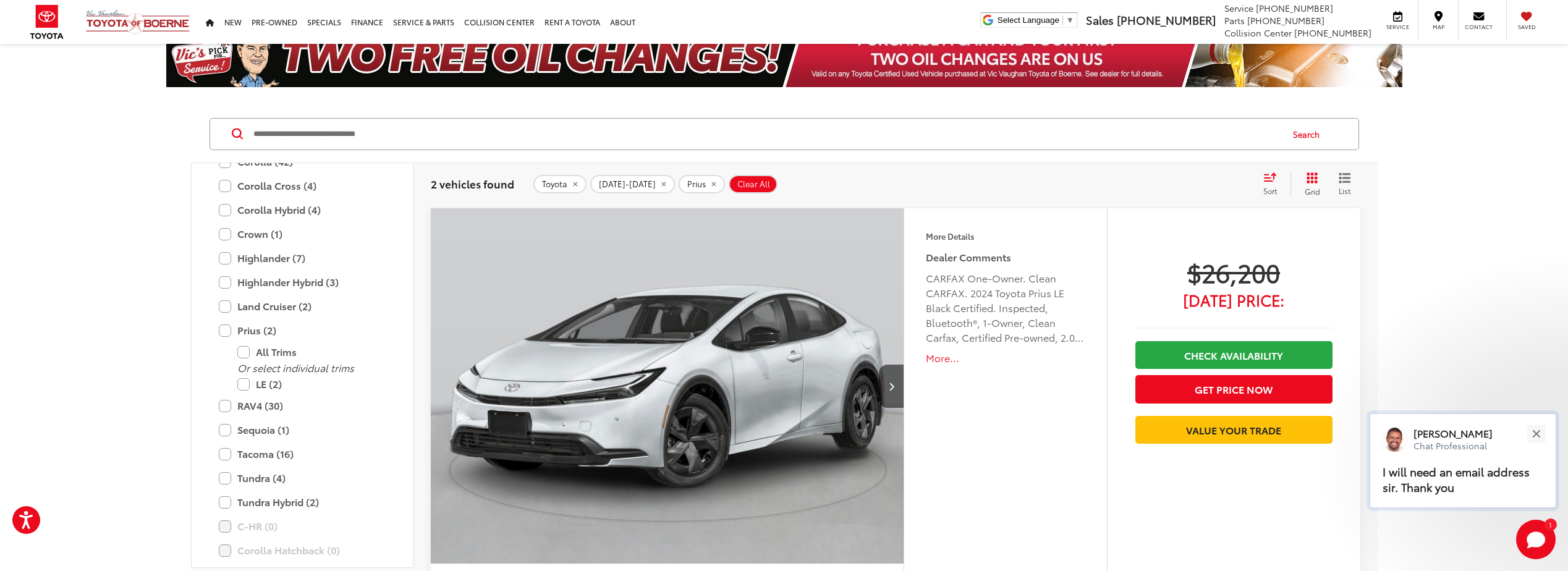
click at [1480, 471] on p "I will need an email address sir. Thank you" at bounding box center [1463, 480] width 161 height 31
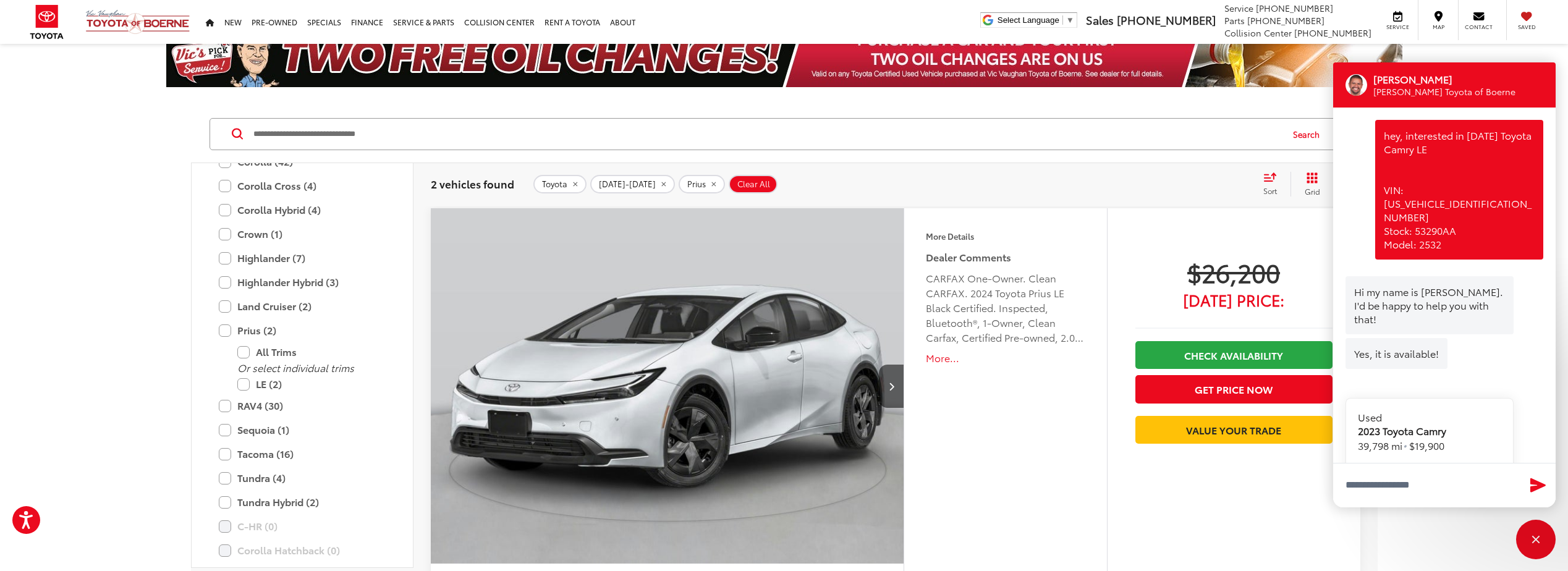
scroll to position [1886, 0]
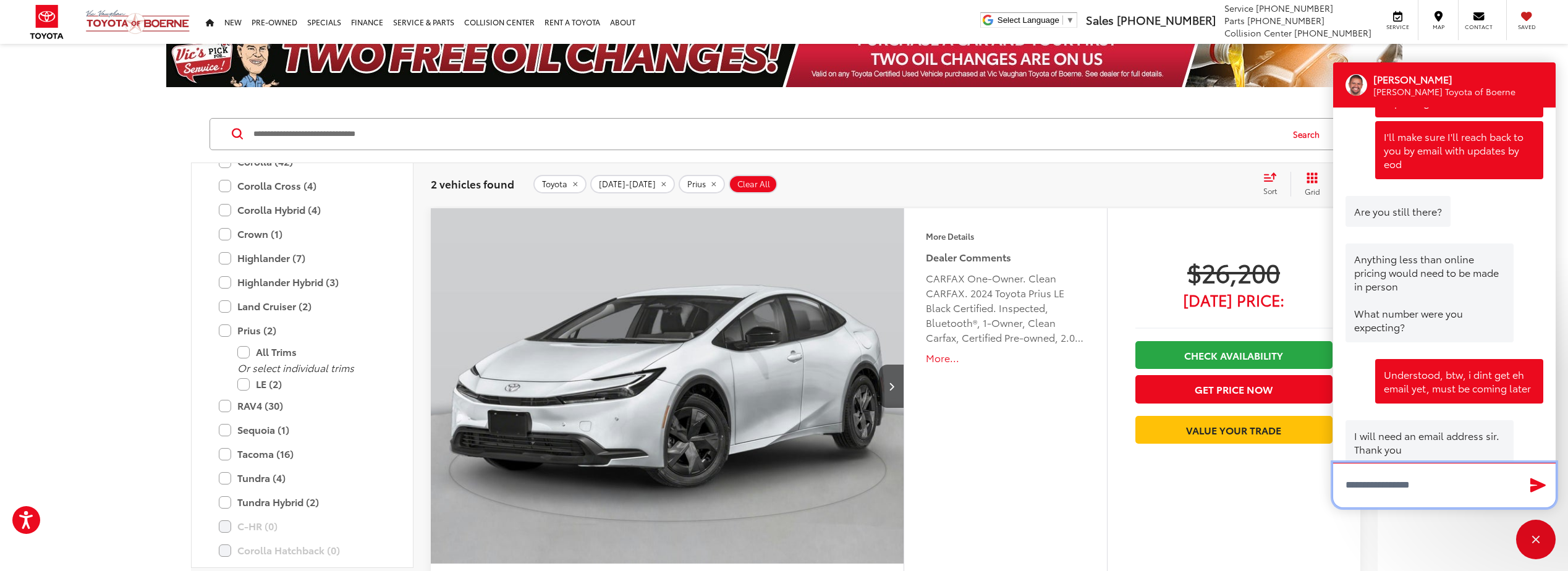
click at [1415, 488] on textarea "Type your message" at bounding box center [1444, 485] width 222 height 44
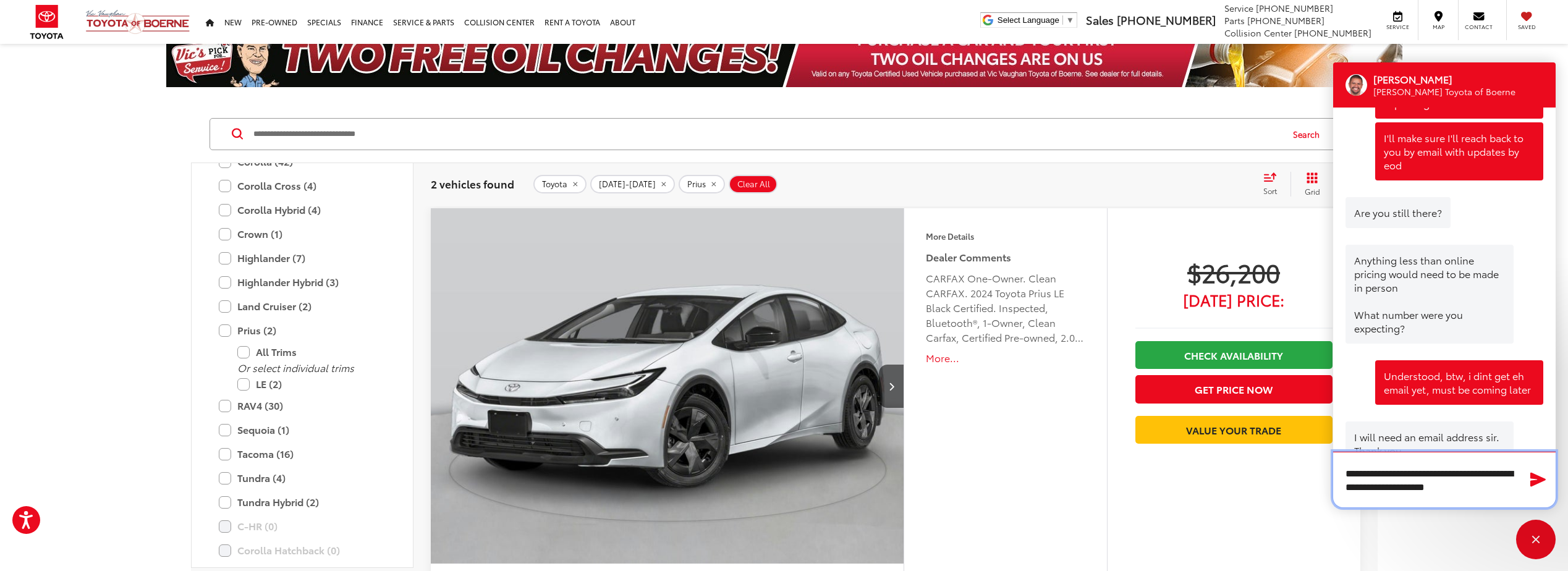
type textarea "**********"
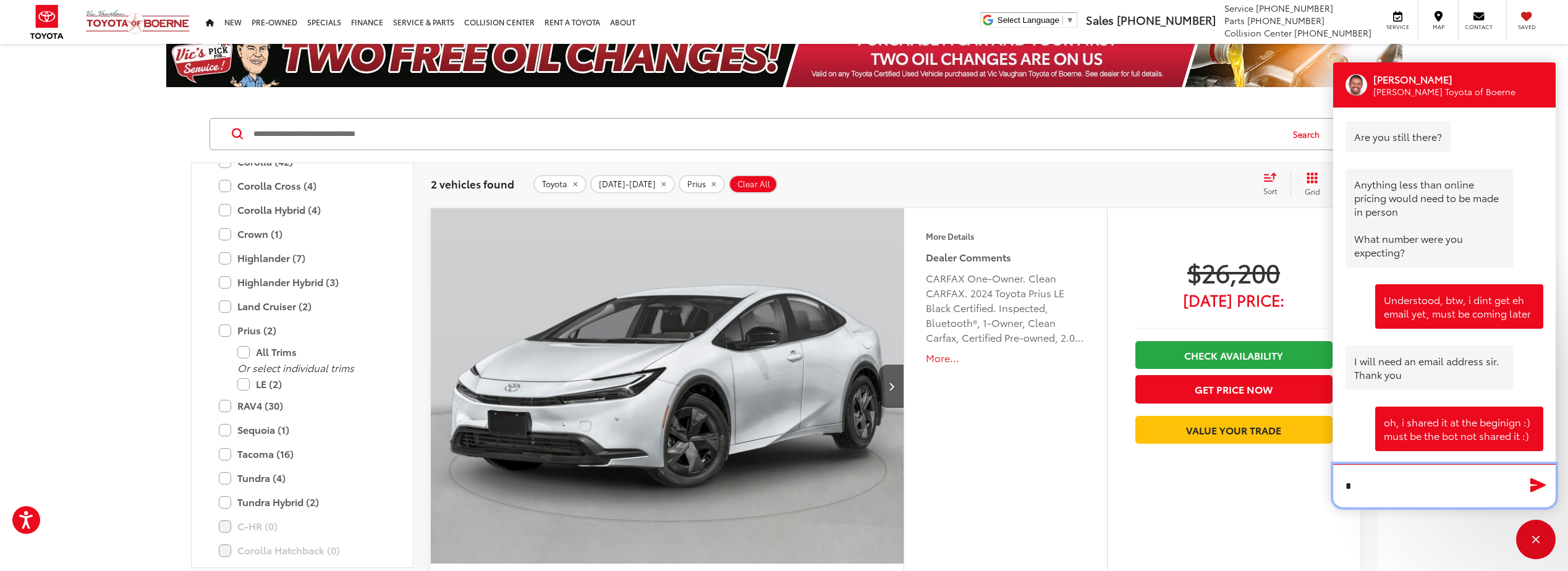
scroll to position [1959, 0]
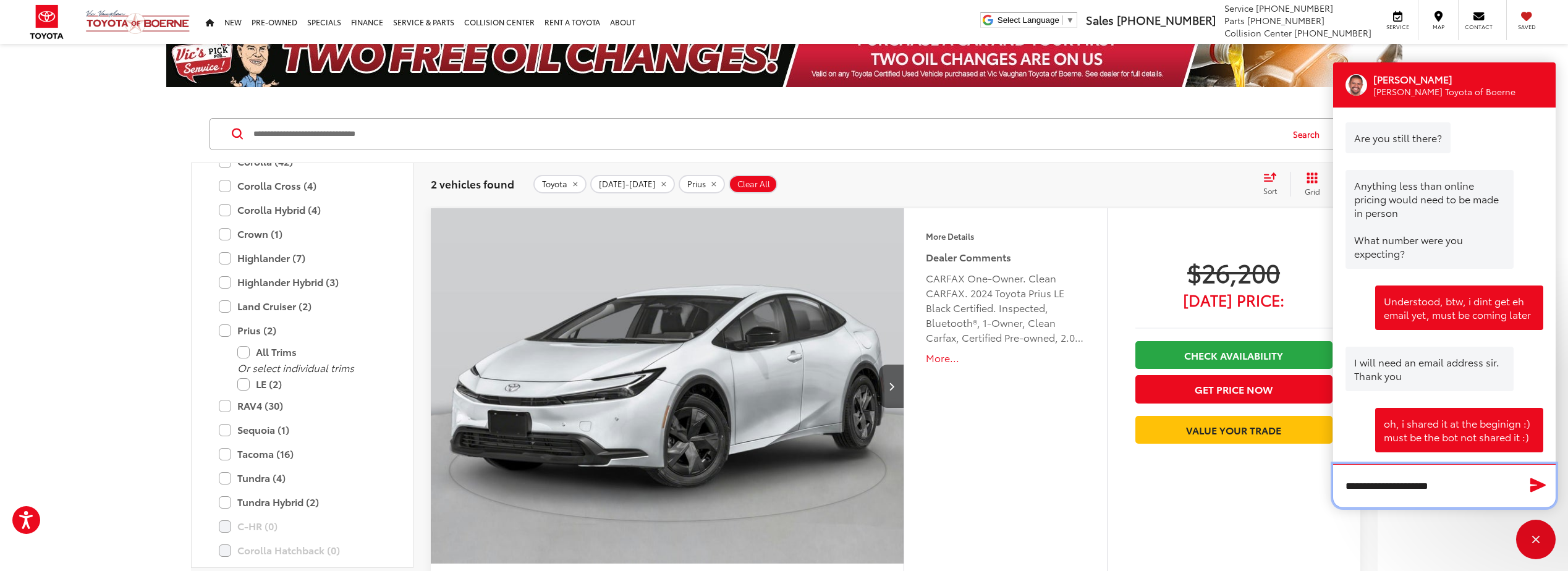
type textarea "**********"
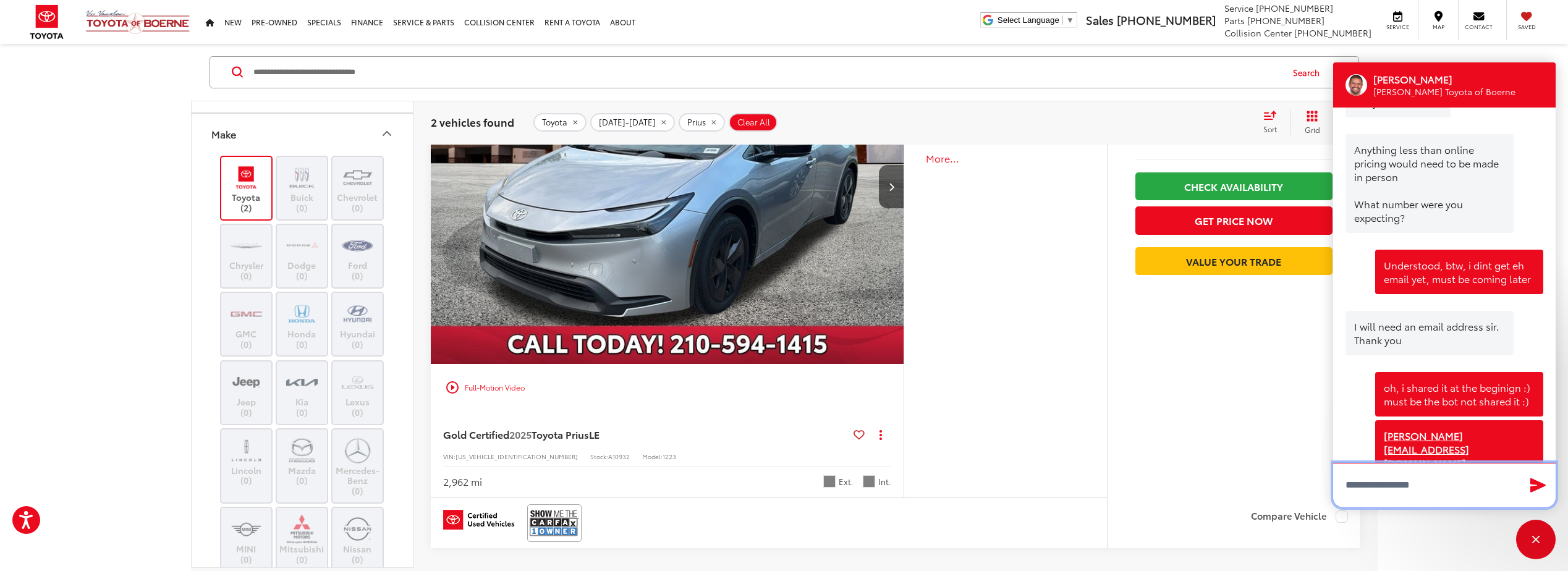
scroll to position [0, 0]
